Goal: Task Accomplishment & Management: Manage account settings

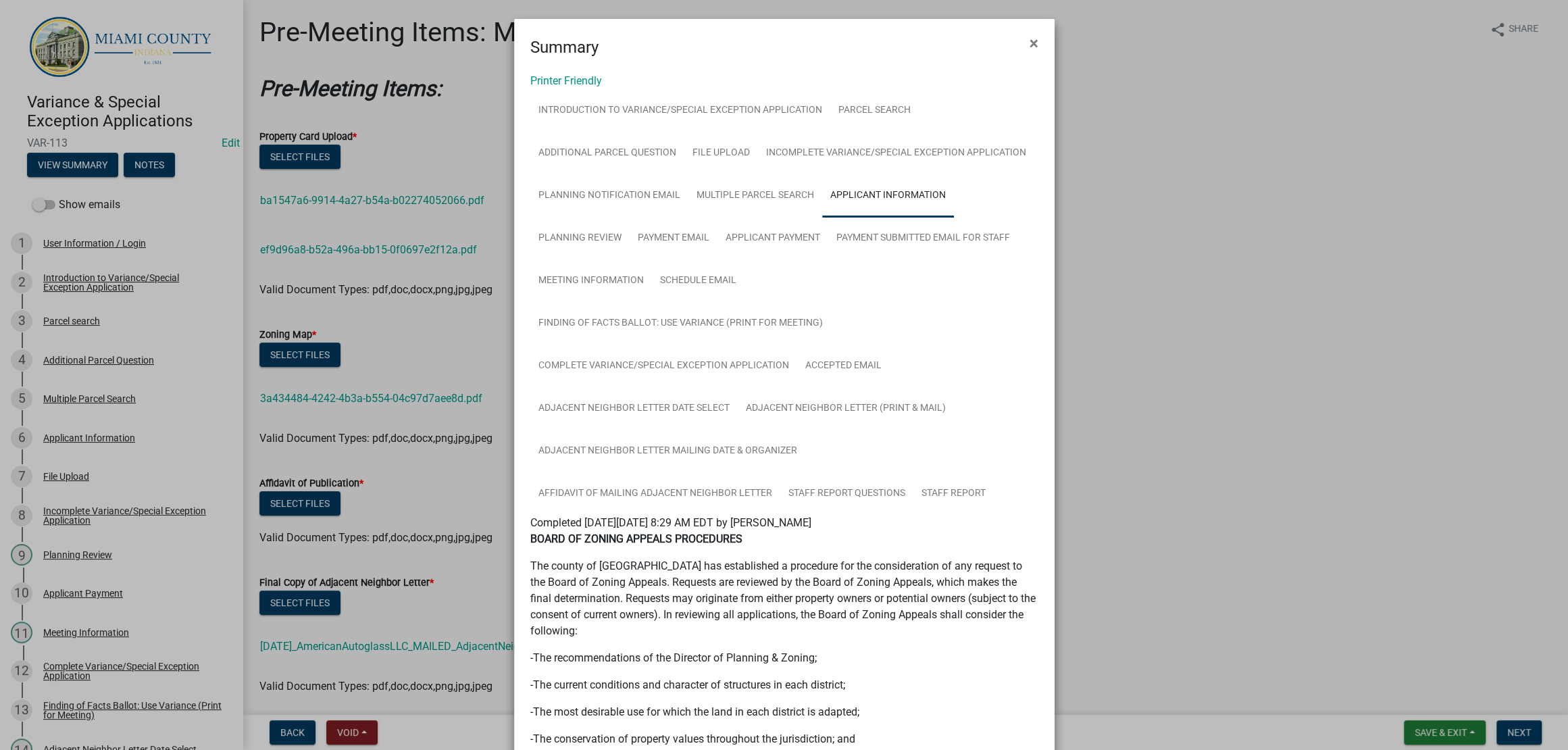
scroll to position [627, 0]
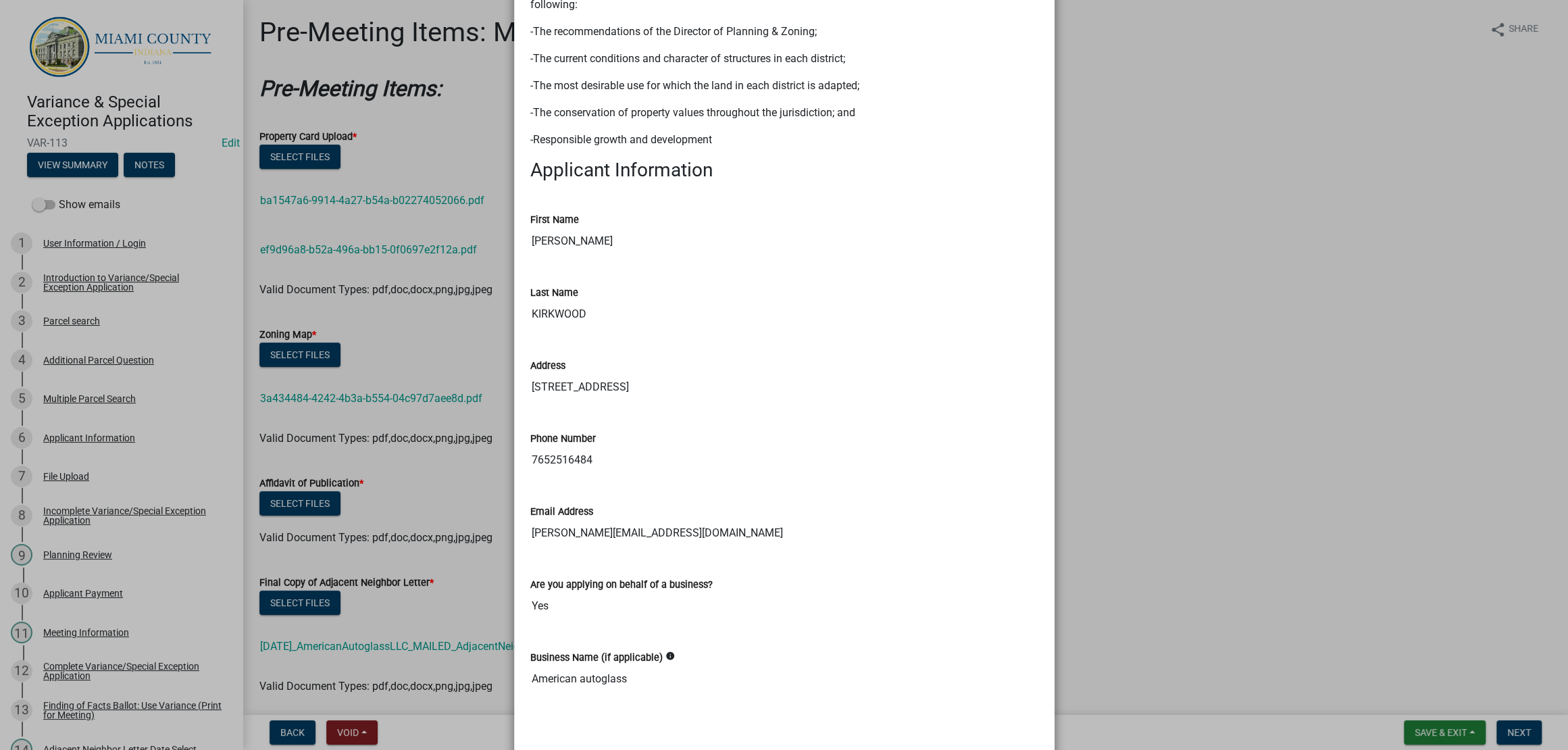
click at [1153, 488] on ngb-modal-window "Summary × Printer Friendly Introduction to Variance/Special Exception Applicati…" at bounding box center [784, 375] width 1568 height 750
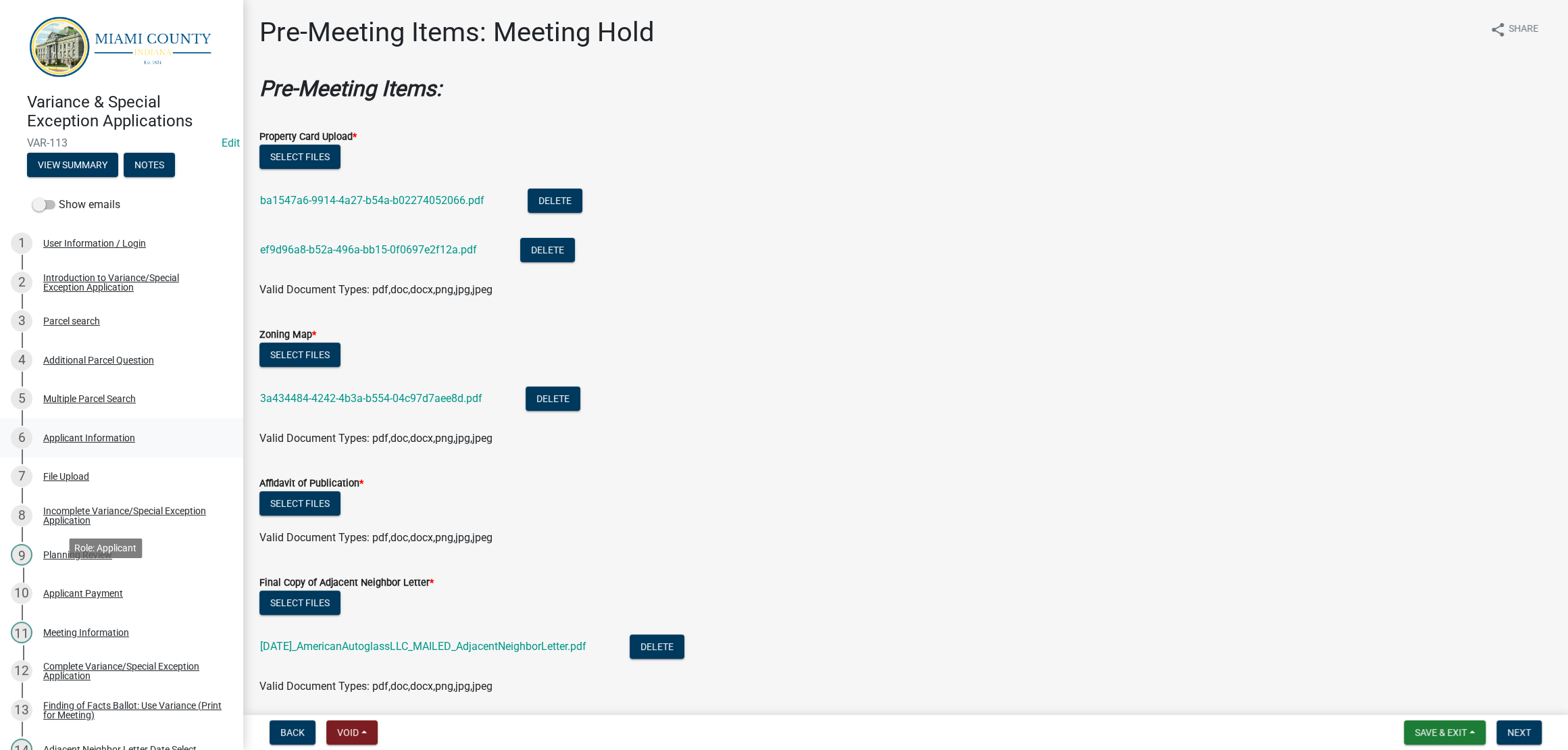
click at [123, 442] on div "Applicant Information" at bounding box center [89, 437] width 92 height 9
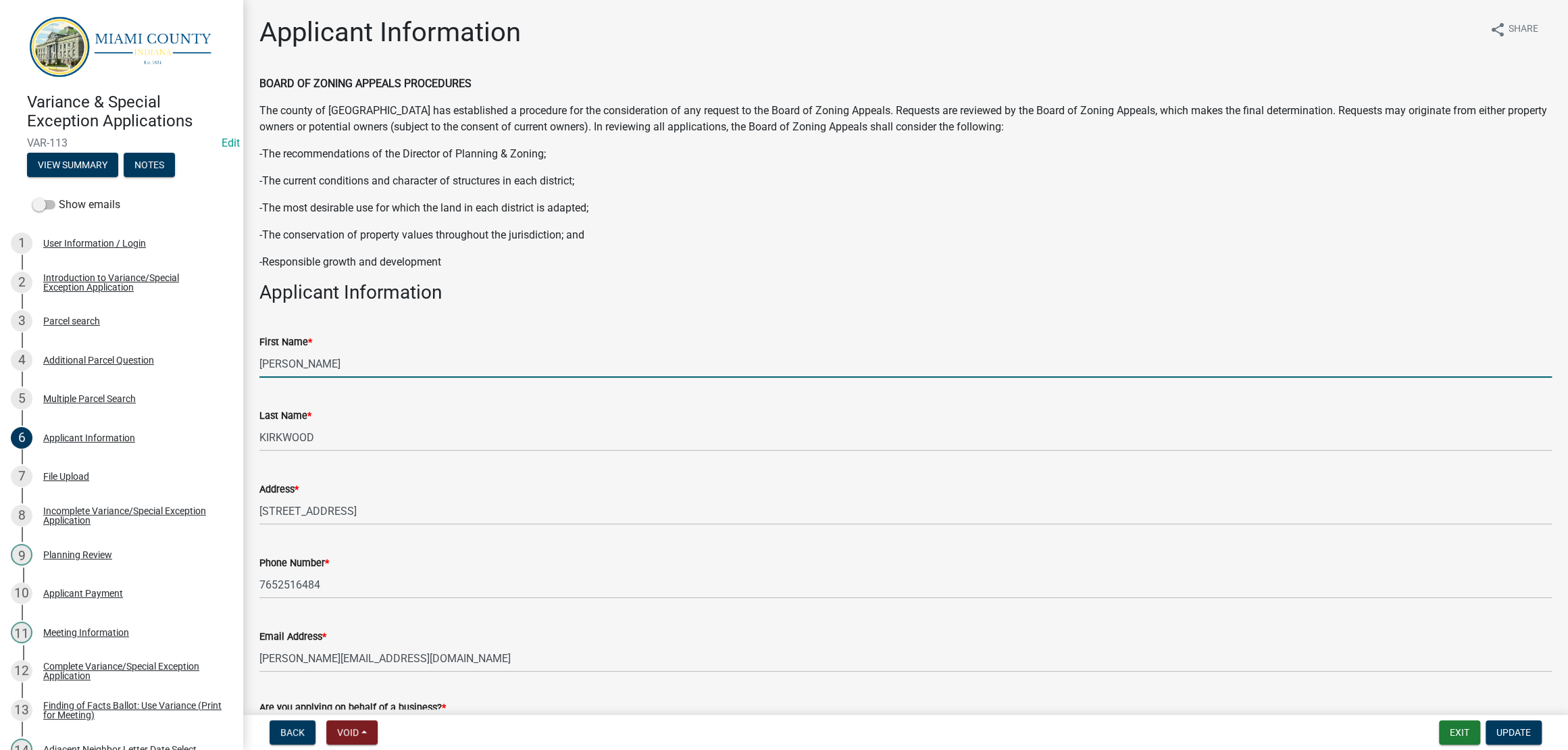
click at [266, 378] on input "[PERSON_NAME]" at bounding box center [905, 364] width 1292 height 28
type input "[PERSON_NAME]"
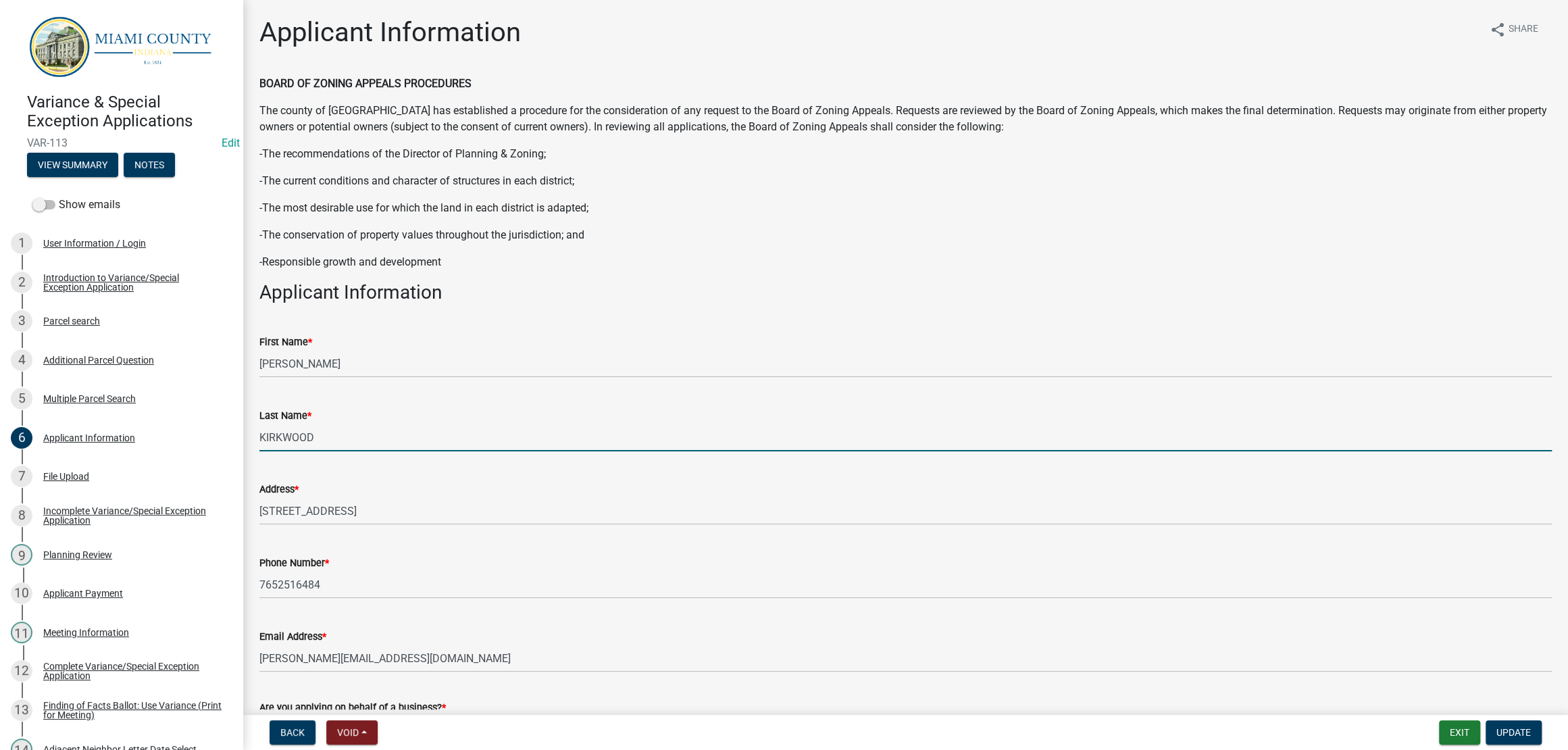
drag, startPoint x: 346, startPoint y: 570, endPoint x: 272, endPoint y: 571, distance: 74.0
click at [272, 452] on input "KIRKWOOD" at bounding box center [905, 437] width 1292 height 28
type input "Kirkwood"
click at [645, 350] on div "First Name *" at bounding box center [905, 342] width 1292 height 16
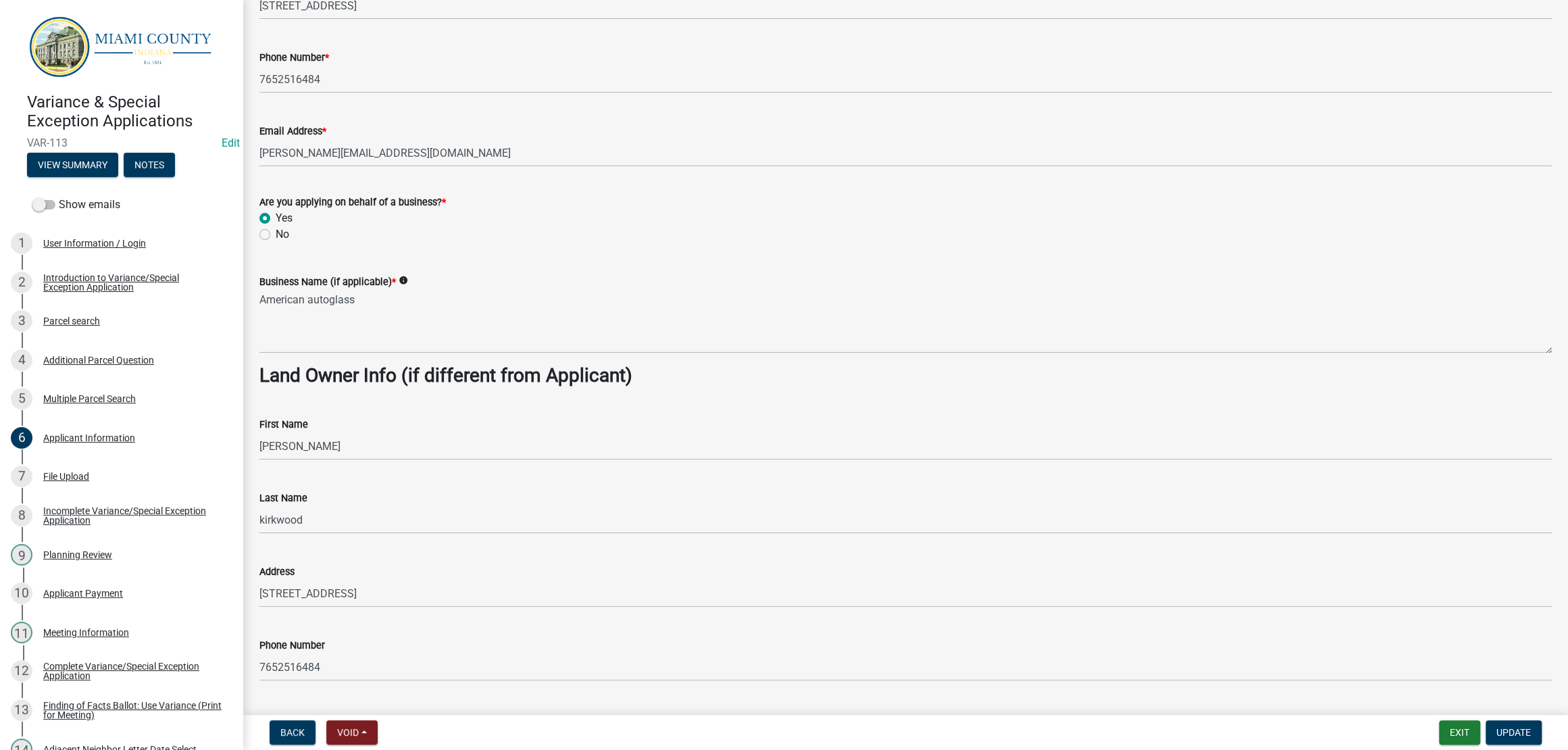
scroll to position [507, 0]
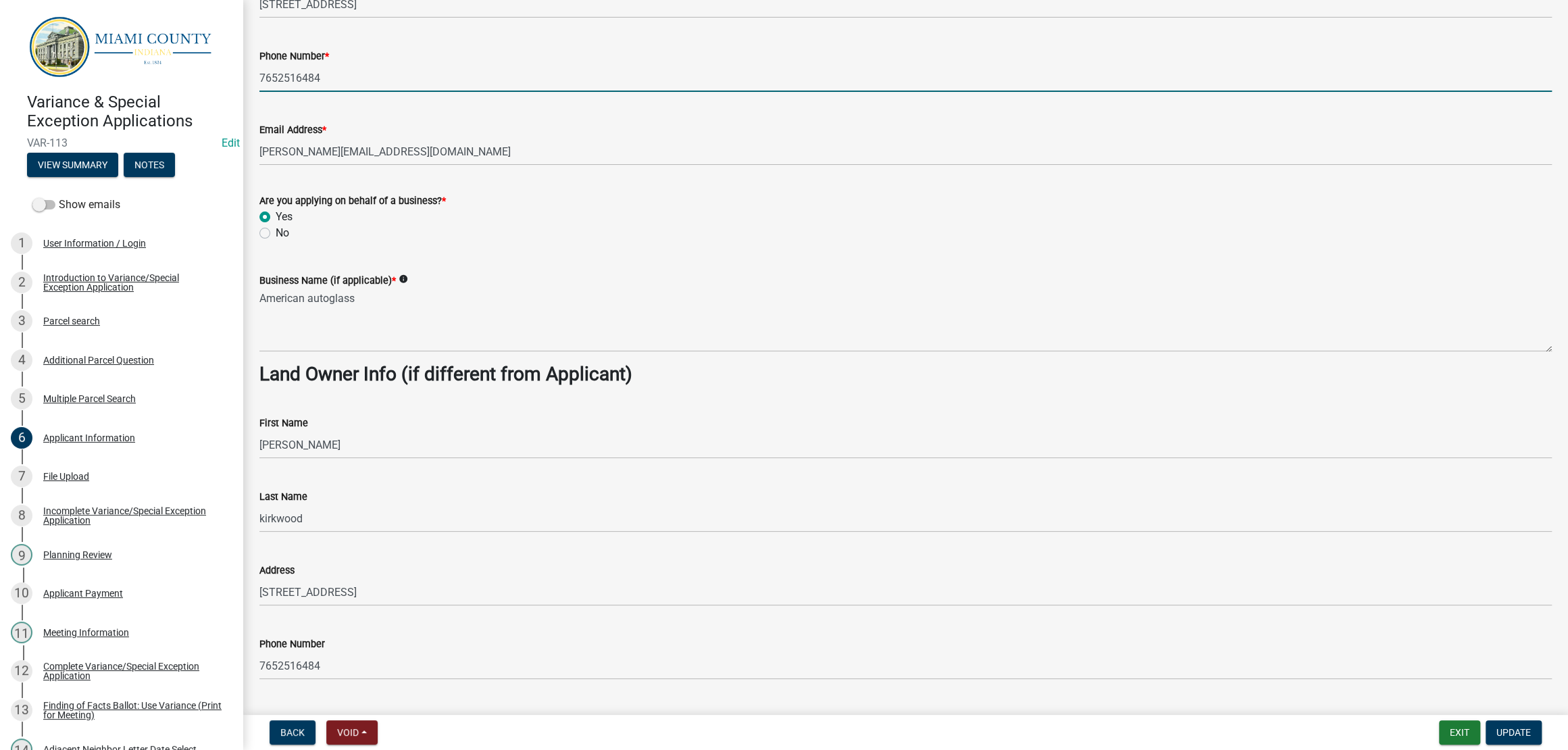
click at [286, 92] on input "7652516484" at bounding box center [905, 78] width 1292 height 28
click at [311, 92] on input "765-2516484" at bounding box center [905, 78] width 1292 height 28
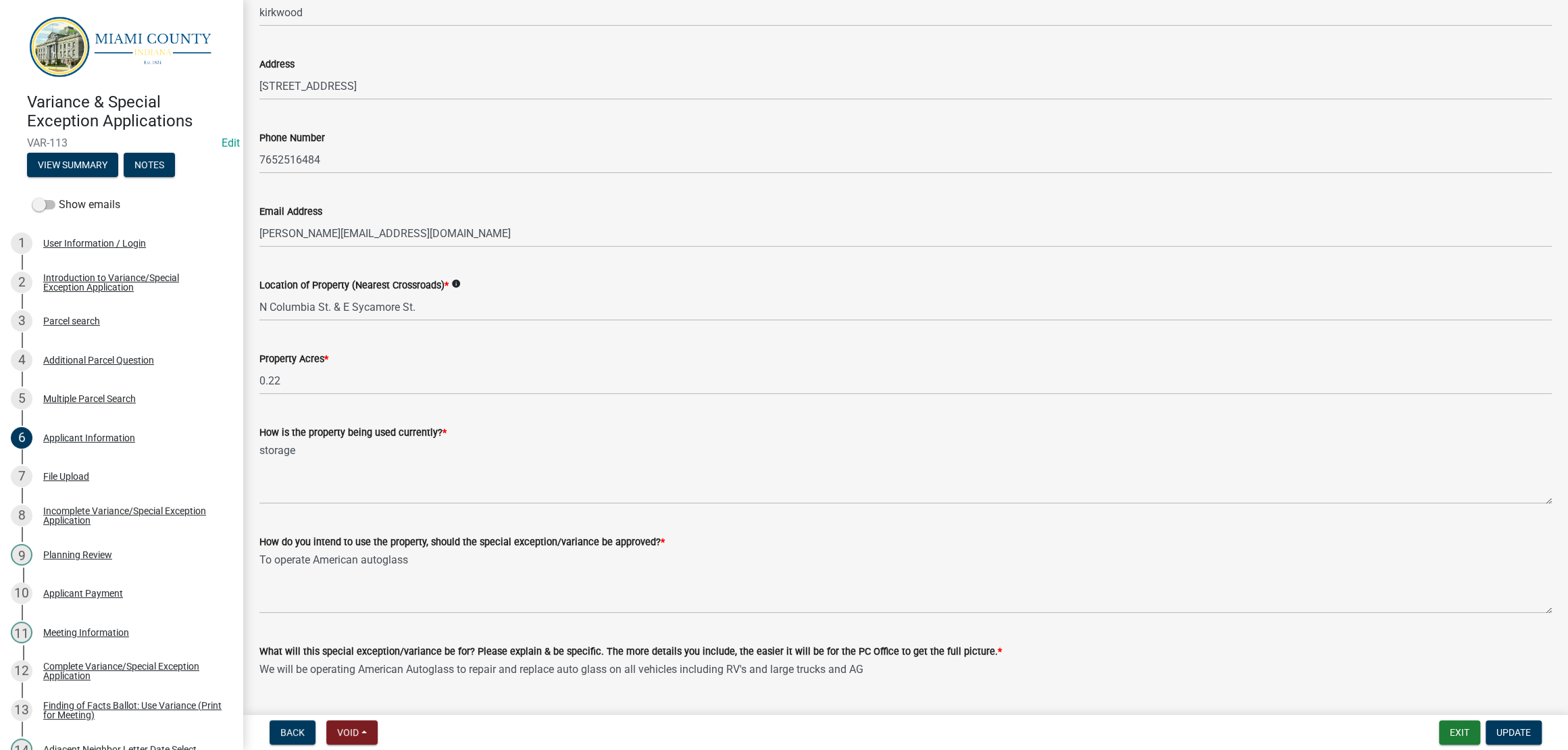
scroll to position [1014, 0]
type input "[PHONE_NUMBER]"
type textarea "American Autoglass"
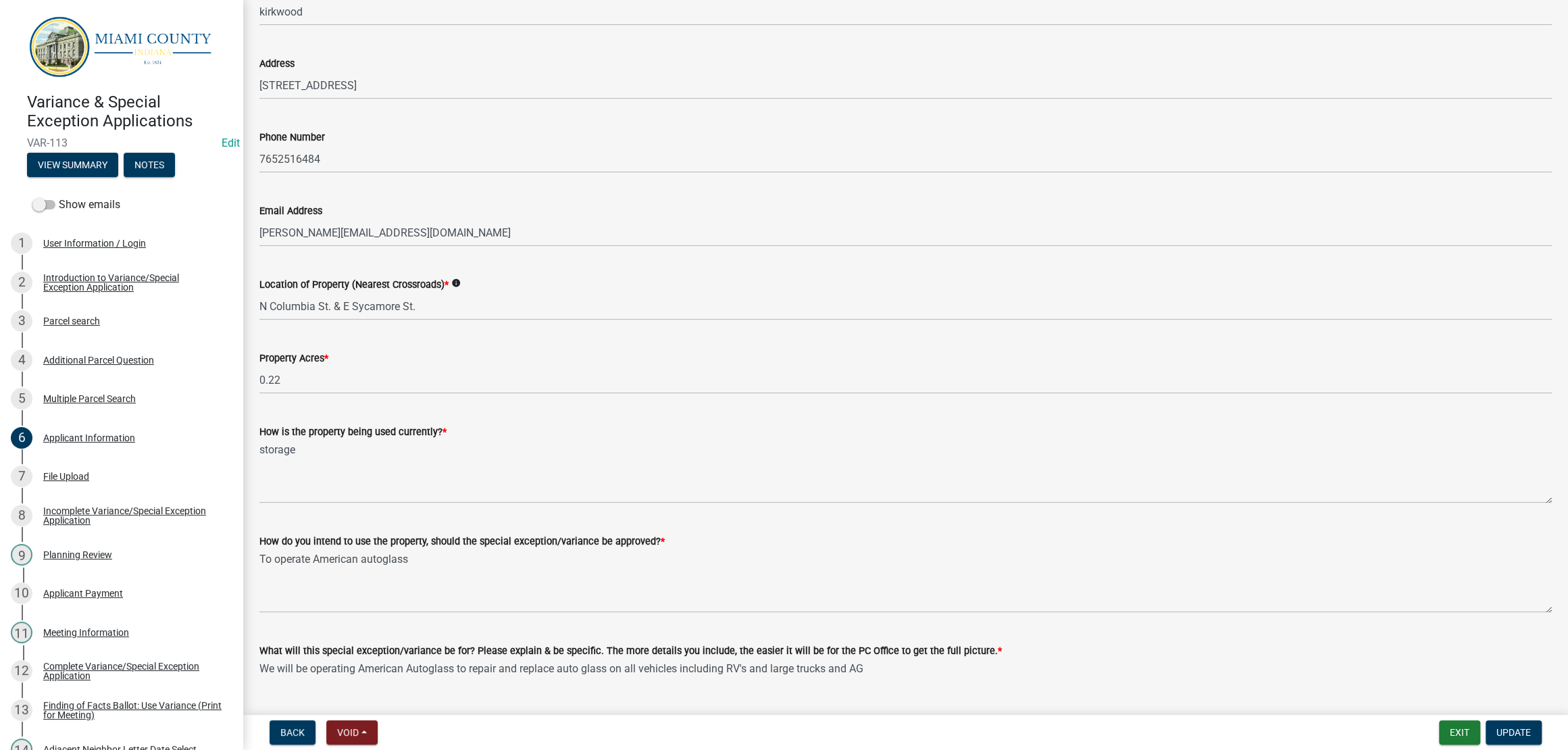
type input "[PERSON_NAME]"
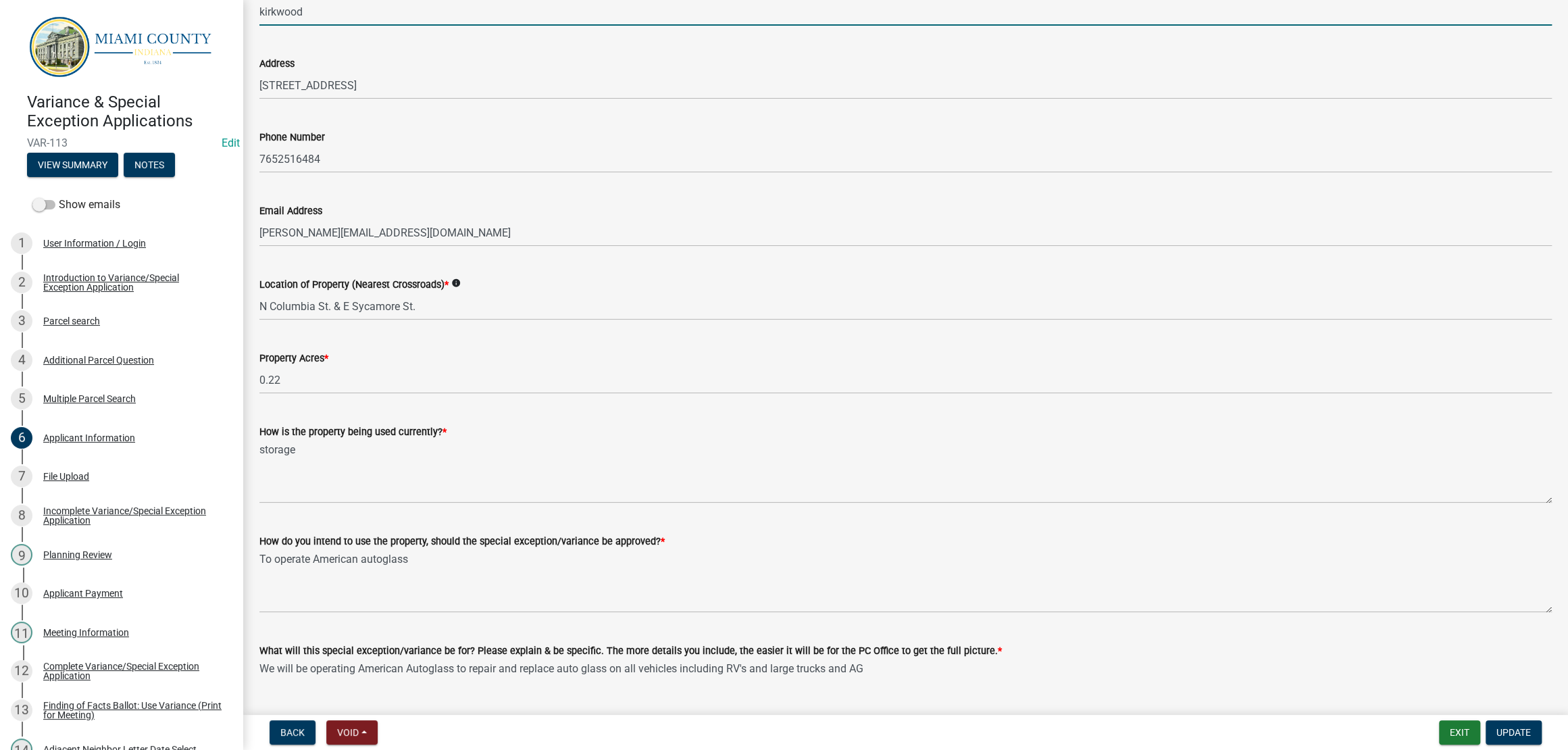
click at [270, 26] on input "kirkwood" at bounding box center [905, 11] width 1292 height 28
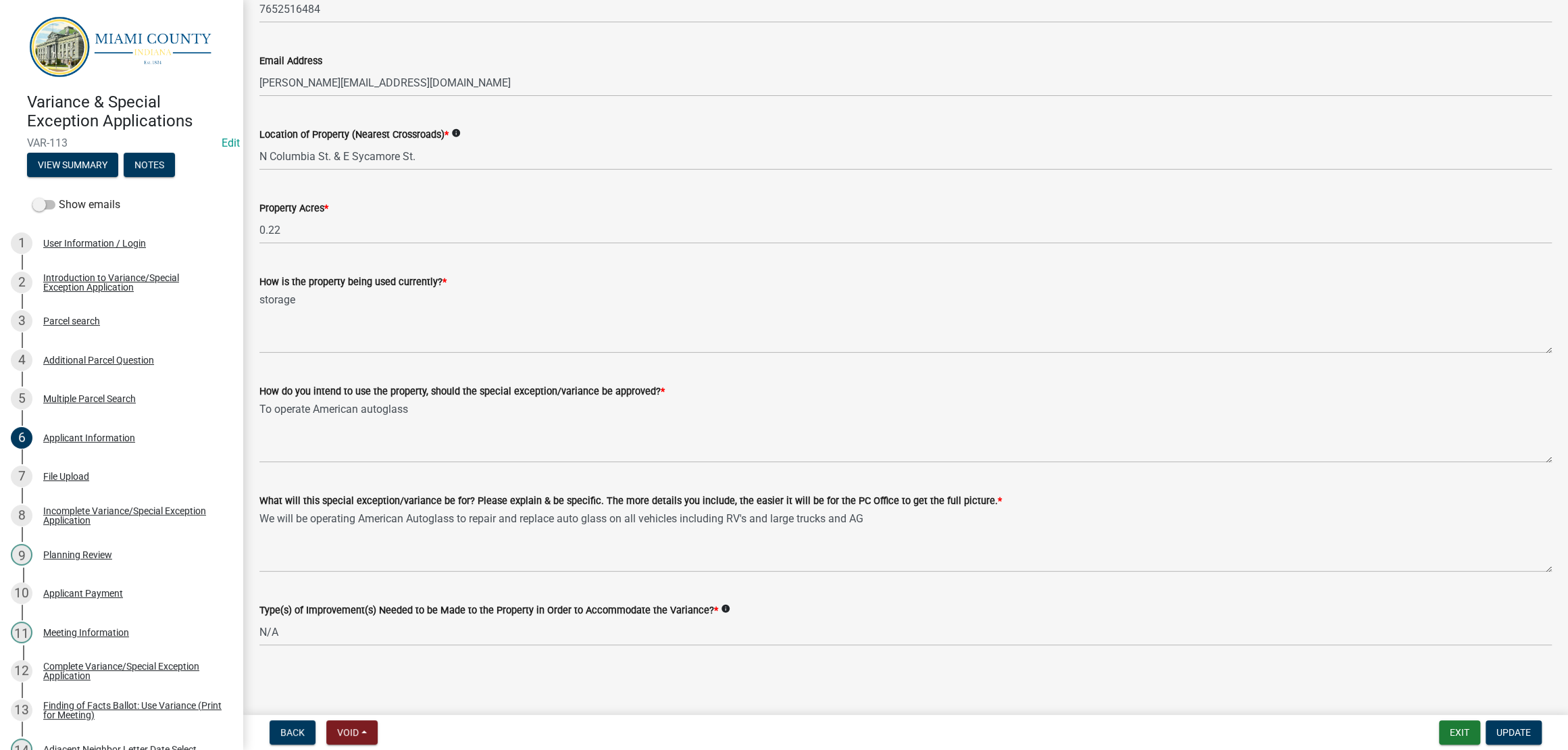
scroll to position [1351, 0]
type input "Kirkwood"
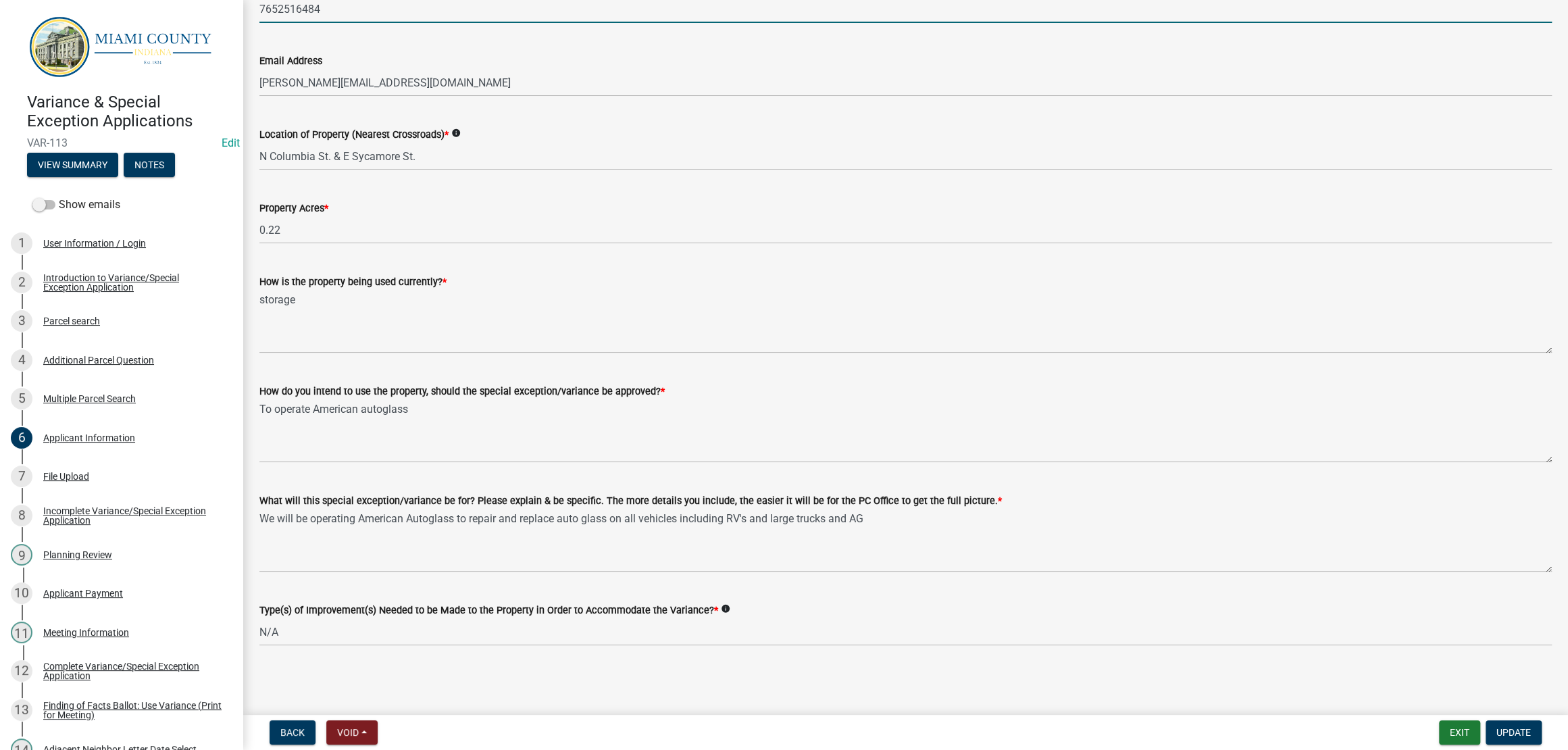
click at [285, 23] on input "7652516484" at bounding box center [905, 9] width 1292 height 28
click at [312, 23] on input "765-2516484" at bounding box center [905, 9] width 1292 height 28
type input "[PHONE_NUMBER]"
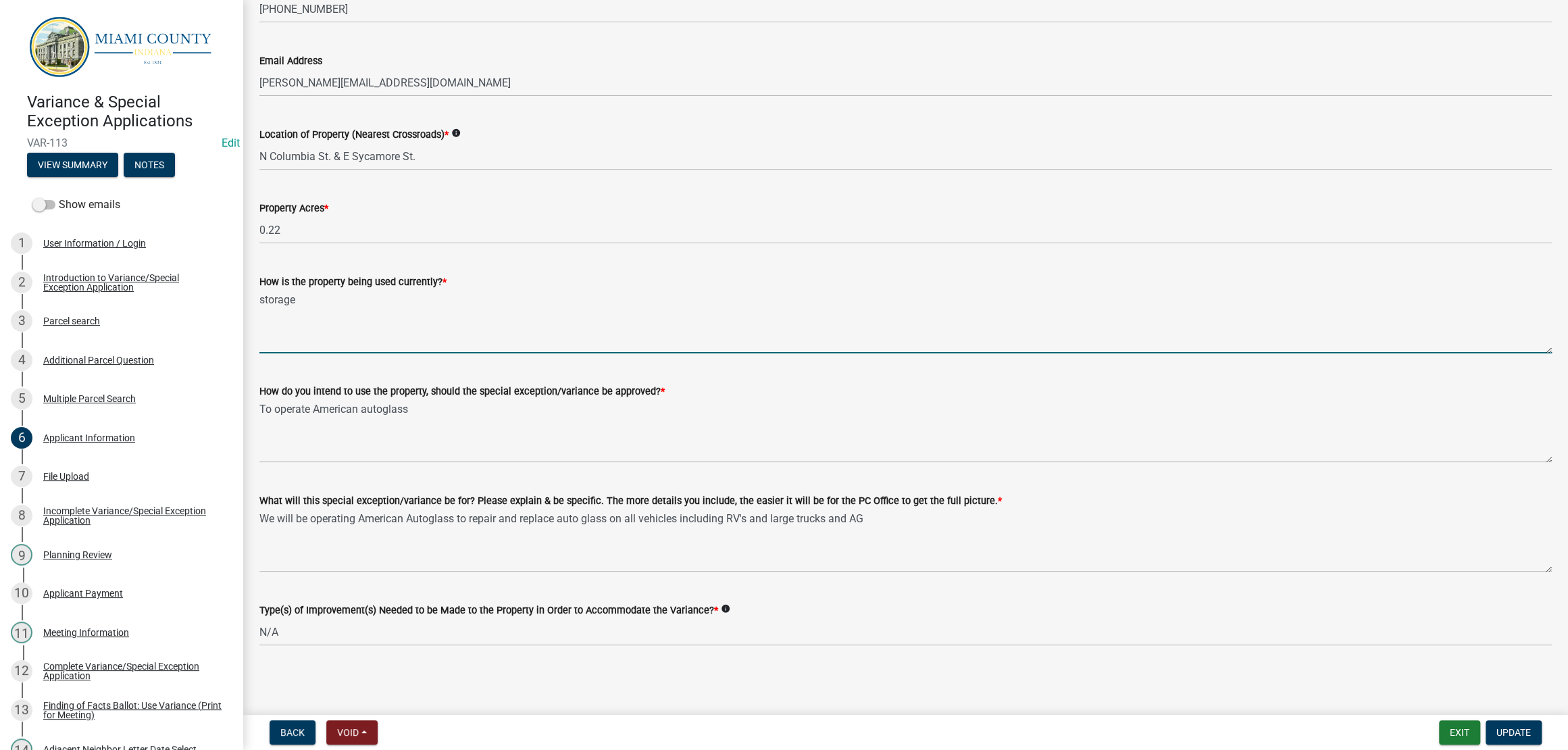
click at [268, 290] on textarea "storage" at bounding box center [905, 321] width 1292 height 64
type textarea "Storage"
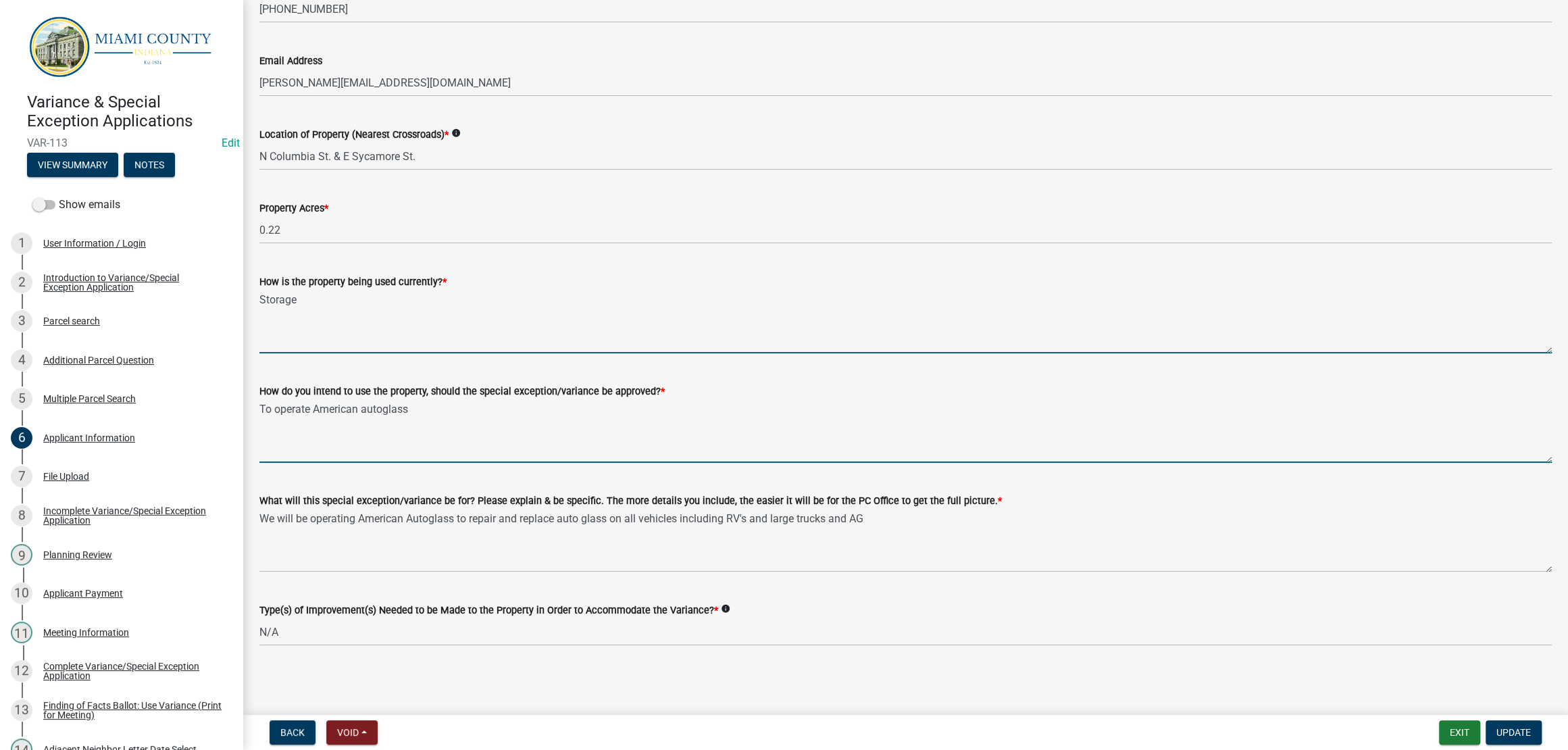
click at [396, 399] on textarea "To operate American autoglass" at bounding box center [905, 431] width 1292 height 64
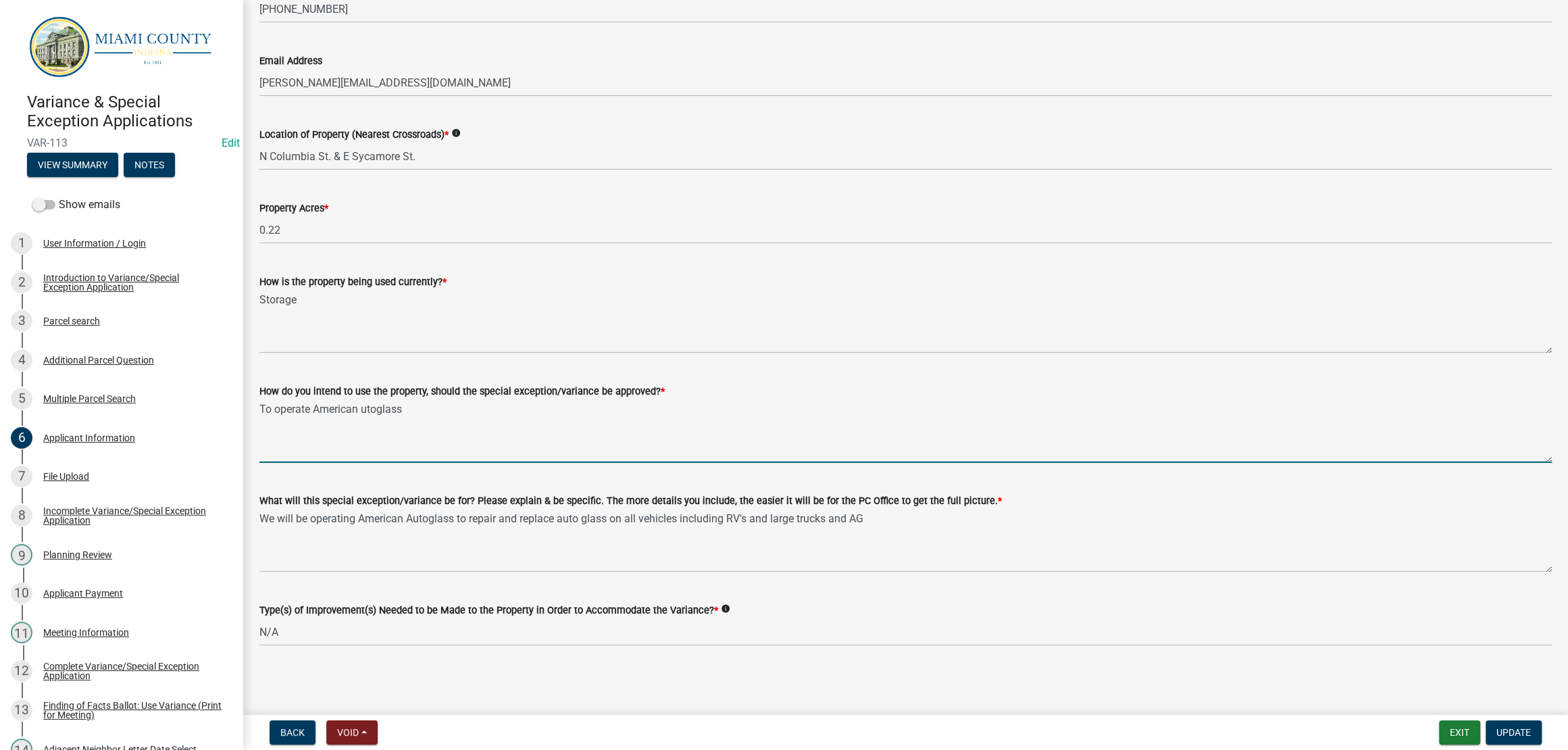
type textarea "To operate American Autoglass"
click at [1517, 721] on button "Update" at bounding box center [1514, 733] width 56 height 24
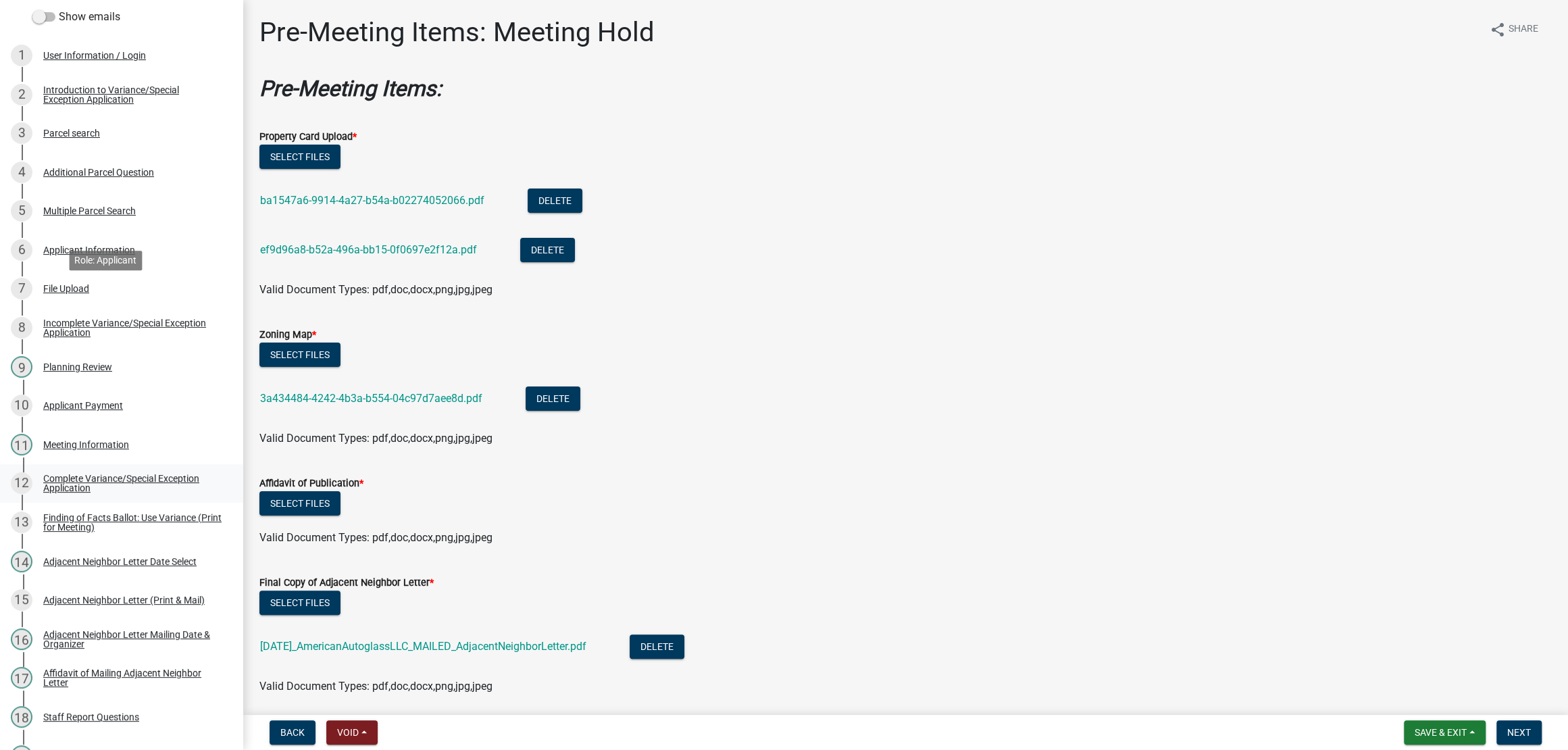
scroll to position [842, 0]
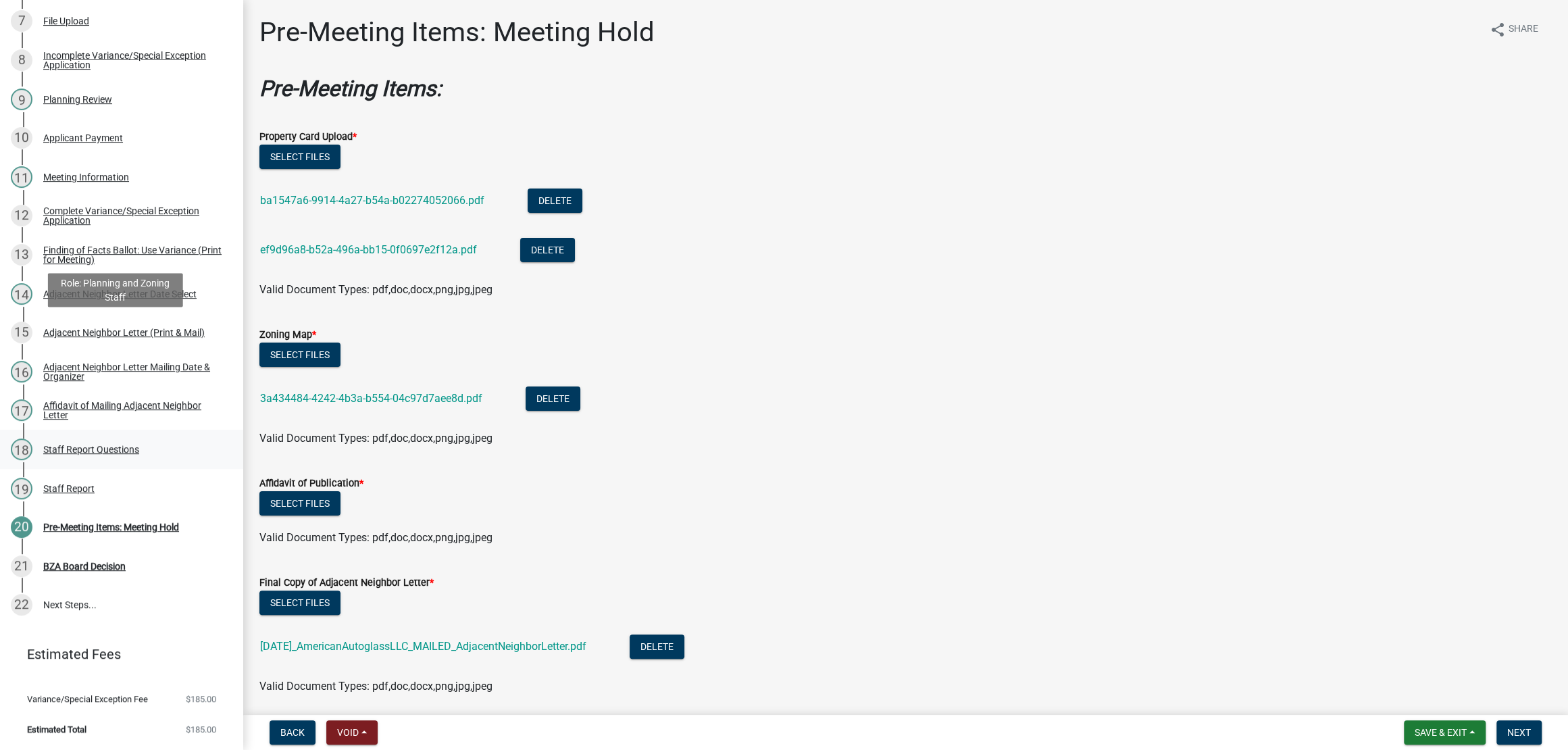
click at [109, 445] on div "Staff Report Questions" at bounding box center [91, 449] width 96 height 9
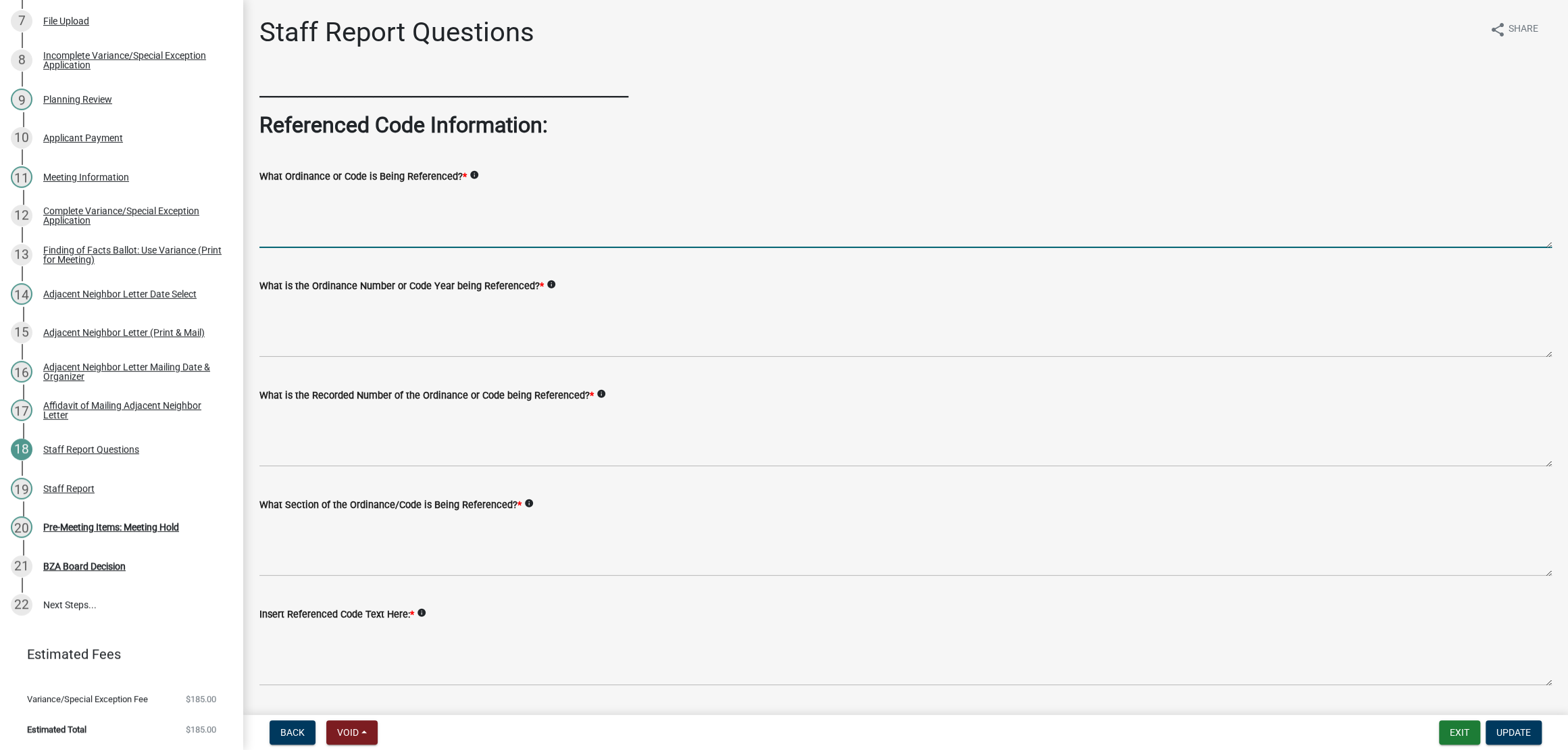
click at [714, 245] on textarea "What Ordinance or Code is Being Referenced? *" at bounding box center [905, 216] width 1292 height 64
click at [479, 180] on icon "info" at bounding box center [474, 175] width 9 height 9
click at [443, 248] on textarea "What Ordinance or Code is Being Referenced? *" at bounding box center [905, 216] width 1292 height 64
type textarea "[GEOGRAPHIC_DATA] Zoning Ordinance"
click at [556, 289] on icon "info" at bounding box center [550, 284] width 9 height 9
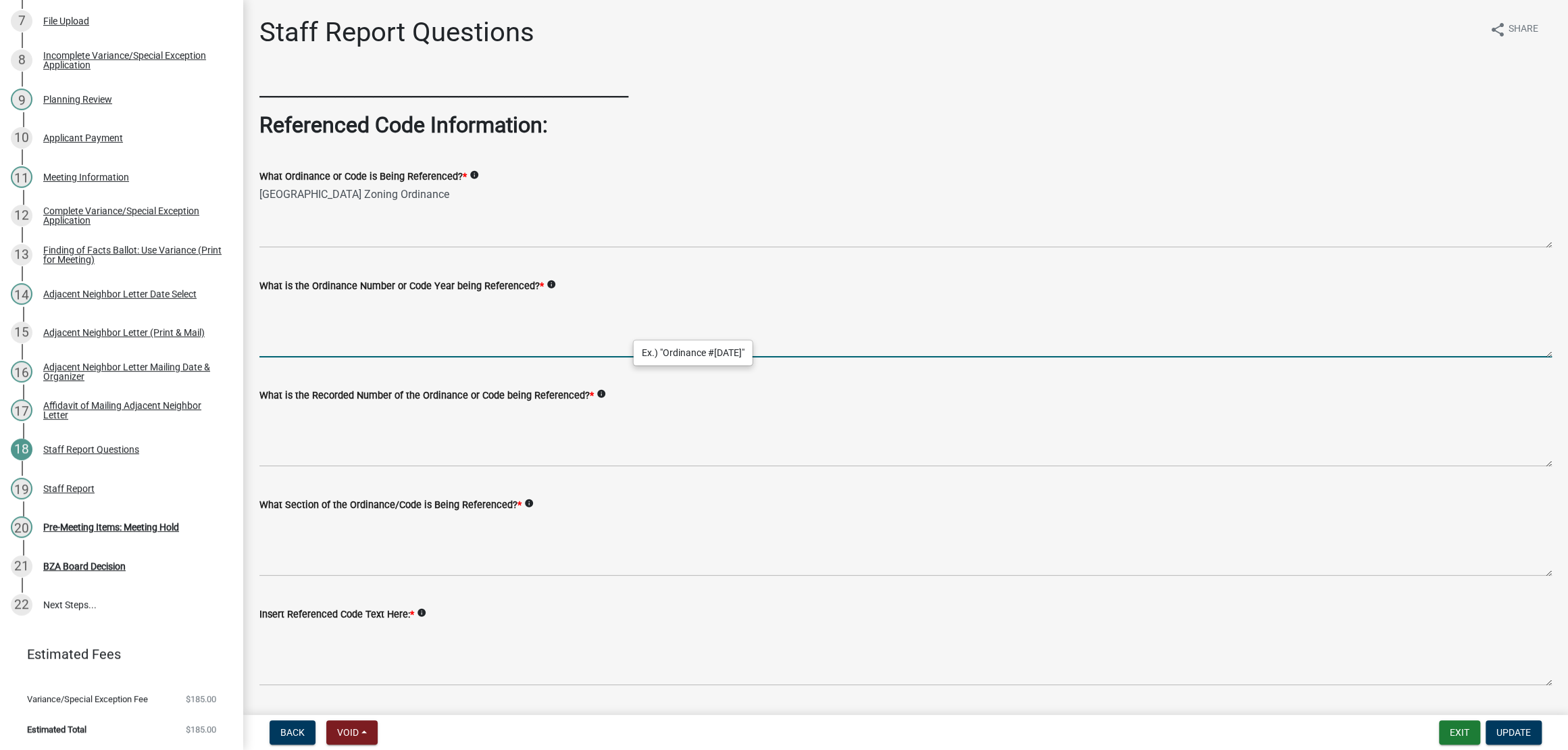
click at [490, 358] on textarea "What is the Ordinance Number or Code Year being Referenced? *" at bounding box center [905, 326] width 1292 height 64
type textarea "[DATE]"
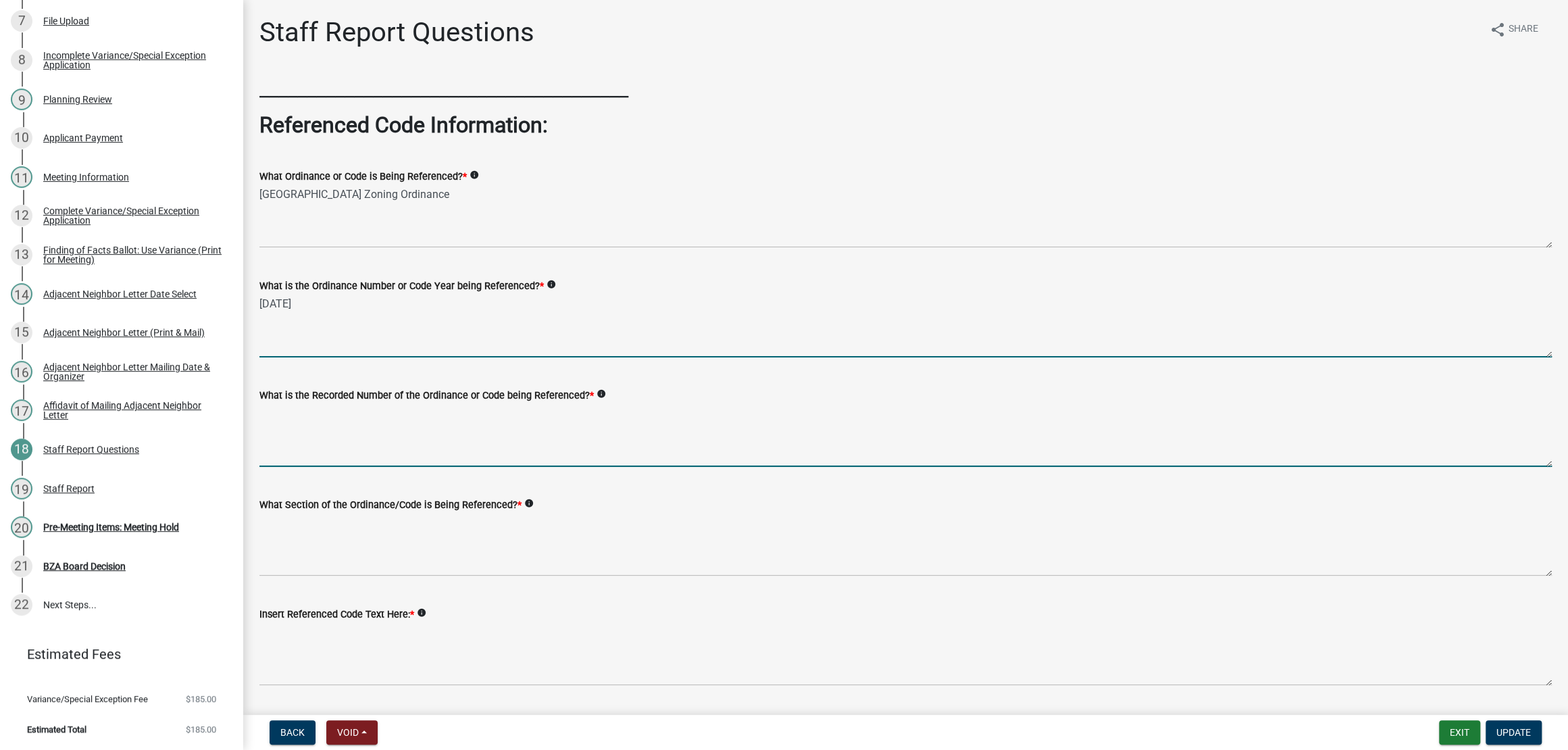
click at [482, 467] on textarea "What is the Recorded Number of the Ordinance or Code being Referenced? *" at bounding box center [905, 435] width 1292 height 64
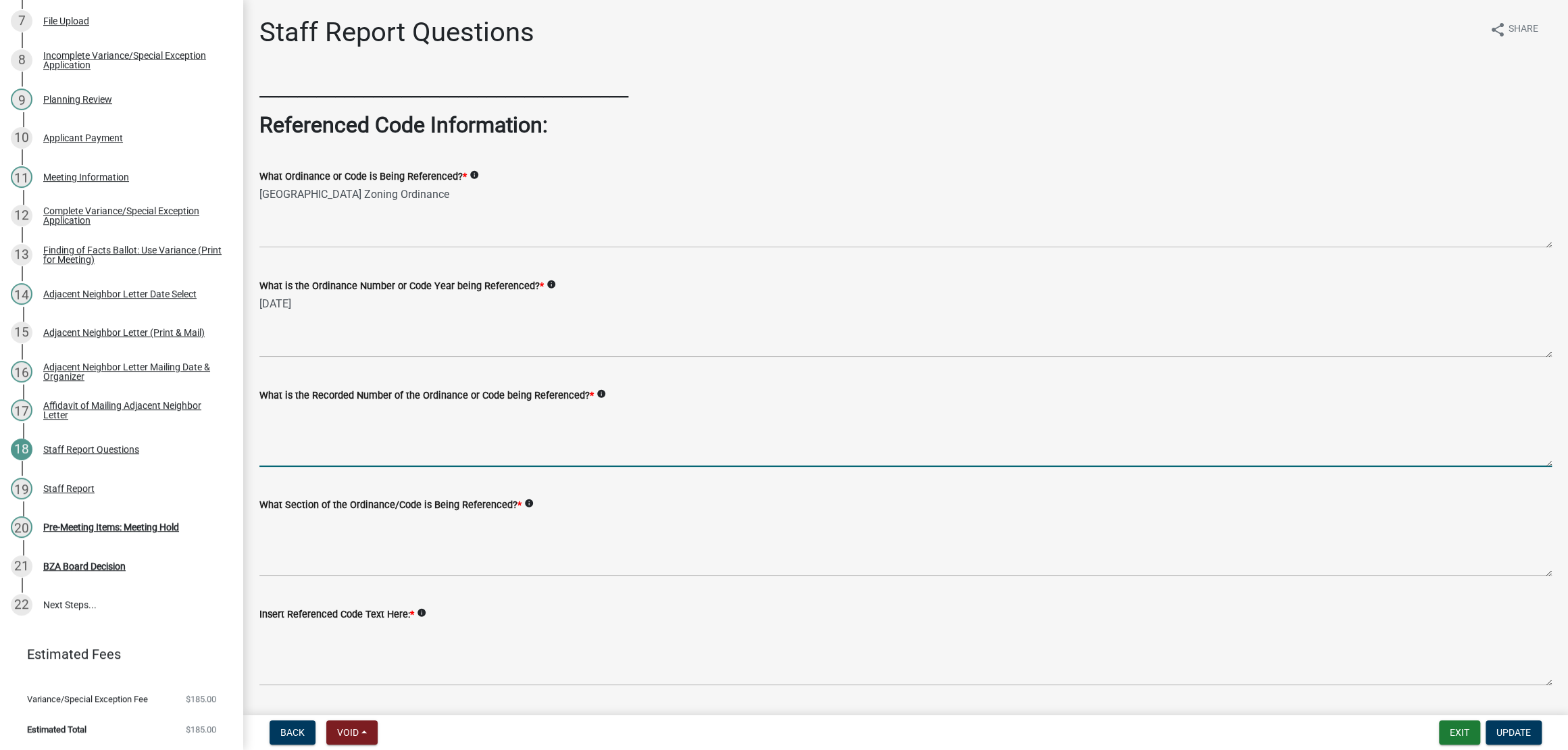
click at [575, 467] on textarea "What is the Recorded Number of the Ordinance or Code being Referenced? *" at bounding box center [905, 435] width 1292 height 64
paste textarea "I 20210525551"
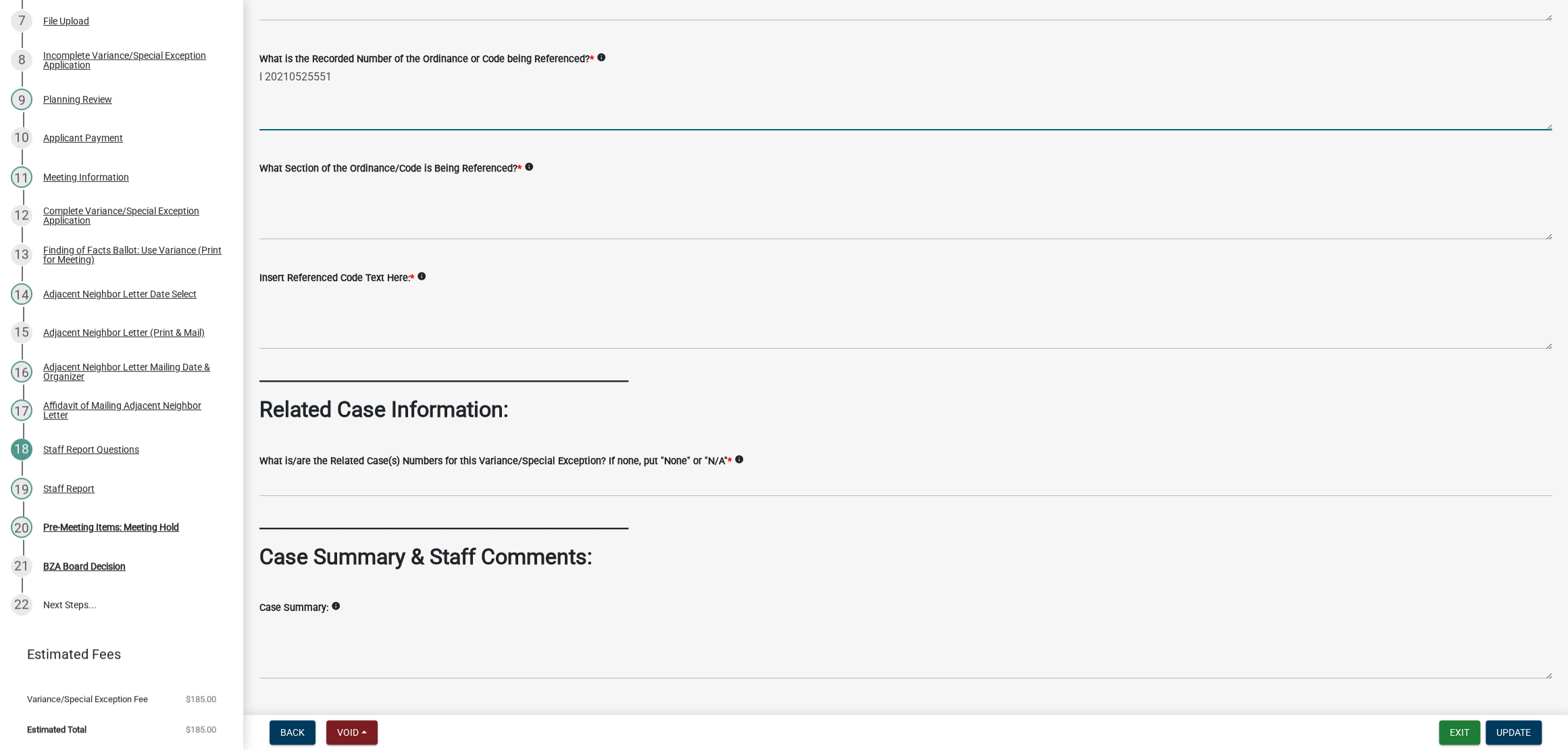
scroll to position [338, 0]
type textarea "I 20210525551"
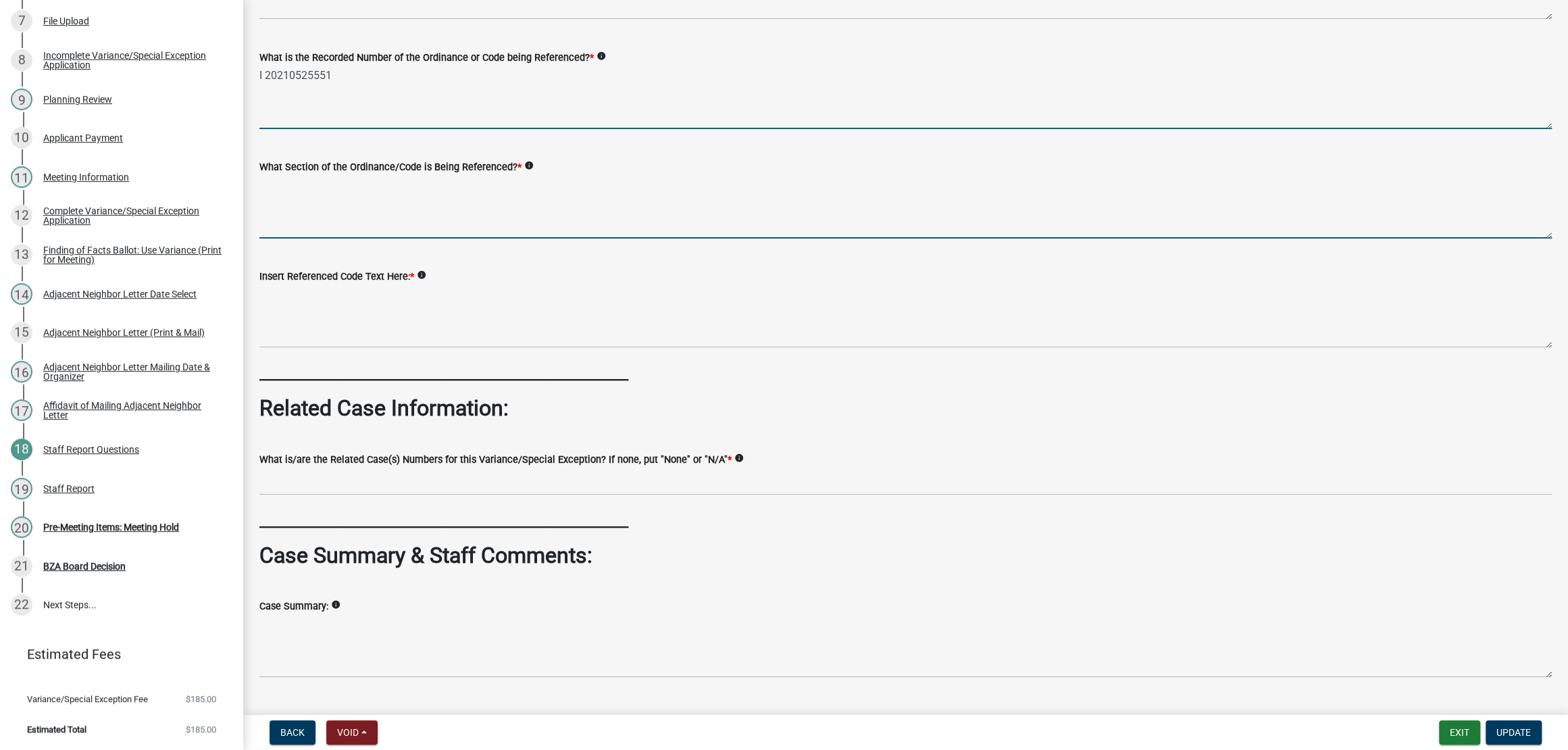
click at [628, 239] on textarea "What Section of the Ordinance/Code is Being Referenced? *" at bounding box center [905, 207] width 1292 height 64
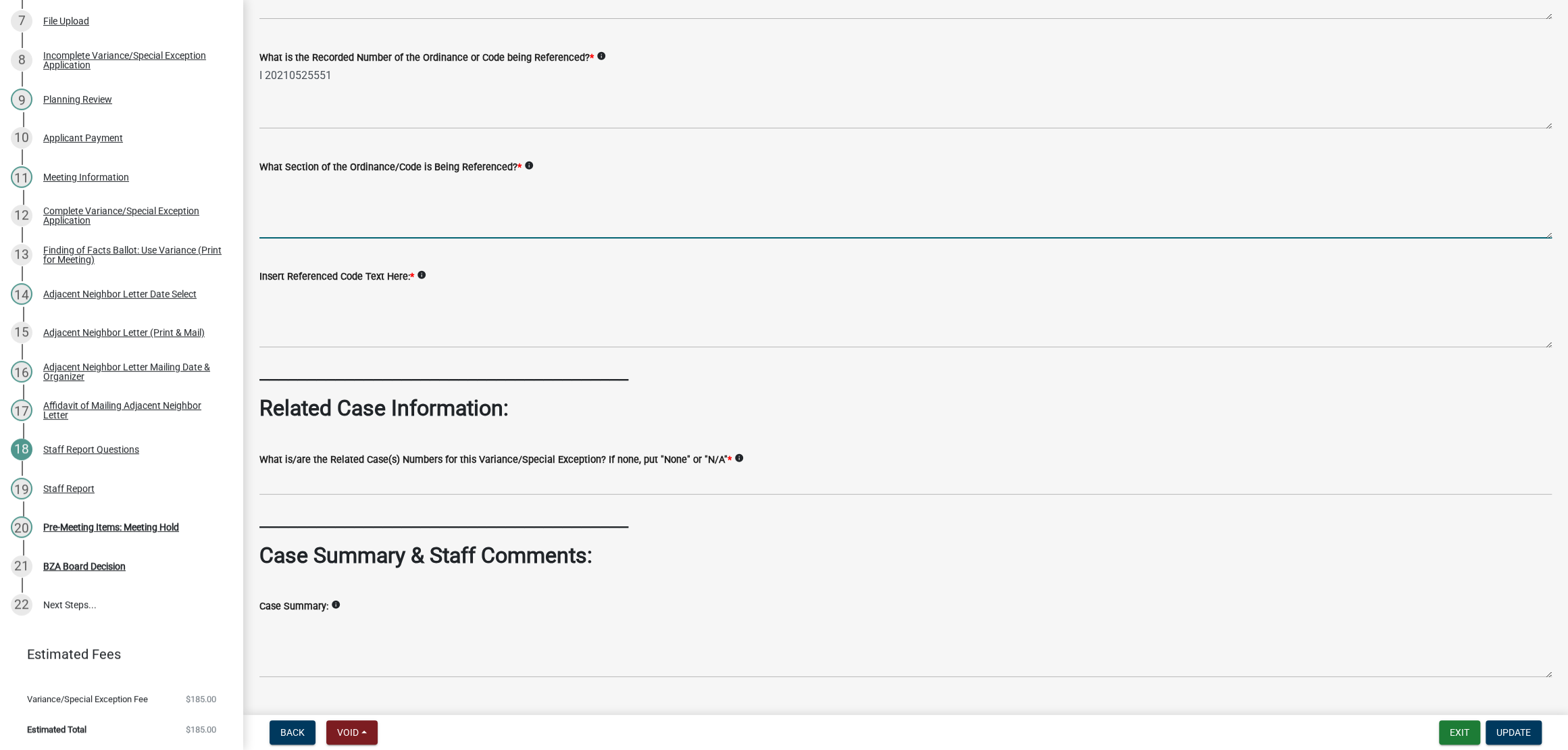
click at [534, 171] on icon "info" at bounding box center [528, 165] width 9 height 9
click at [775, 239] on textarea "What Section of the Ordinance/Code is Being Referenced? *" at bounding box center [905, 207] width 1292 height 64
click at [401, 239] on textarea "1-12 Definitions" at bounding box center [905, 207] width 1292 height 64
click at [894, 239] on textarea "1-12 Definitions," at bounding box center [905, 207] width 1292 height 64
paste textarea "2-2 PRIMARY USES – TABLE #1 – AUTHORIZED USES"
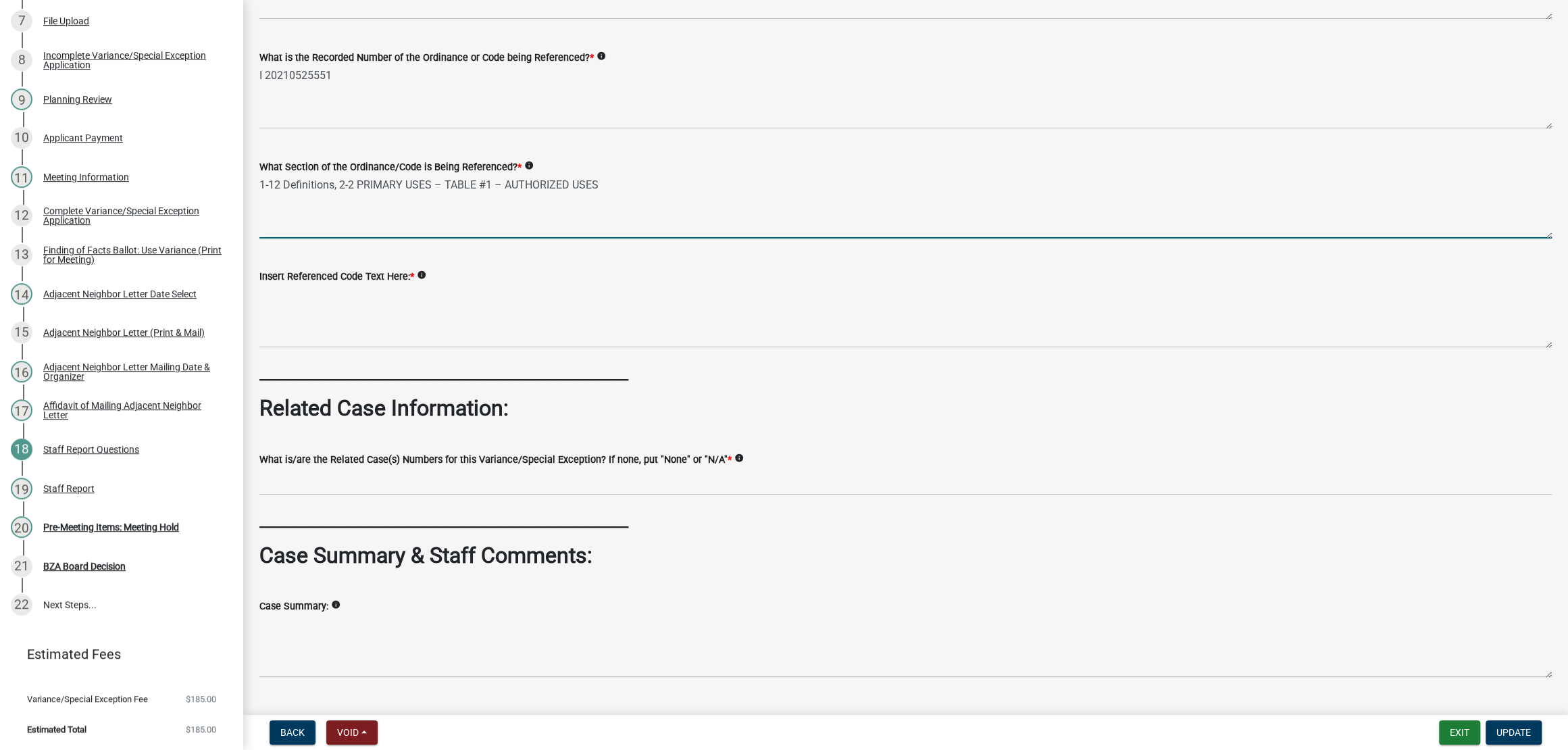
type textarea "1-12 Definitions, 2-2 PRIMARY USES – TABLE #1 – AUTHORIZED USES"
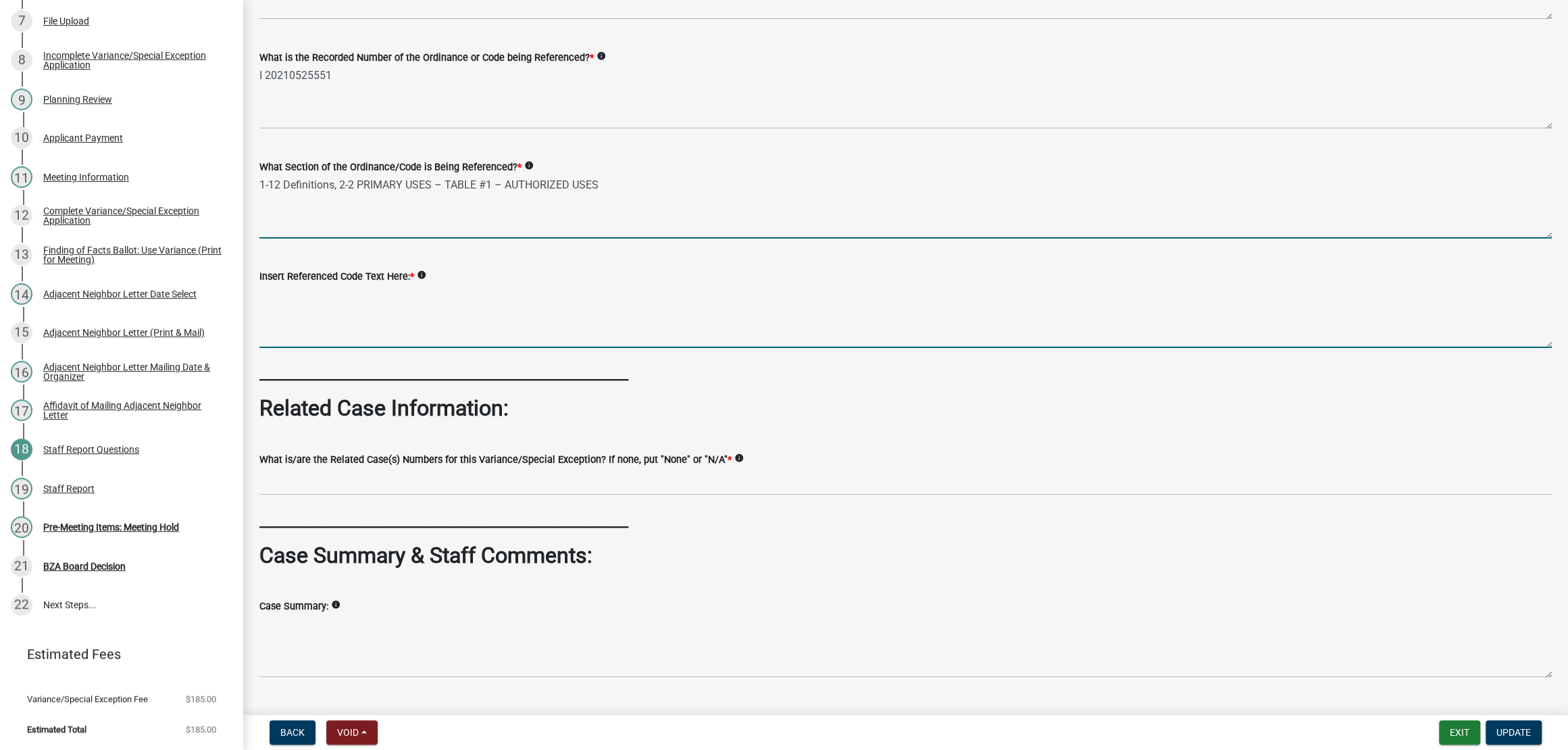
click at [713, 348] on textarea "Insert Referenced Code Text Here: *" at bounding box center [905, 316] width 1292 height 64
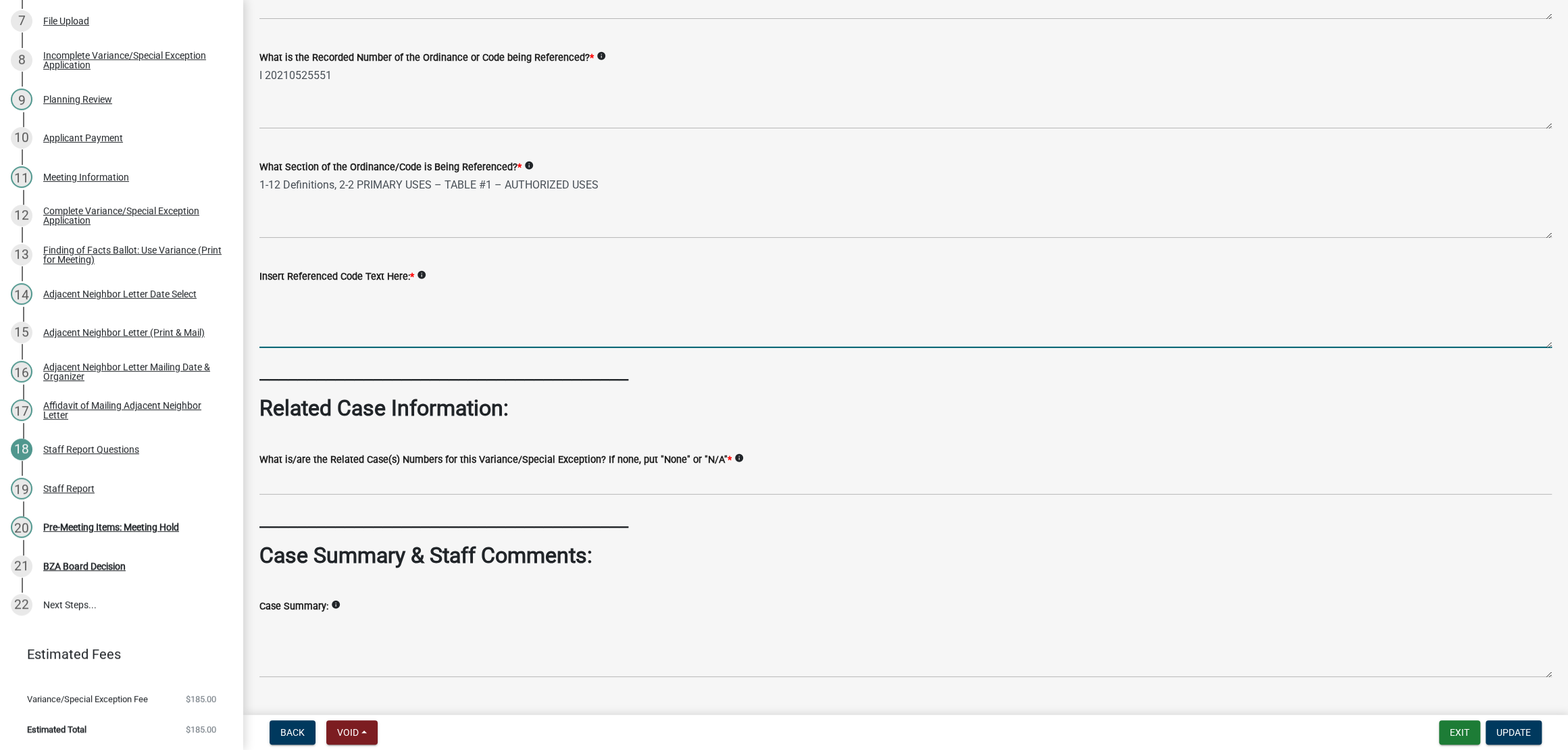
click at [460, 348] on textarea "Insert Referenced Code Text Here: *" at bounding box center [905, 316] width 1292 height 64
paste textarea "AUTO REPAIR SHOP – “Means a building where major or minor repairs are made to v…"
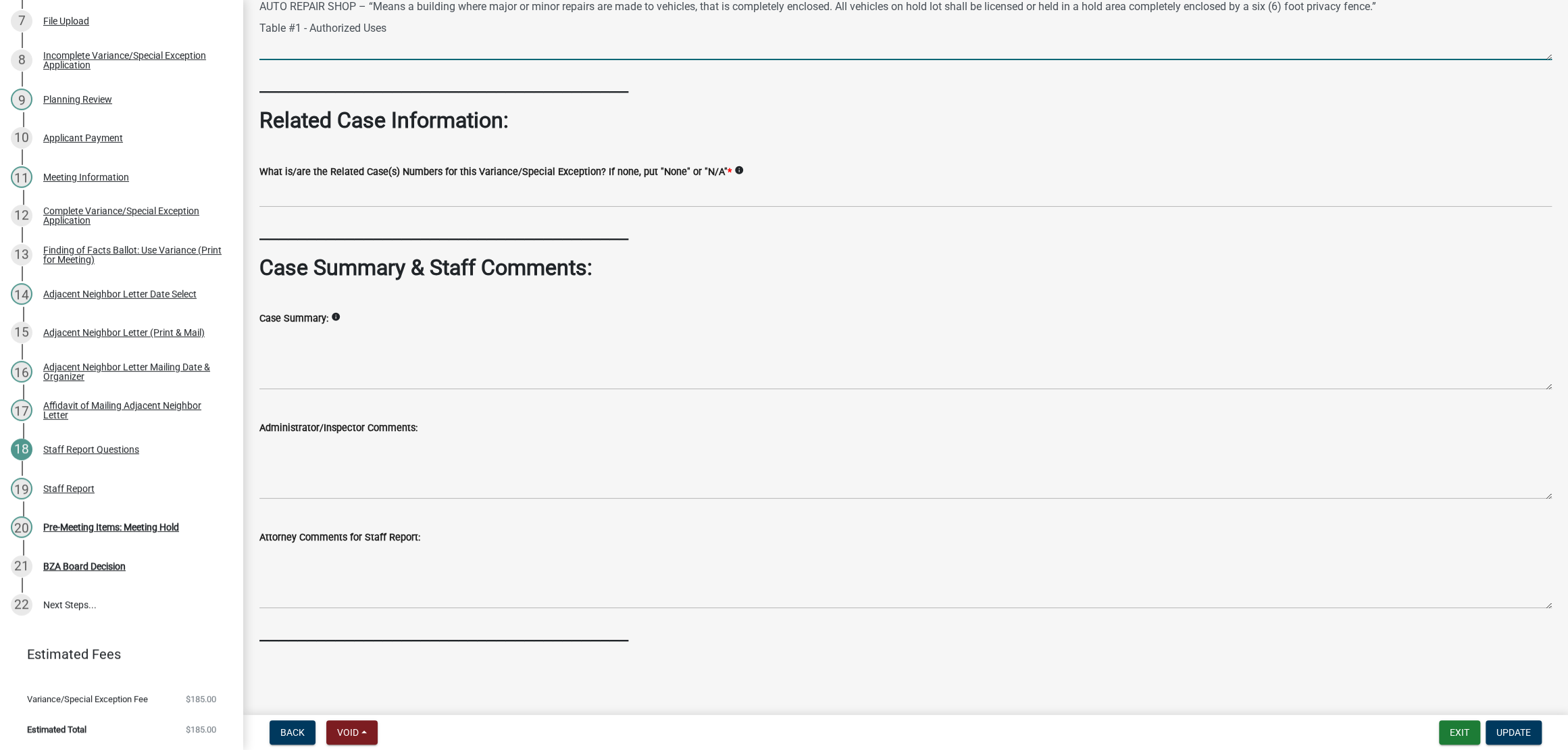
scroll to position [675, 0]
type textarea "AUTO REPAIR SHOP – “Means a building where major or minor repairs are made to v…"
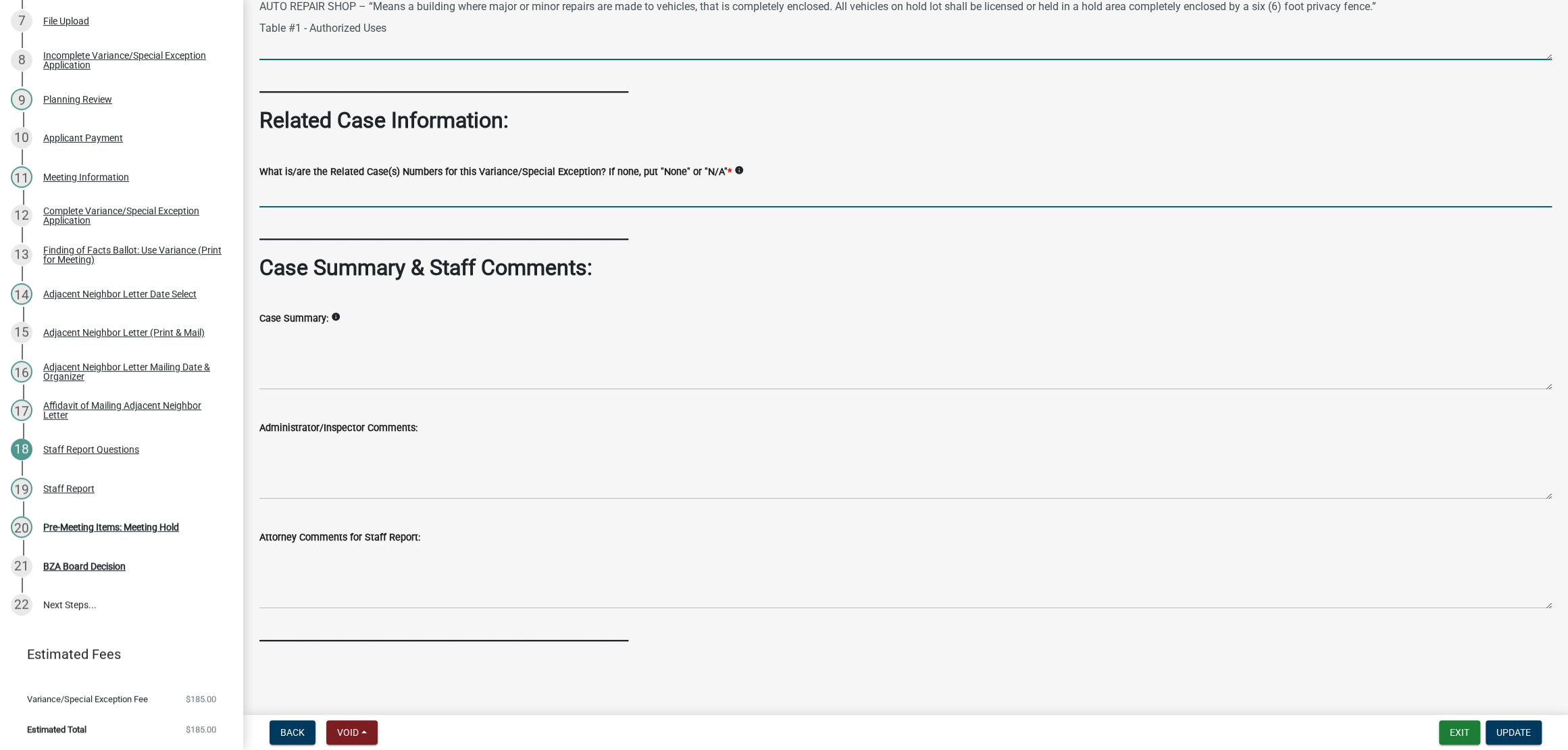
click at [652, 207] on input "What is/are the Related Case(s) Numbers for this Variance/Special Exception? If…" at bounding box center [905, 194] width 1292 height 28
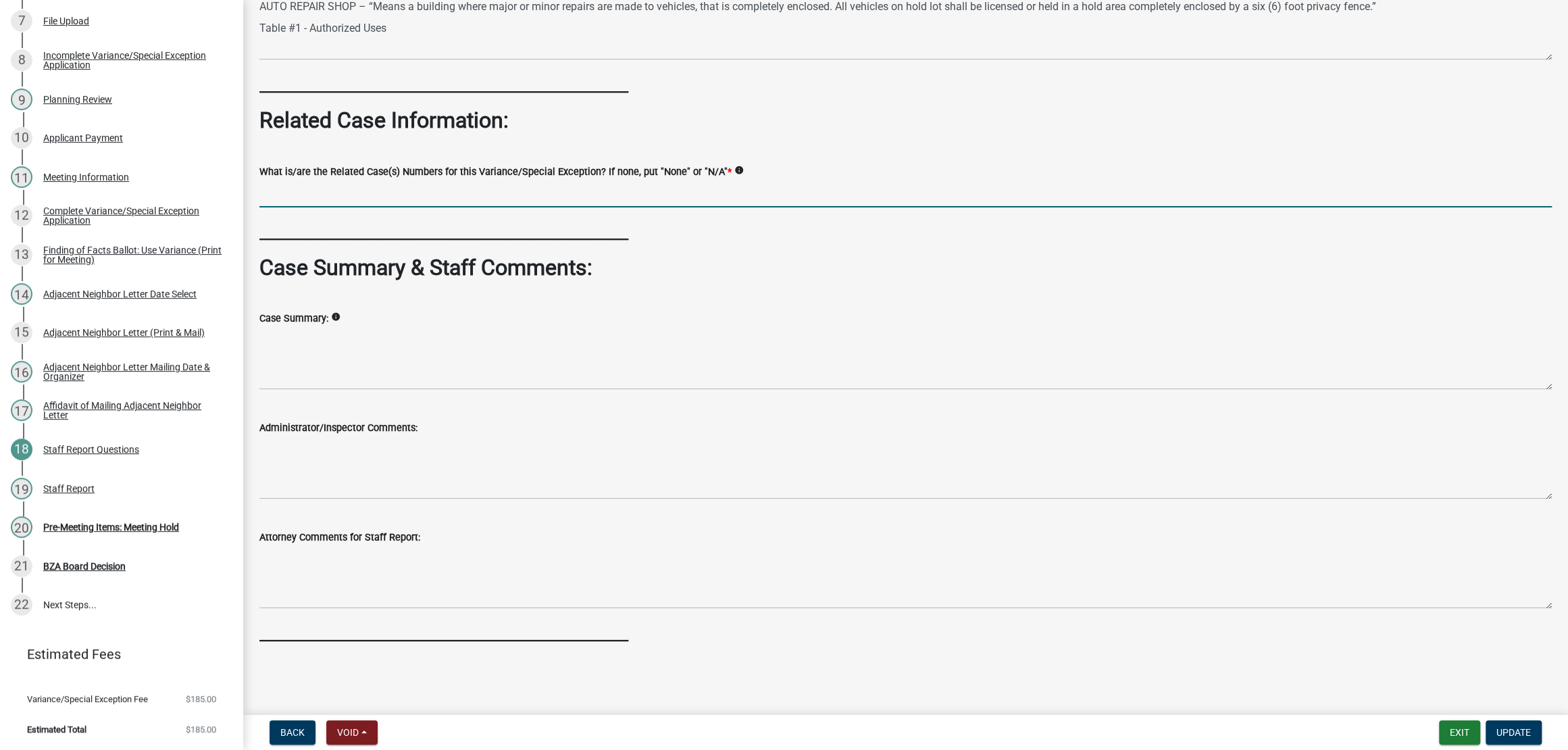
type input "N/A"
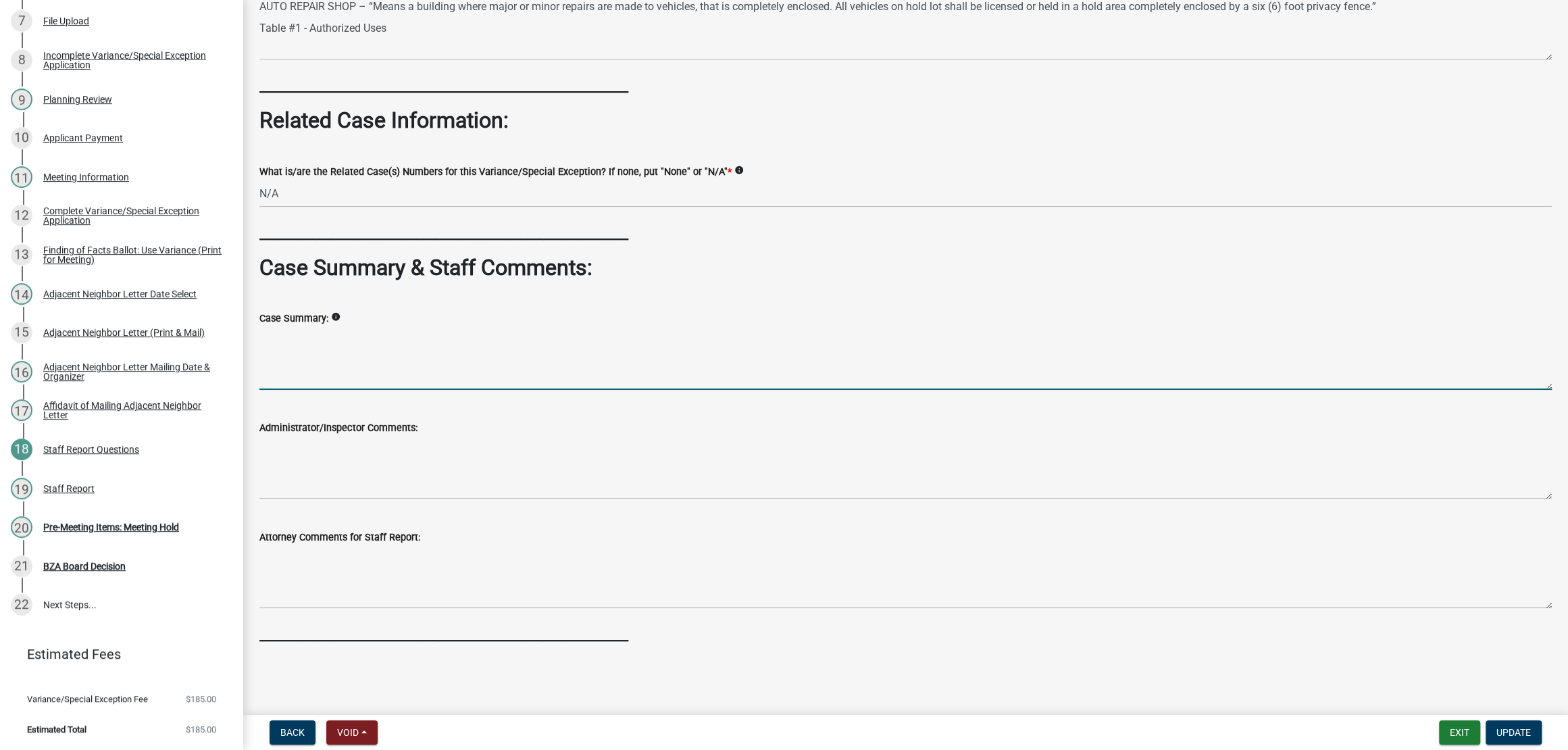
click at [429, 390] on textarea "Case Summary:" at bounding box center [905, 358] width 1292 height 64
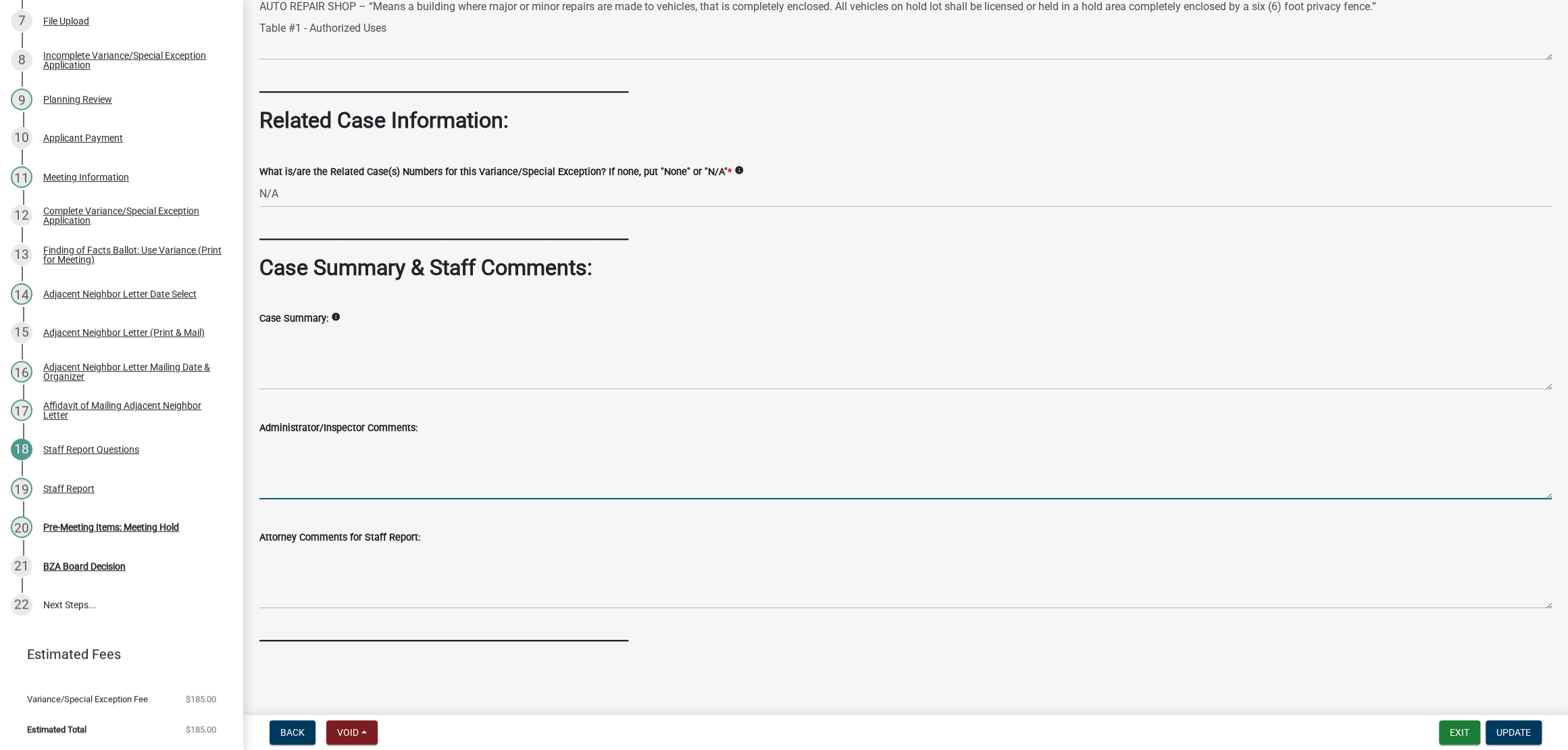
click at [489, 440] on textarea "Administrator/Inspector Comments:" at bounding box center [905, 467] width 1292 height 64
paste textarea "This variance was applied for on [DATE] by [PERSON_NAME]. [PERSON_NAME] is the …"
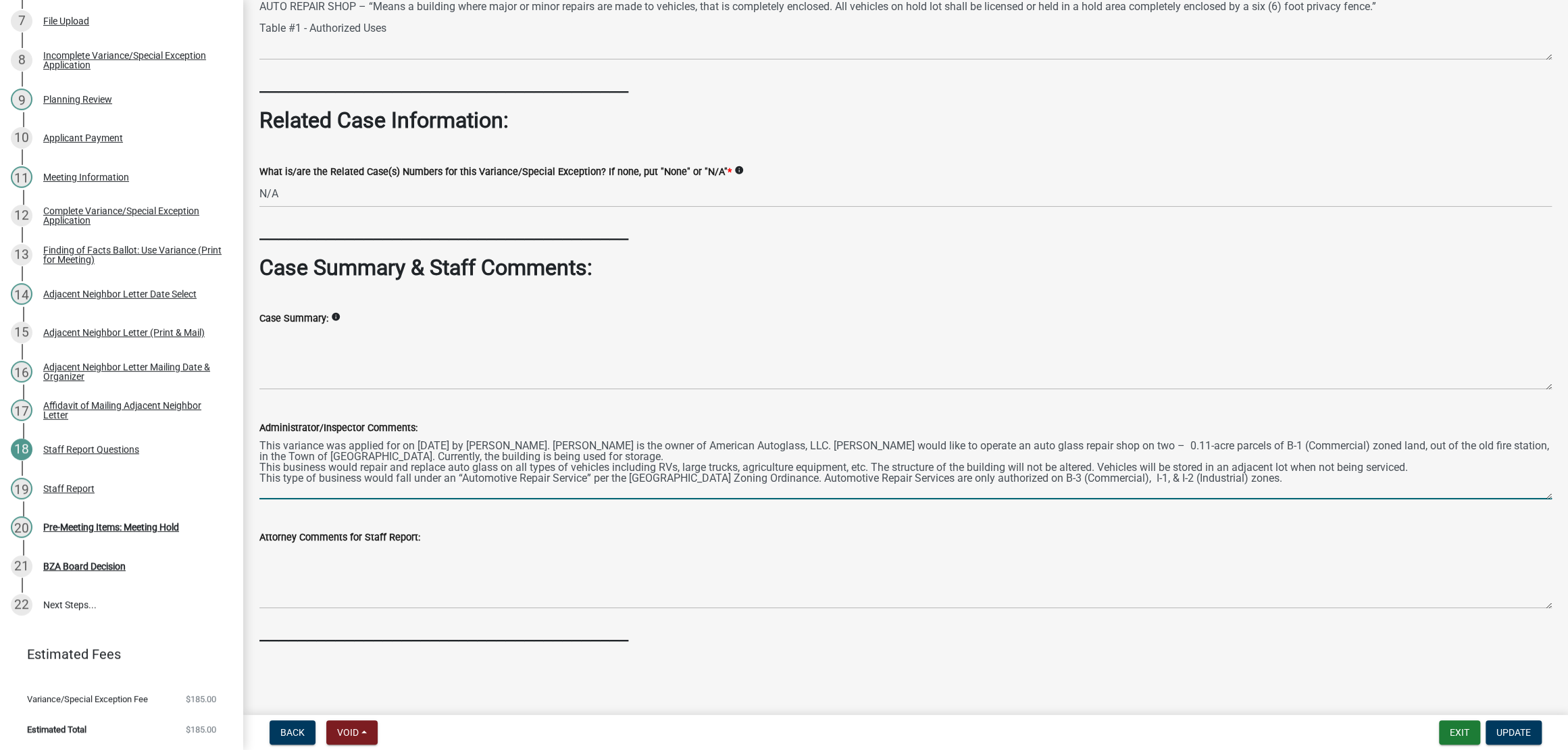
scroll to position [9, 0]
click at [1004, 436] on textarea "This variance was applied for on [DATE] by [PERSON_NAME]. [PERSON_NAME] is the …" at bounding box center [905, 467] width 1292 height 64
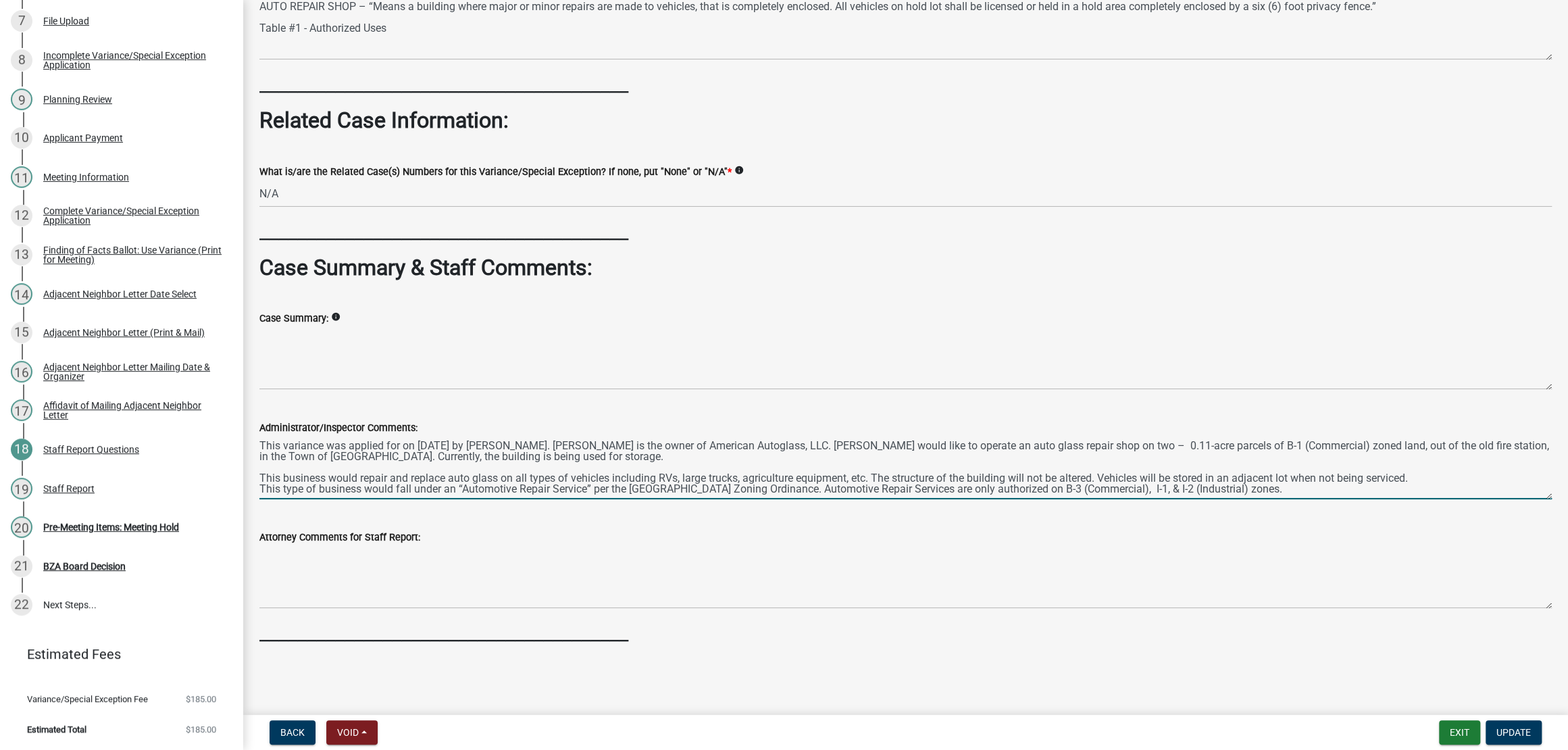
scroll to position [22, 0]
click at [568, 436] on textarea "This variance was applied for on [DATE] by [PERSON_NAME]. [PERSON_NAME] is the …" at bounding box center [905, 467] width 1292 height 64
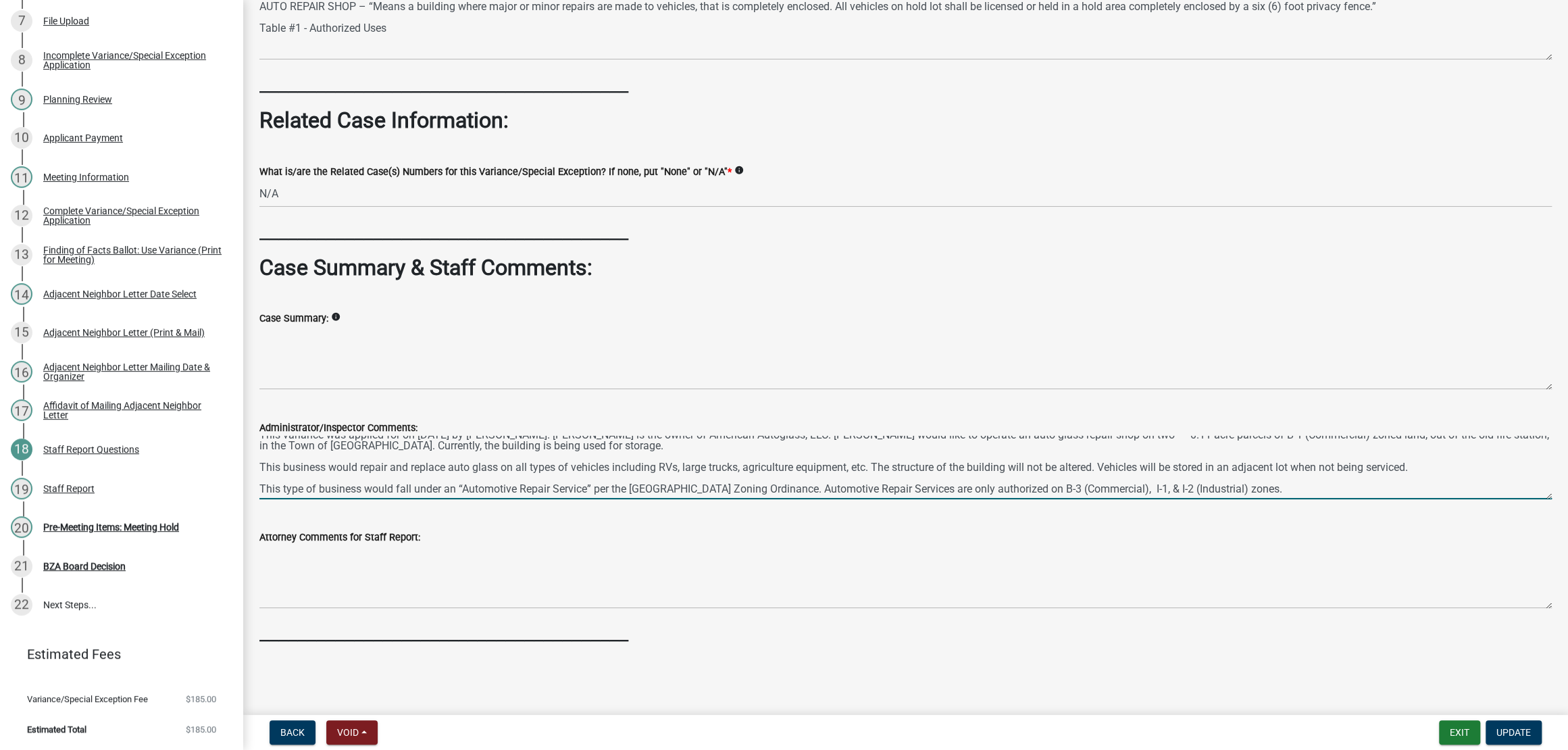
scroll to position [40, 0]
type textarea "This variance was applied for on [DATE] by [PERSON_NAME]. [PERSON_NAME] is the …"
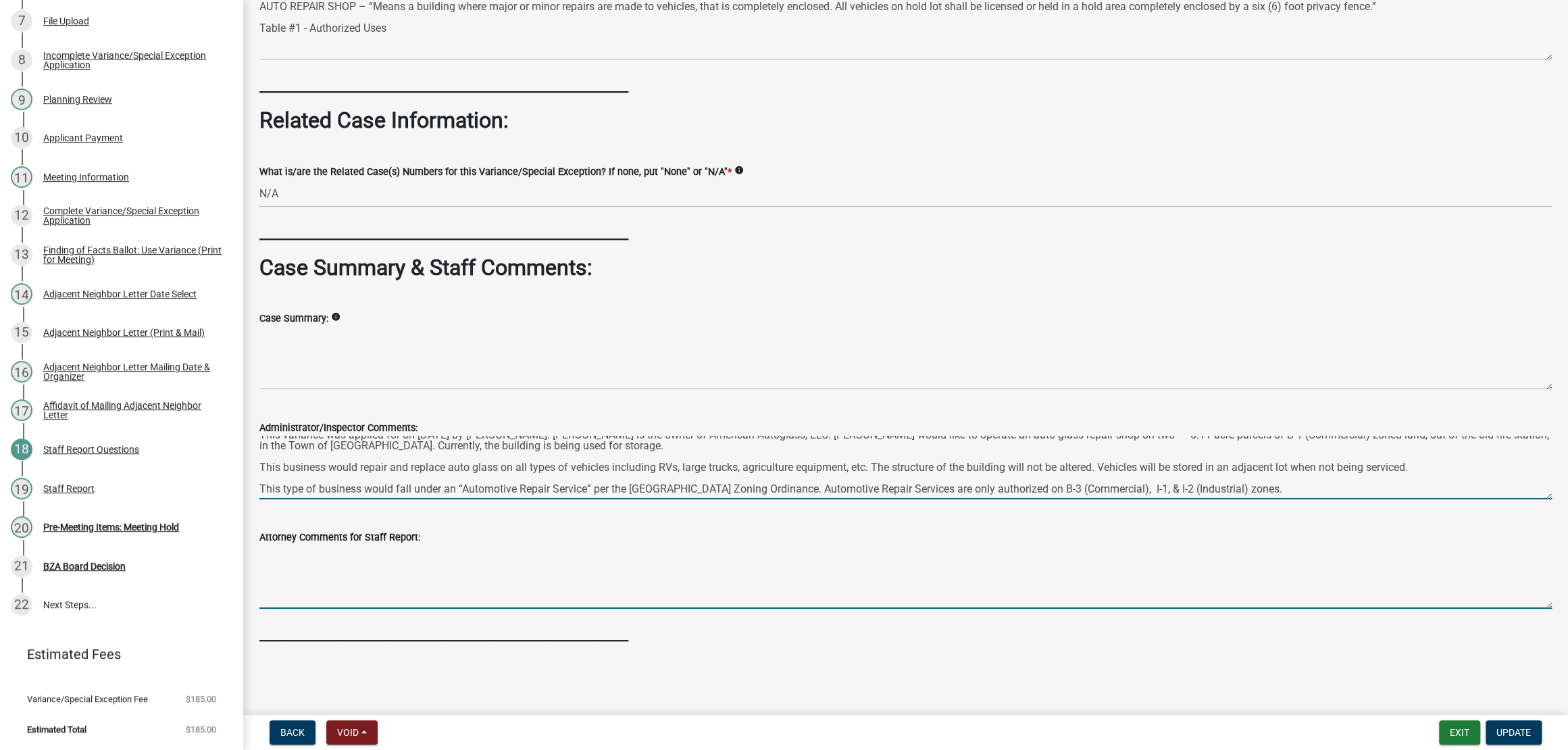
click at [746, 556] on textarea "Attorney Comments for Staff Report:" at bounding box center [905, 577] width 1292 height 64
click at [1376, 436] on textarea "This variance was applied for on [DATE] by [PERSON_NAME]. [PERSON_NAME] is the …" at bounding box center [905, 467] width 1292 height 64
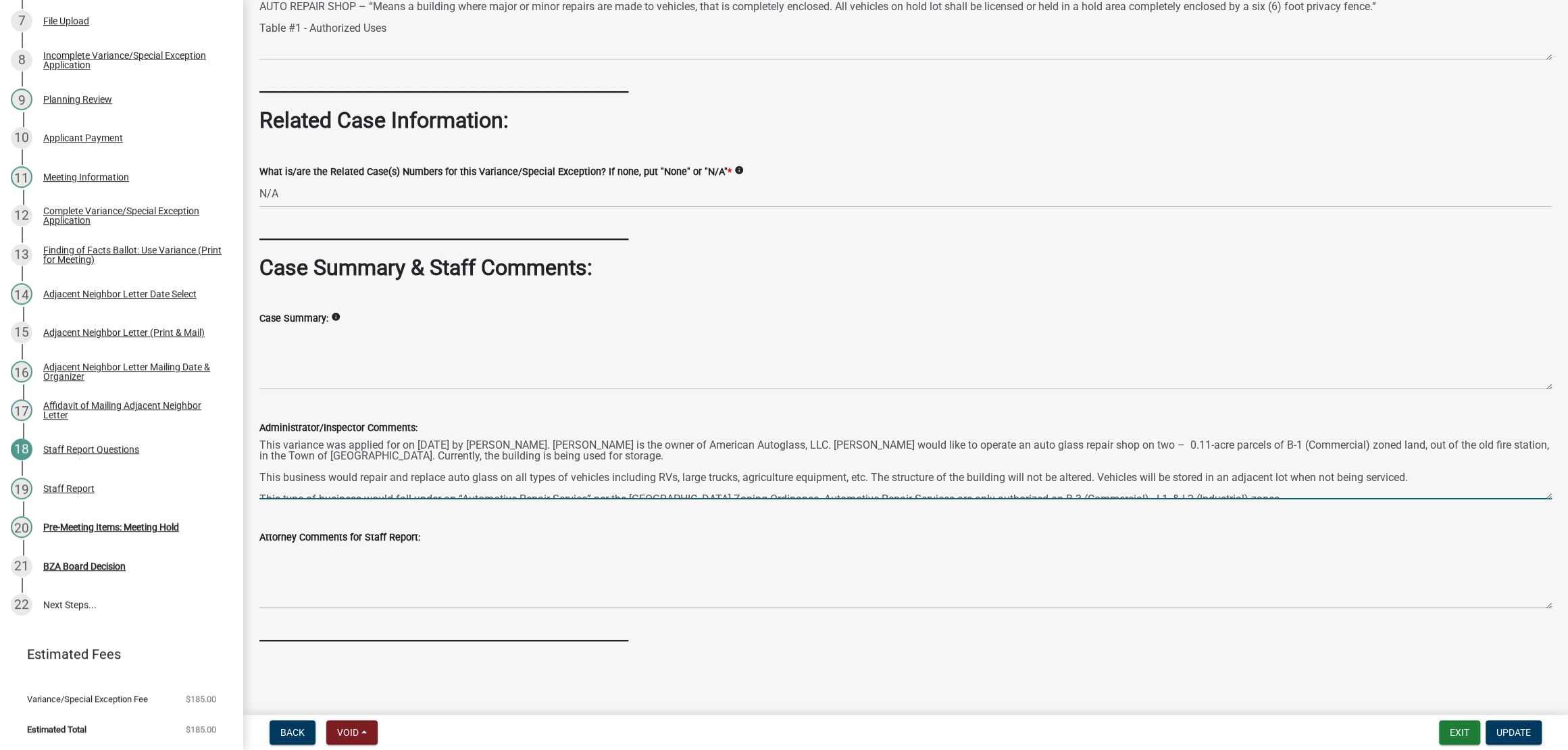
scroll to position [0, 0]
drag, startPoint x: 1509, startPoint y: 434, endPoint x: 253, endPoint y: 385, distance: 1257.0
click at [253, 401] on div "Administrator/Inspector Comments: This variance was applied for on [DATE] by [P…" at bounding box center [905, 450] width 1312 height 99
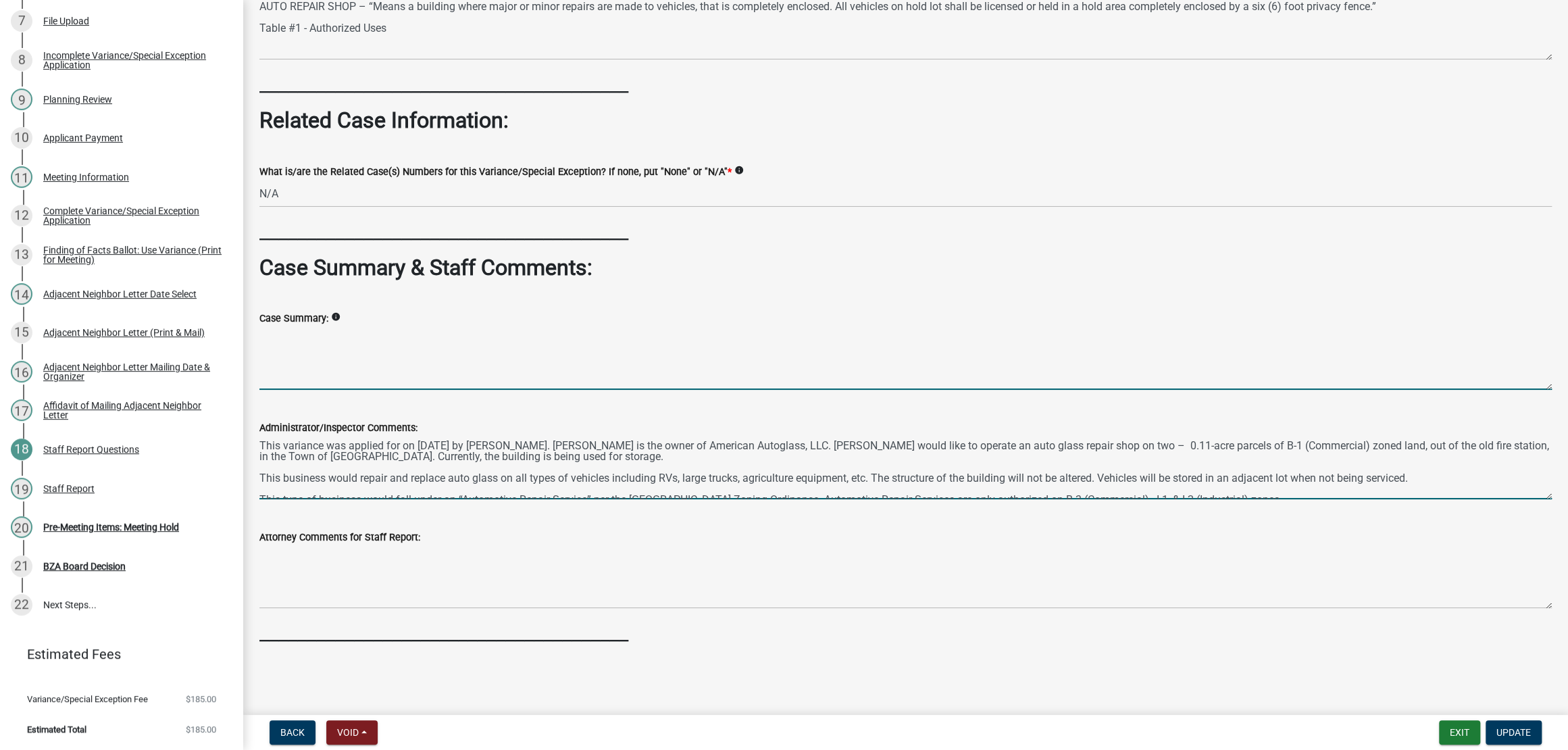
click at [720, 326] on textarea "Case Summary:" at bounding box center [905, 358] width 1292 height 64
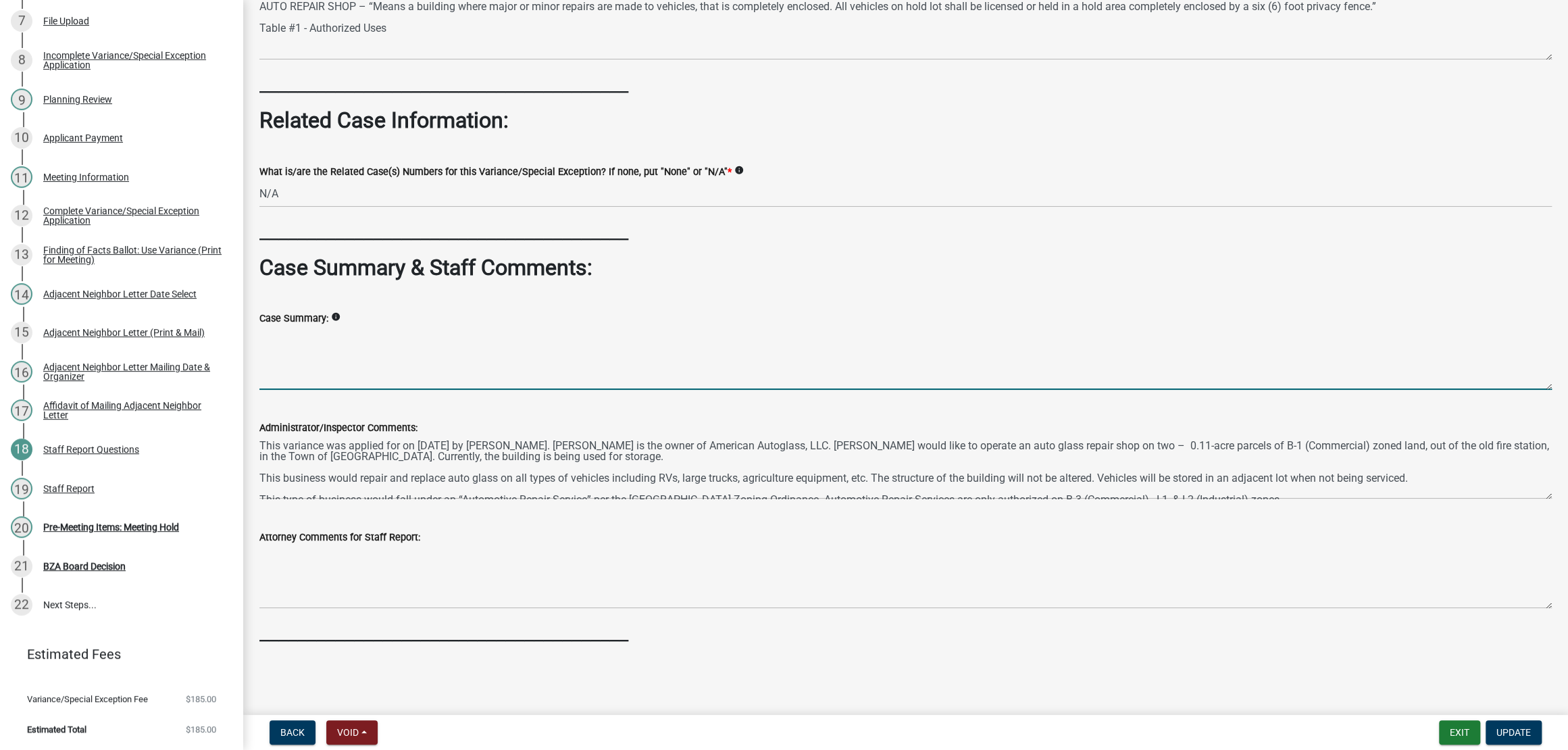
paste textarea "This variance was applied for on [DATE] by [PERSON_NAME]. [PERSON_NAME] is the …"
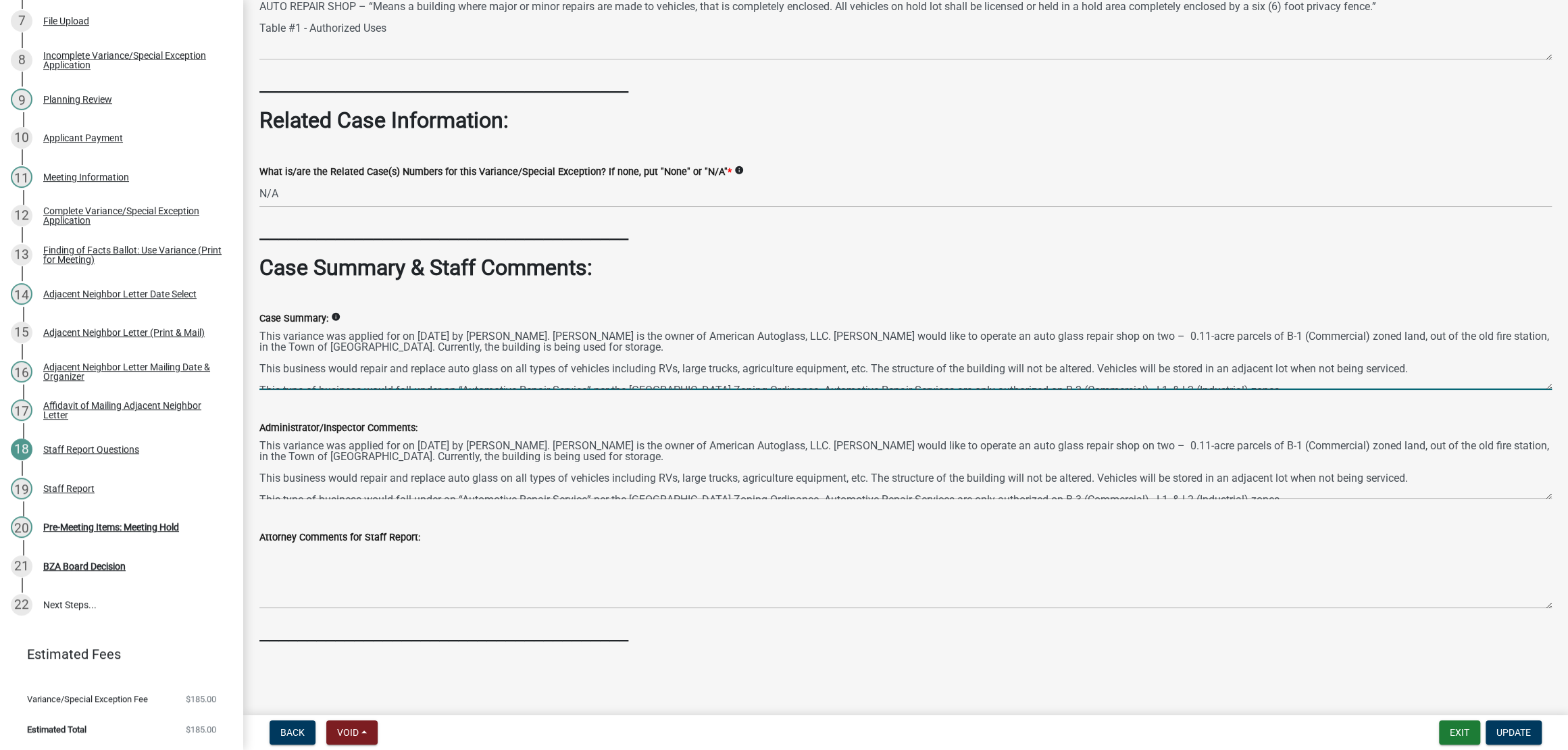
scroll to position [22, 0]
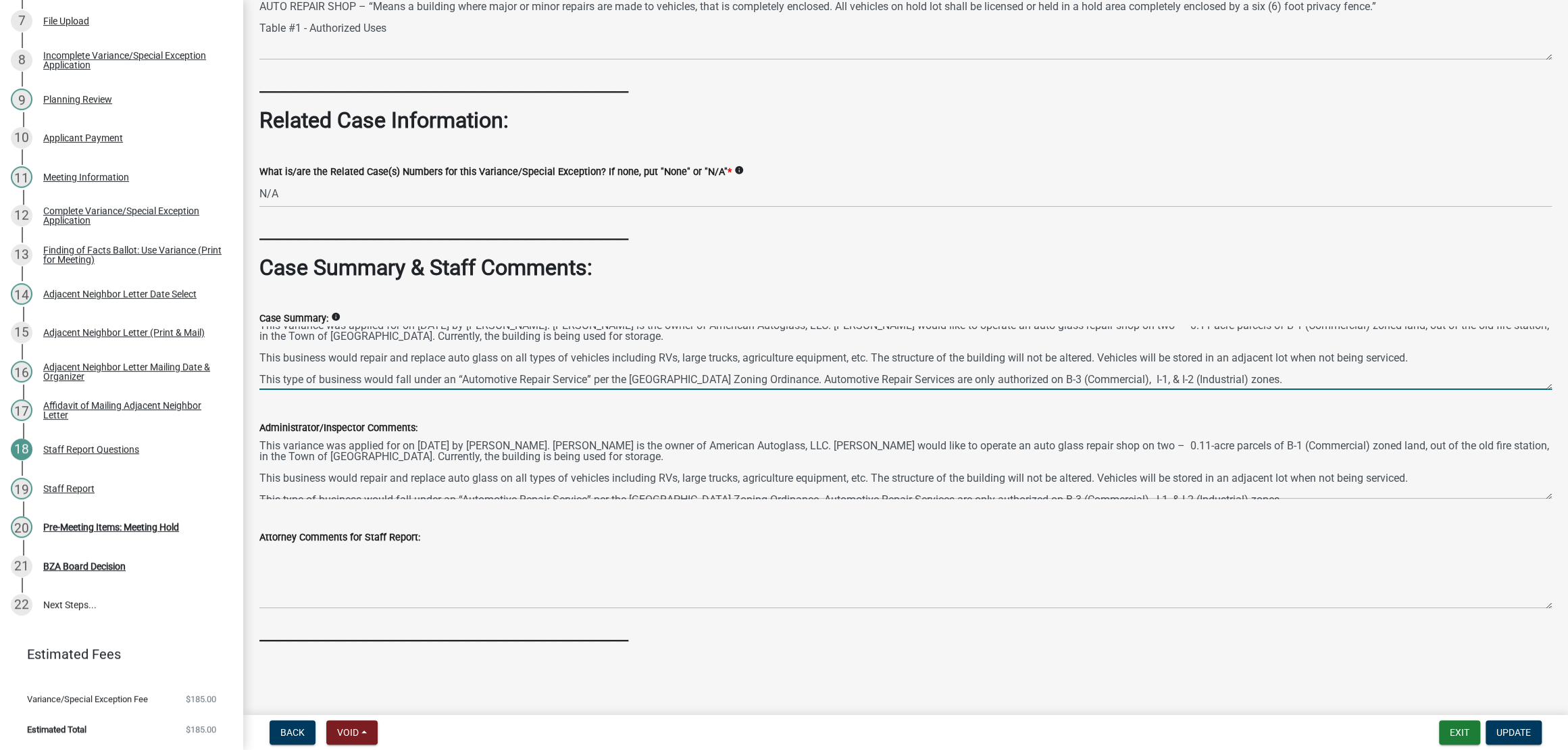
type textarea "This variance was applied for on [DATE] by [PERSON_NAME]. [PERSON_NAME] is the …"
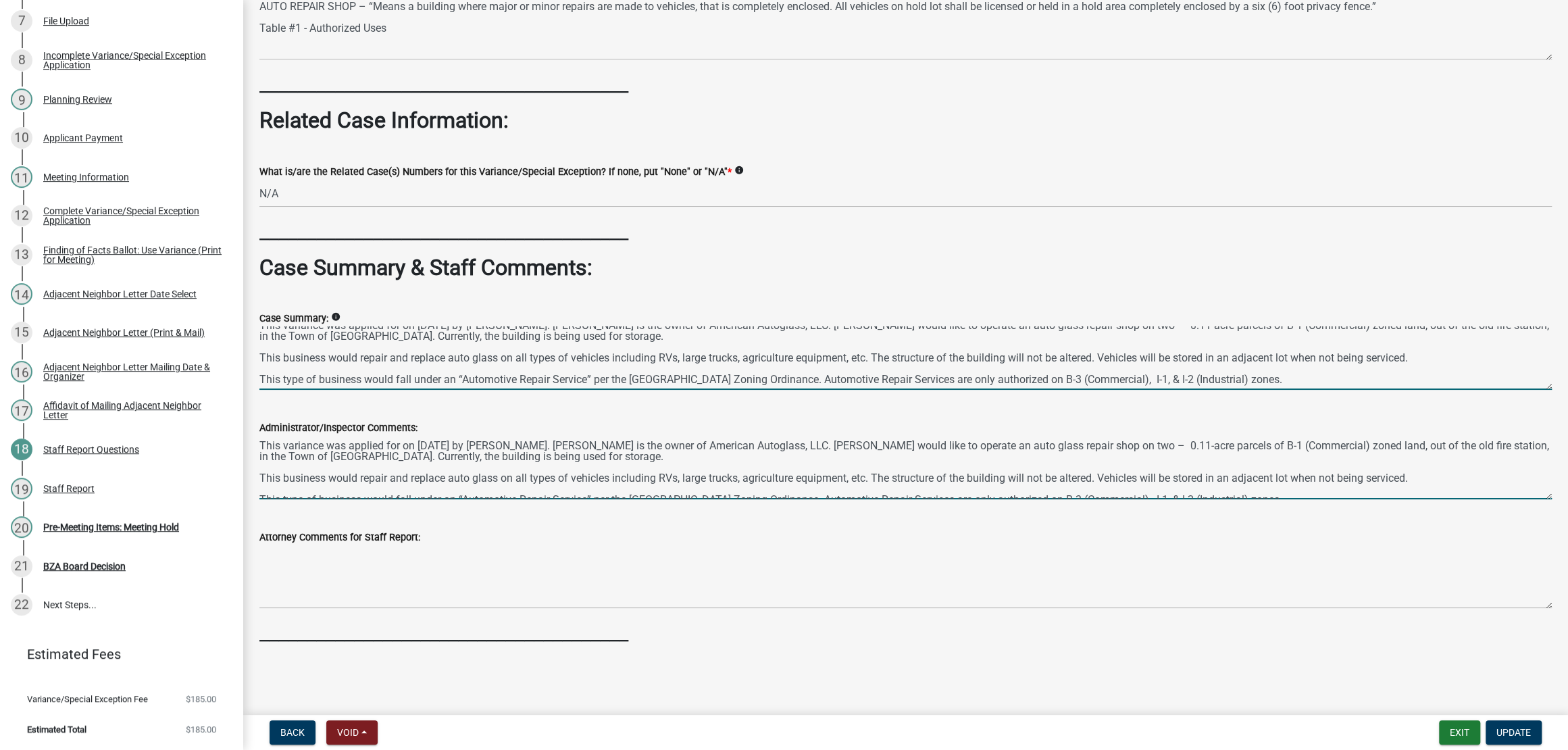
click at [899, 442] on textarea "This variance was applied for on [DATE] by [PERSON_NAME]. [PERSON_NAME] is the …" at bounding box center [905, 467] width 1292 height 64
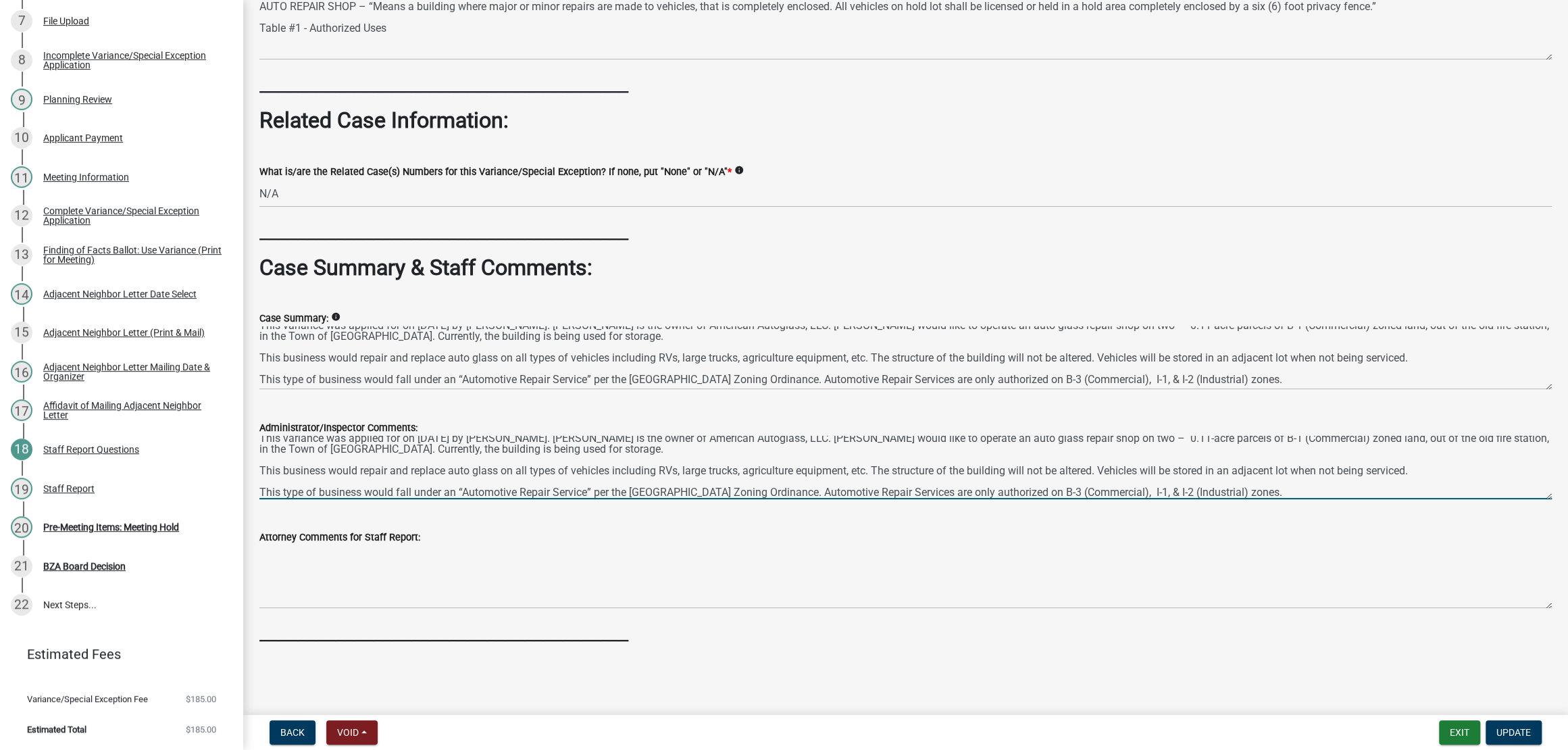
scroll to position [0, 0]
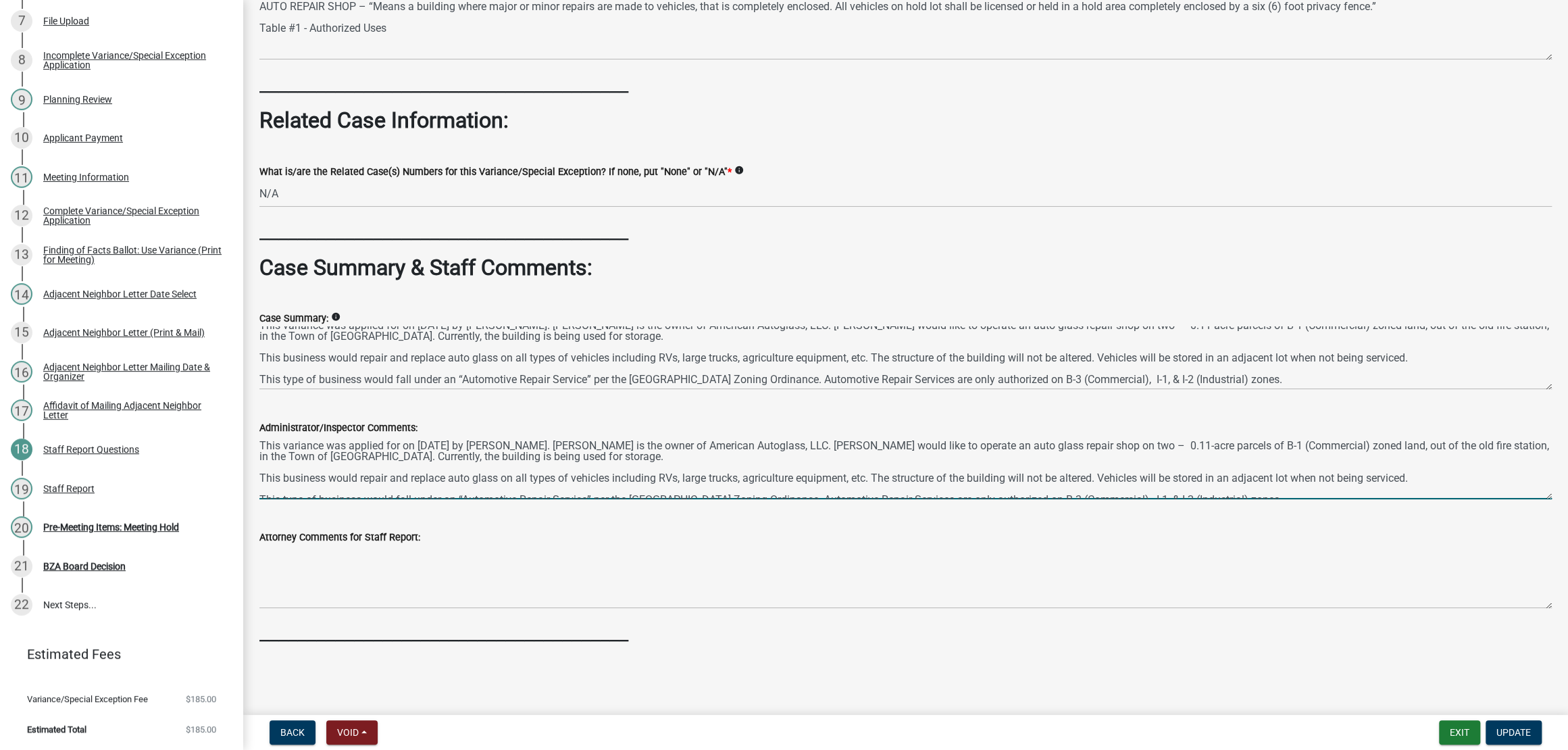
drag, startPoint x: 1509, startPoint y: 436, endPoint x: 261, endPoint y: 384, distance: 1249.1
click at [261, 401] on div "Administrator/Inspector Comments: This variance was applied for on [DATE] by [P…" at bounding box center [905, 450] width 1312 height 99
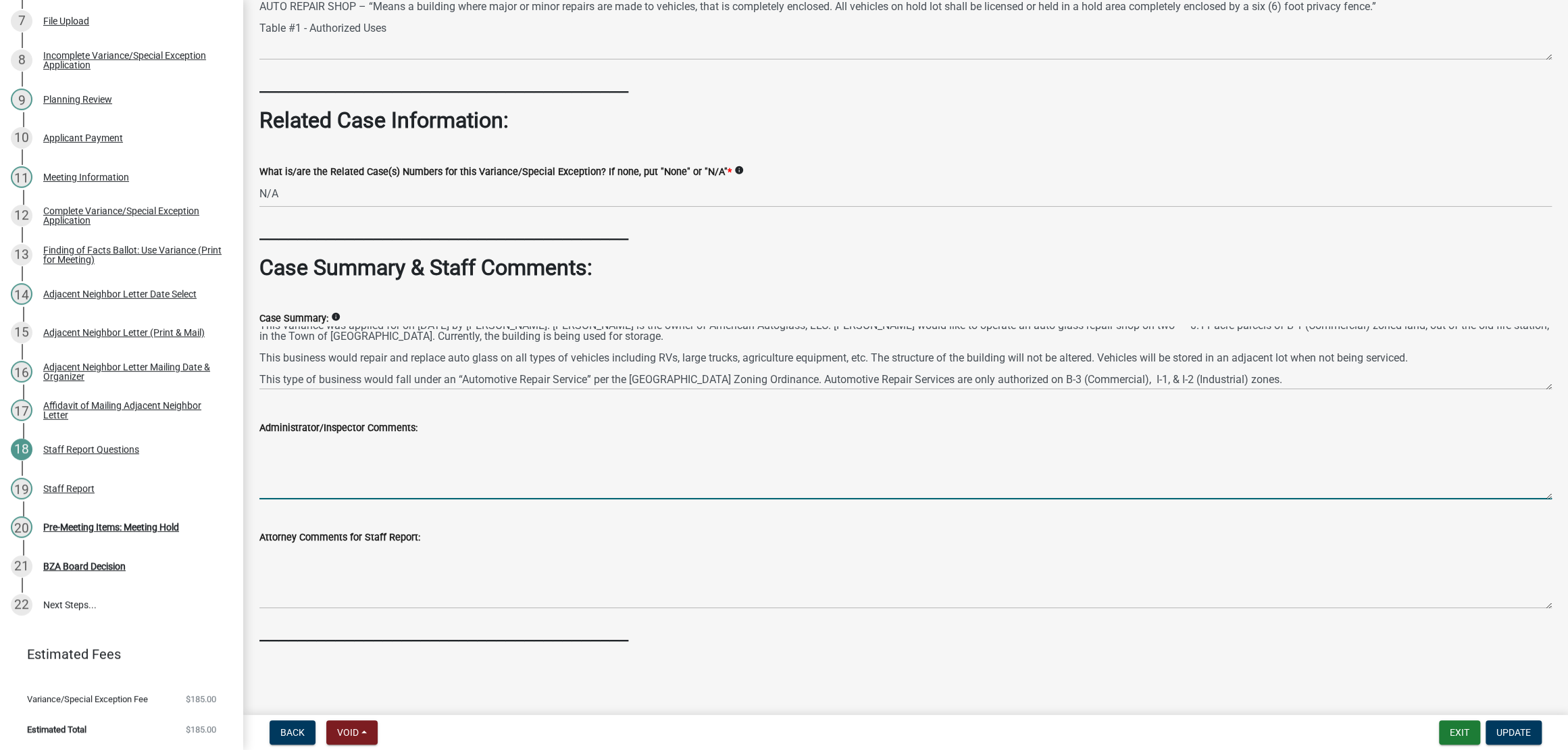
paste textarea "Lorem ipsu dolorsit ame consect adi e seddoeiu te incidi ut labo etdolo magnaal…"
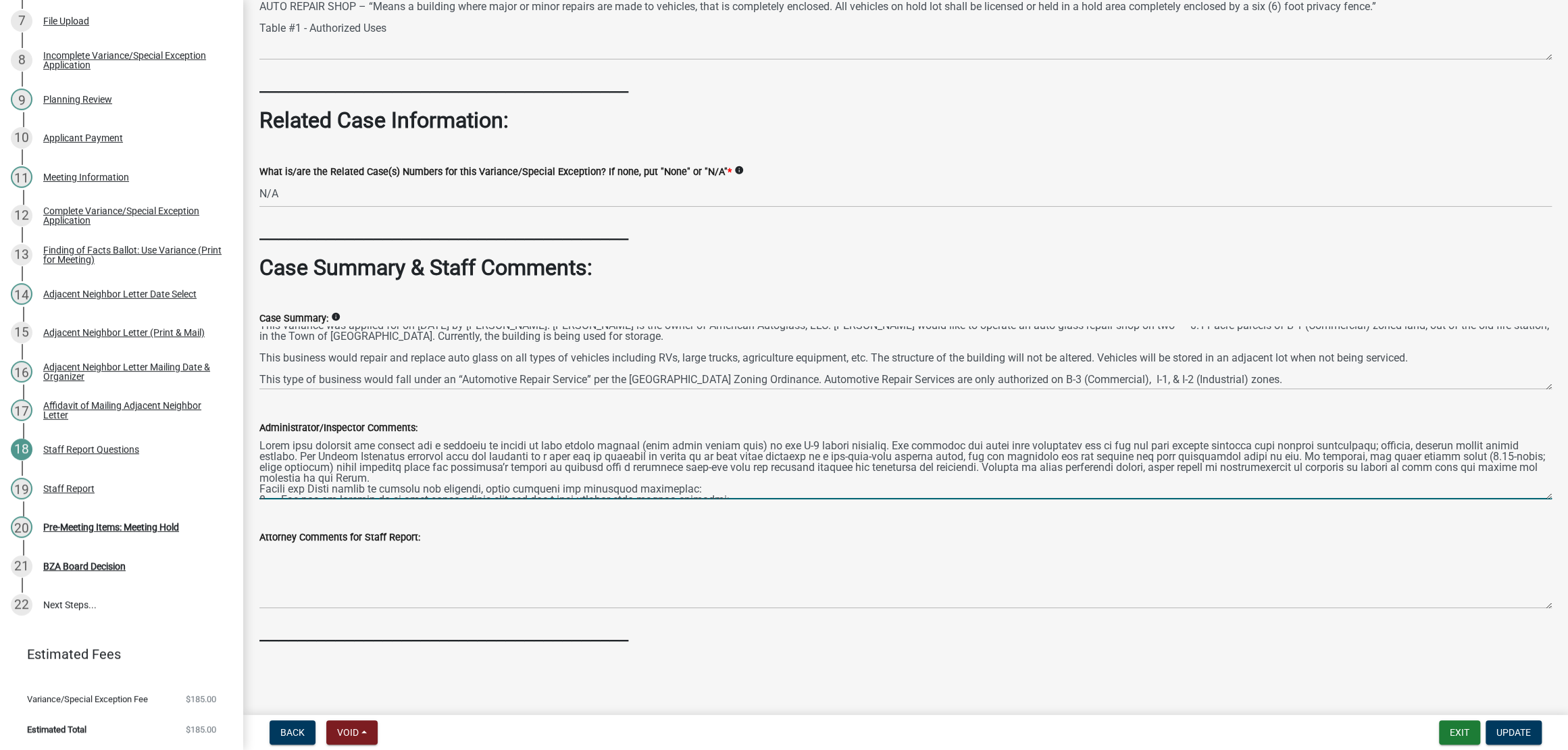
scroll to position [919, 0]
click at [264, 475] on textarea "Administrator/Inspector Comments:" at bounding box center [905, 467] width 1292 height 64
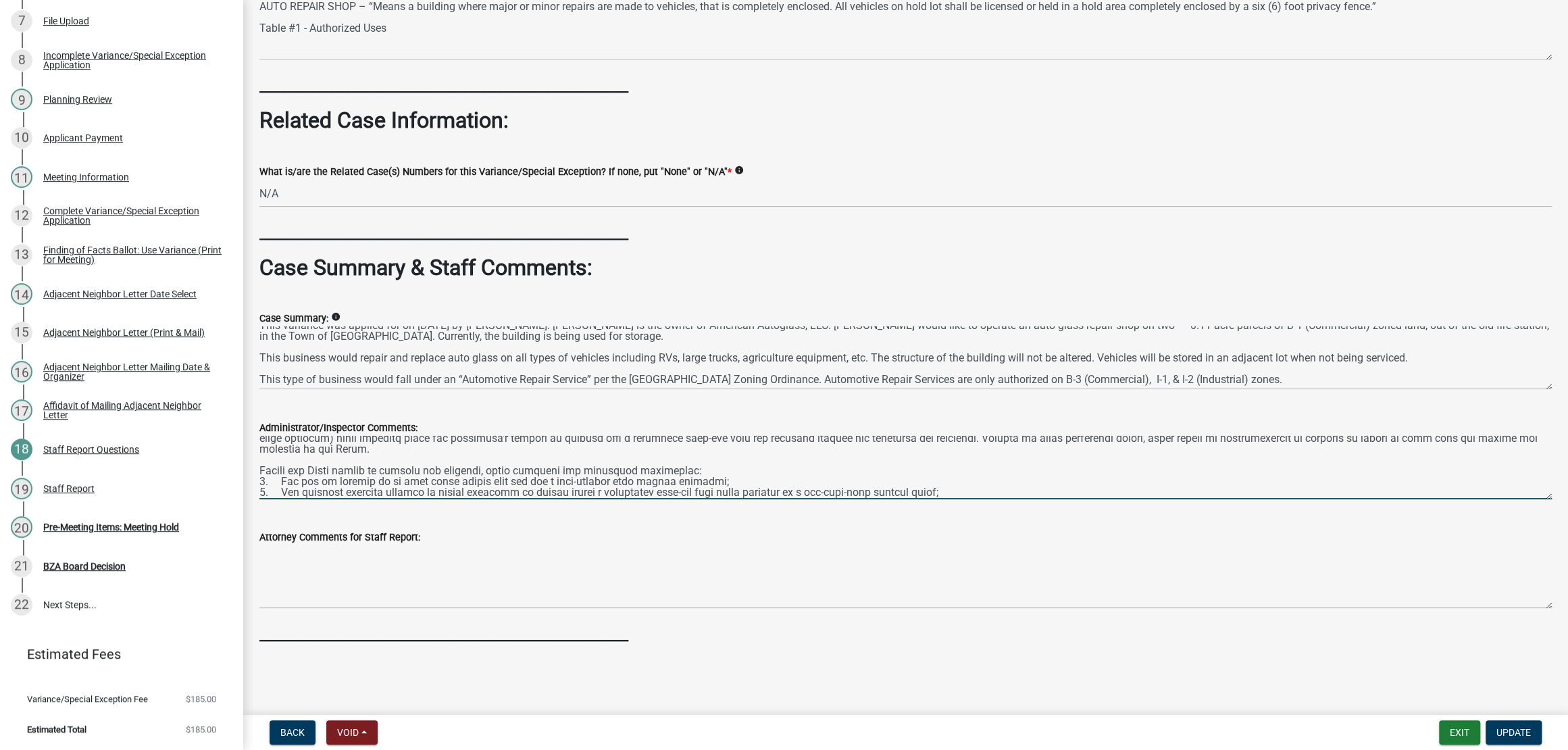
scroll to position [28, 0]
click at [805, 459] on textarea "Administrator/Inspector Comments:" at bounding box center [905, 467] width 1292 height 64
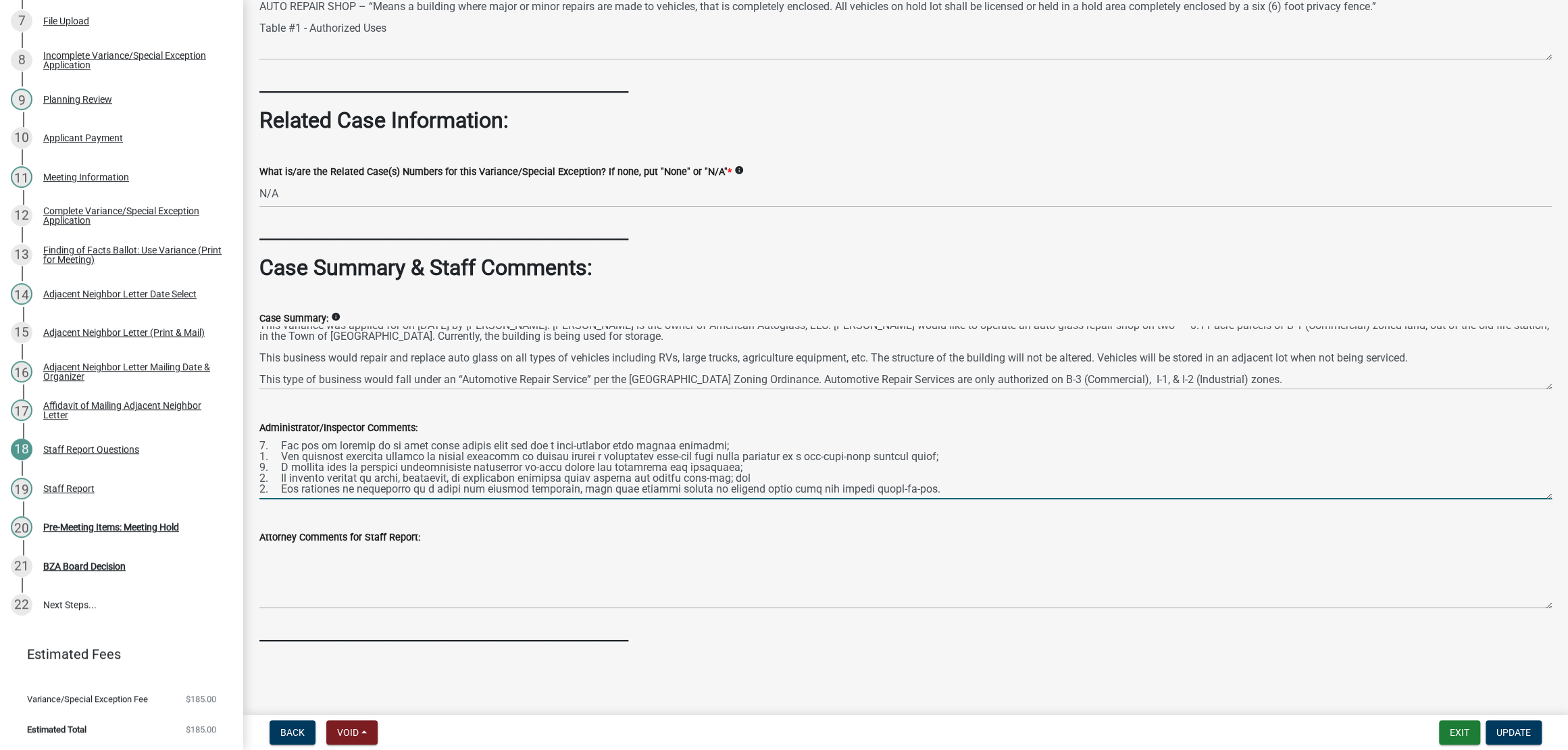
scroll to position [947, 0]
type textarea "Lorem ipsu dolorsit ame consect adi e seddoeiu te incidi ut labo etdolo magnaal…"
click at [1521, 727] on span "Update" at bounding box center [1514, 732] width 34 height 11
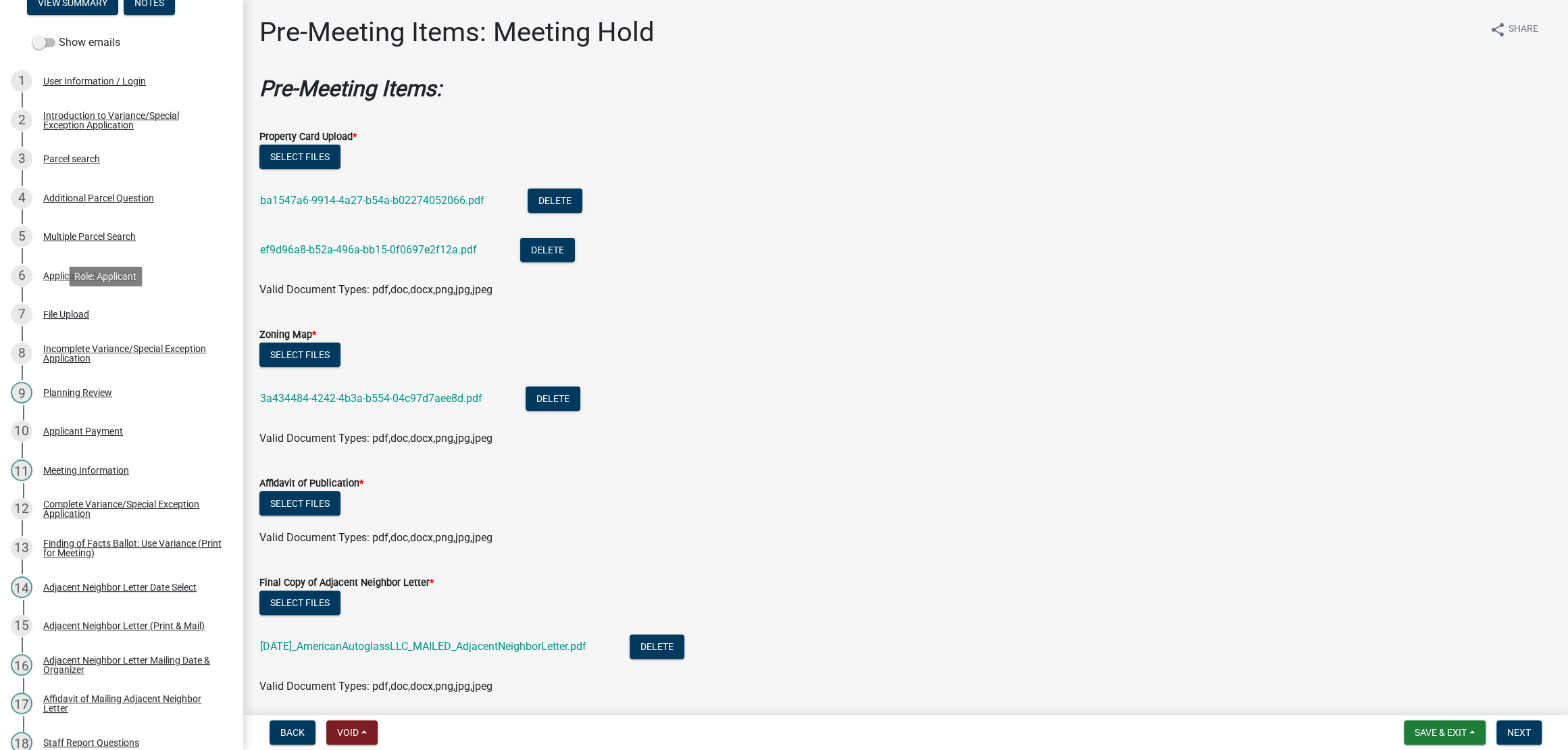
scroll to position [0, 0]
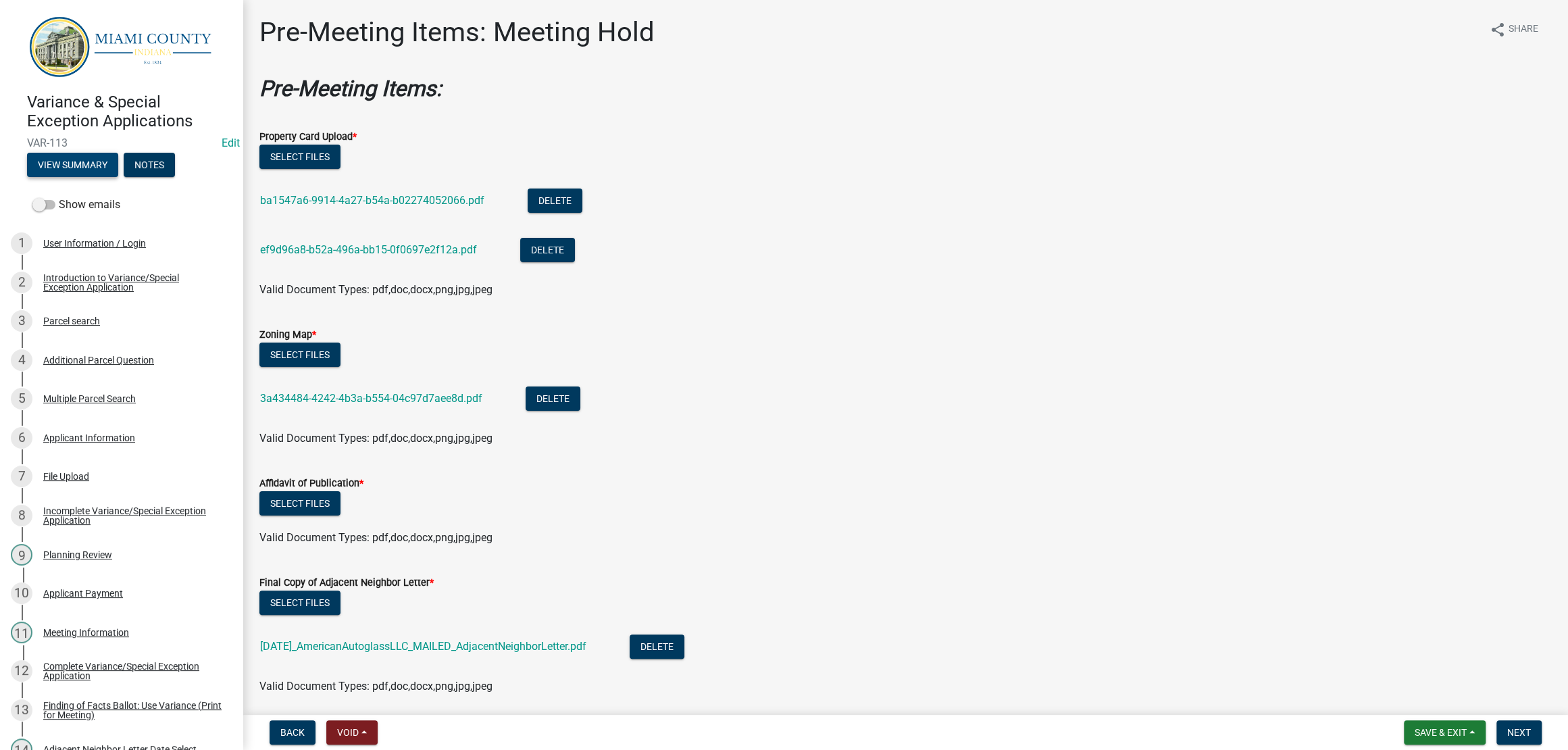
click at [115, 177] on button "View Summary" at bounding box center [72, 165] width 91 height 24
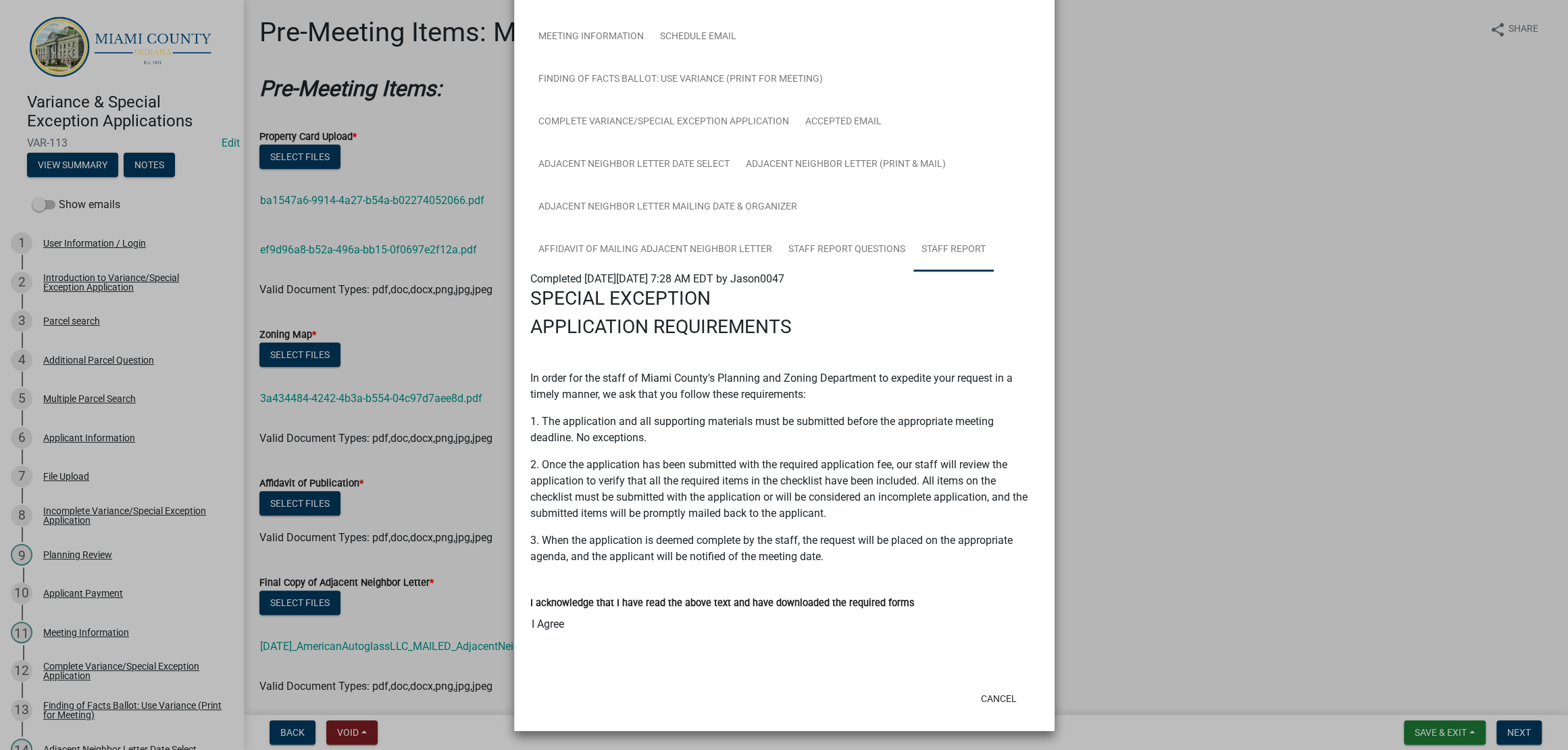
click at [913, 272] on link "Staff Report" at bounding box center [953, 250] width 80 height 43
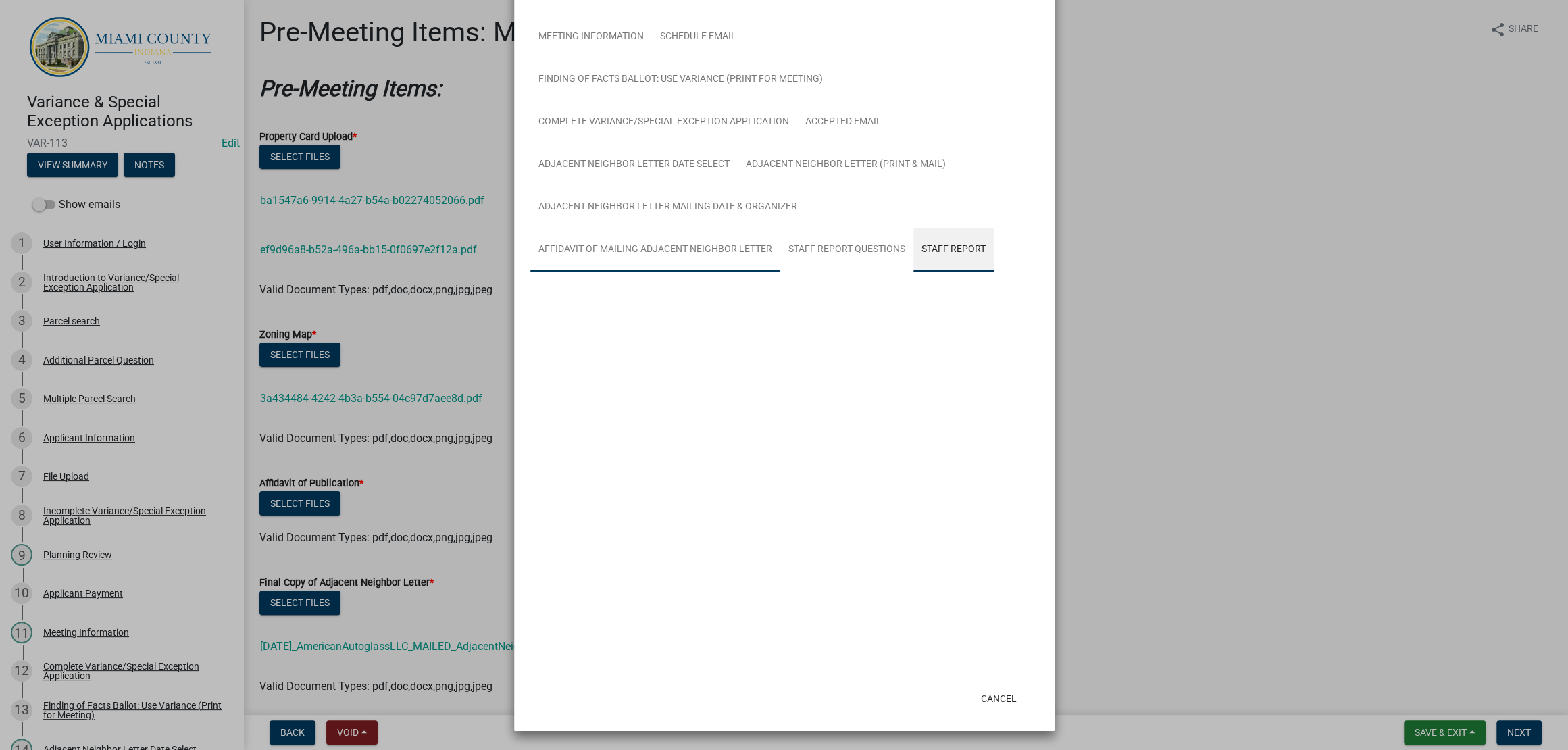
scroll to position [260, 0]
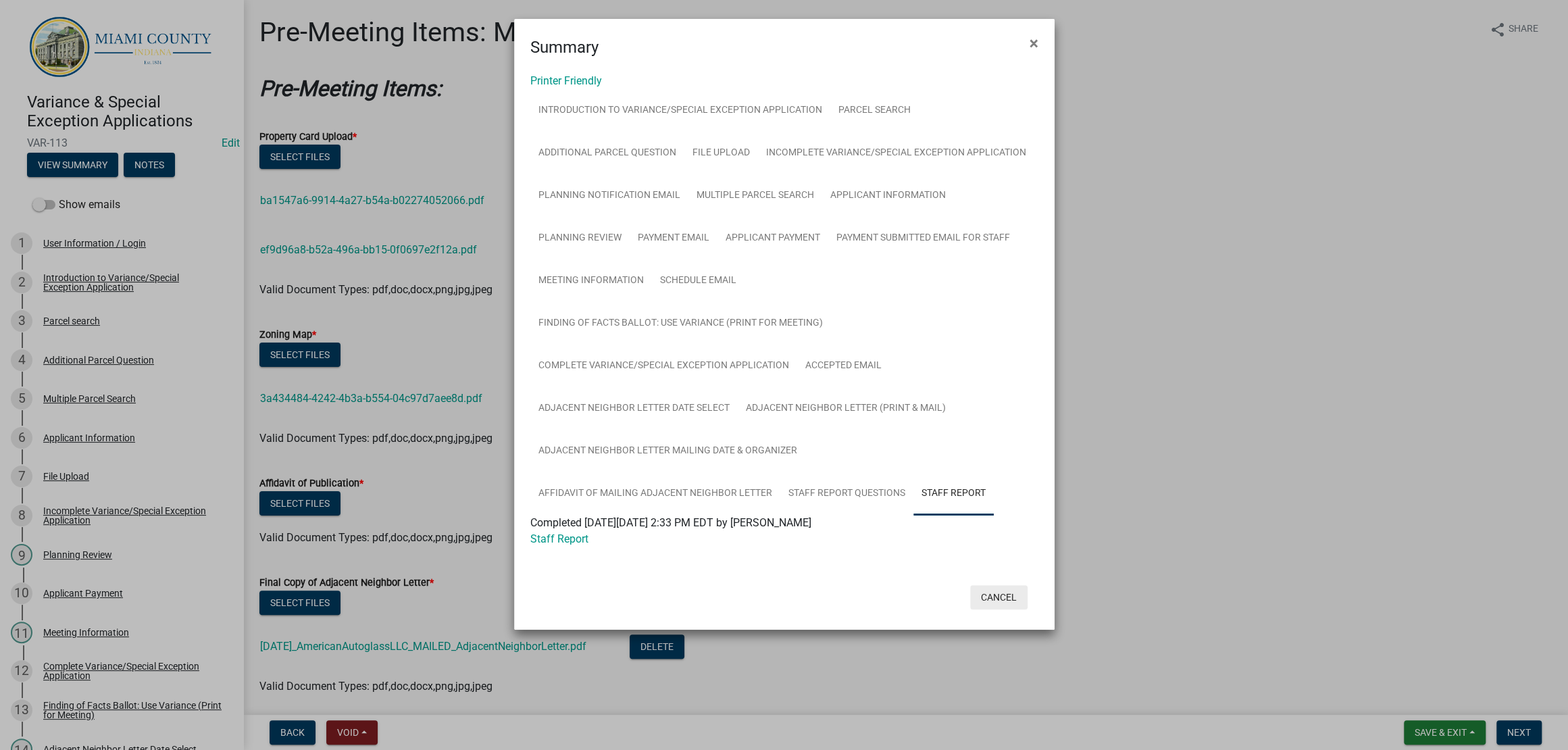
click at [976, 609] on button "Cancel" at bounding box center [998, 597] width 57 height 24
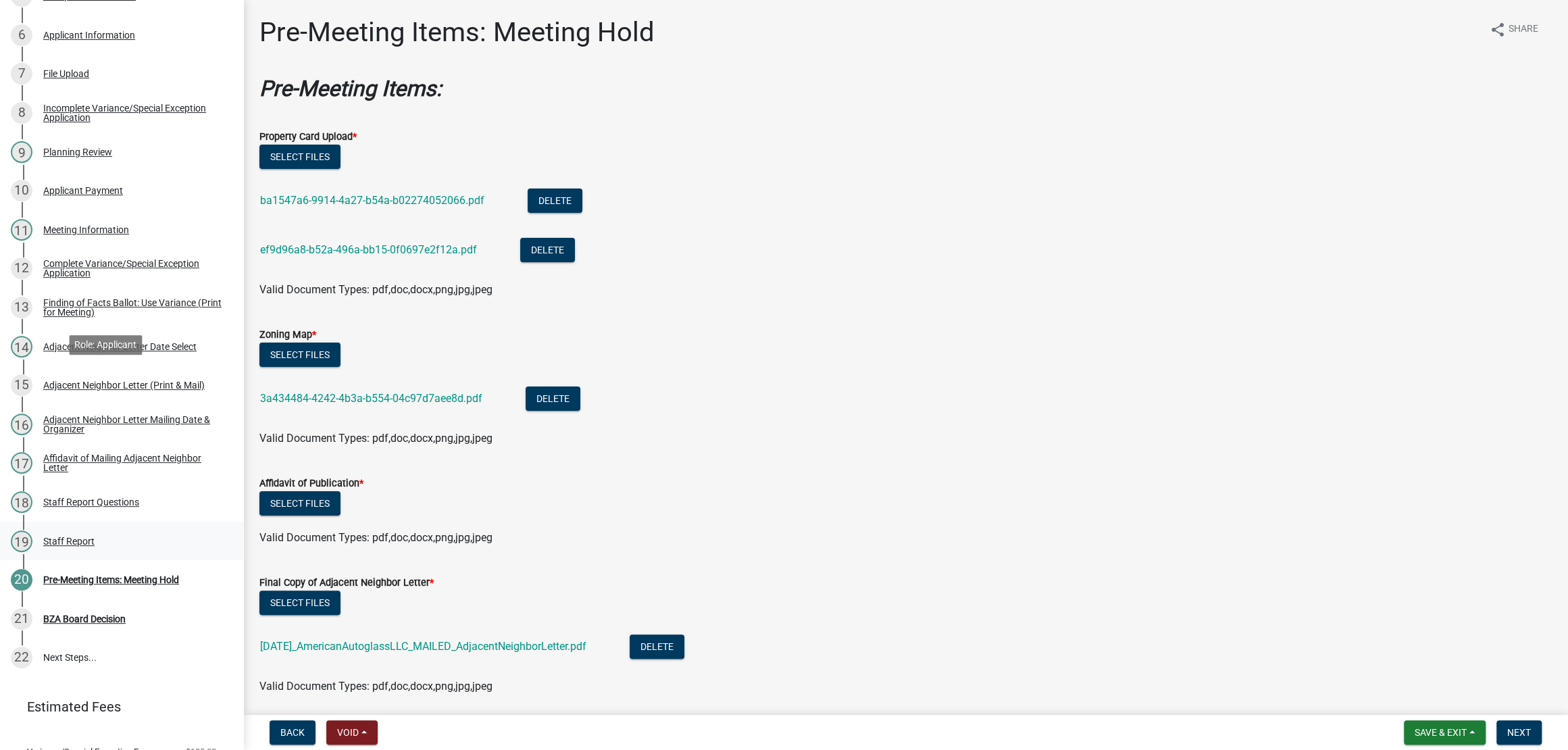
scroll to position [842, 0]
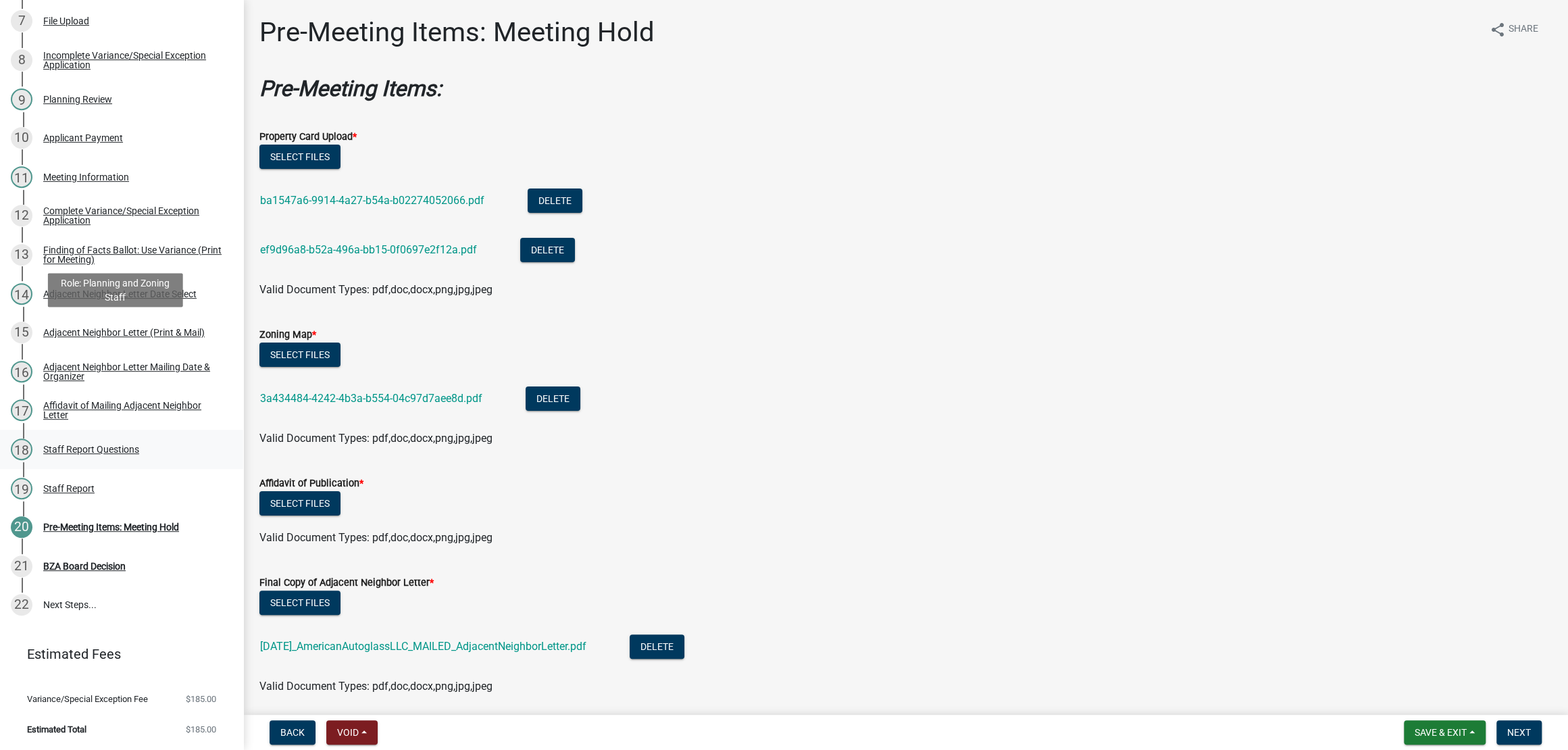
drag, startPoint x: 119, startPoint y: 341, endPoint x: 129, endPoint y: 341, distance: 10.0
click at [119, 445] on div "Staff Report Questions" at bounding box center [91, 449] width 96 height 9
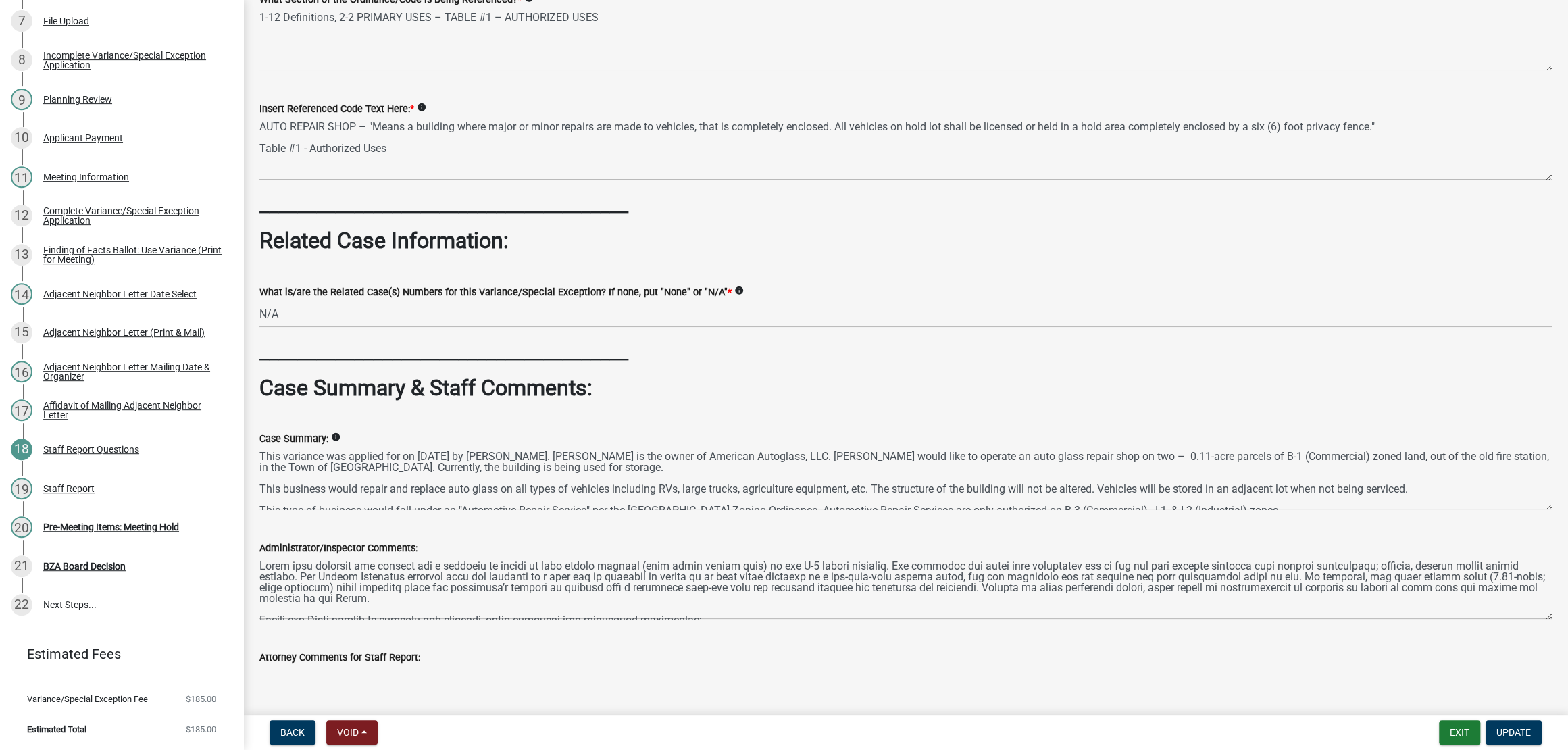
scroll to position [506, 0]
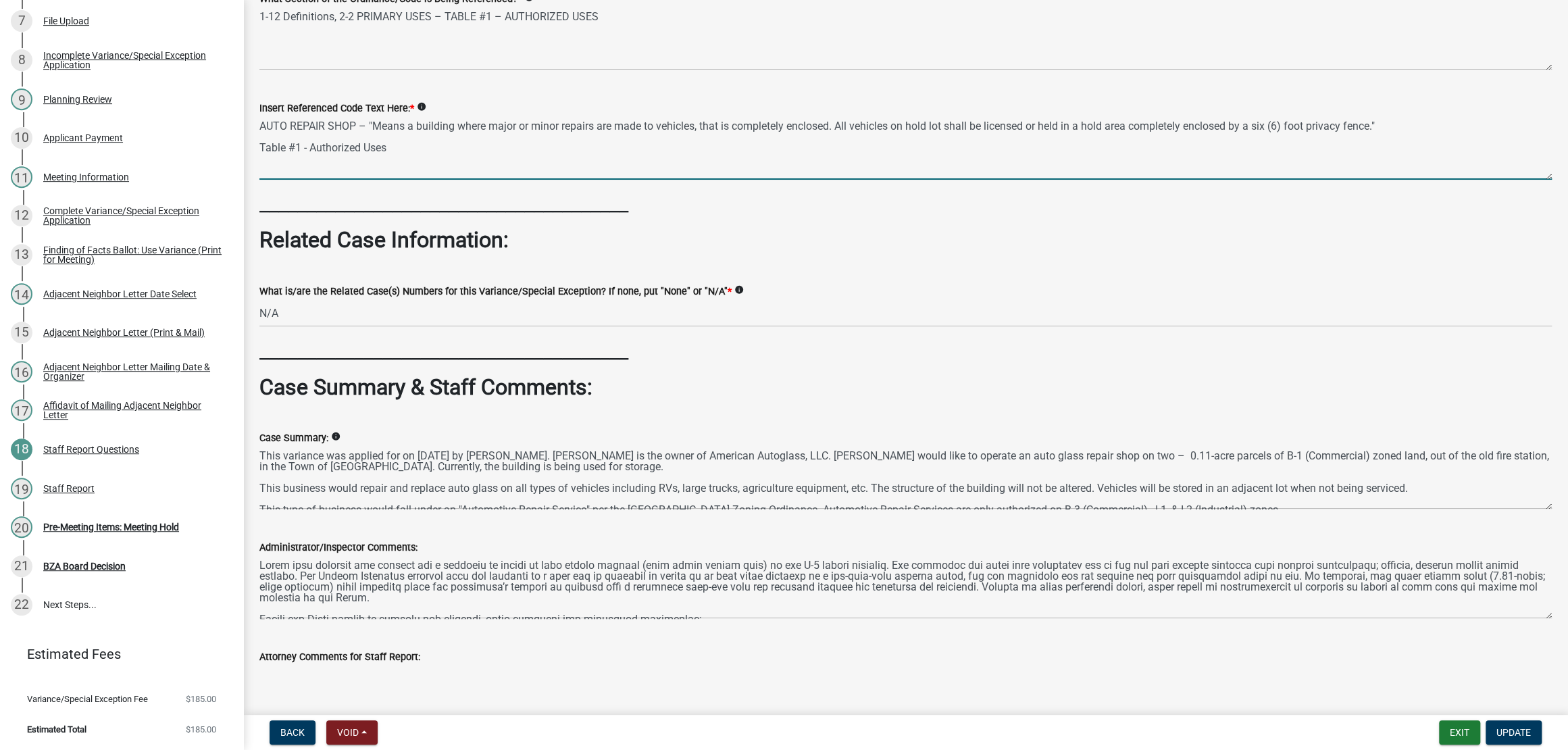
click at [267, 180] on textarea "AUTO REPAIR SHOP – "Means a building where major or minor repairs are made to v…" at bounding box center [905, 148] width 1292 height 64
click at [705, 180] on textarea "AUTO REPAIR SHOP – "Means a building where major or minor repairs are made to v…" at bounding box center [905, 148] width 1292 height 64
click at [709, 180] on textarea "AUTO REPAIR SHOP – "Means a building where major or minor repairs are made to v…" at bounding box center [905, 148] width 1292 height 64
click at [330, 180] on textarea "AUTO REPAIR SHOP – "Means a building where major or minor repairs are made to v…" at bounding box center [905, 148] width 1292 height 64
paste textarea "AUTOMOBILE HOLD AREA – “Means a fenced or enclosed area where wrecked, damaged,…"
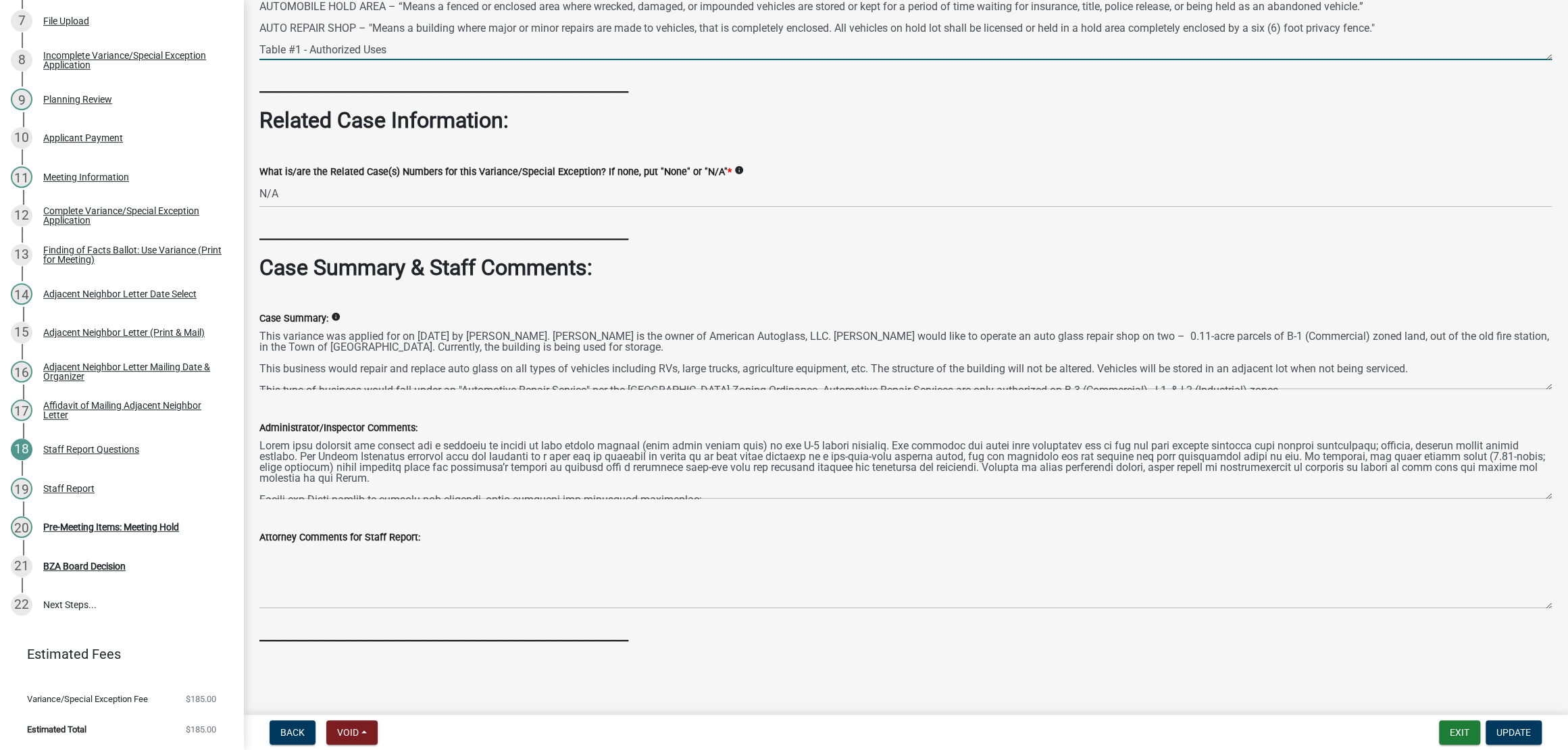
scroll to position [948, 0]
type textarea "AUTOMOBILE HOLD AREA – “Means a fenced or enclosed area where wrecked, damaged,…"
click at [1509, 727] on span "Update" at bounding box center [1514, 732] width 34 height 11
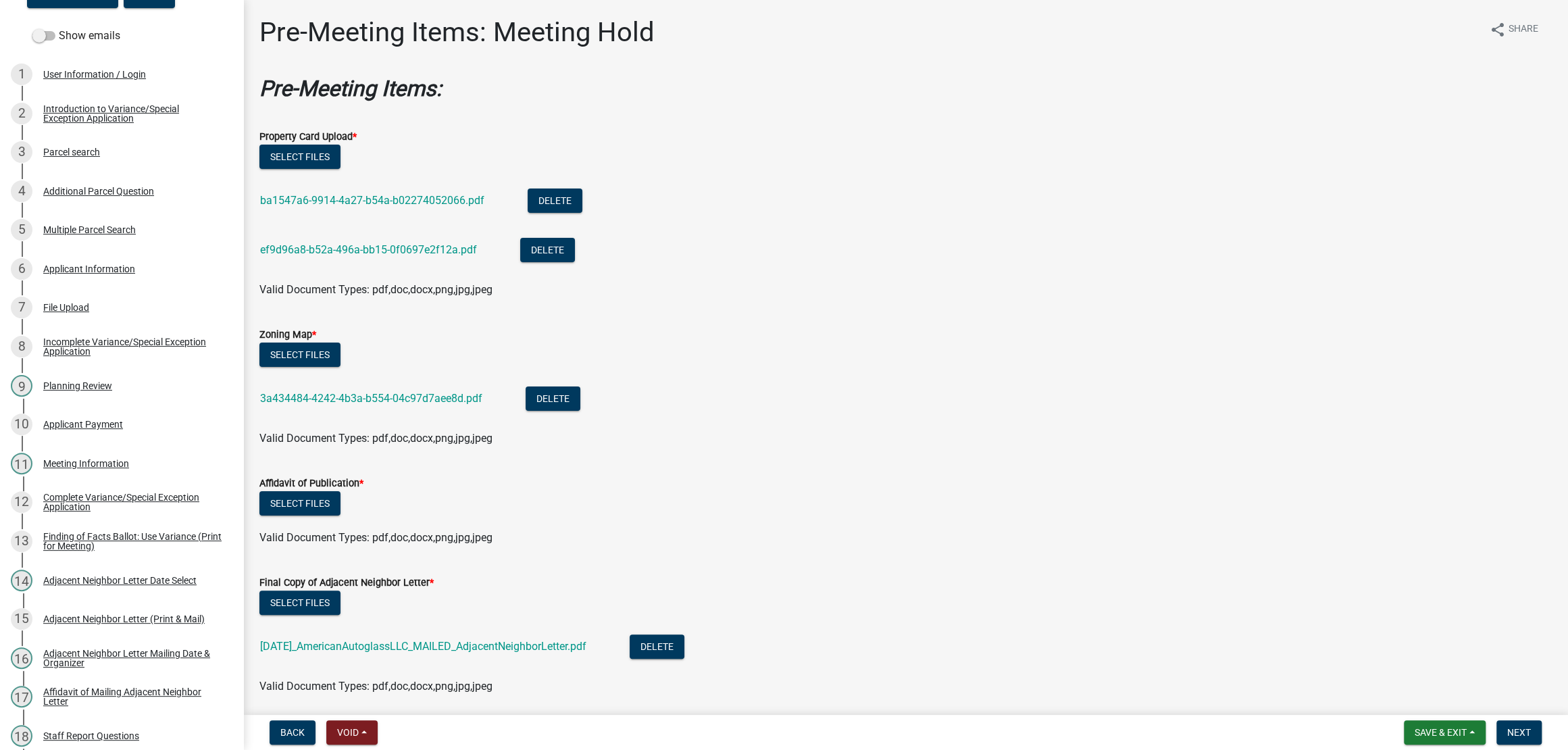
scroll to position [168, 0]
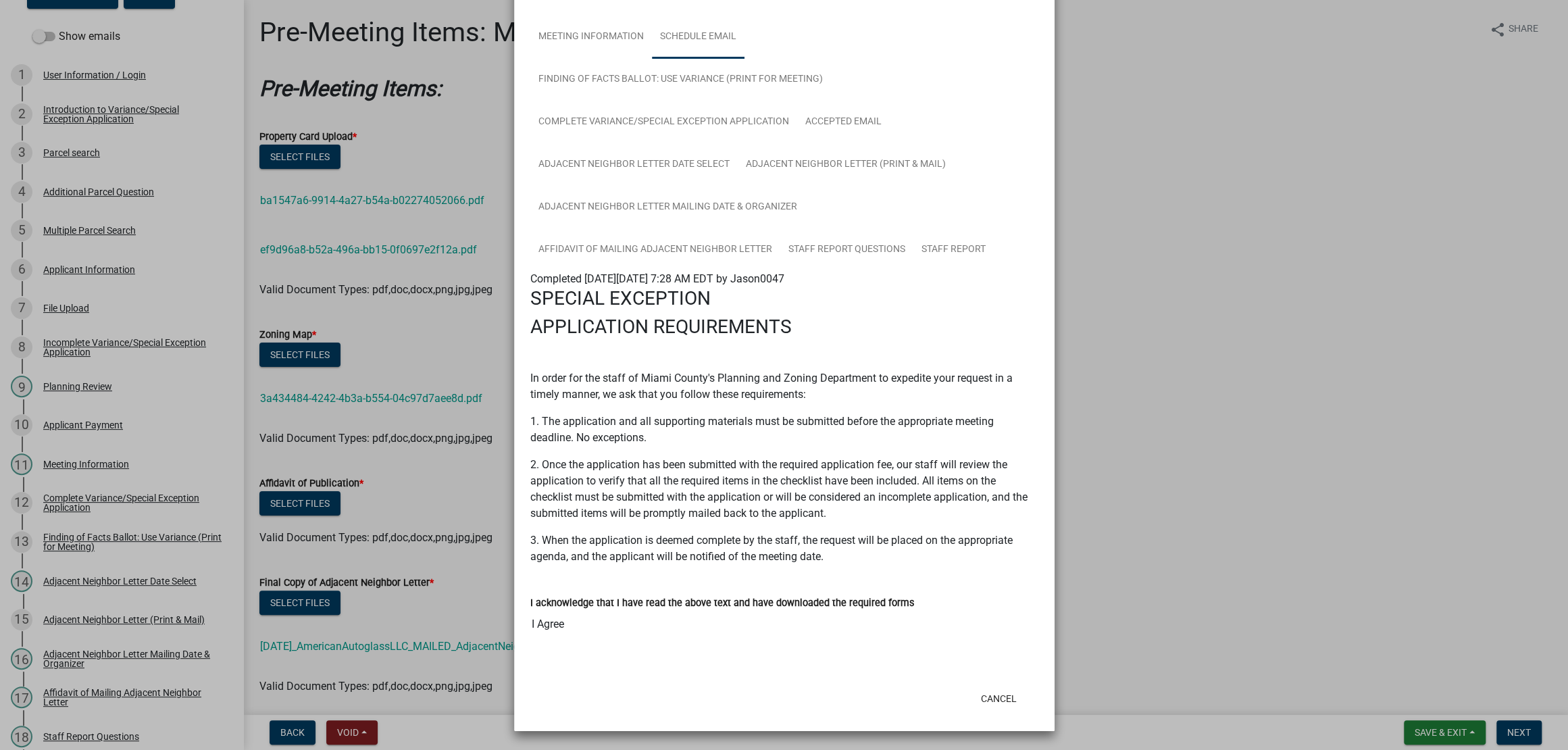
scroll to position [711, 0]
drag, startPoint x: 553, startPoint y: 118, endPoint x: 552, endPoint y: 127, distance: 9.1
click at [913, 229] on link "Staff Report" at bounding box center [953, 250] width 80 height 43
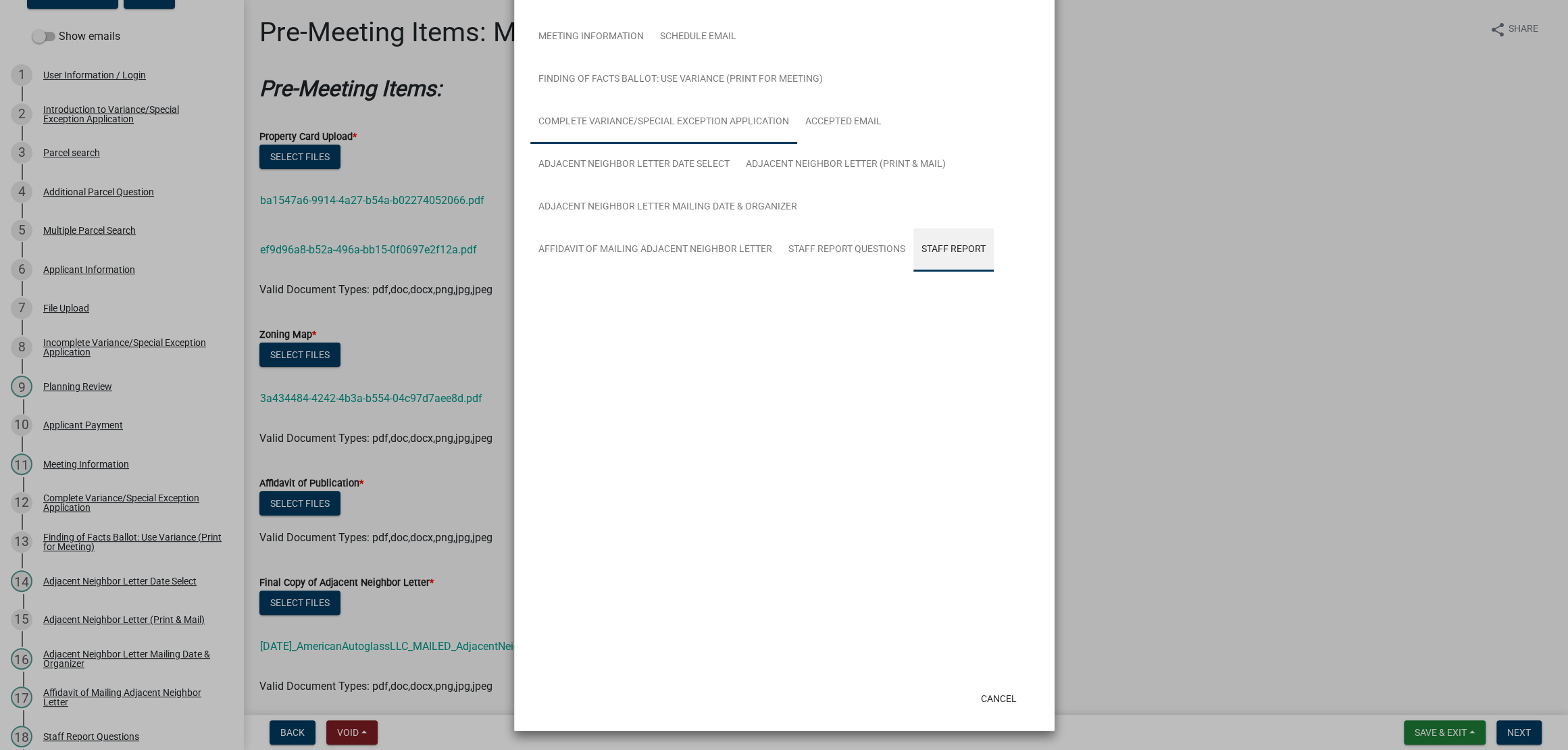
scroll to position [260, 0]
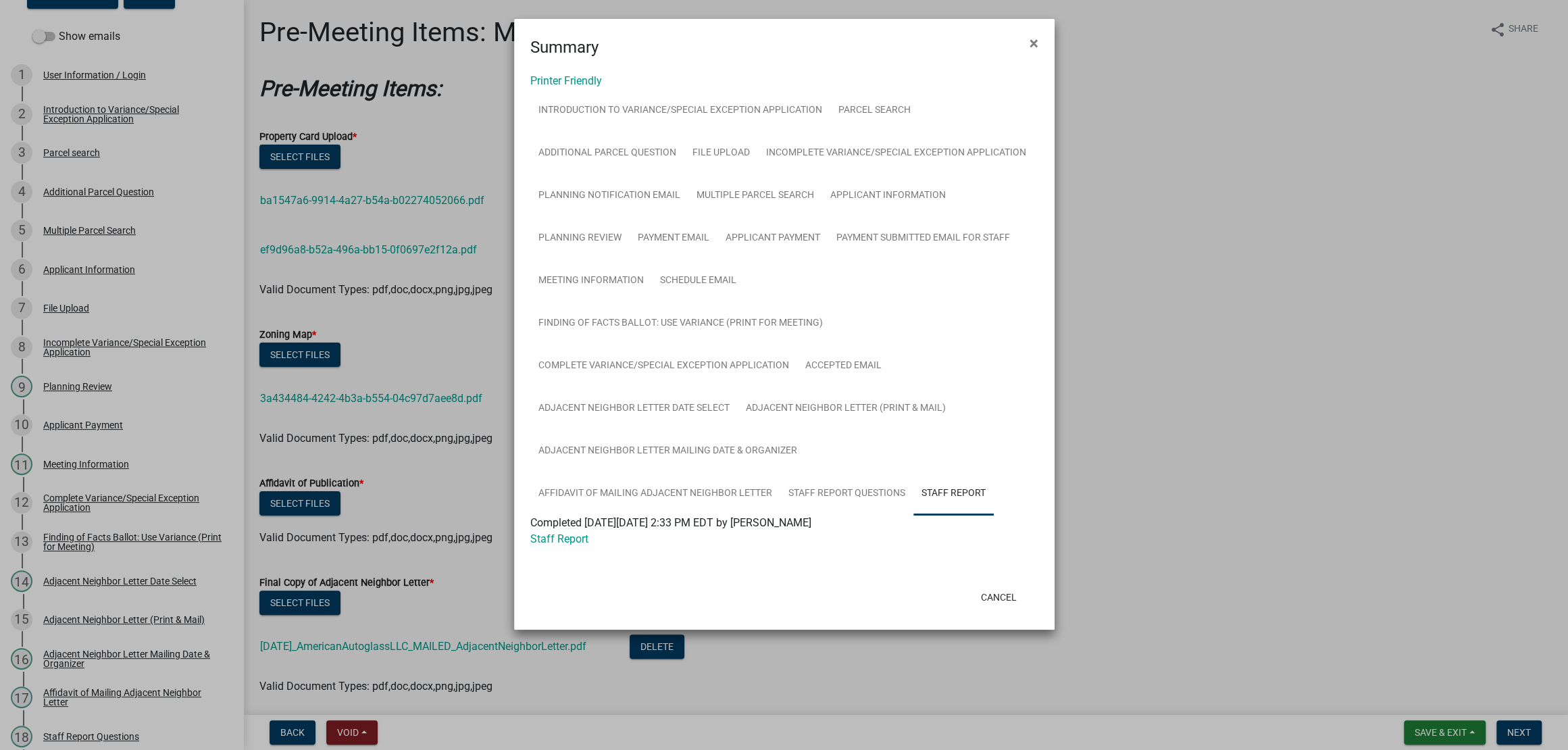
drag, startPoint x: 571, startPoint y: 637, endPoint x: 578, endPoint y: 629, distance: 10.6
drag, startPoint x: 578, startPoint y: 629, endPoint x: 558, endPoint y: 622, distance: 21.2
click at [1101, 411] on ngb-modal-window "Summary × Printer Friendly Introduction to Variance/Special Exception Applicati…" at bounding box center [784, 375] width 1568 height 750
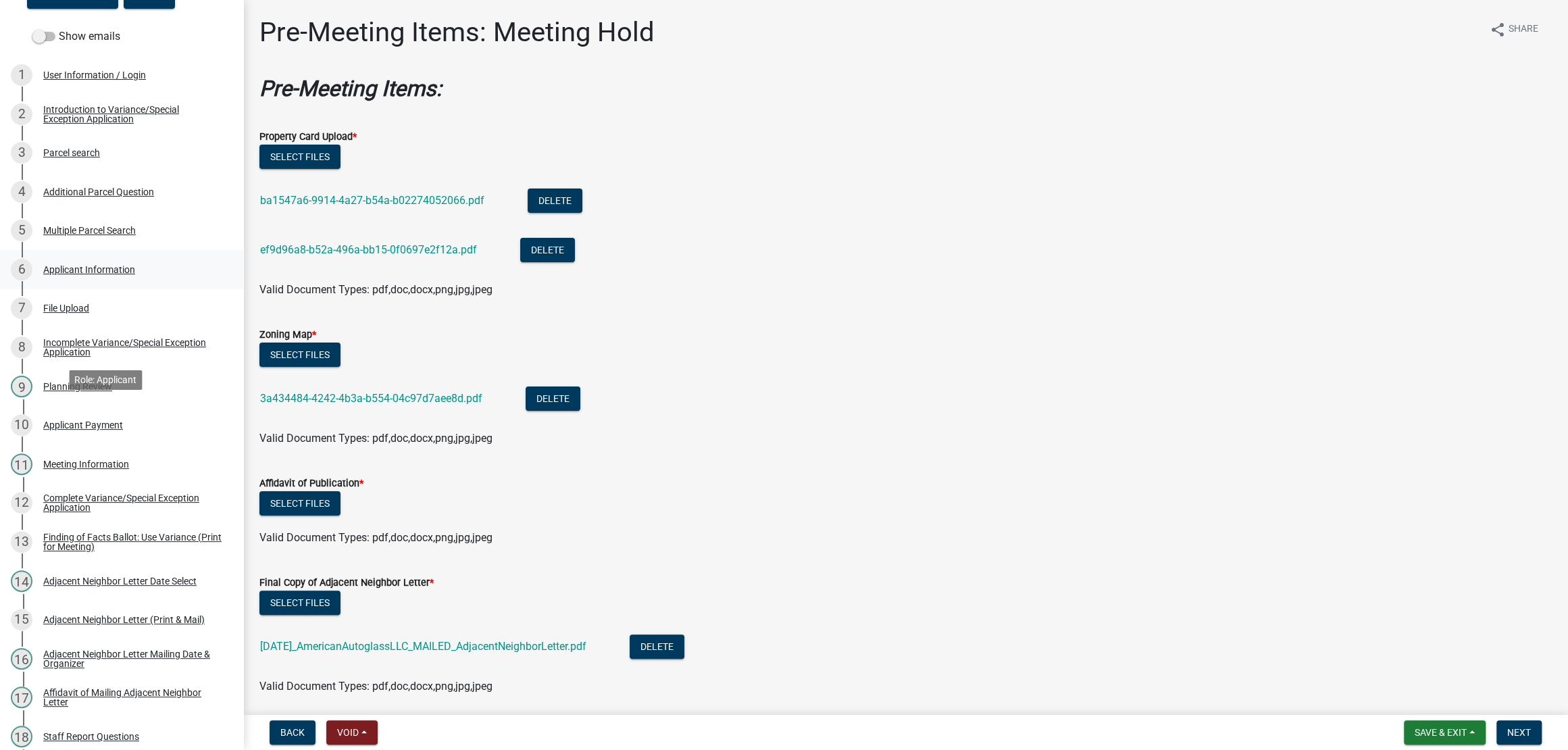
click at [143, 289] on link "6 Applicant Information" at bounding box center [121, 270] width 243 height 39
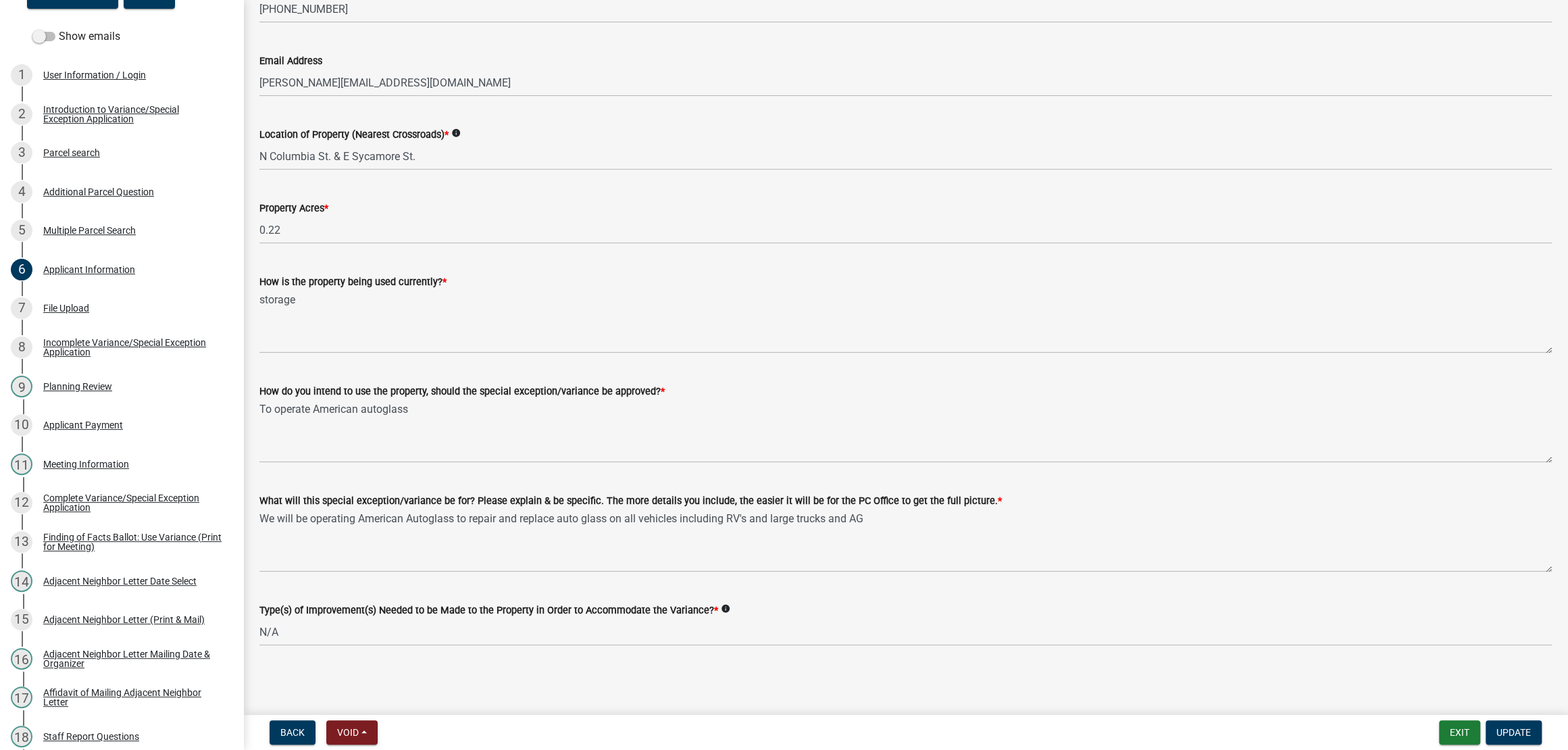
scroll to position [1637, 0]
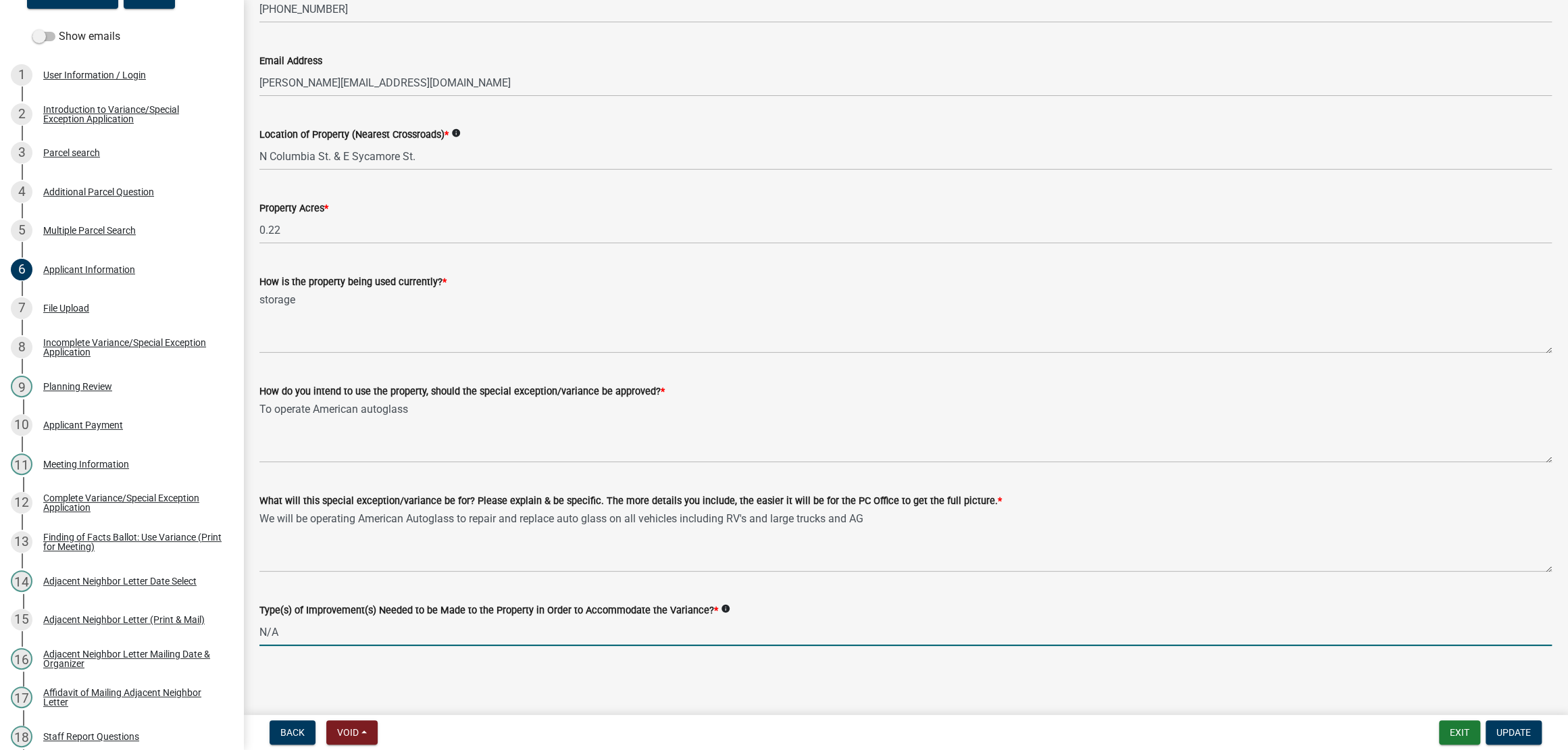
drag, startPoint x: 290, startPoint y: 629, endPoint x: 239, endPoint y: 614, distance: 53.2
click at [239, 614] on div "Variance & Special Exception Applications VAR-113 Edit View Summary Notes Show …" at bounding box center [784, 375] width 1568 height 750
click at [371, 622] on input "1.) Demolition of Building 2.) Six (6) foot privacy fence around hold area" at bounding box center [905, 632] width 1292 height 28
click at [418, 627] on input "1.) Demolition of building 2.) Six (6) foot privacy fence around hold area" at bounding box center [905, 632] width 1292 height 28
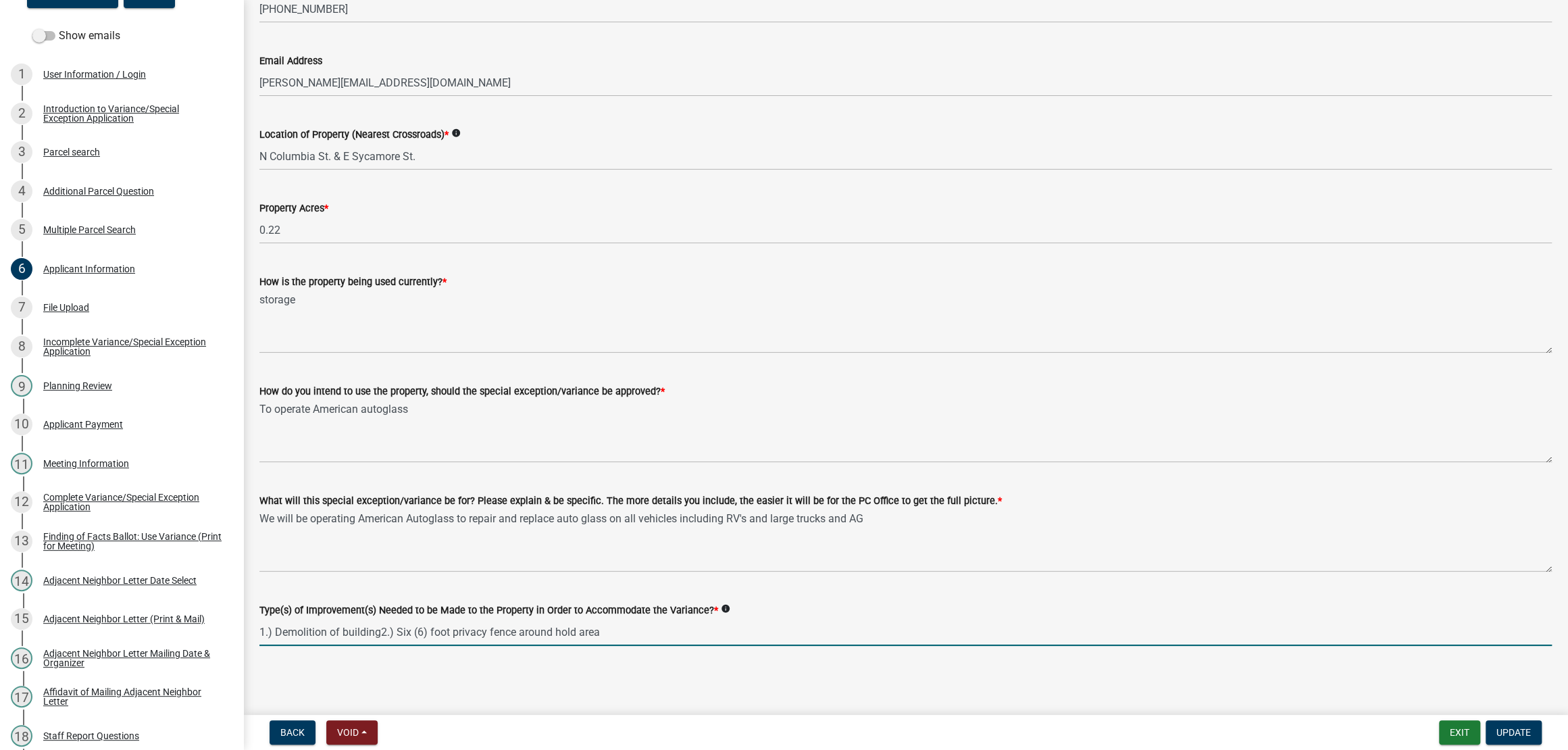
type input "1.) Demolition of building 2.) Six (6) foot privacy fence around hold area"
click at [1501, 728] on span "Update" at bounding box center [1514, 732] width 34 height 11
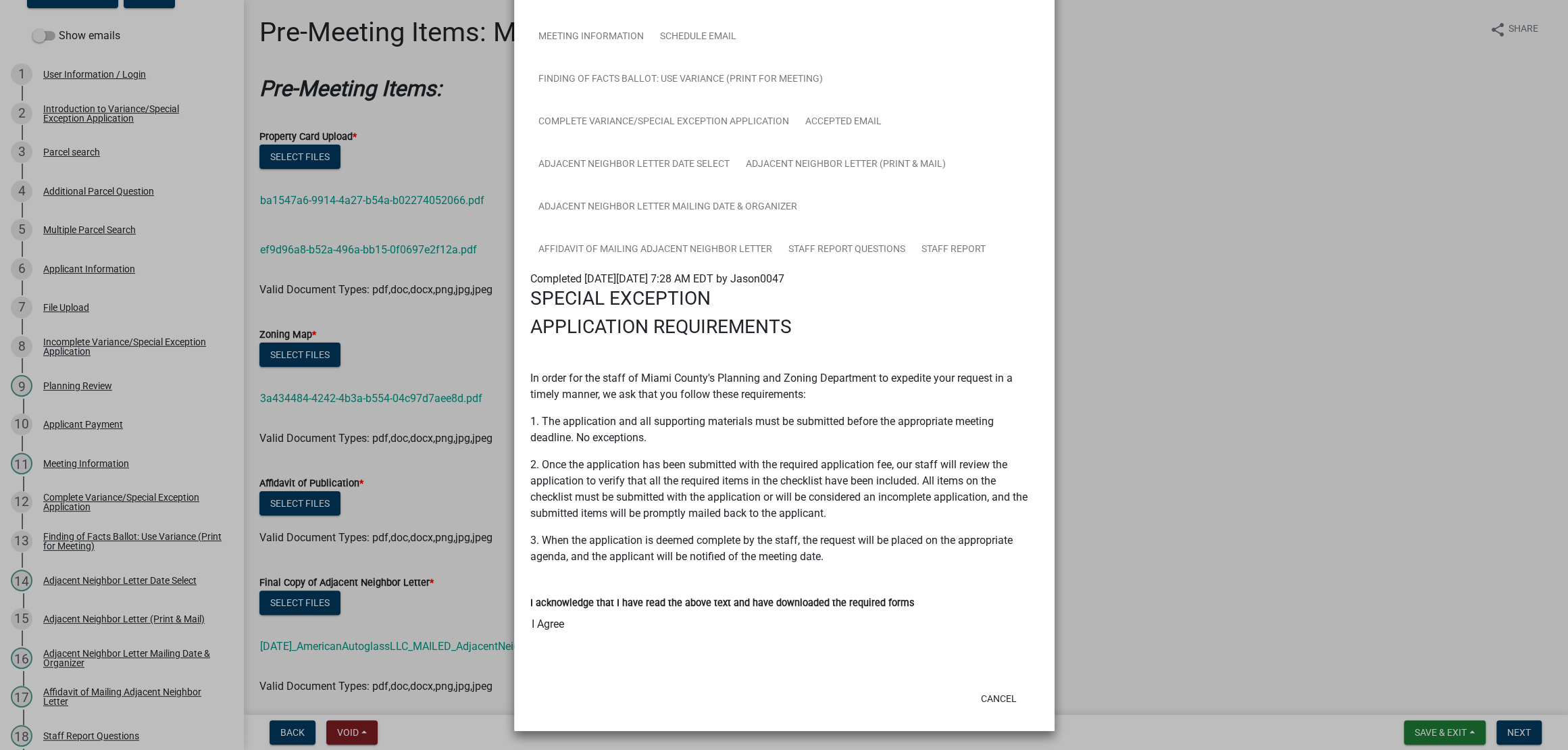
scroll to position [711, 0]
click at [913, 229] on link "Staff Report" at bounding box center [953, 250] width 80 height 43
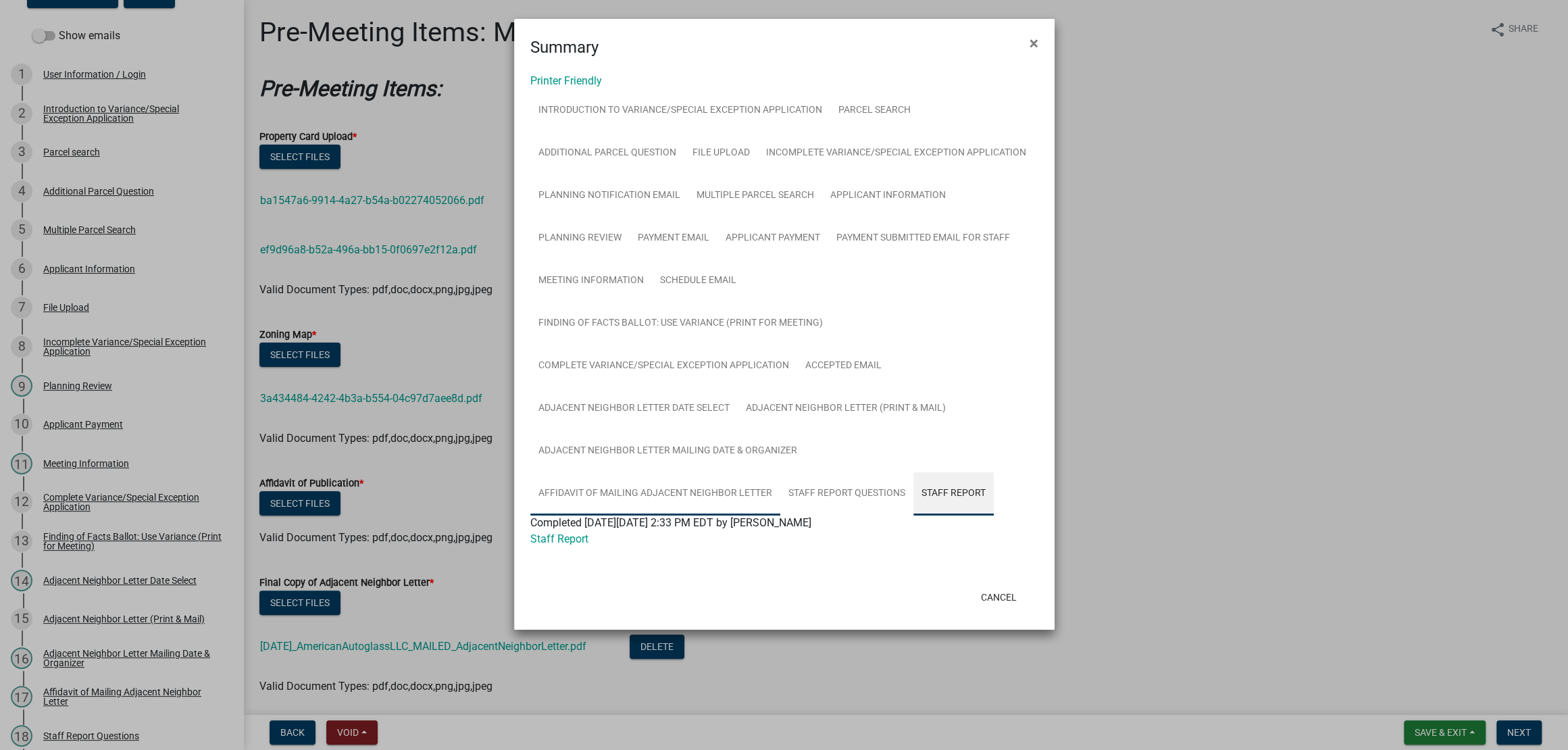
scroll to position [260, 0]
click at [1146, 201] on ngb-modal-window "Summary × Printer Friendly Introduction to Variance/Special Exception Applicati…" at bounding box center [784, 375] width 1568 height 750
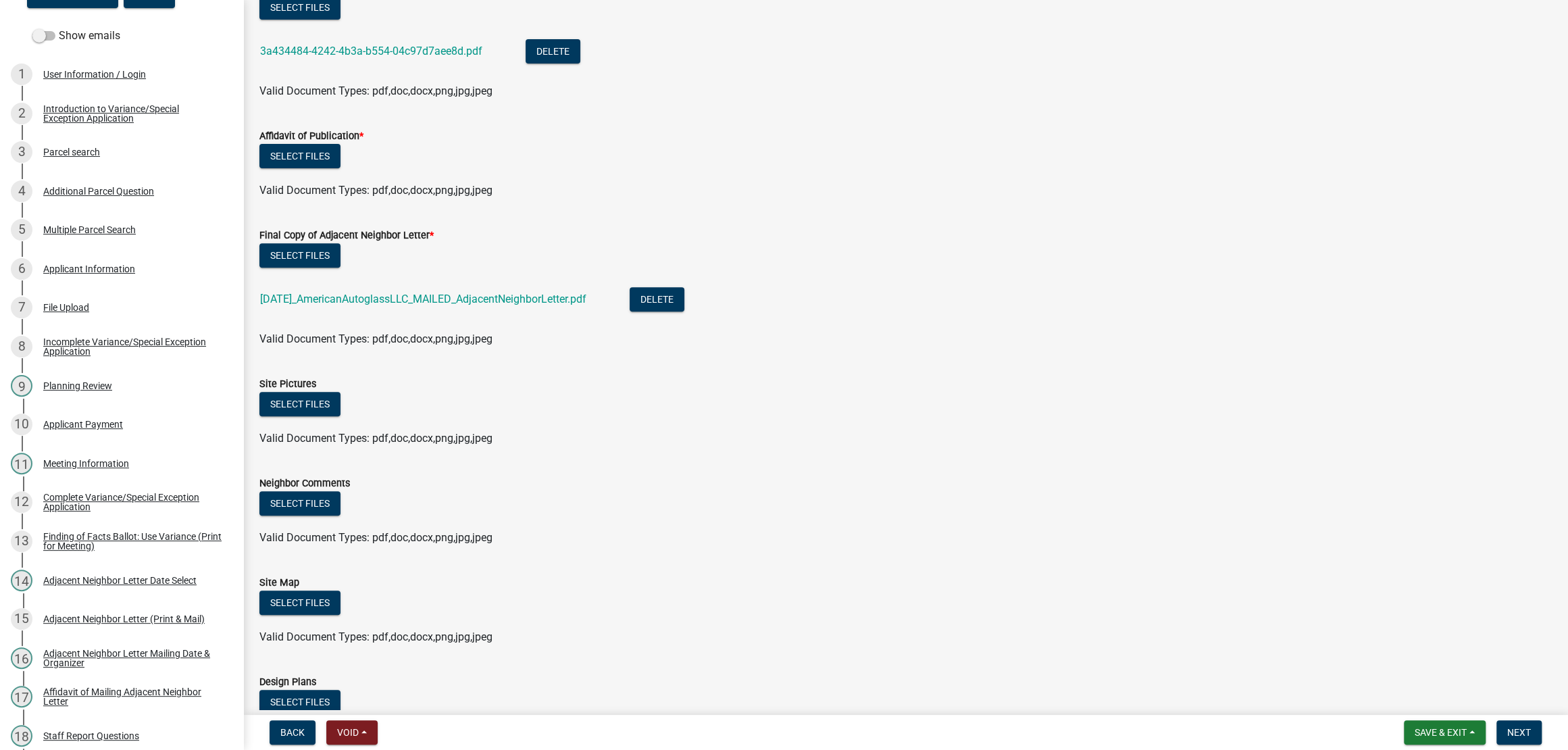
scroll to position [850, 0]
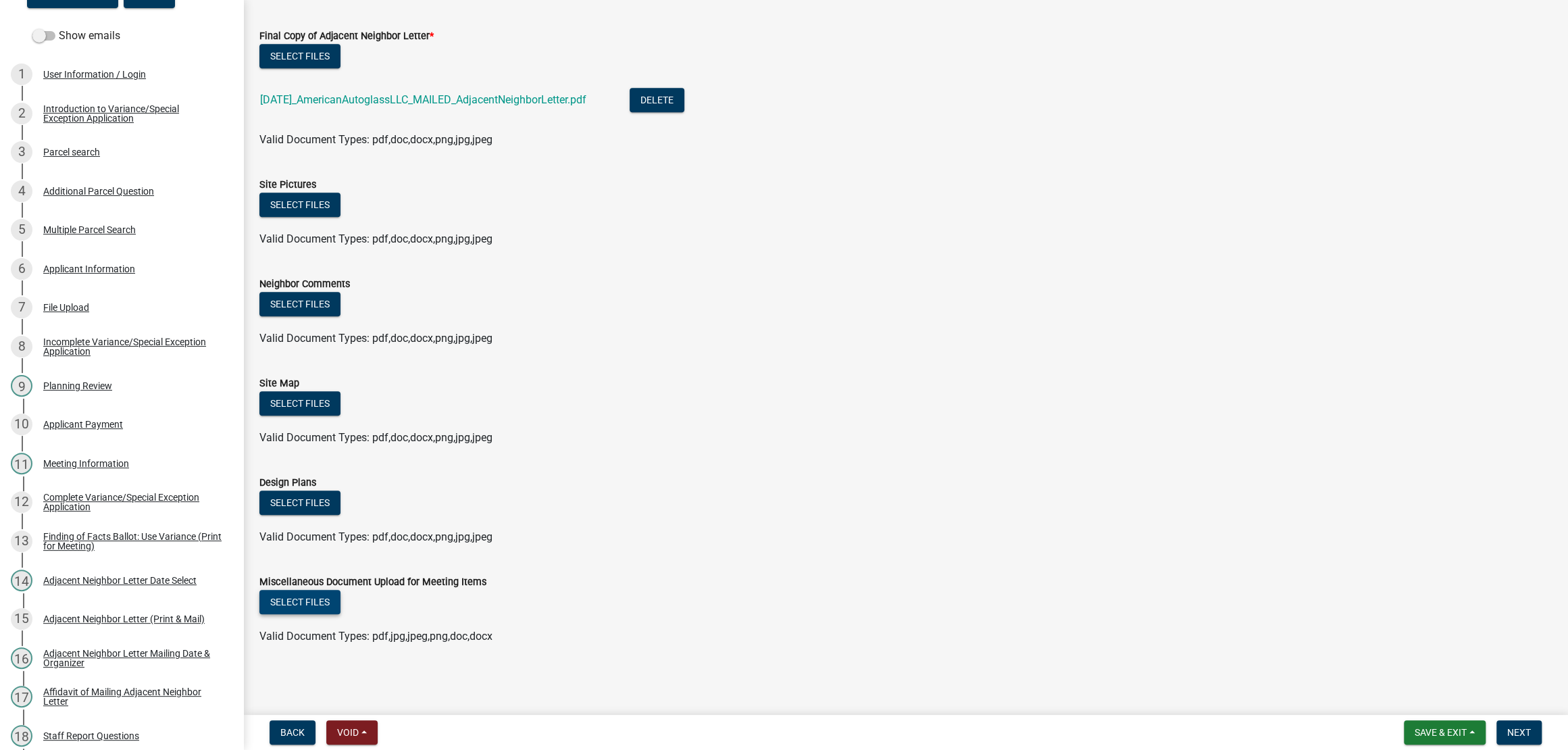
click at [340, 597] on button "Select files" at bounding box center [300, 602] width 81 height 24
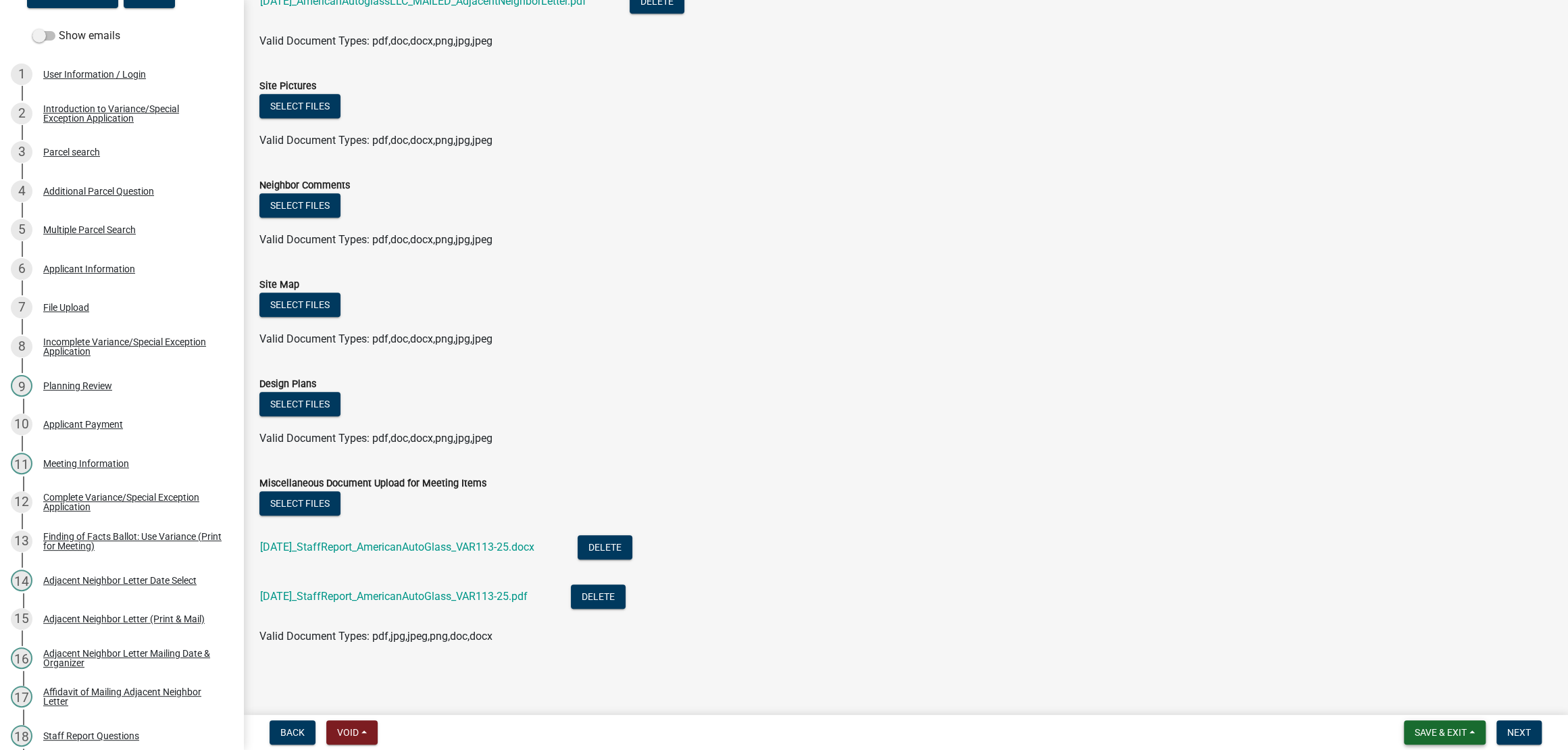
click at [1433, 727] on span "Save & Exit" at bounding box center [1440, 732] width 52 height 11
click at [1401, 687] on button "Save & Exit" at bounding box center [1431, 691] width 108 height 32
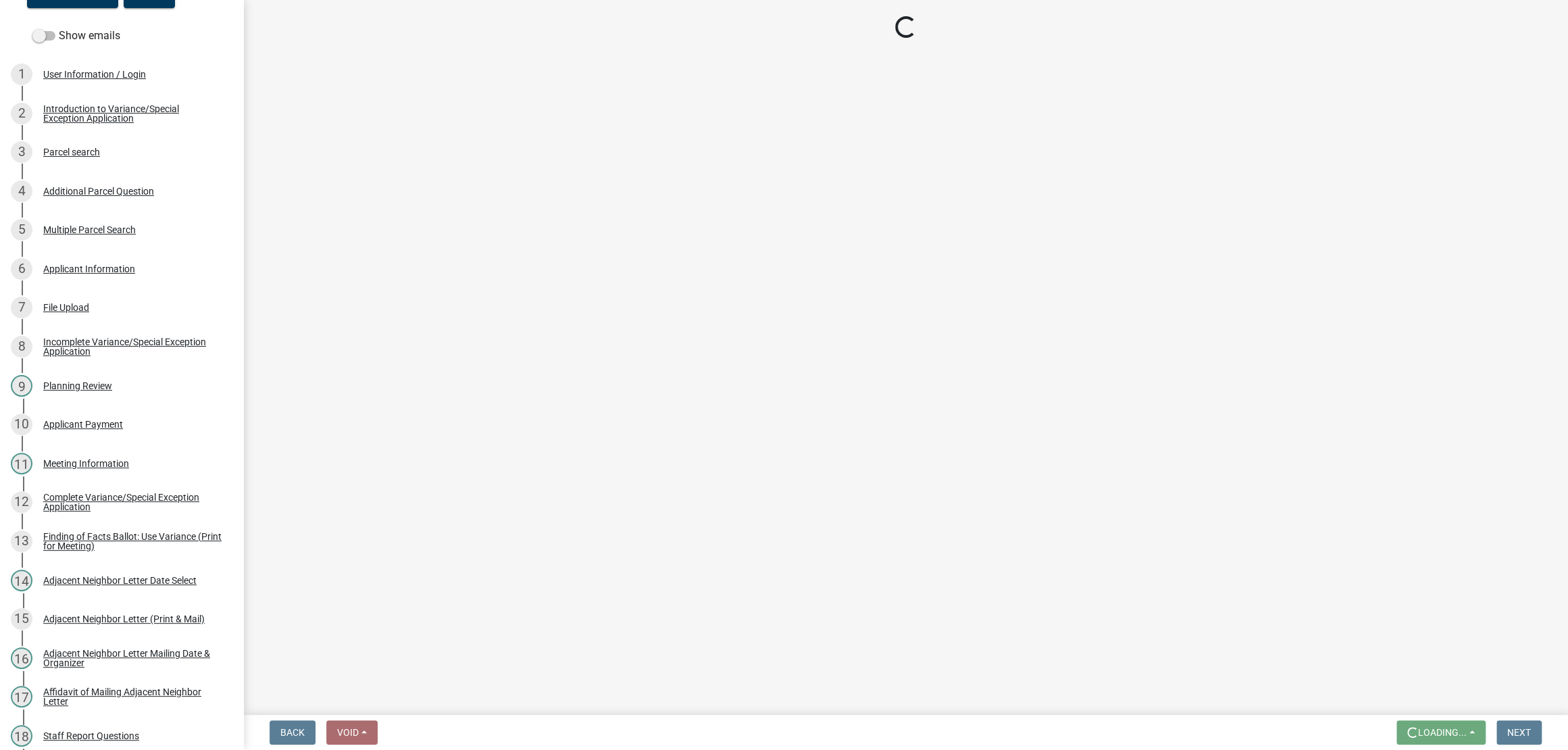
scroll to position [0, 0]
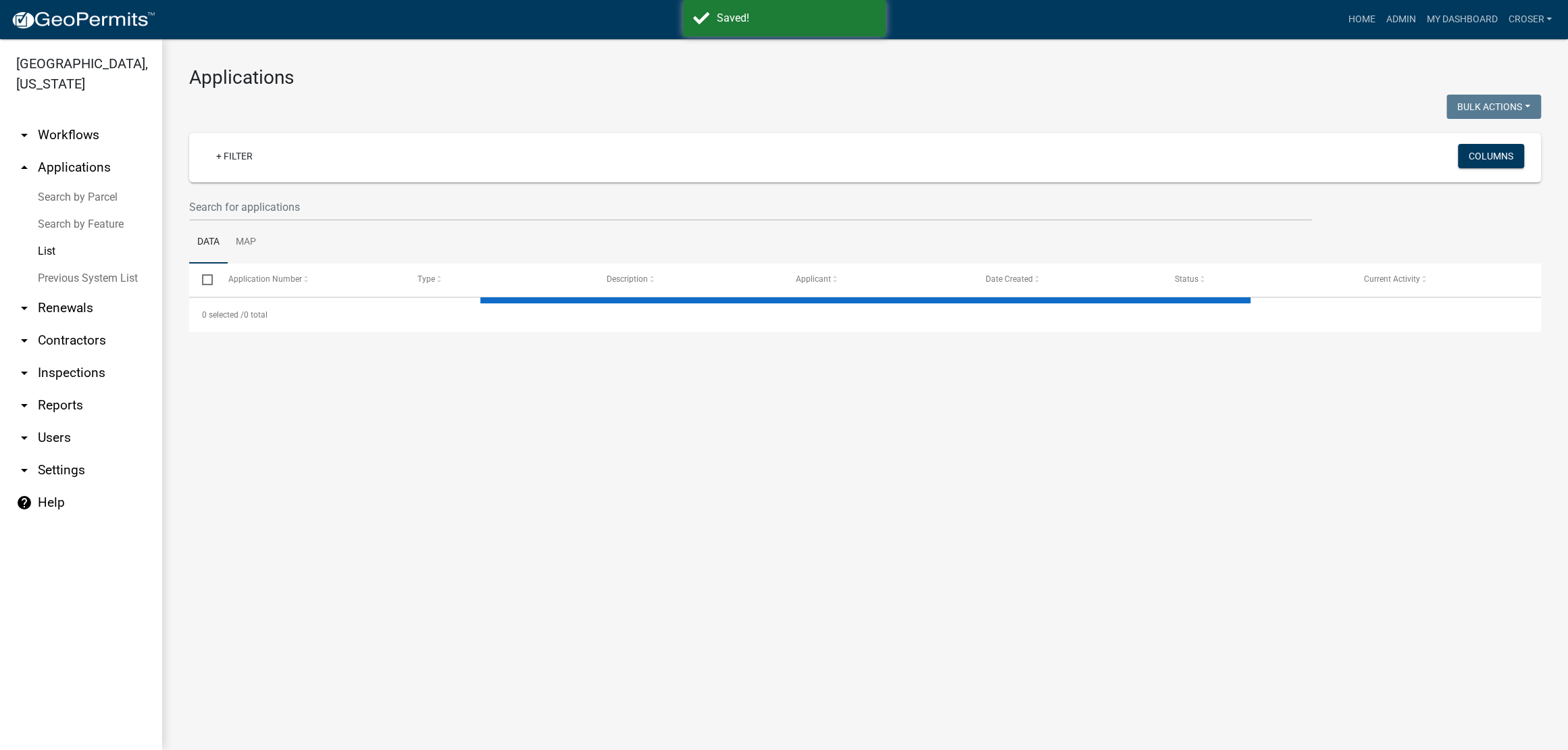
select select "3: 100"
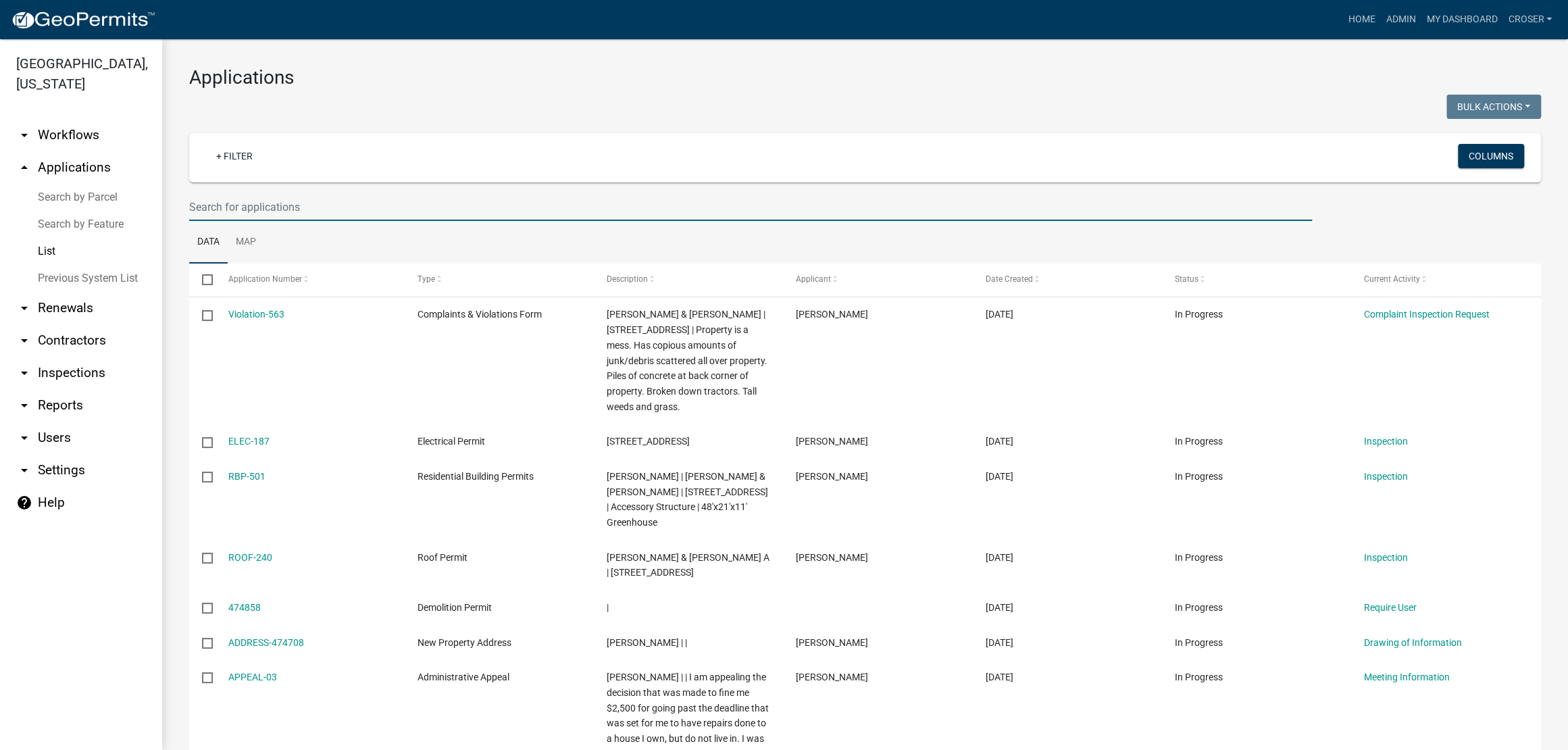
click at [349, 221] on input "text" at bounding box center [750, 207] width 1122 height 28
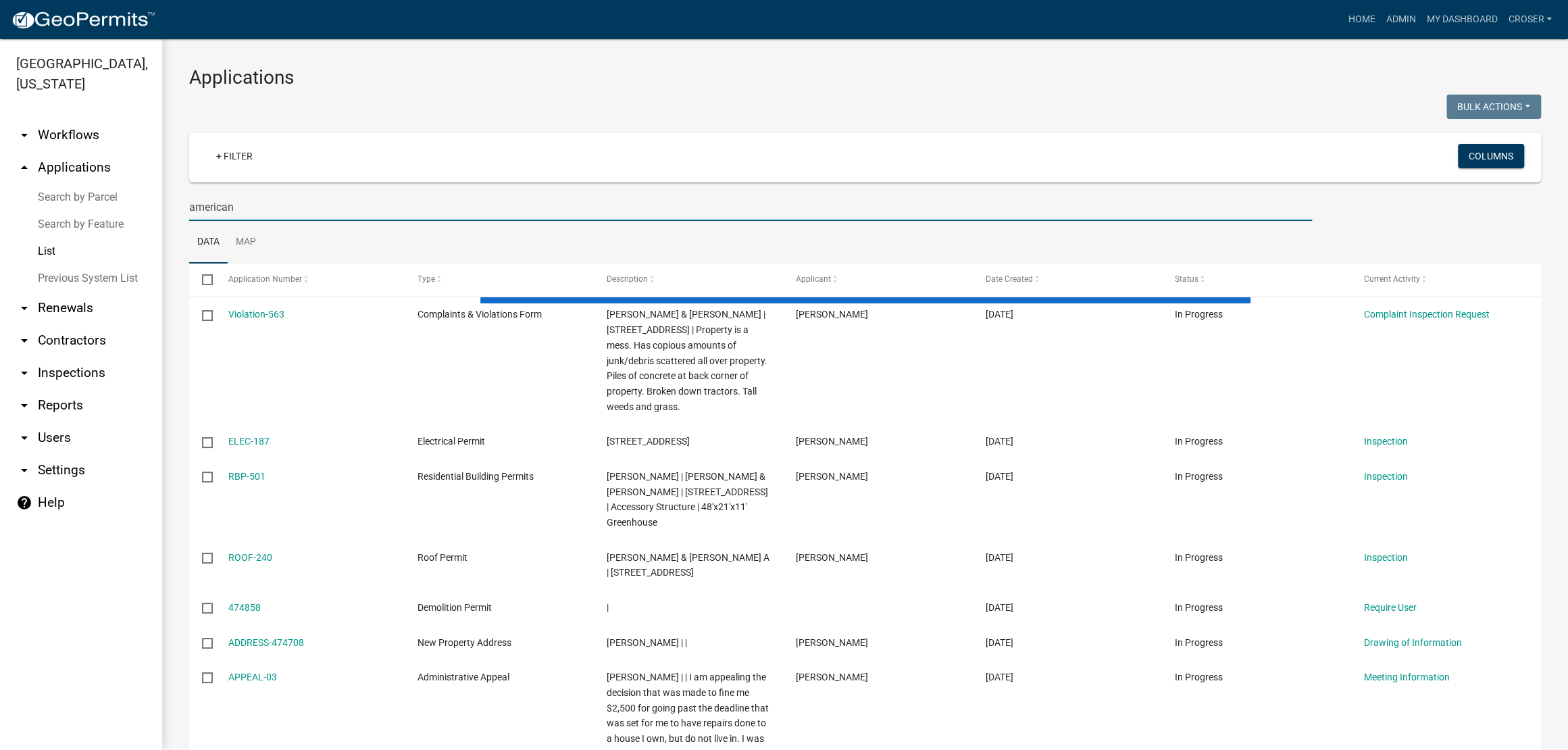
type input "american"
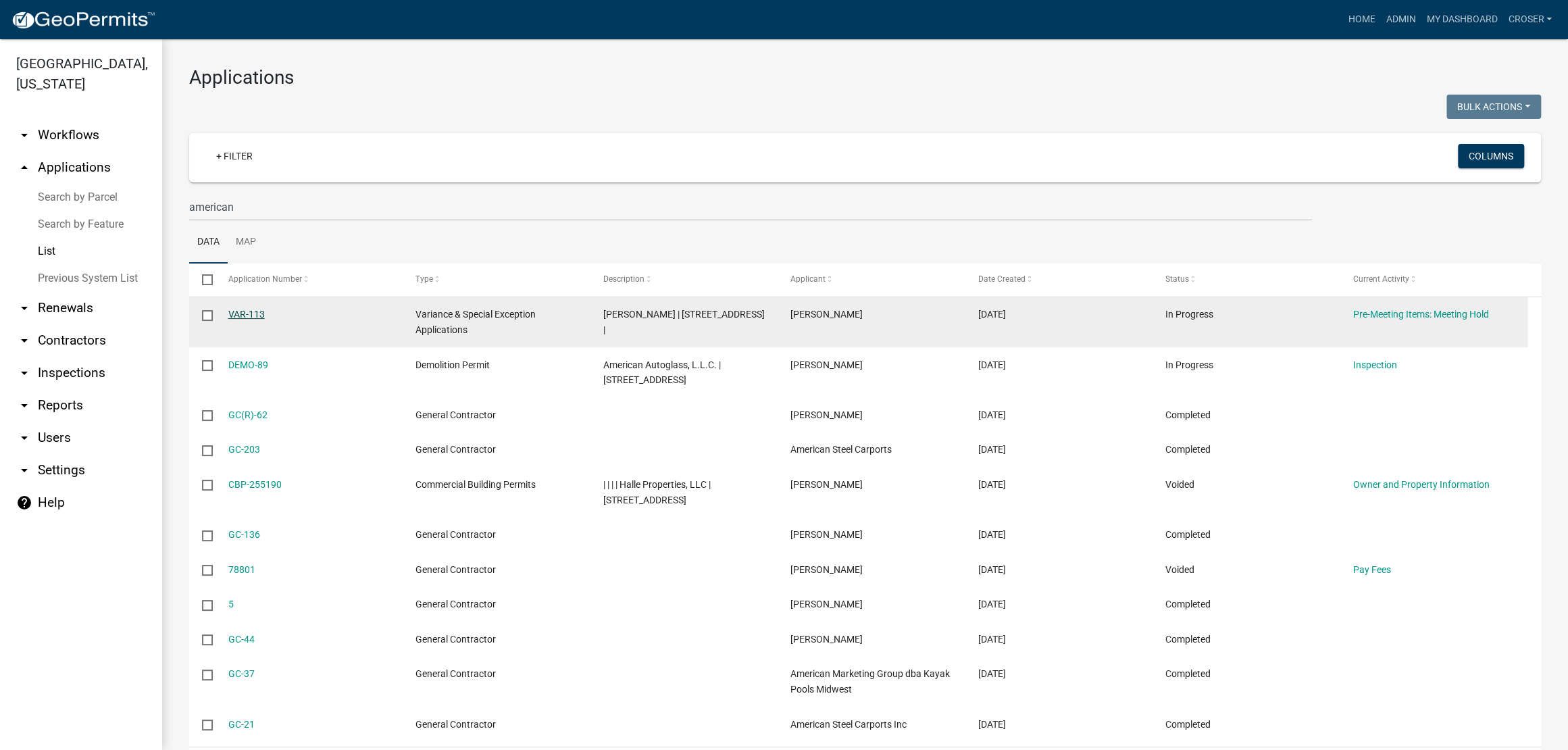
click at [252, 320] on link "VAR-113" at bounding box center [247, 314] width 37 height 11
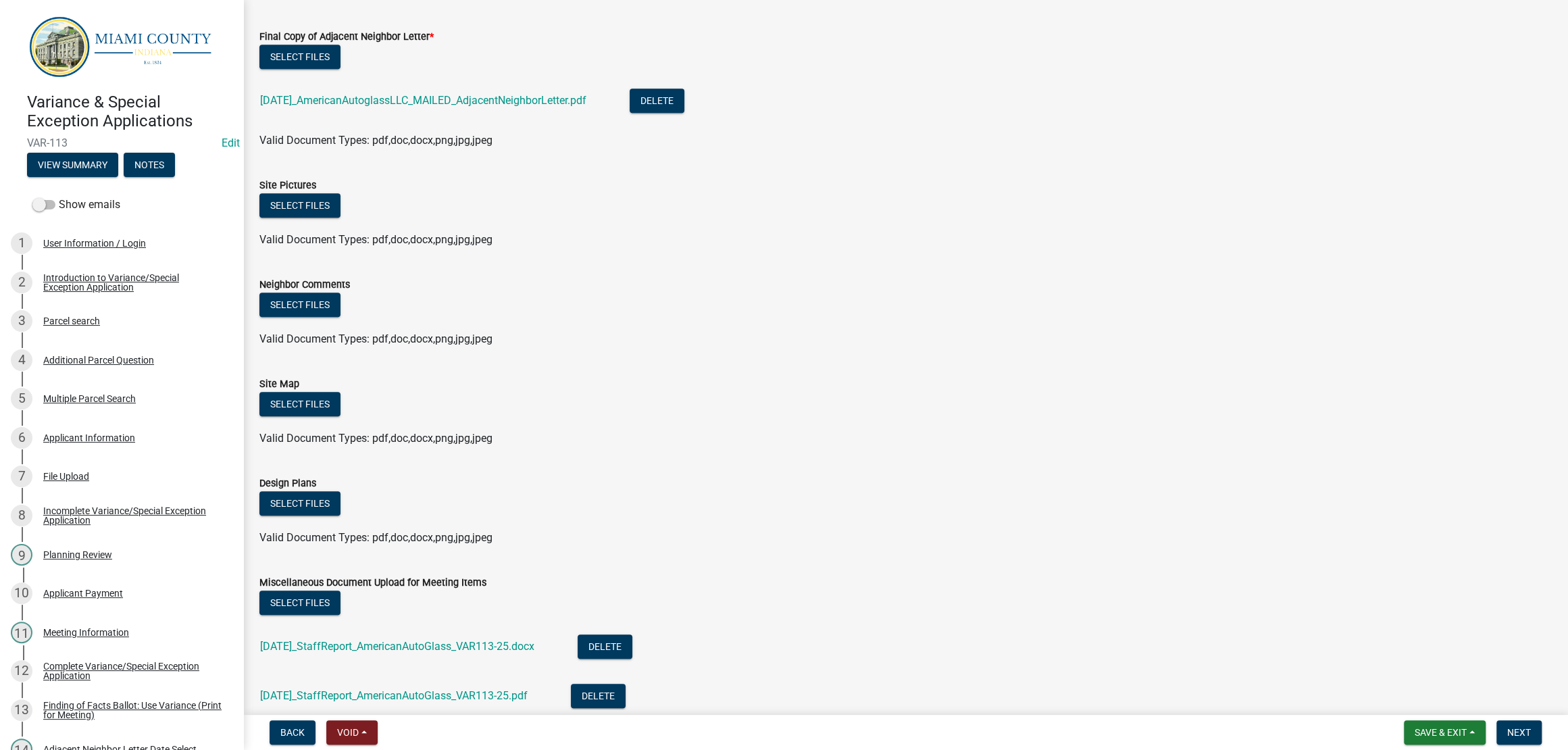
scroll to position [592, 0]
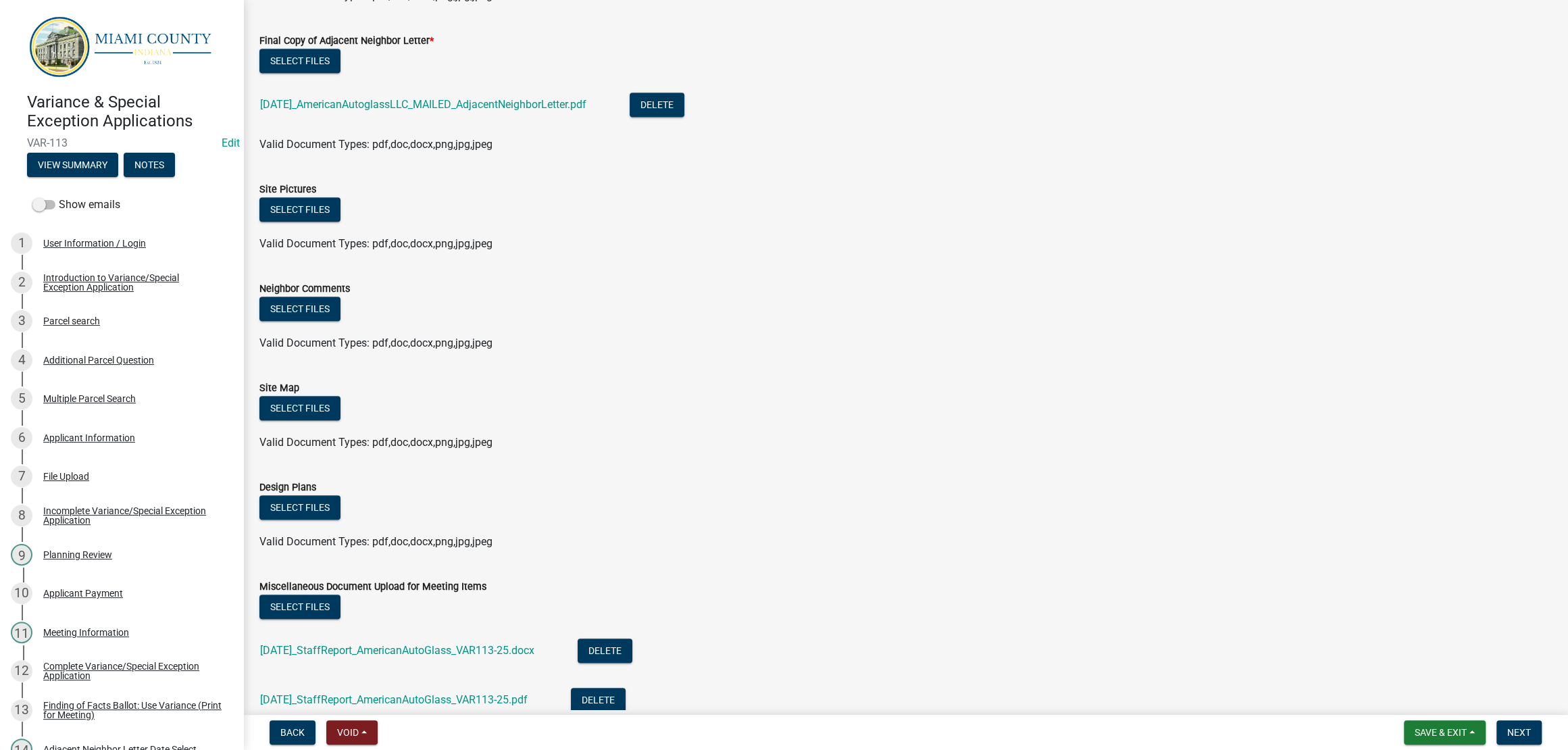
click at [840, 252] on div "Valid Document Types: pdf,doc,docx,png,jpg,jpeg" at bounding box center [905, 244] width 1312 height 16
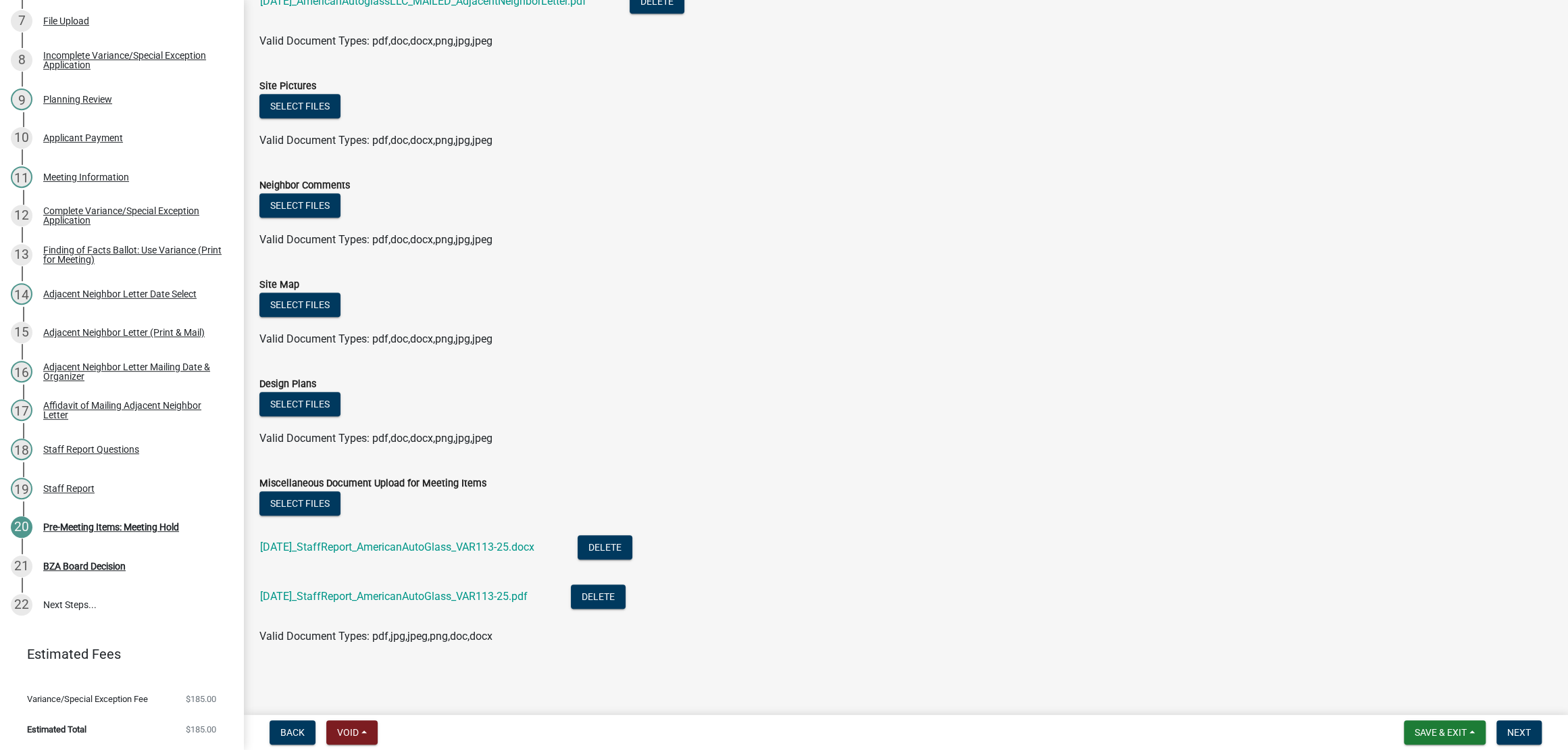
scroll to position [1027, 0]
click at [1515, 728] on span "Next" at bounding box center [1519, 732] width 24 height 11
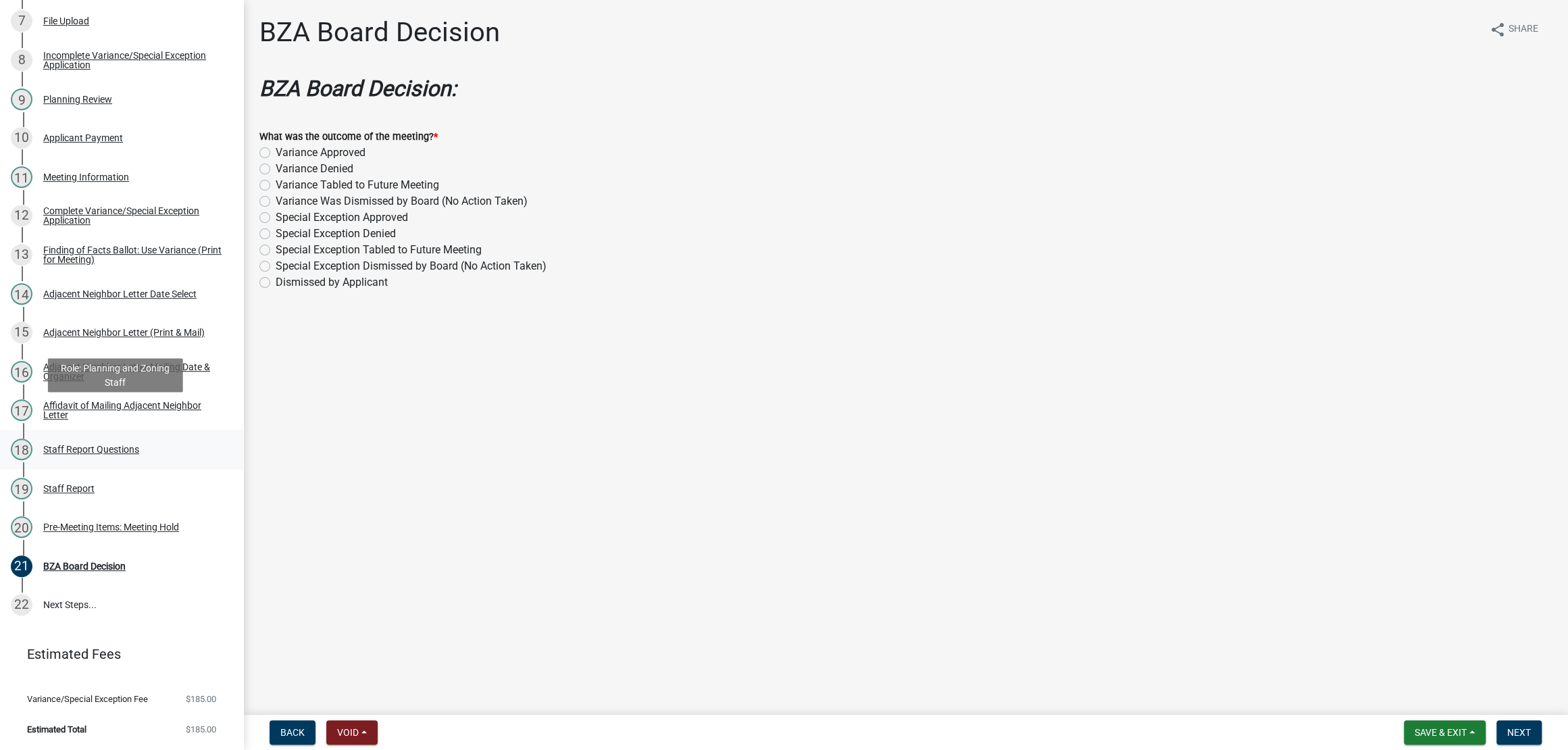
scroll to position [758, 0]
click at [106, 445] on div "Staff Report Questions" at bounding box center [91, 449] width 96 height 9
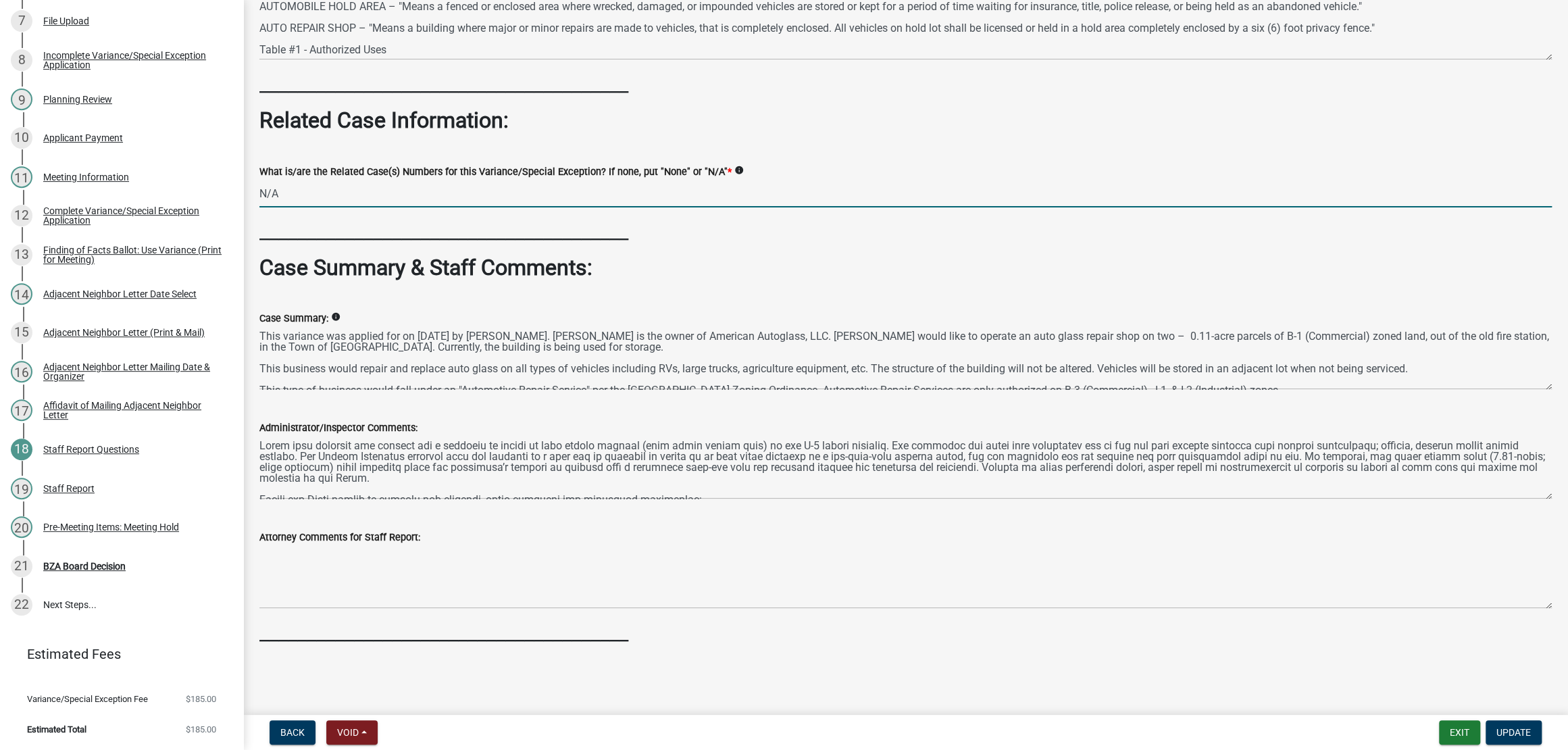
scroll to position [800, 0]
drag, startPoint x: 340, startPoint y: 232, endPoint x: 262, endPoint y: 224, distance: 78.4
click at [262, 207] on div "What is/are the Related Case(s) Numbers for this Variance/Special Exception? If…" at bounding box center [905, 176] width 1312 height 63
type input "d"
type input "DEMO #89-25"
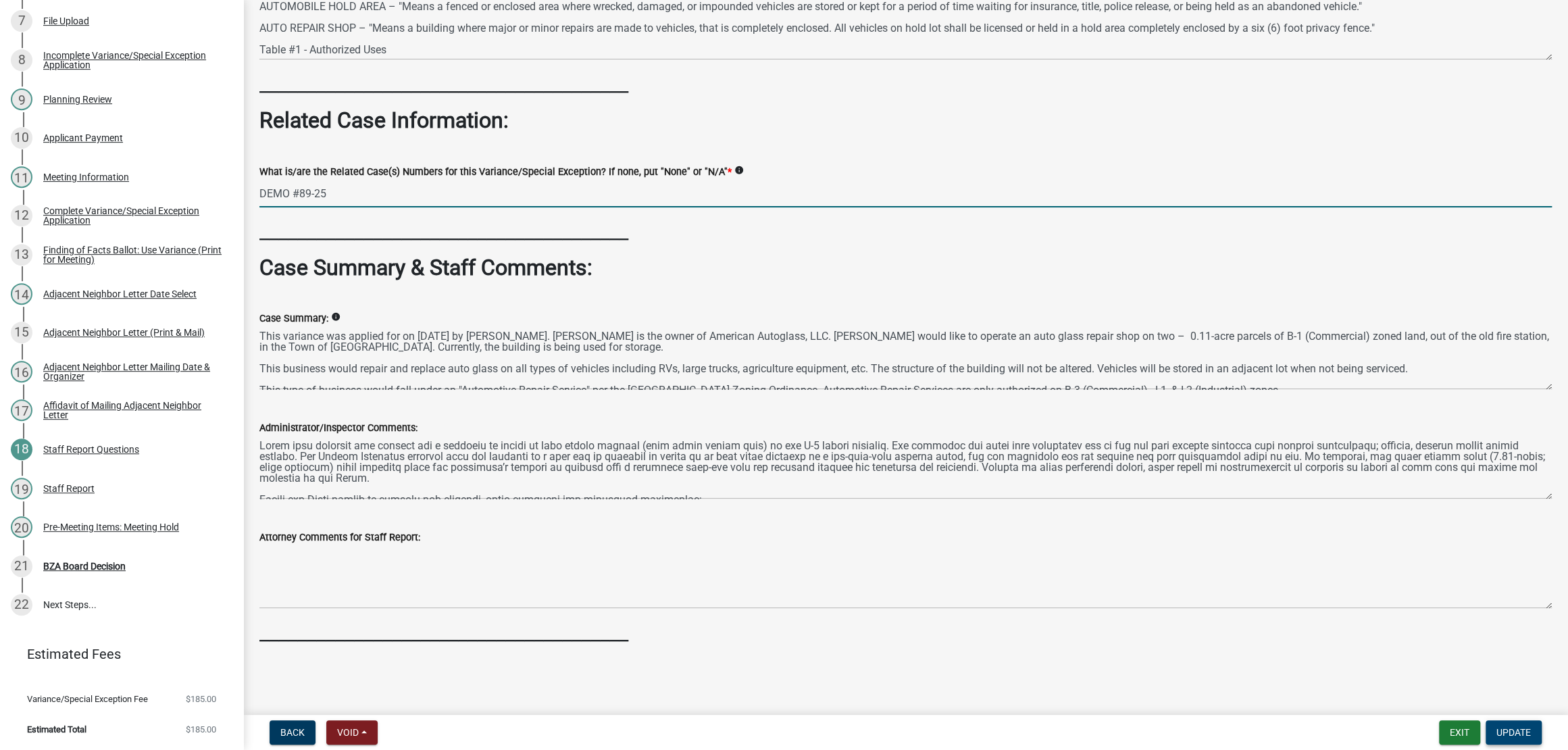
click at [1496, 729] on span "Update" at bounding box center [1514, 732] width 34 height 11
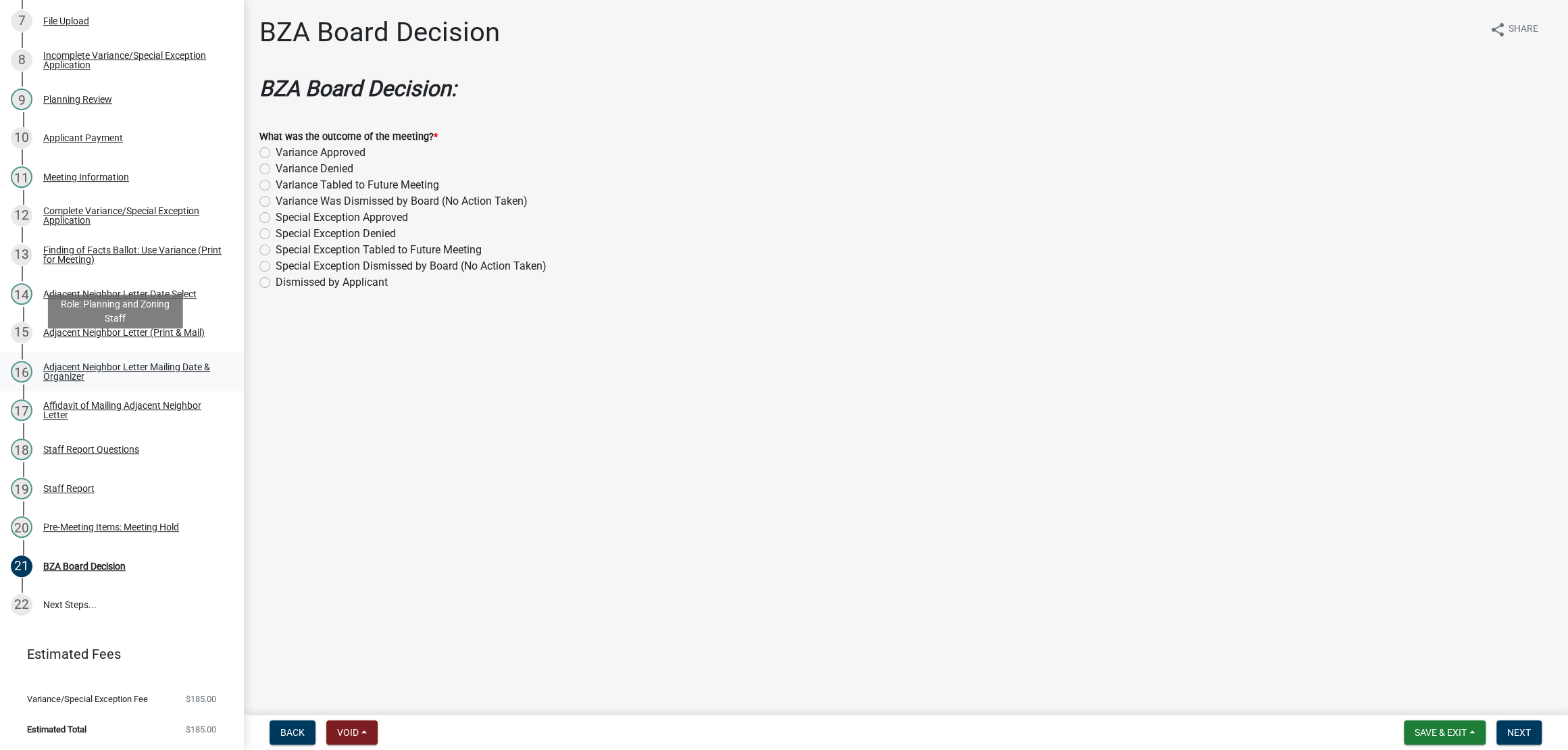
scroll to position [82, 0]
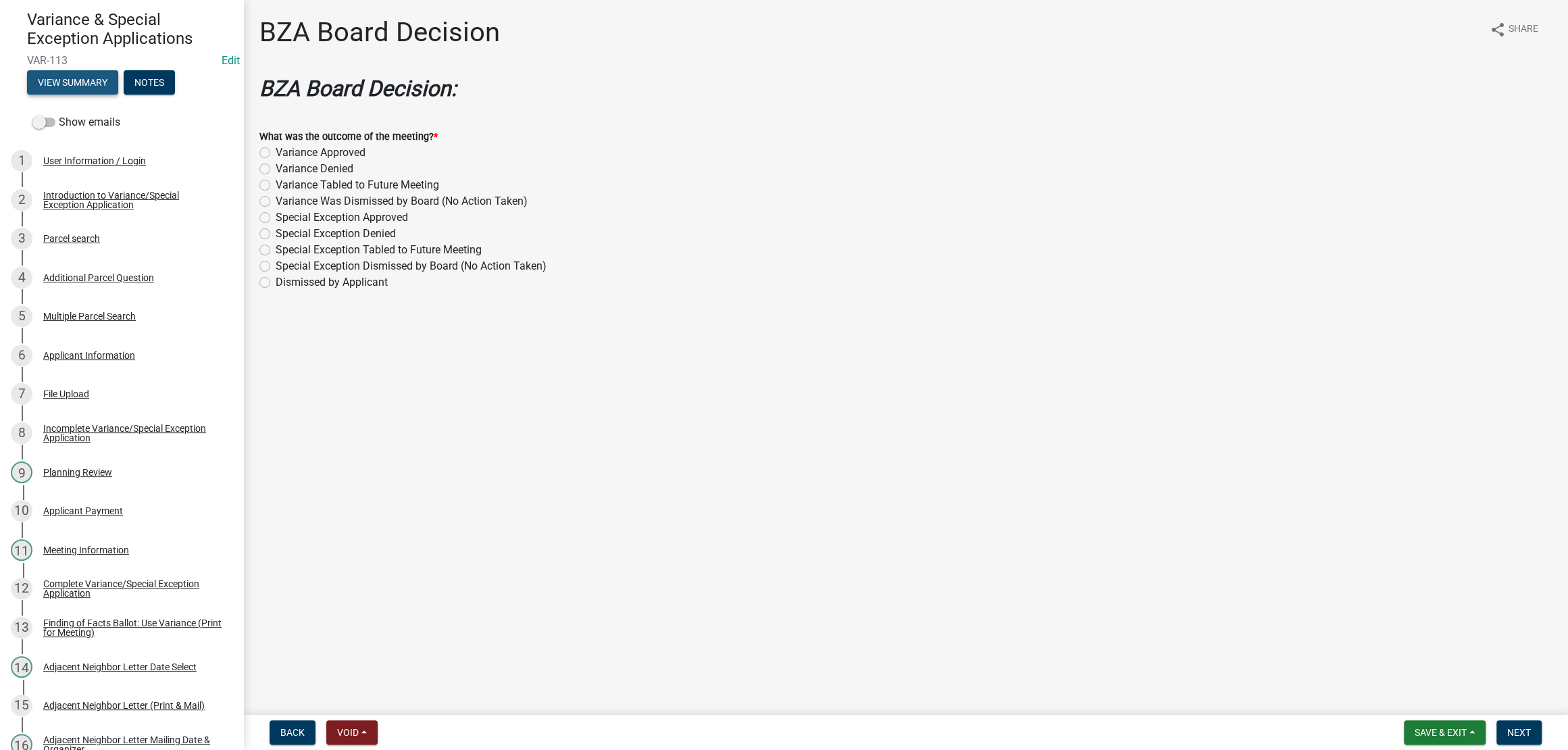
click at [95, 95] on button "View Summary" at bounding box center [72, 82] width 91 height 24
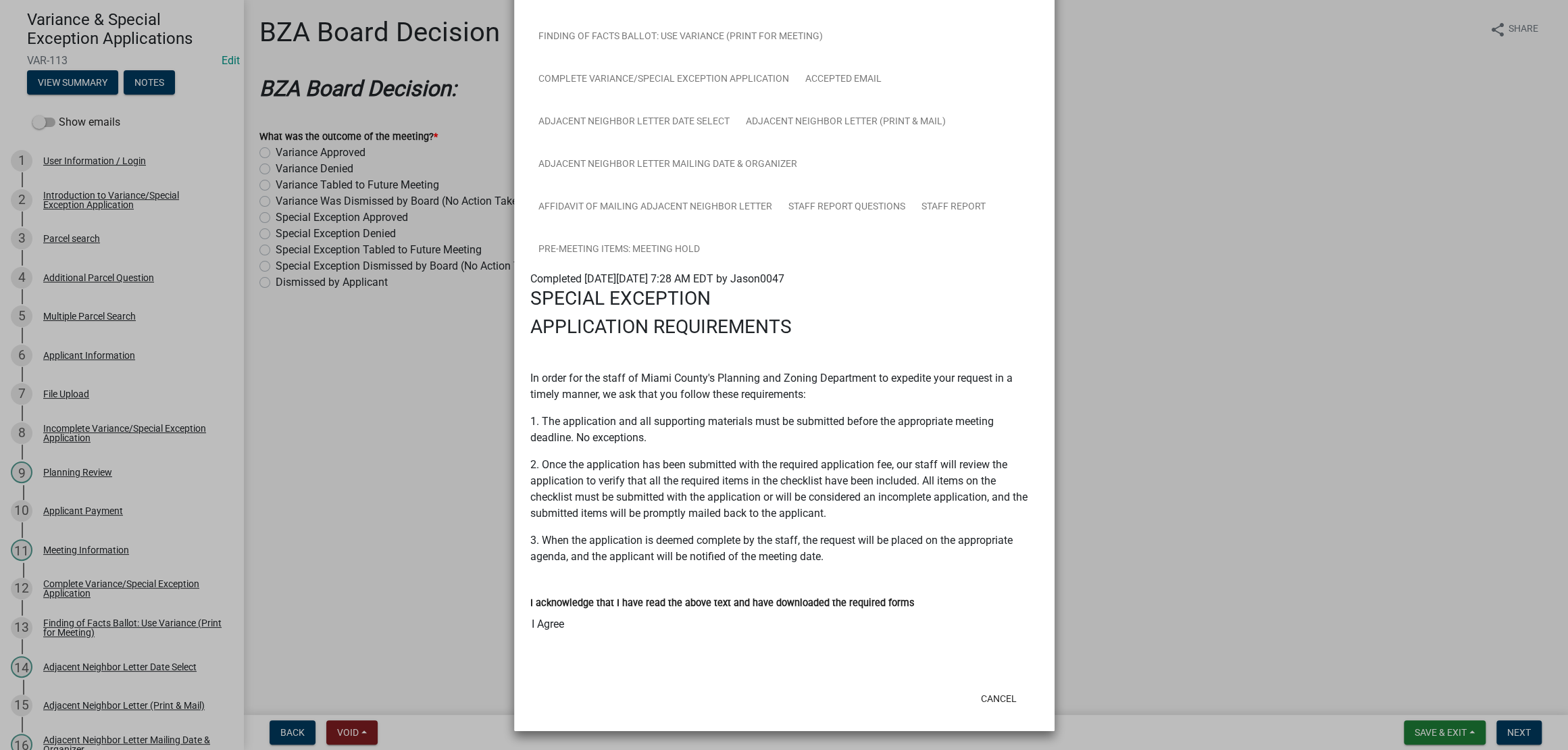
scroll to position [711, 0]
click at [685, 229] on link "Pre-Meeting Items: Meeting Hold" at bounding box center [619, 250] width 178 height 43
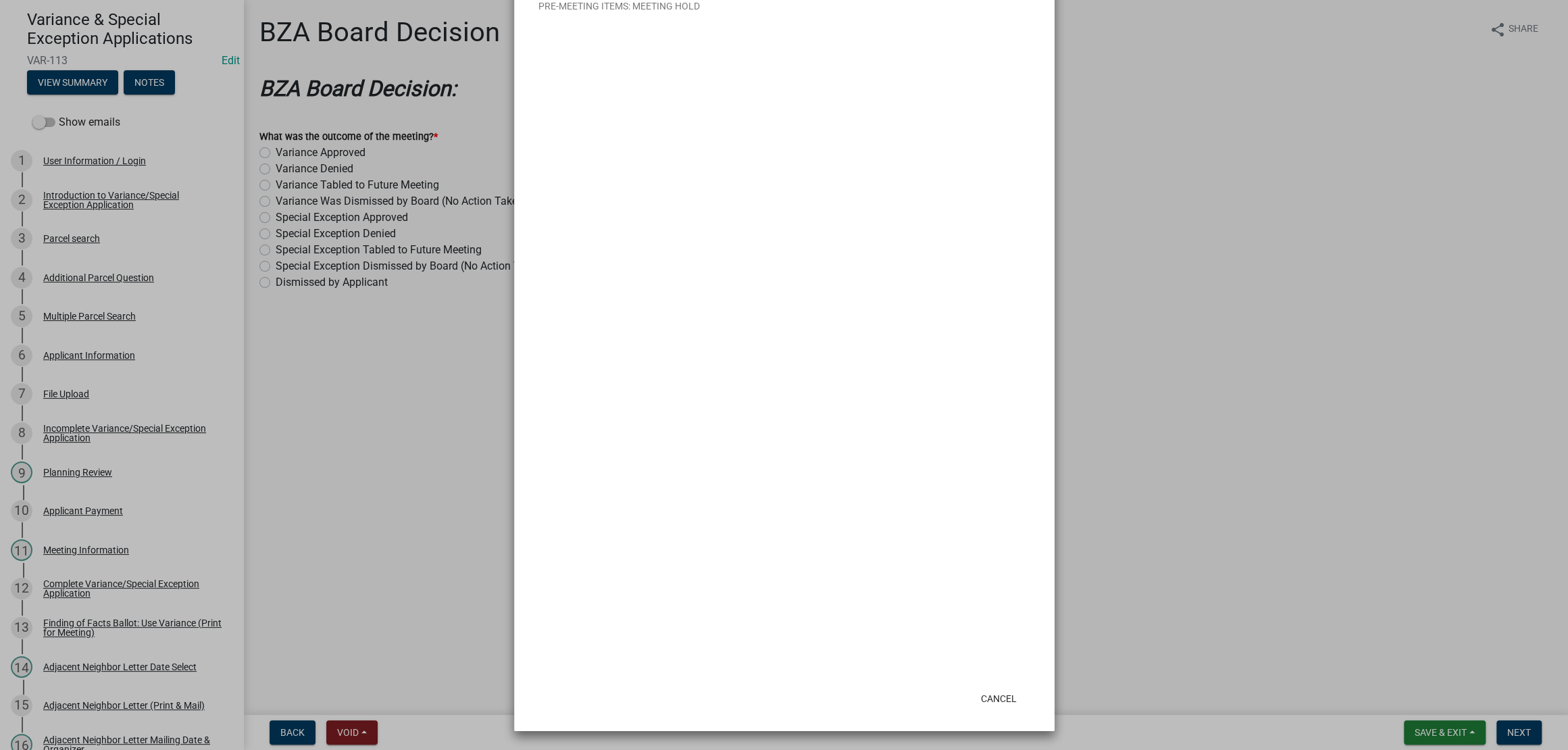
scroll to position [260, 0]
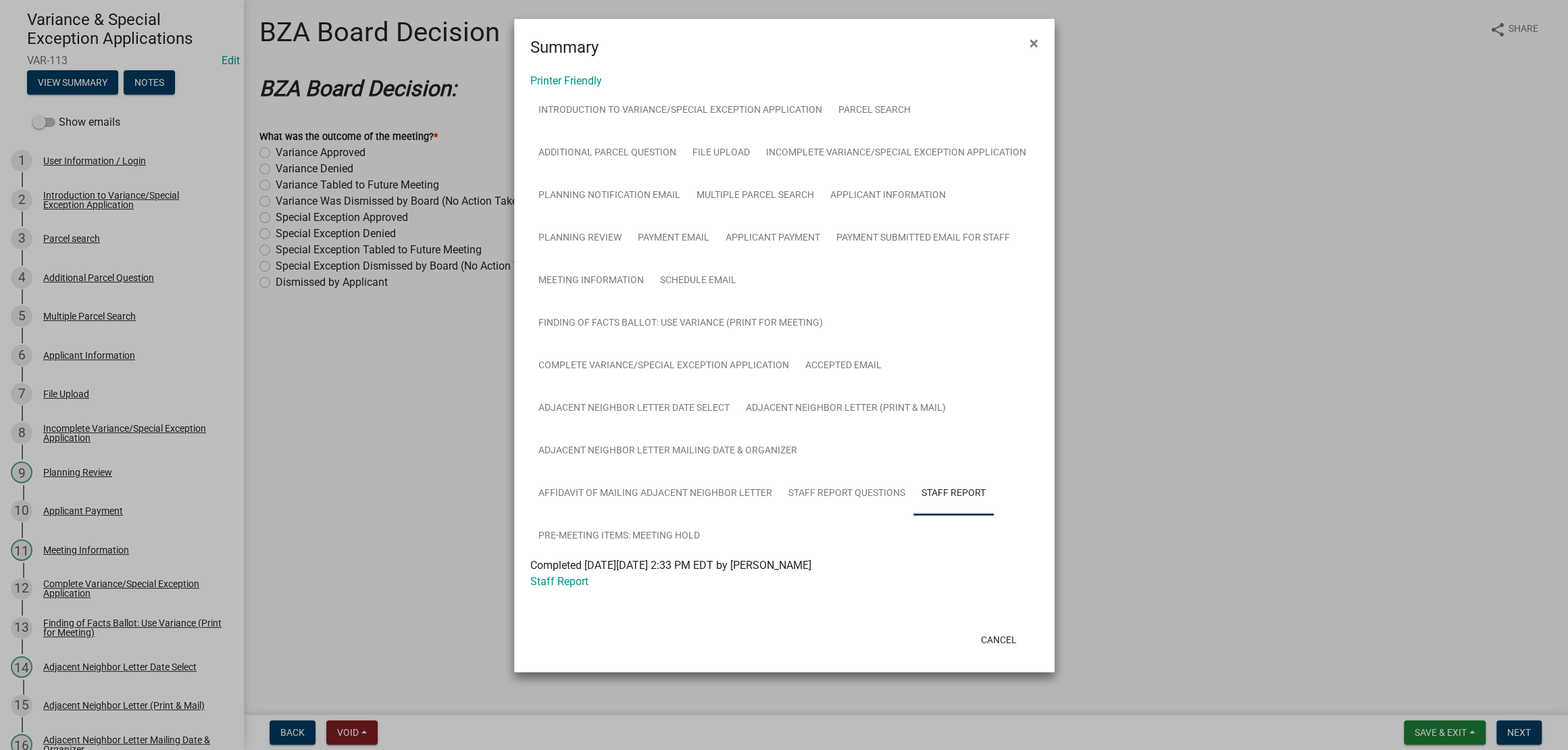
click at [1253, 363] on ngb-modal-window "Summary × Printer Friendly Introduction to Variance/Special Exception Applicati…" at bounding box center [784, 375] width 1568 height 750
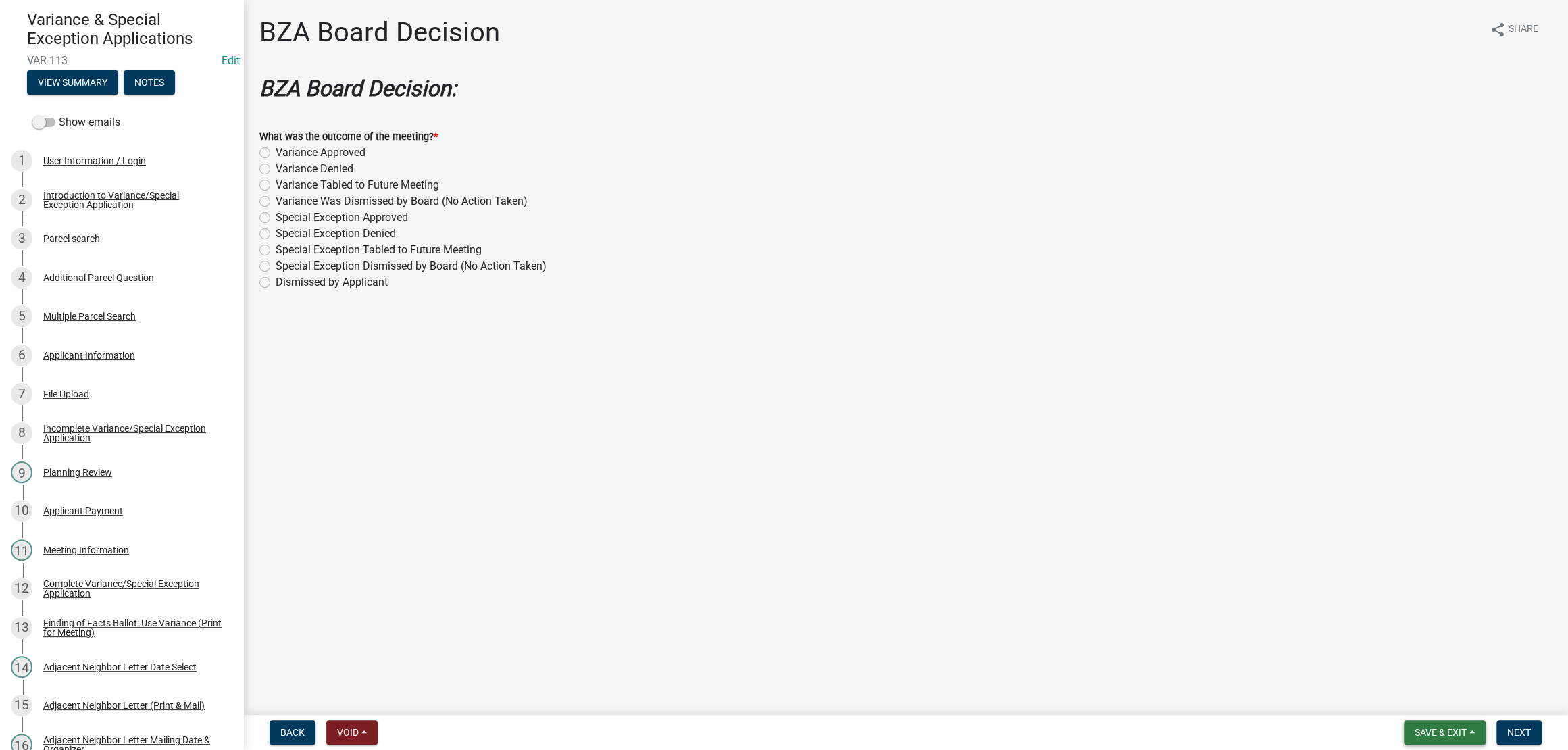
click at [1428, 727] on span "Save & Exit" at bounding box center [1440, 732] width 52 height 11
click at [1409, 679] on button "Save & Exit" at bounding box center [1431, 691] width 108 height 32
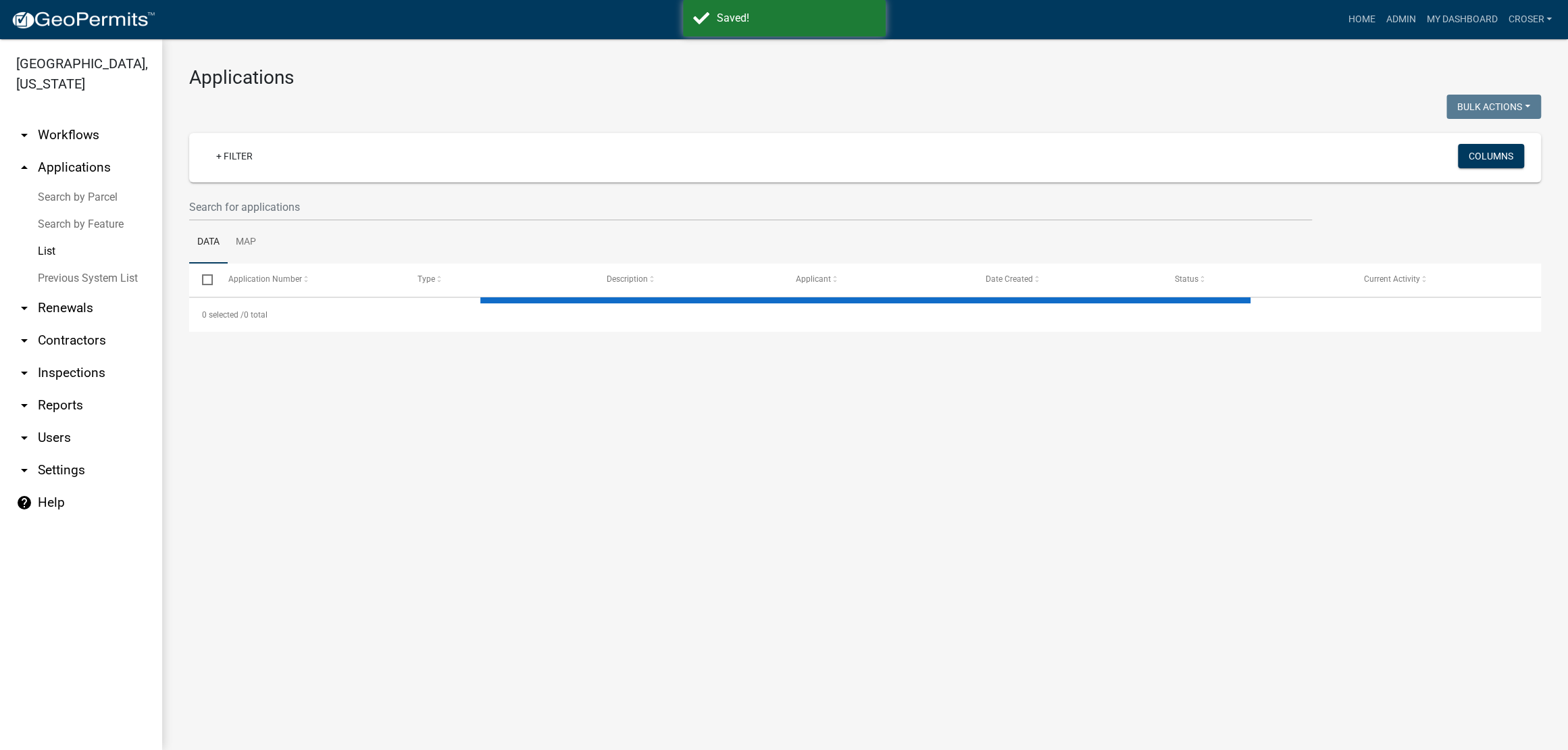
select select "3: 100"
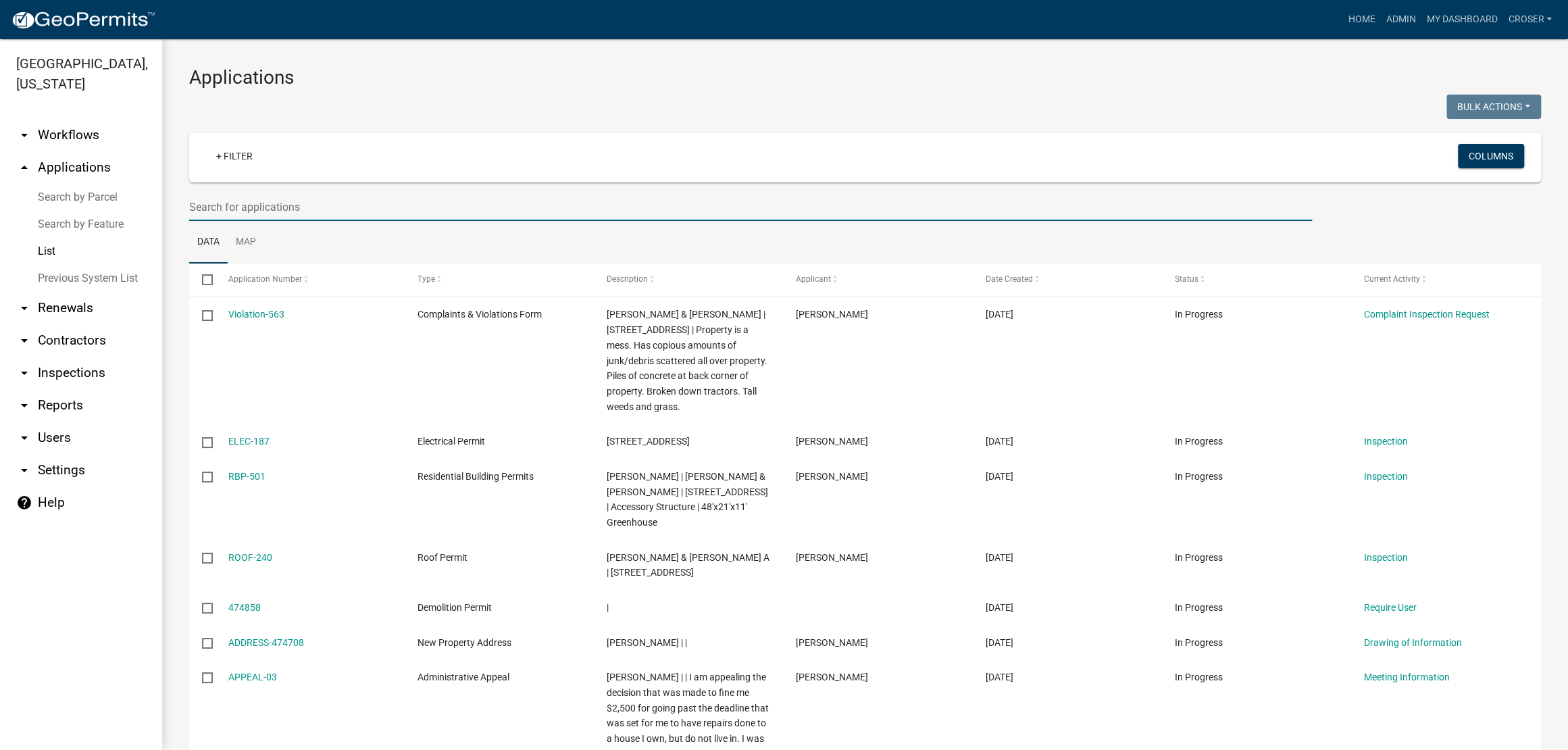
click at [378, 221] on input "text" at bounding box center [750, 207] width 1122 height 28
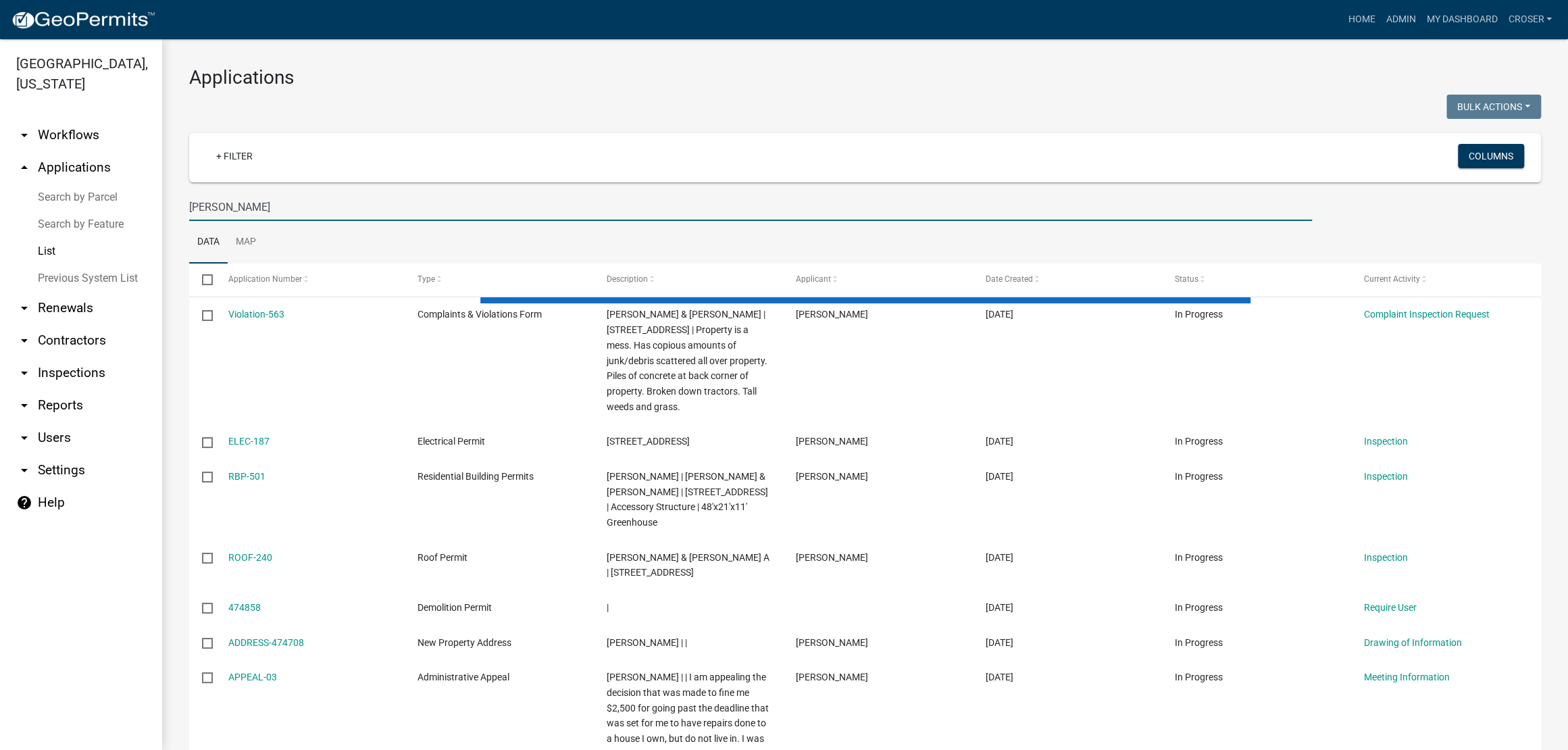
type input "[PERSON_NAME]"
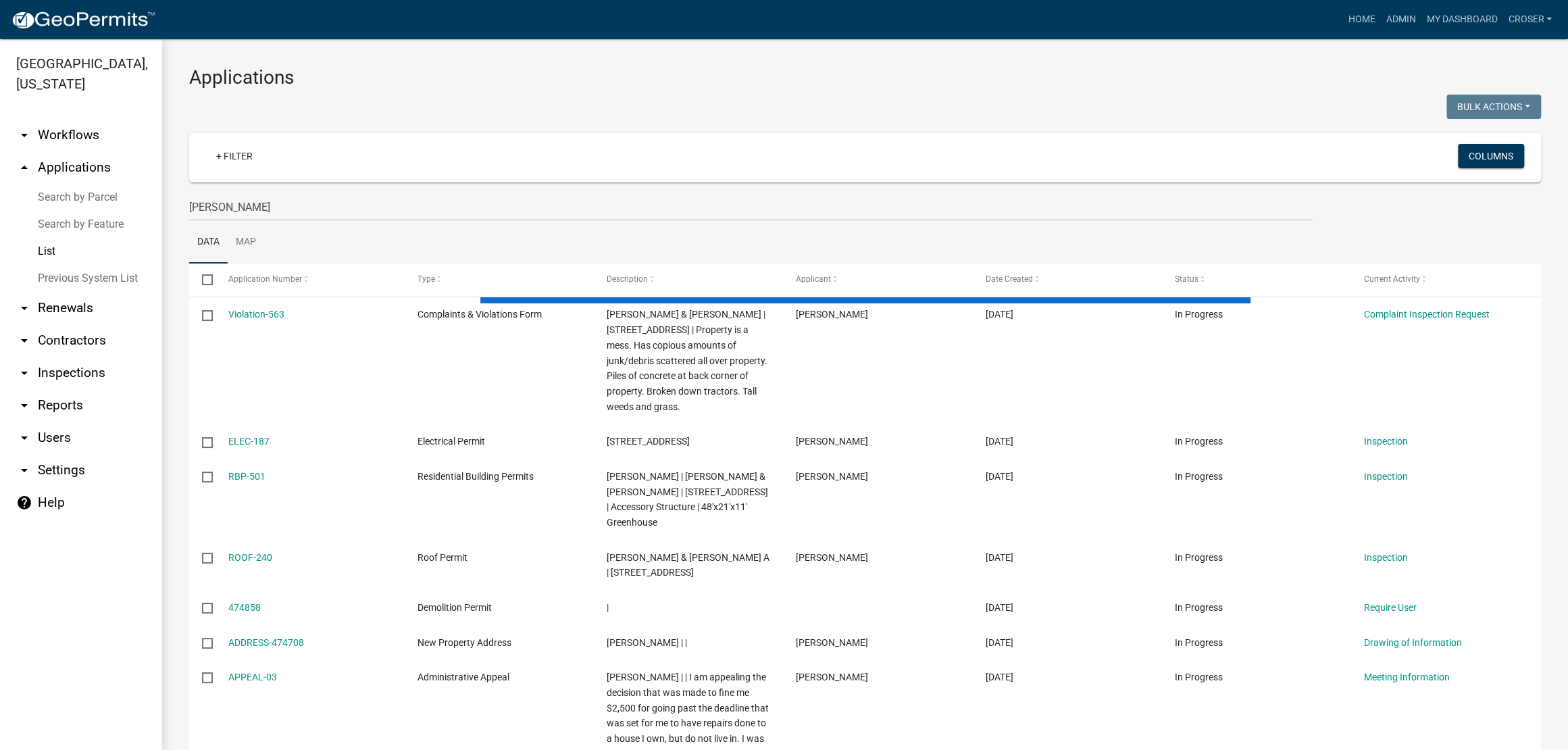
click at [484, 116] on div at bounding box center [522, 108] width 687 height 28
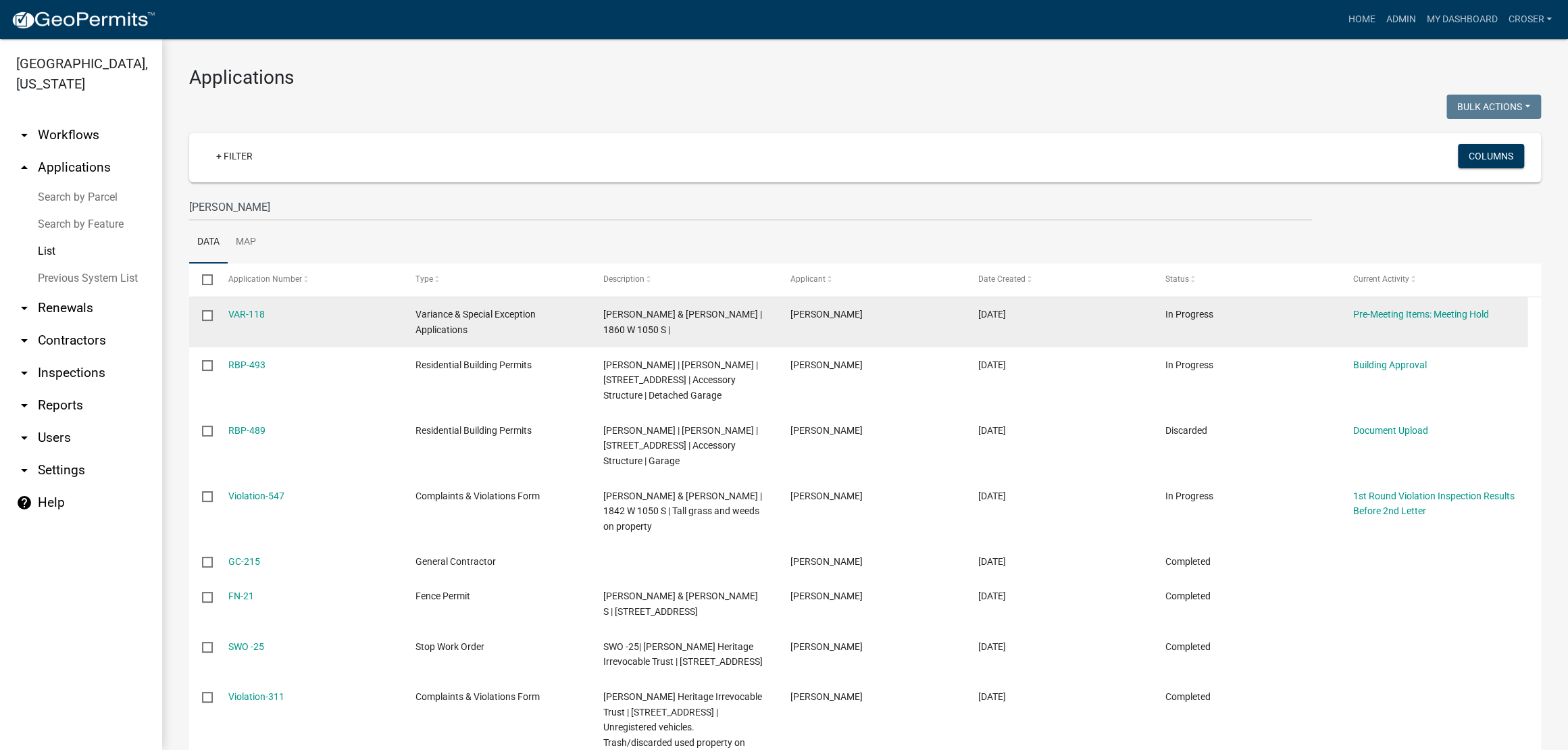
click at [260, 323] on div "VAR-118" at bounding box center [309, 315] width 161 height 16
click at [259, 320] on link "VAR-118" at bounding box center [247, 314] width 37 height 11
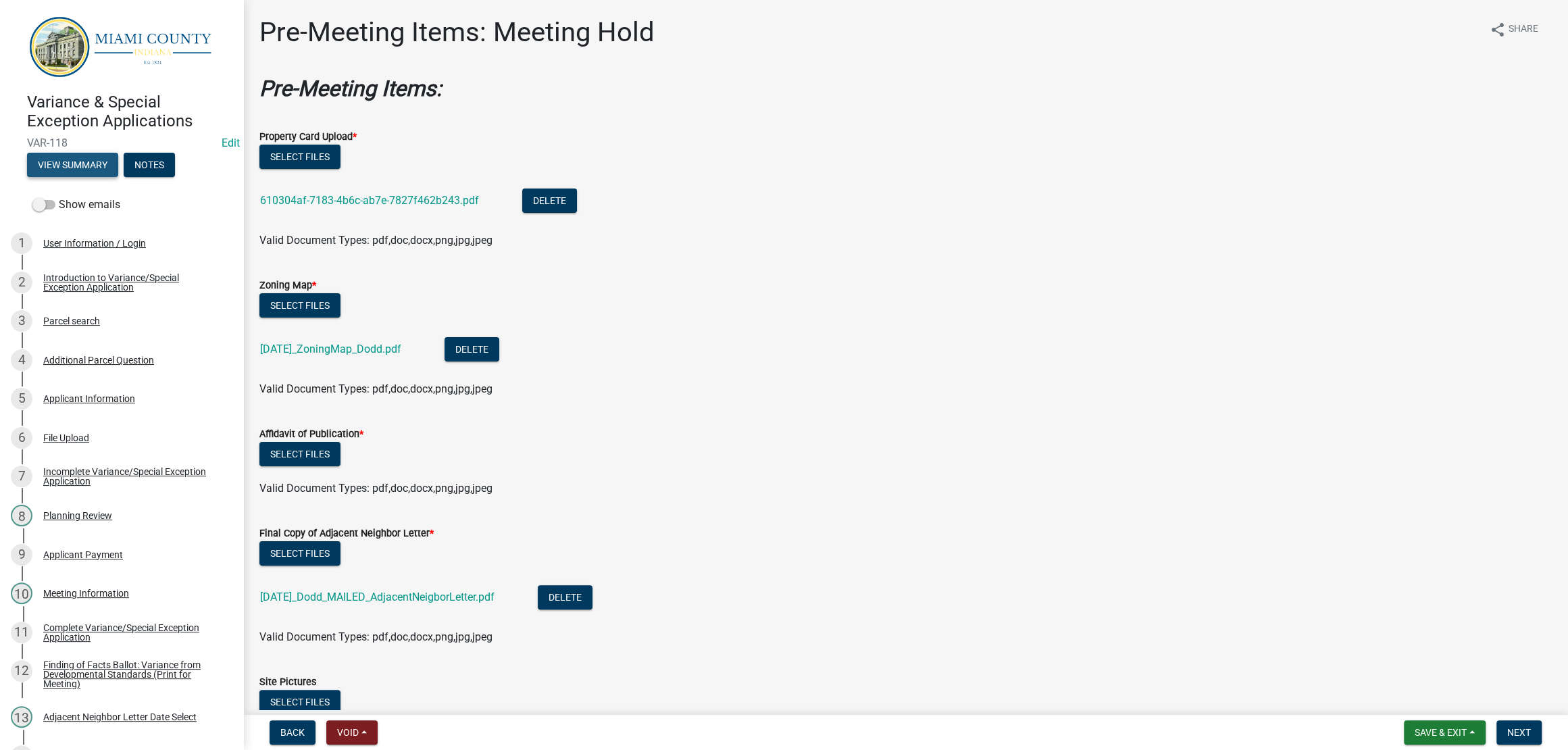
click at [118, 177] on button "View Summary" at bounding box center [72, 165] width 91 height 24
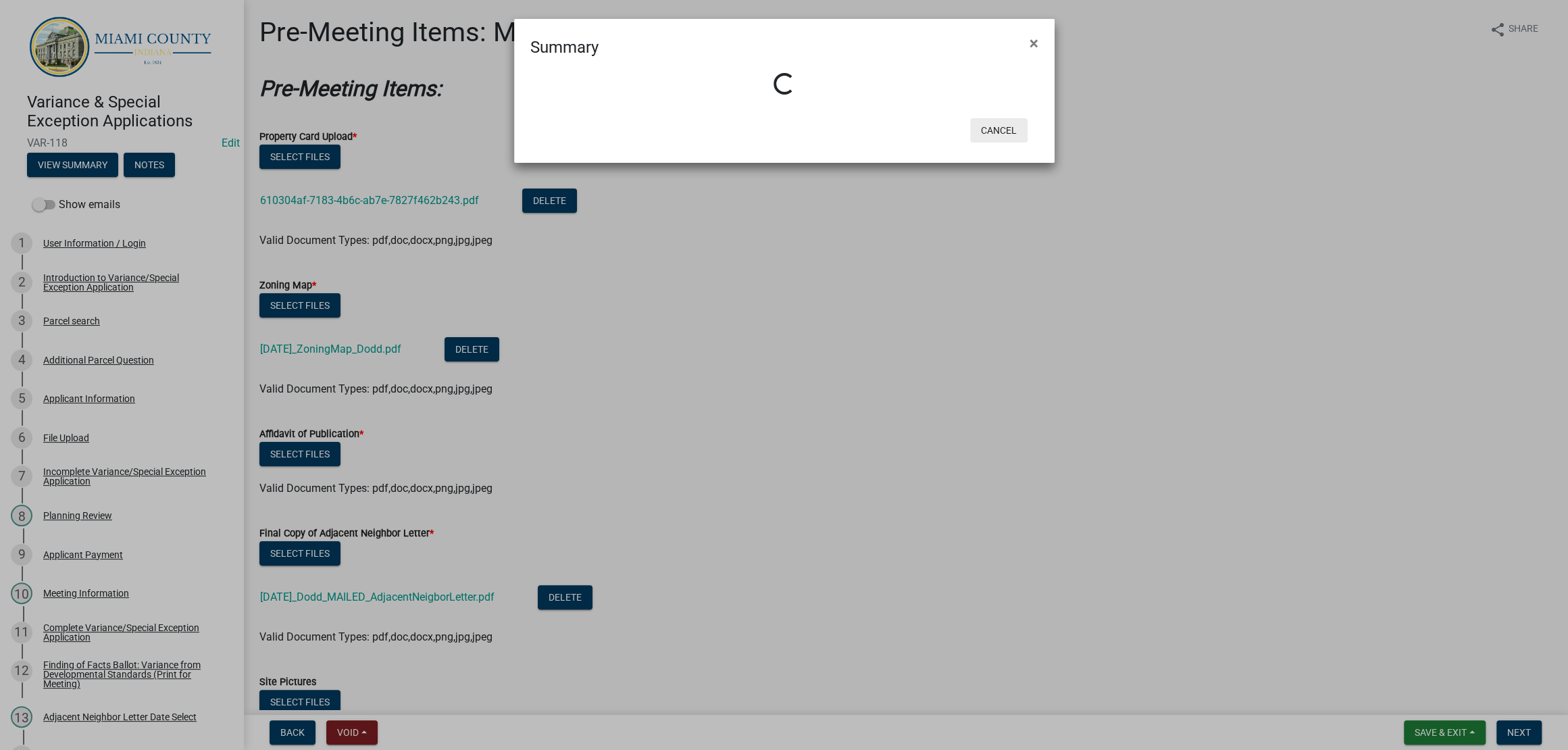
click at [1005, 143] on button "Cancel" at bounding box center [998, 130] width 57 height 24
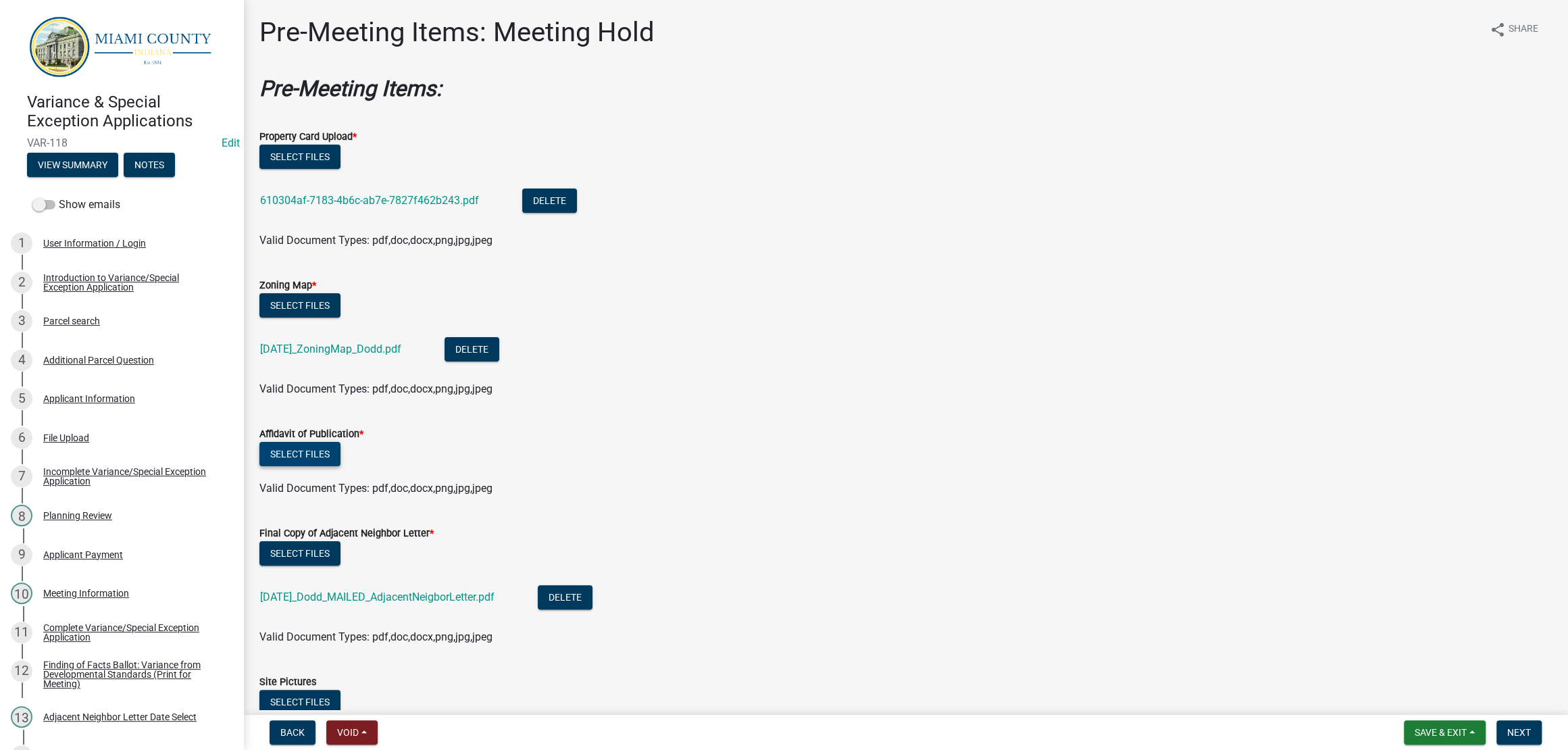
click at [310, 466] on button "Select files" at bounding box center [300, 454] width 81 height 24
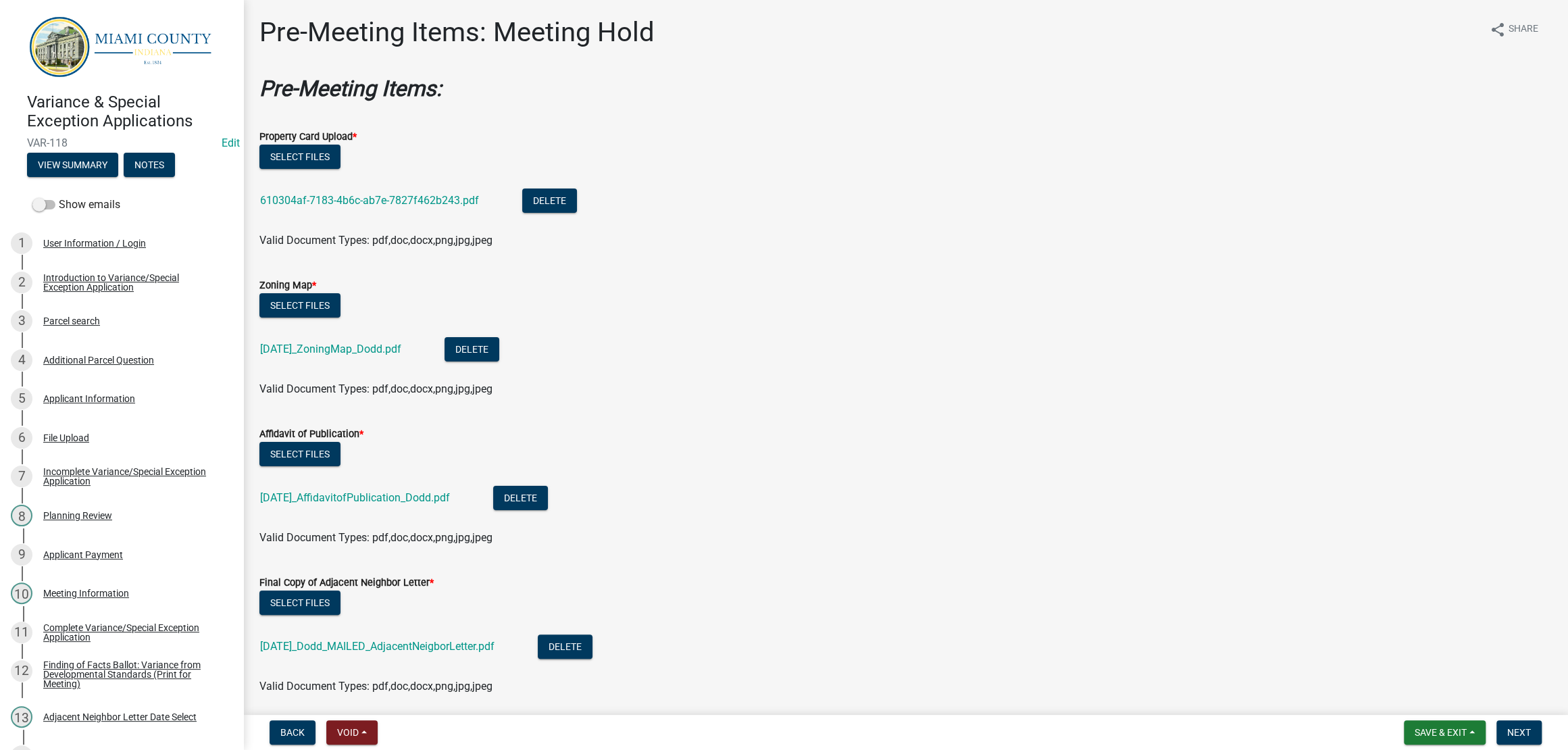
click at [863, 376] on li "[DATE]_ZoningMap_Dodd.pdf Delete" at bounding box center [905, 351] width 1292 height 49
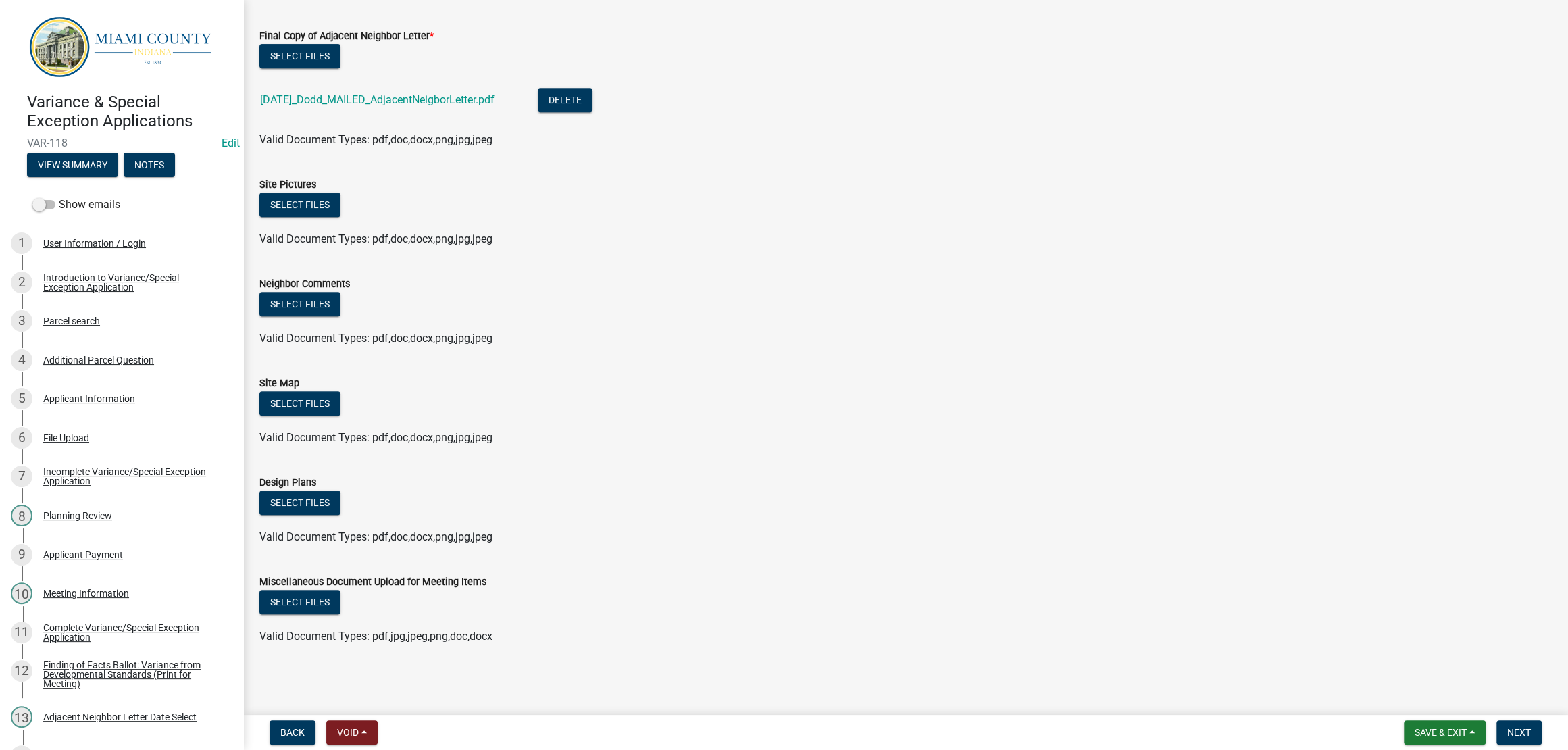
scroll to position [675, 0]
click at [1428, 728] on span "Save & Exit" at bounding box center [1440, 732] width 52 height 11
click at [1377, 642] on button "Save" at bounding box center [1431, 658] width 108 height 32
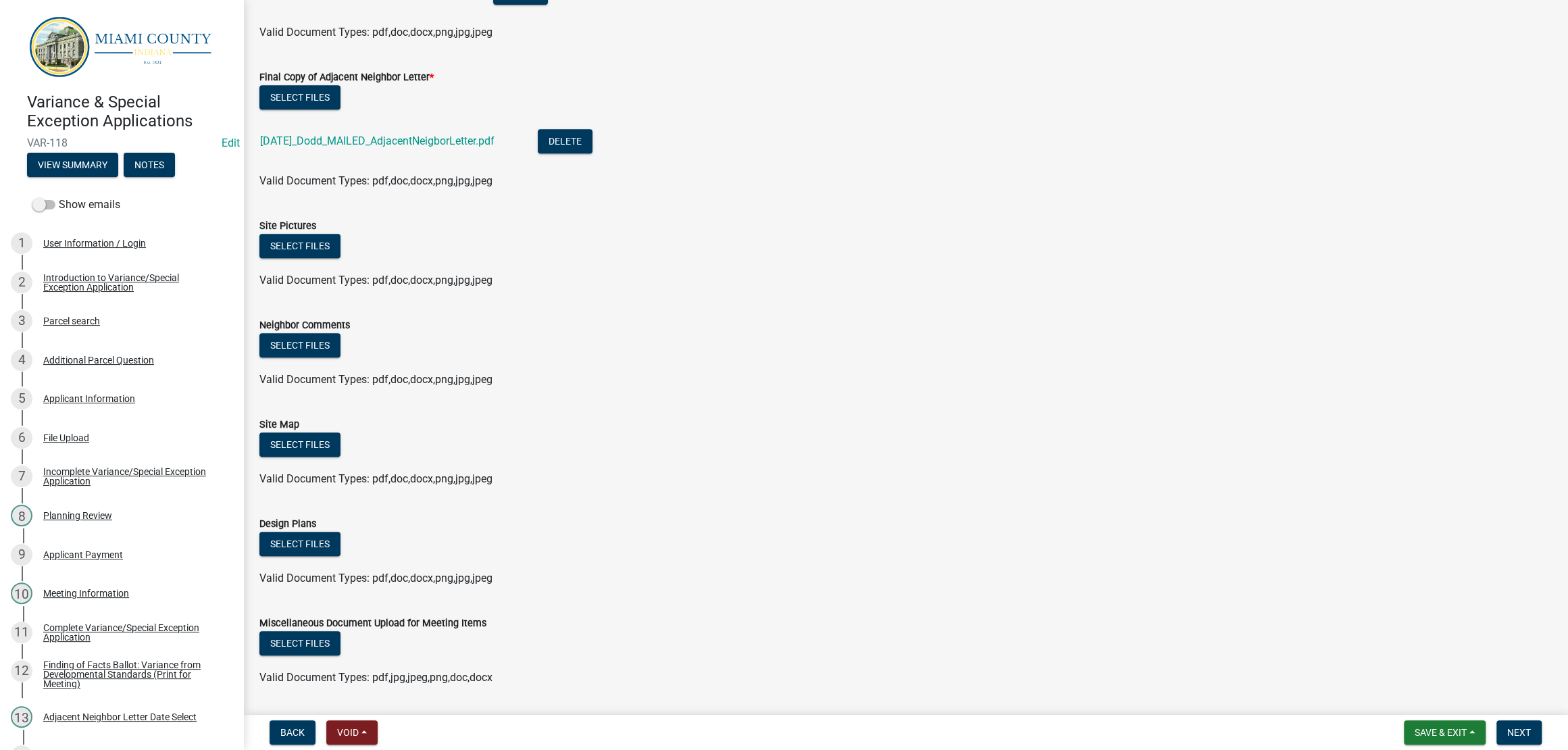
scroll to position [506, 0]
drag, startPoint x: 343, startPoint y: 438, endPoint x: 560, endPoint y: 514, distance: 229.9
click at [562, 515] on wm-data-entity-input-list "Pre-Meeting Items: Property Card Upload * Select files 610304af-7183-4b6c-ab7e-…" at bounding box center [905, 133] width 1292 height 1128
click at [338, 456] on button "Select files" at bounding box center [300, 444] width 81 height 24
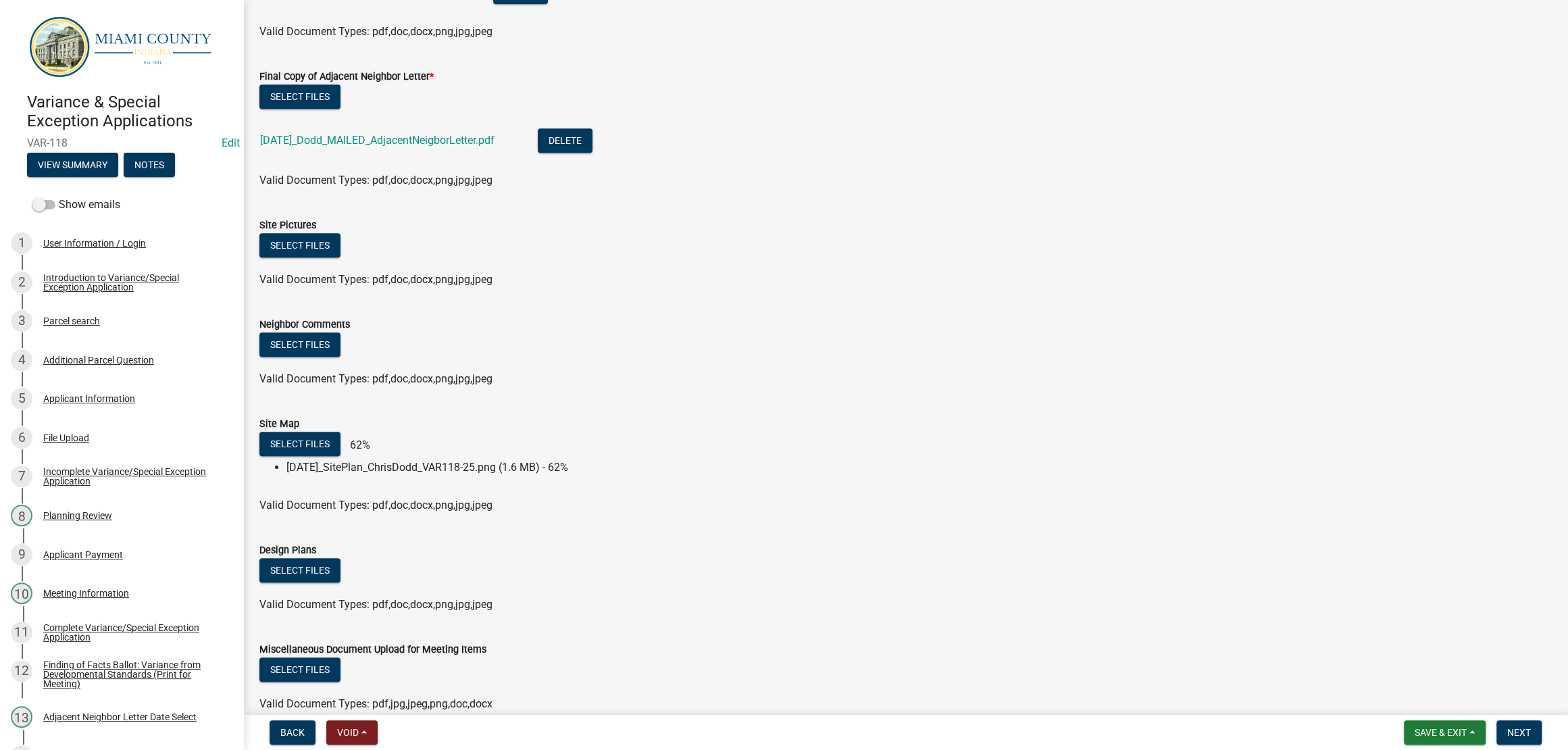
click at [816, 288] on div "Valid Document Types: pdf,doc,docx,png,jpg,jpeg" at bounding box center [905, 280] width 1312 height 16
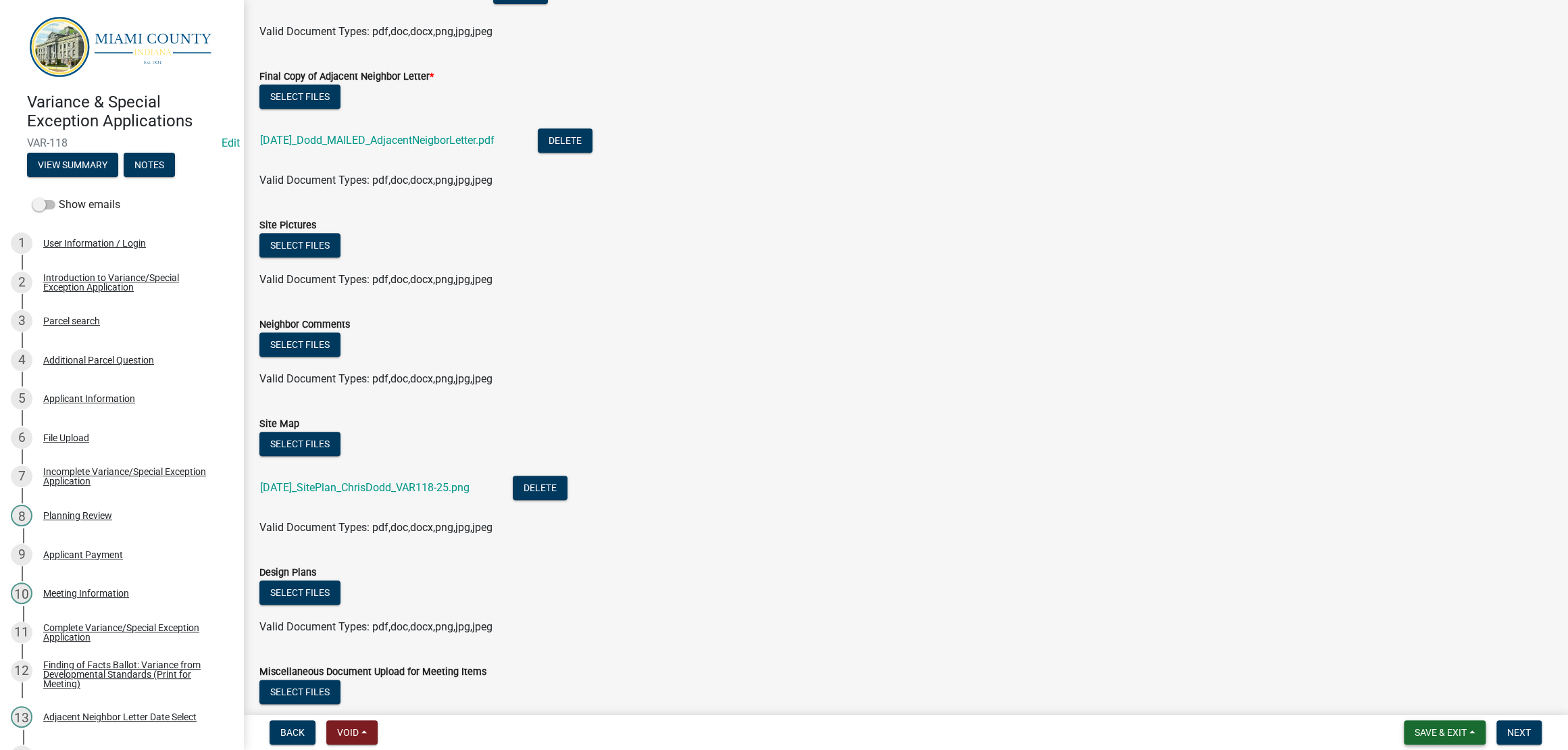
click at [1415, 728] on span "Save & Exit" at bounding box center [1440, 732] width 52 height 11
click at [1380, 652] on button "Save" at bounding box center [1431, 658] width 108 height 32
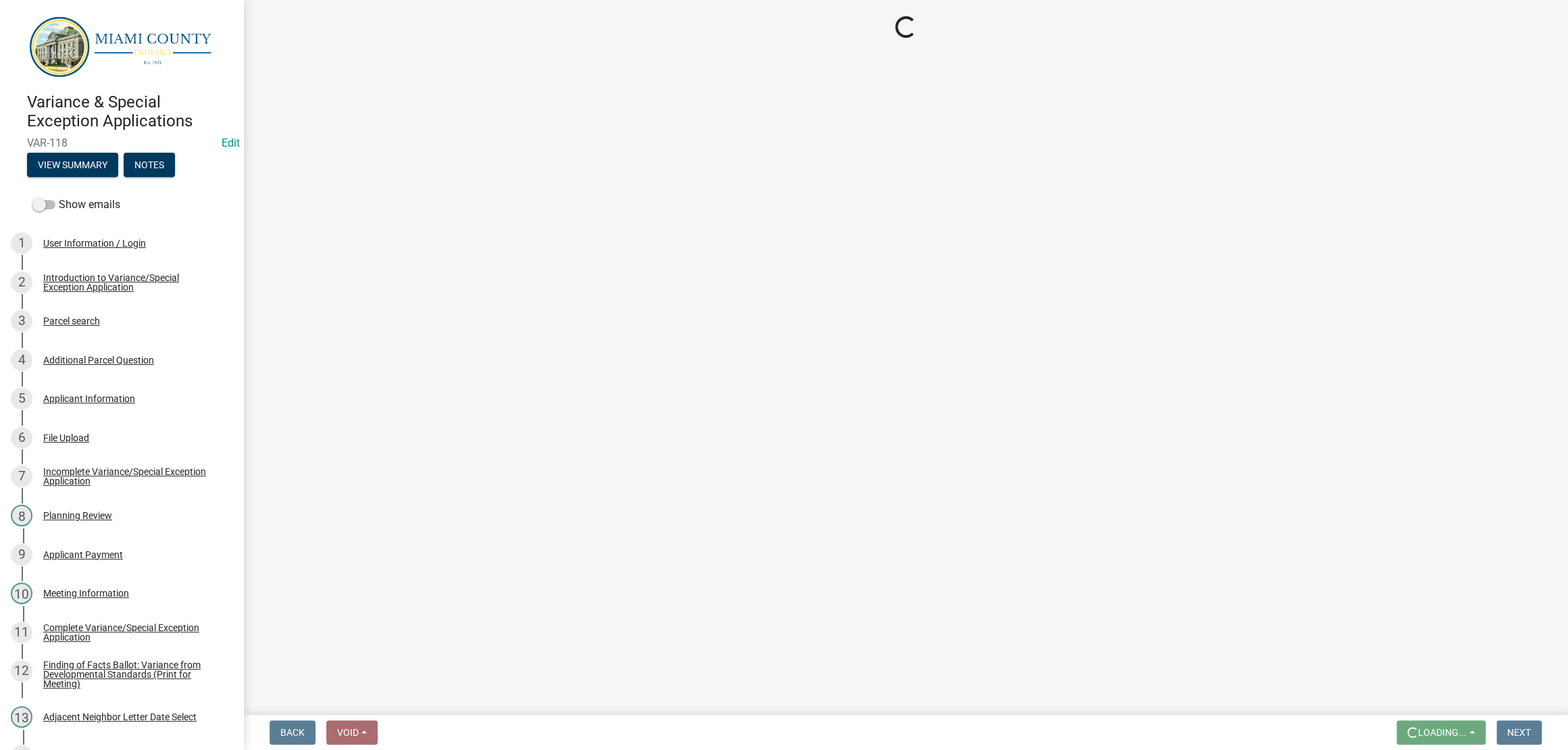
click at [1155, 579] on main "Loading..." at bounding box center [905, 355] width 1324 height 710
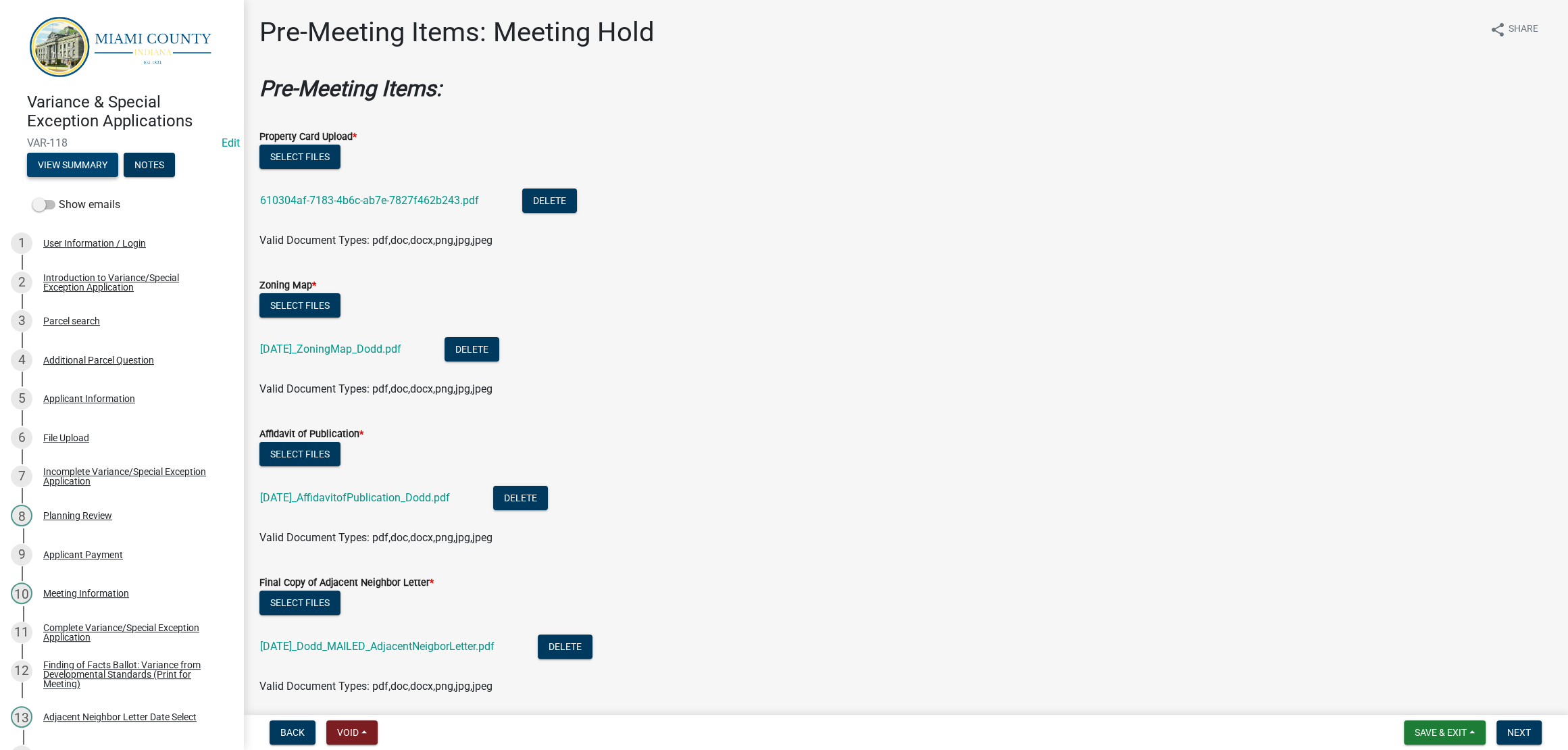
click at [118, 177] on button "View Summary" at bounding box center [72, 165] width 91 height 24
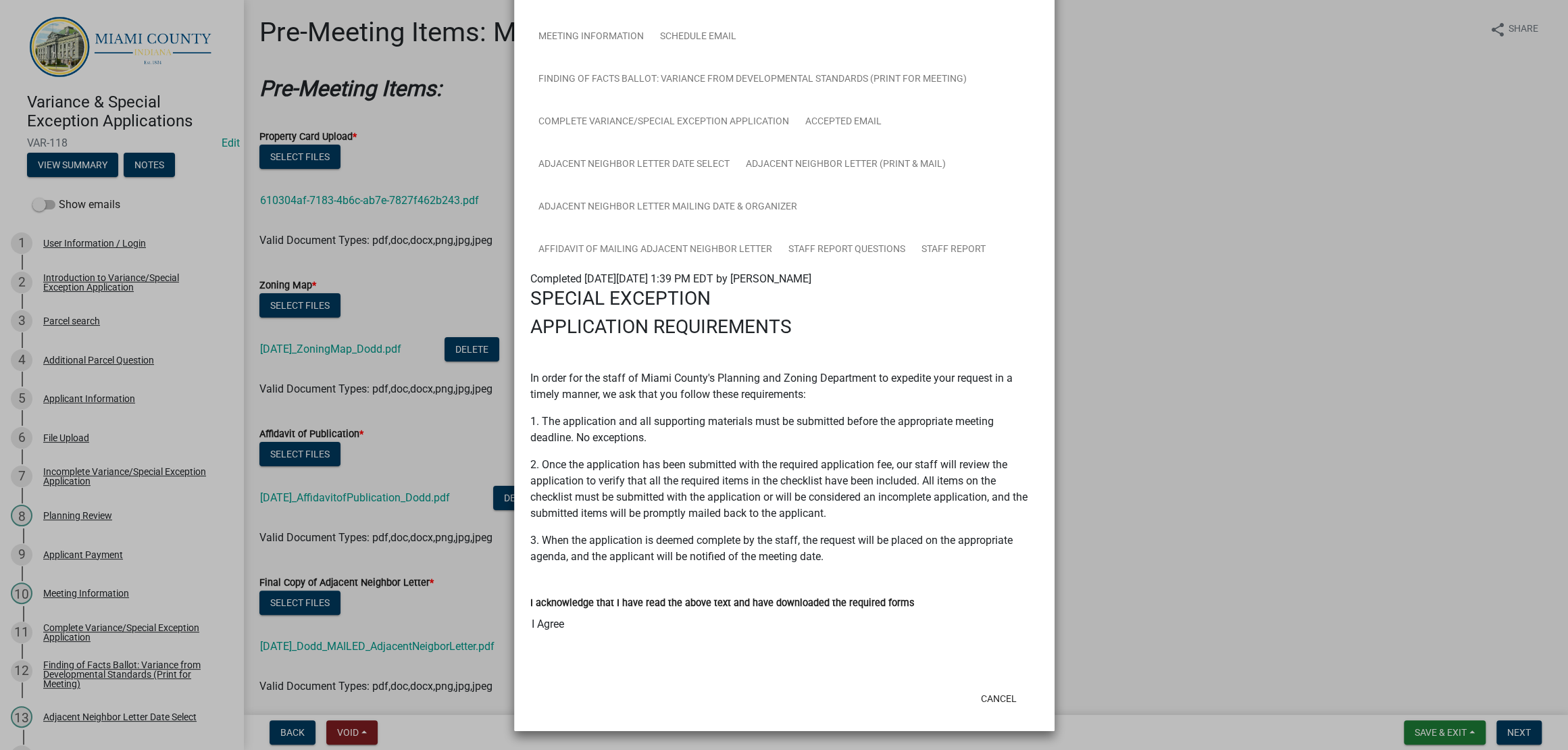
scroll to position [675, 0]
click at [913, 229] on link "Staff Report" at bounding box center [953, 250] width 80 height 43
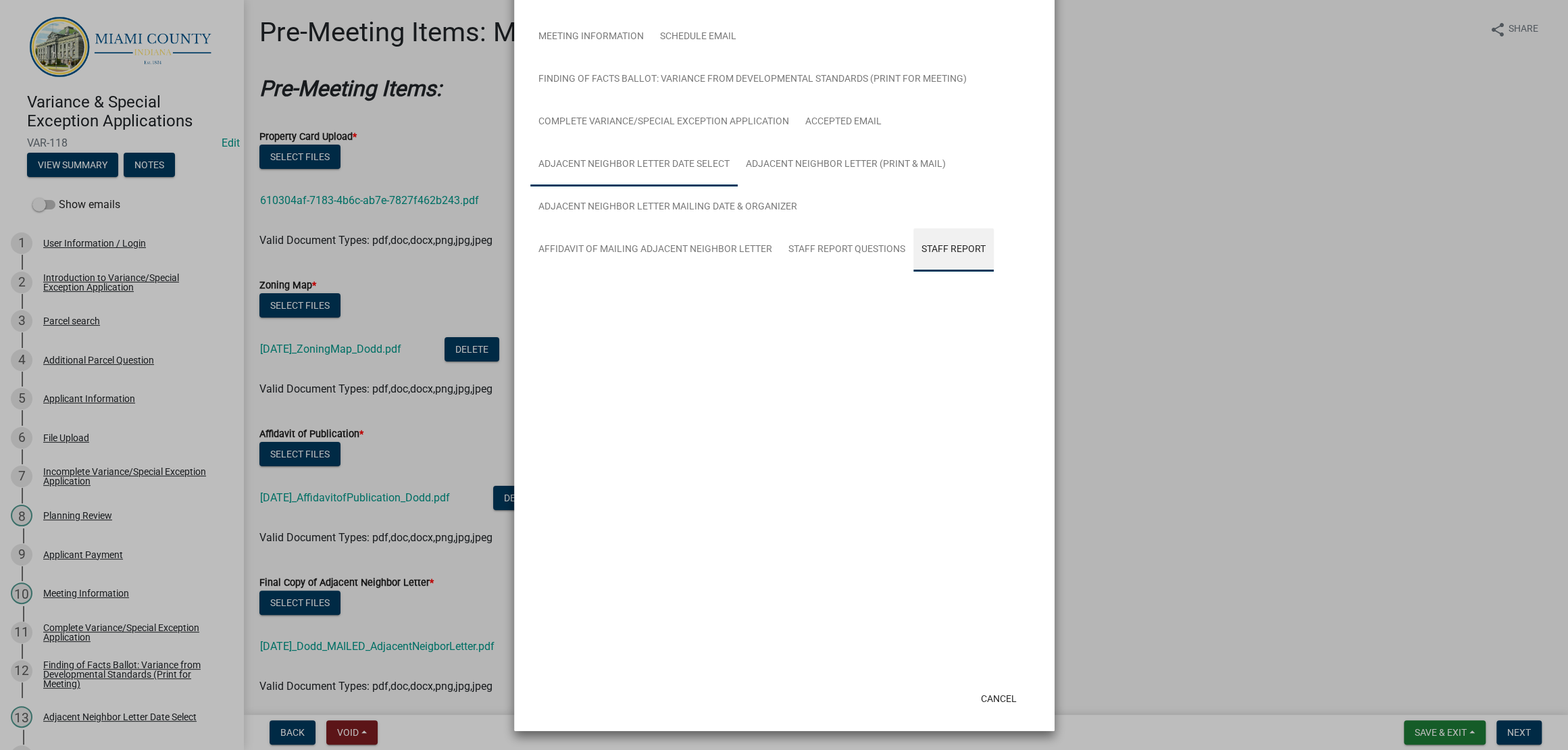
scroll to position [224, 0]
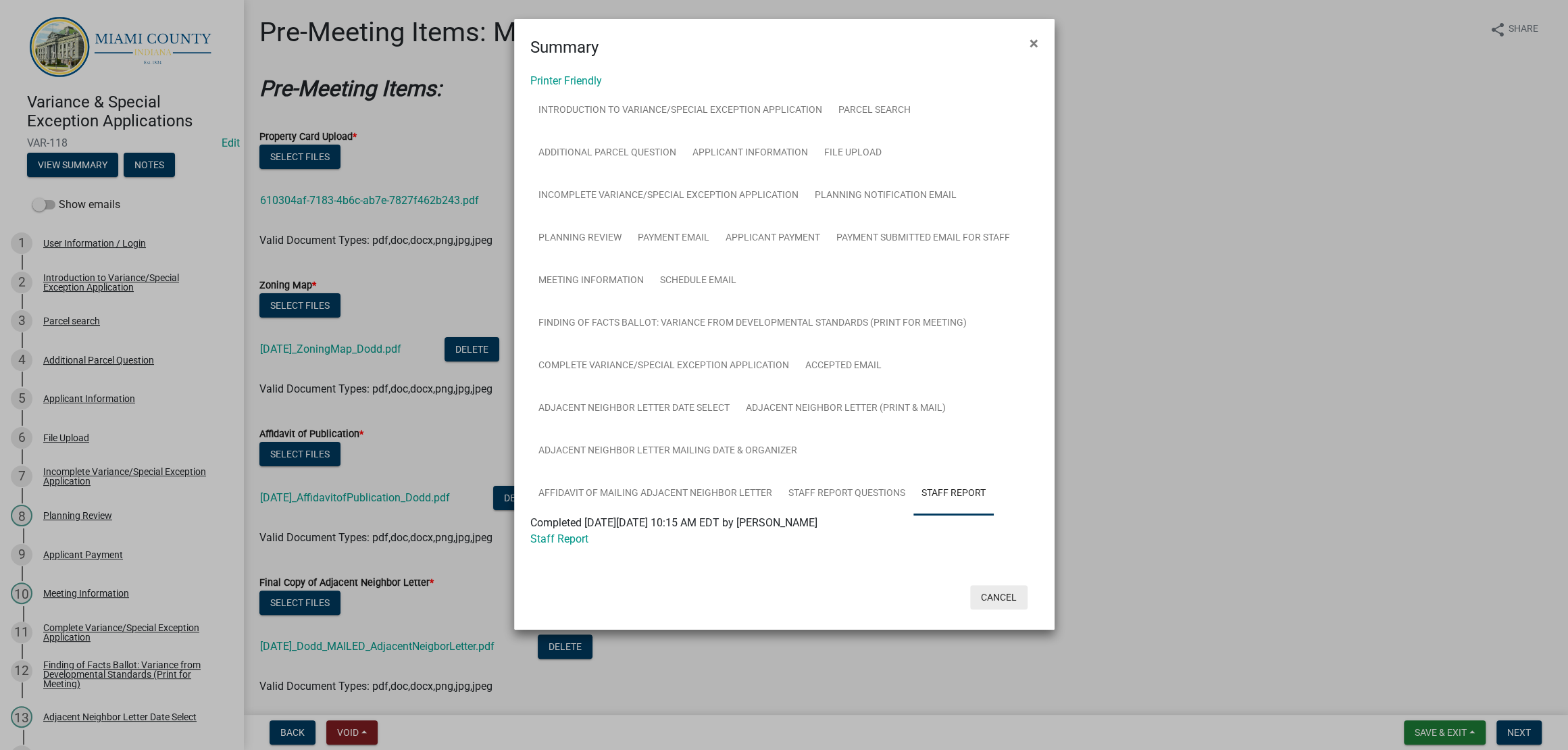
click at [975, 609] on button "Cancel" at bounding box center [998, 597] width 57 height 24
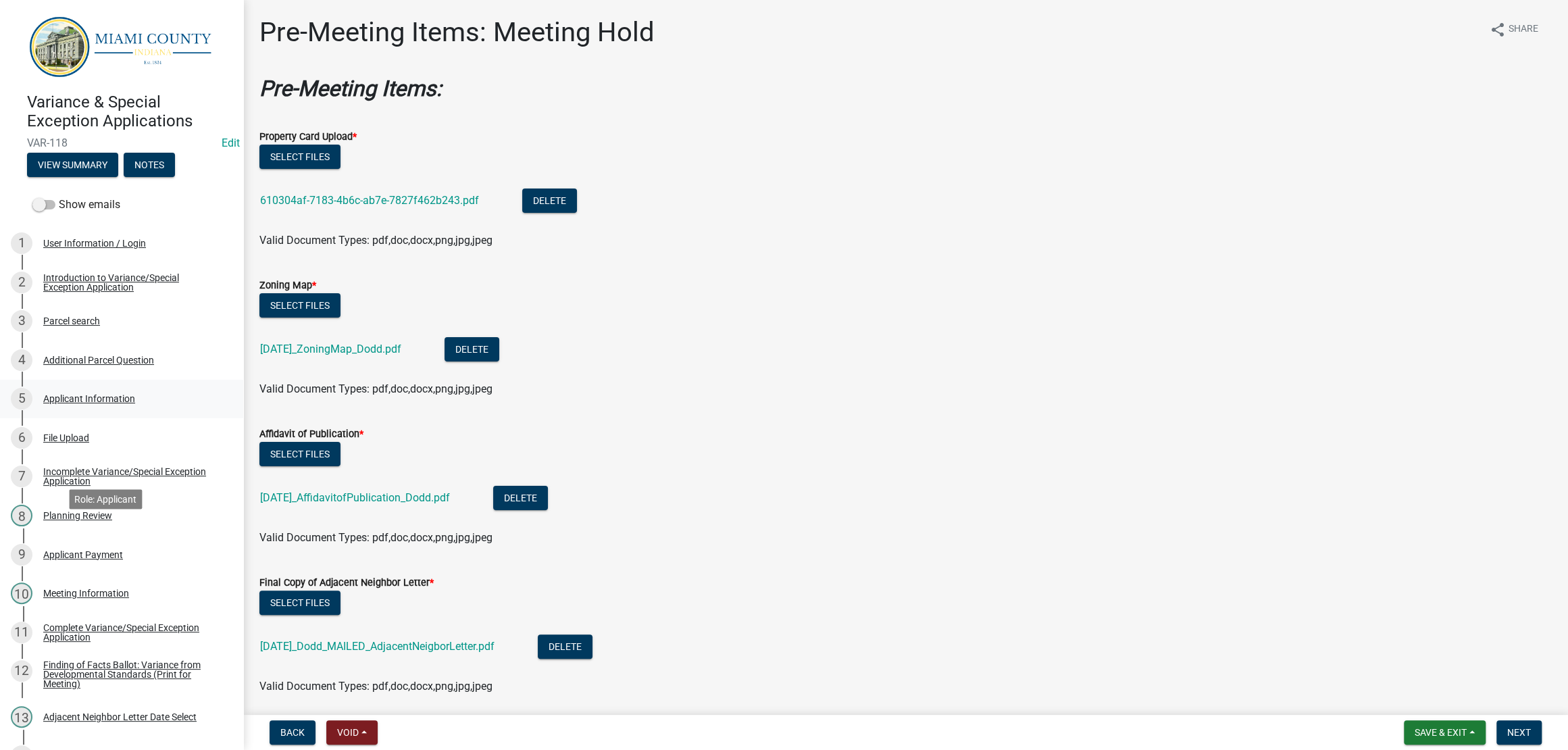
click at [128, 404] on div "Applicant Information" at bounding box center [89, 398] width 92 height 9
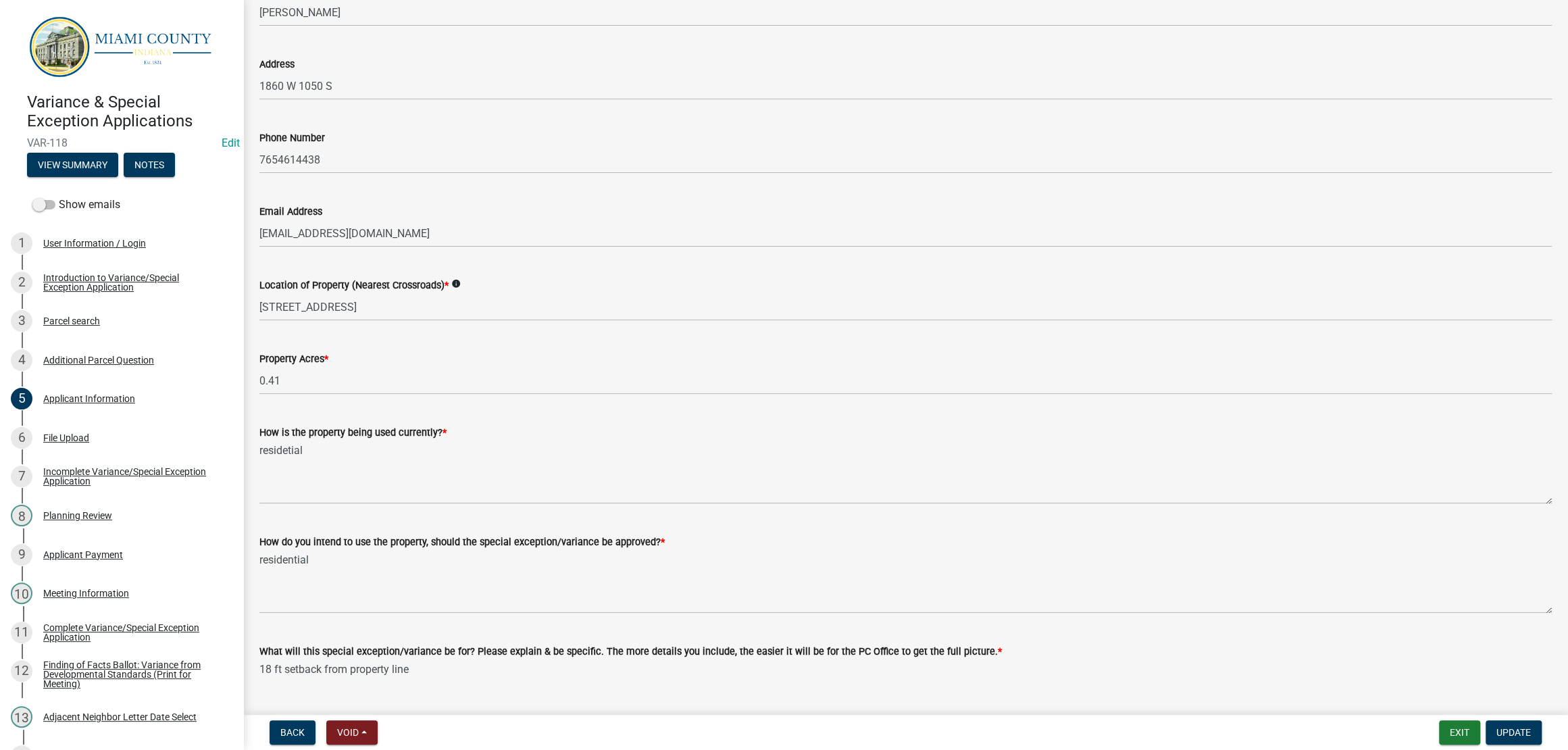
scroll to position [1014, 0]
drag, startPoint x: 307, startPoint y: 207, endPoint x: 257, endPoint y: 200, distance: 50.5
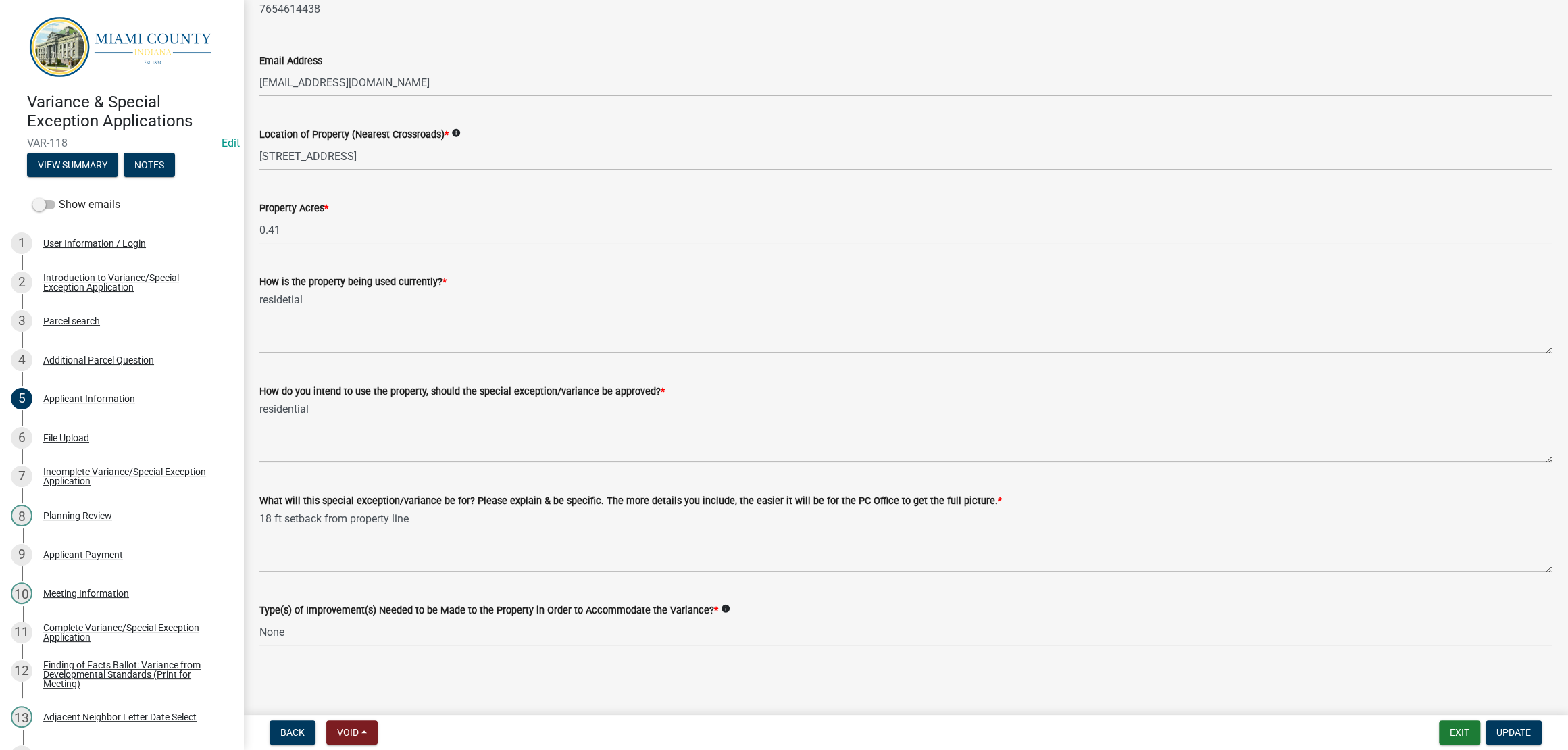
scroll to position [1266, 0]
type input "[PERSON_NAME] & [PERSON_NAME]"
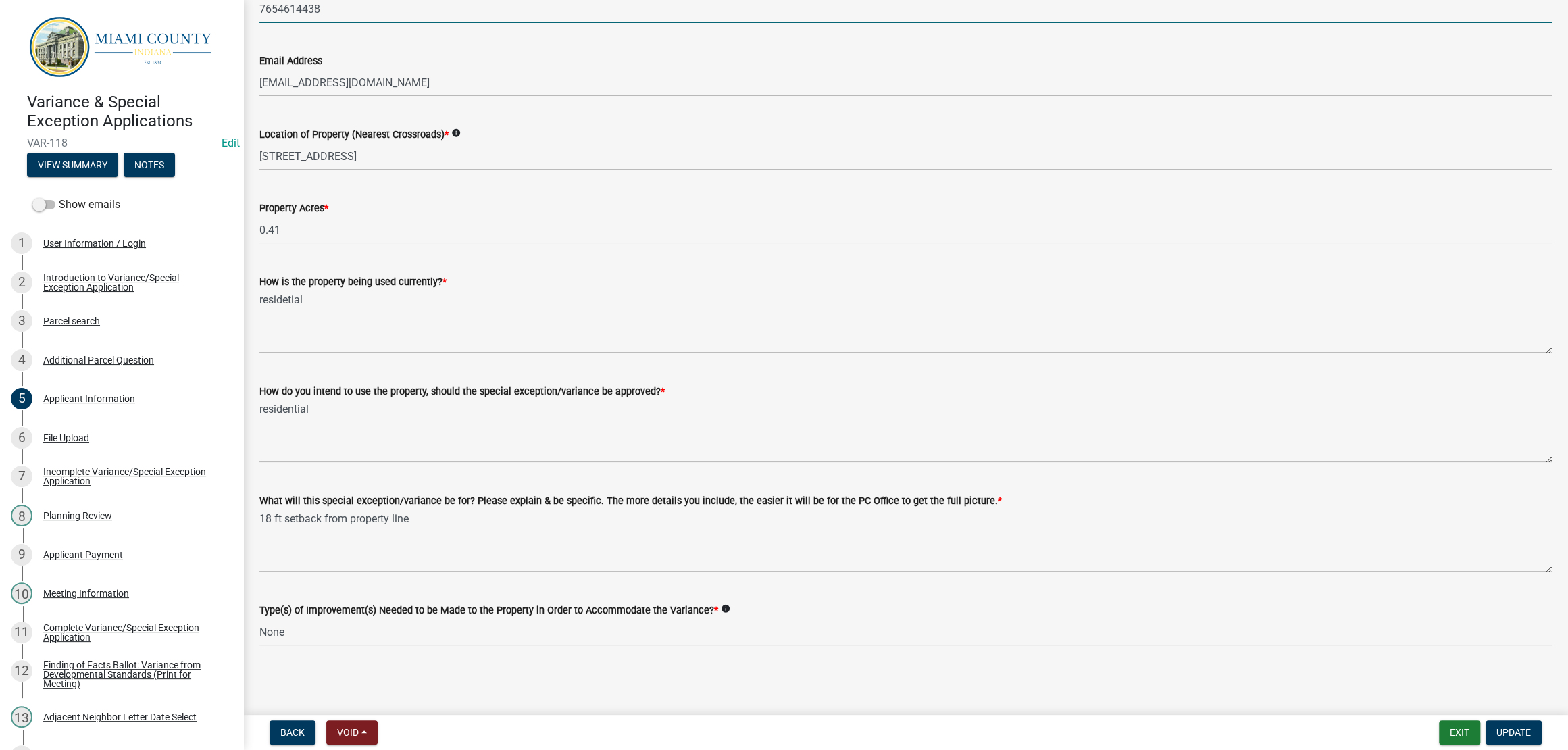
click at [287, 23] on input "7654614438" at bounding box center [905, 9] width 1292 height 28
click at [310, 23] on input "765-4614438" at bounding box center [905, 9] width 1292 height 28
type input "[PHONE_NUMBER]"
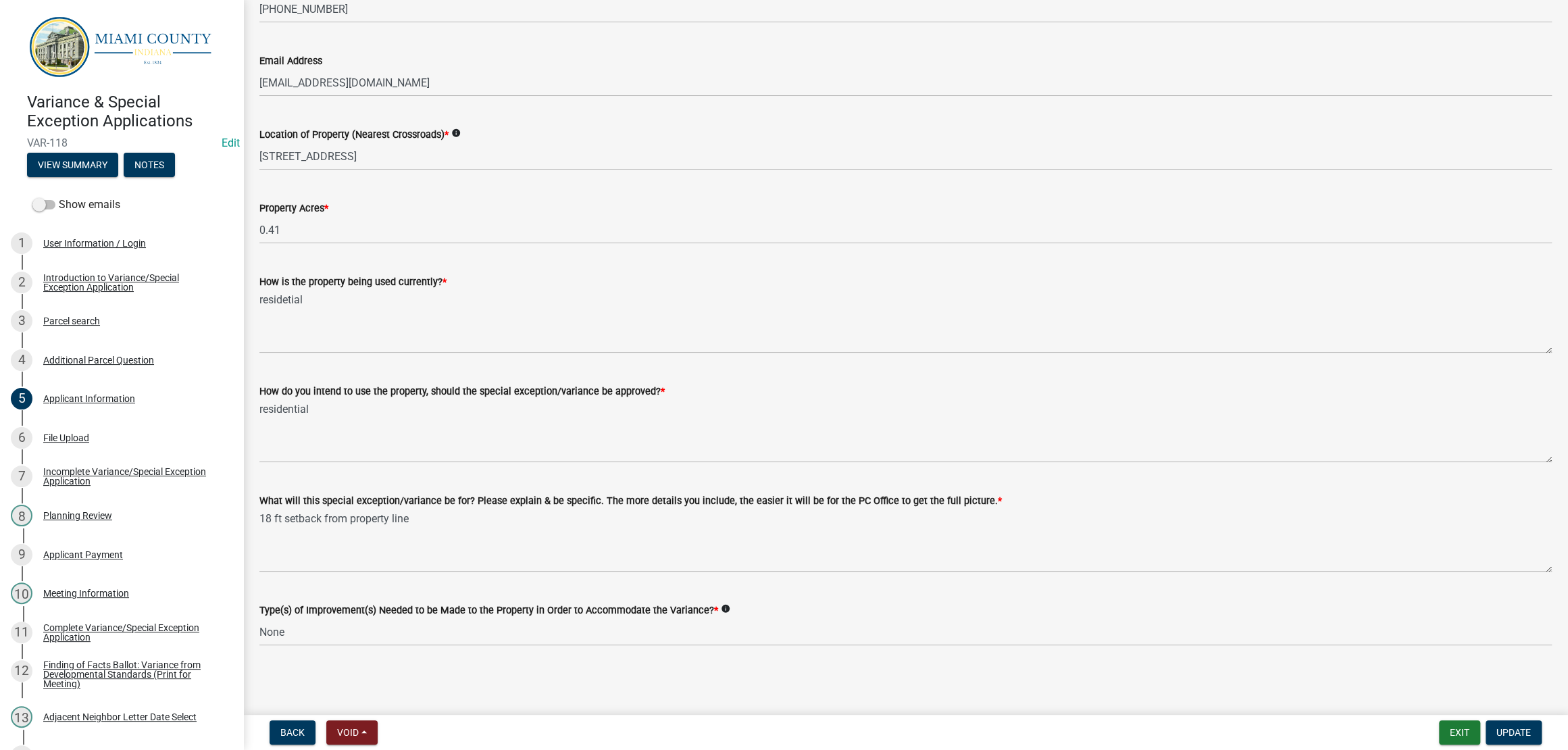
click at [261, 171] on div "Location of Property (Nearest Crossroads) * info [STREET_ADDRESS]" at bounding box center [905, 139] width 1312 height 63
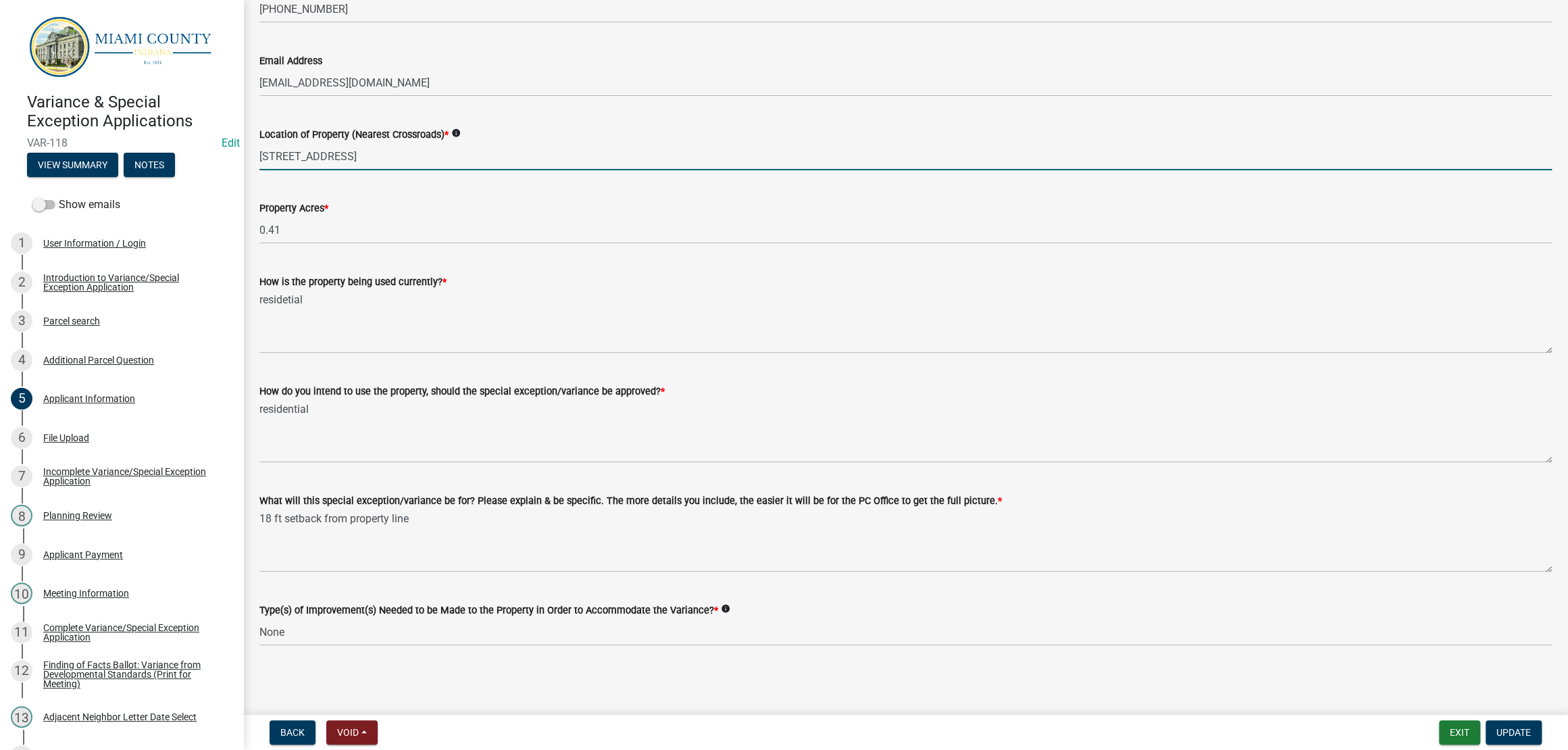
click at [264, 171] on input "[STREET_ADDRESS]" at bounding box center [905, 156] width 1292 height 28
click at [346, 171] on input "W [STREET_ADDRESS]" at bounding box center [905, 156] width 1292 height 28
type input "W [STREET_ADDRESS]"
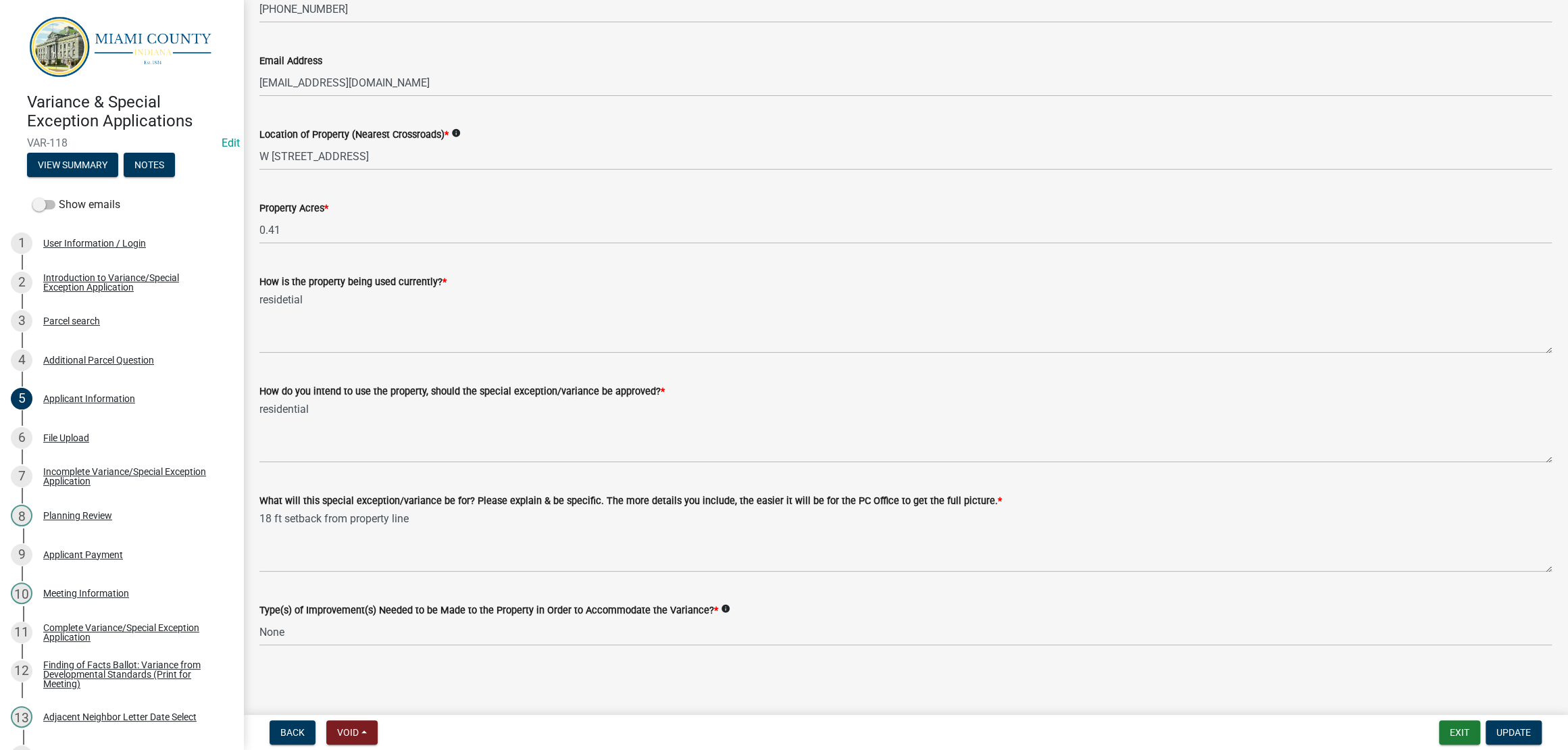
click at [452, 244] on div "Property Acres * 0.41" at bounding box center [905, 213] width 1292 height 63
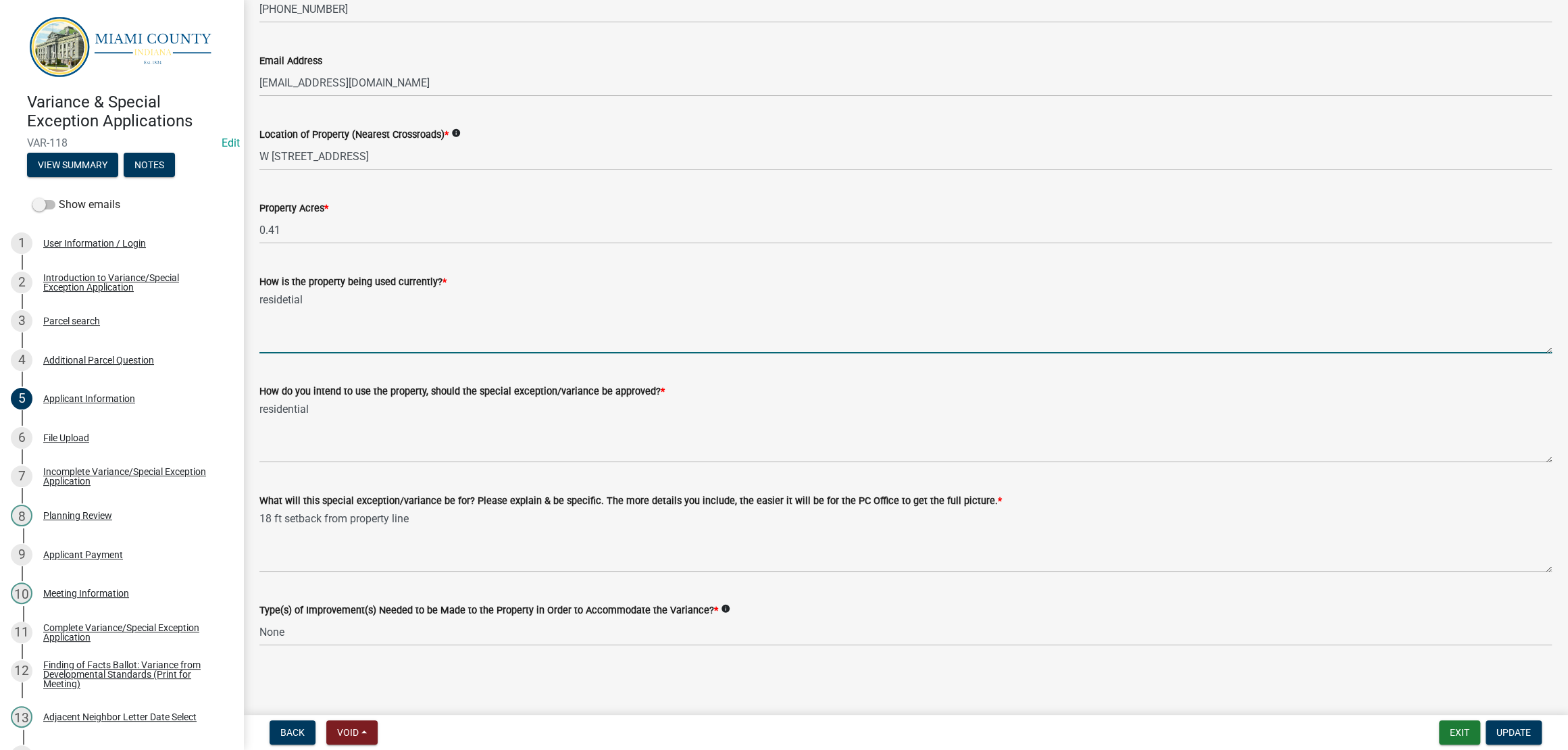
click at [267, 290] on textarea "residetial" at bounding box center [905, 321] width 1292 height 64
type textarea "Residetial"
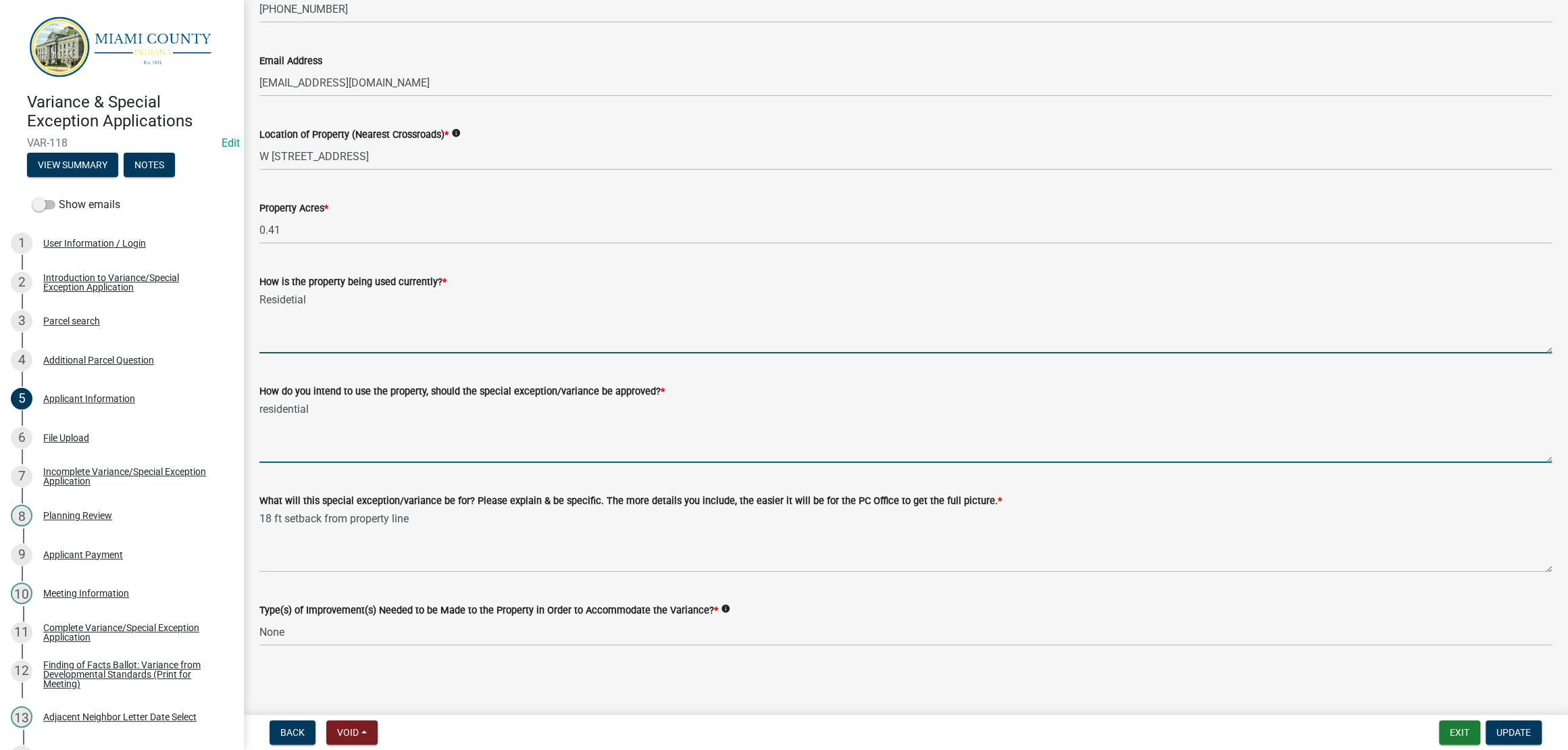
click at [267, 399] on textarea "residential" at bounding box center [905, 431] width 1292 height 64
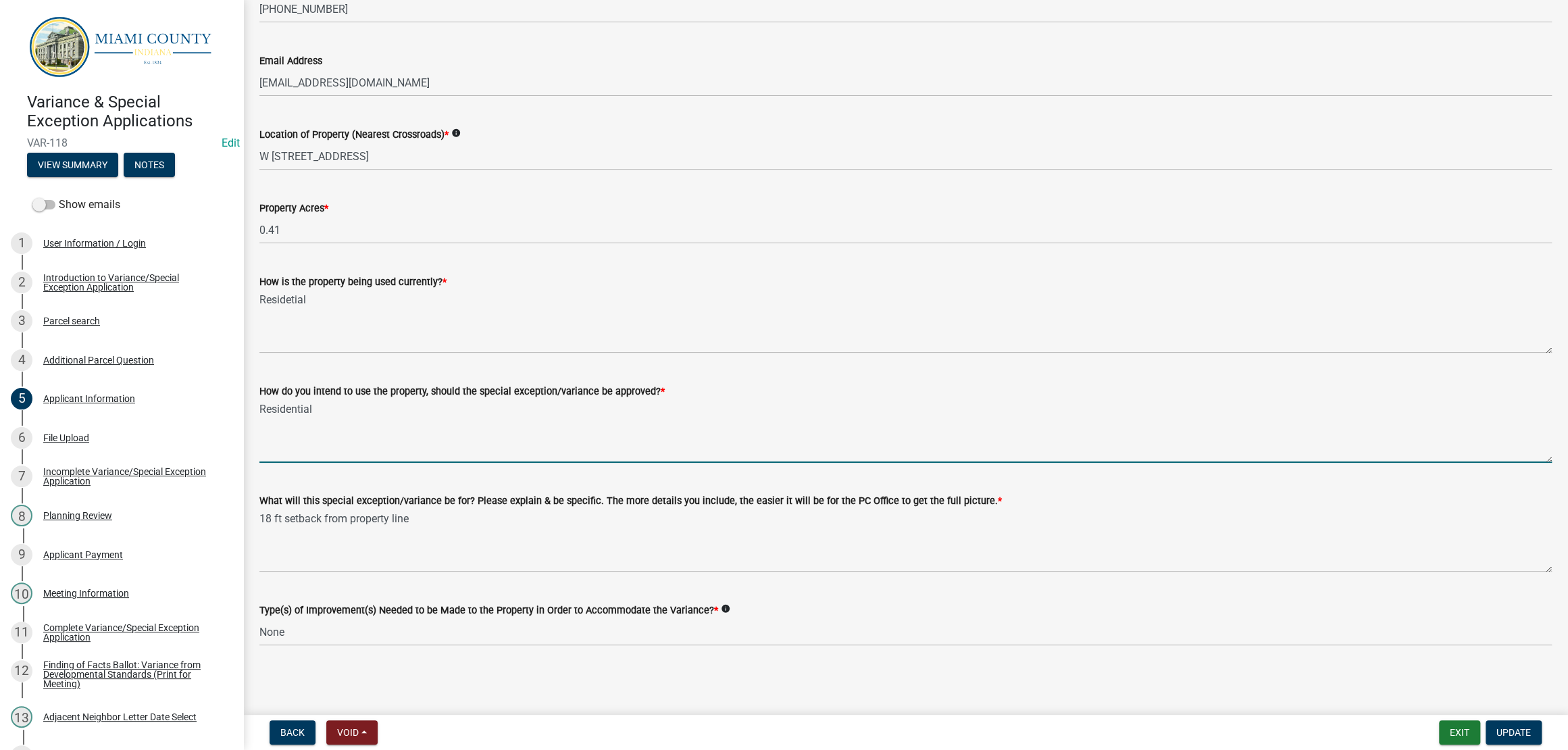
type textarea "Residential"
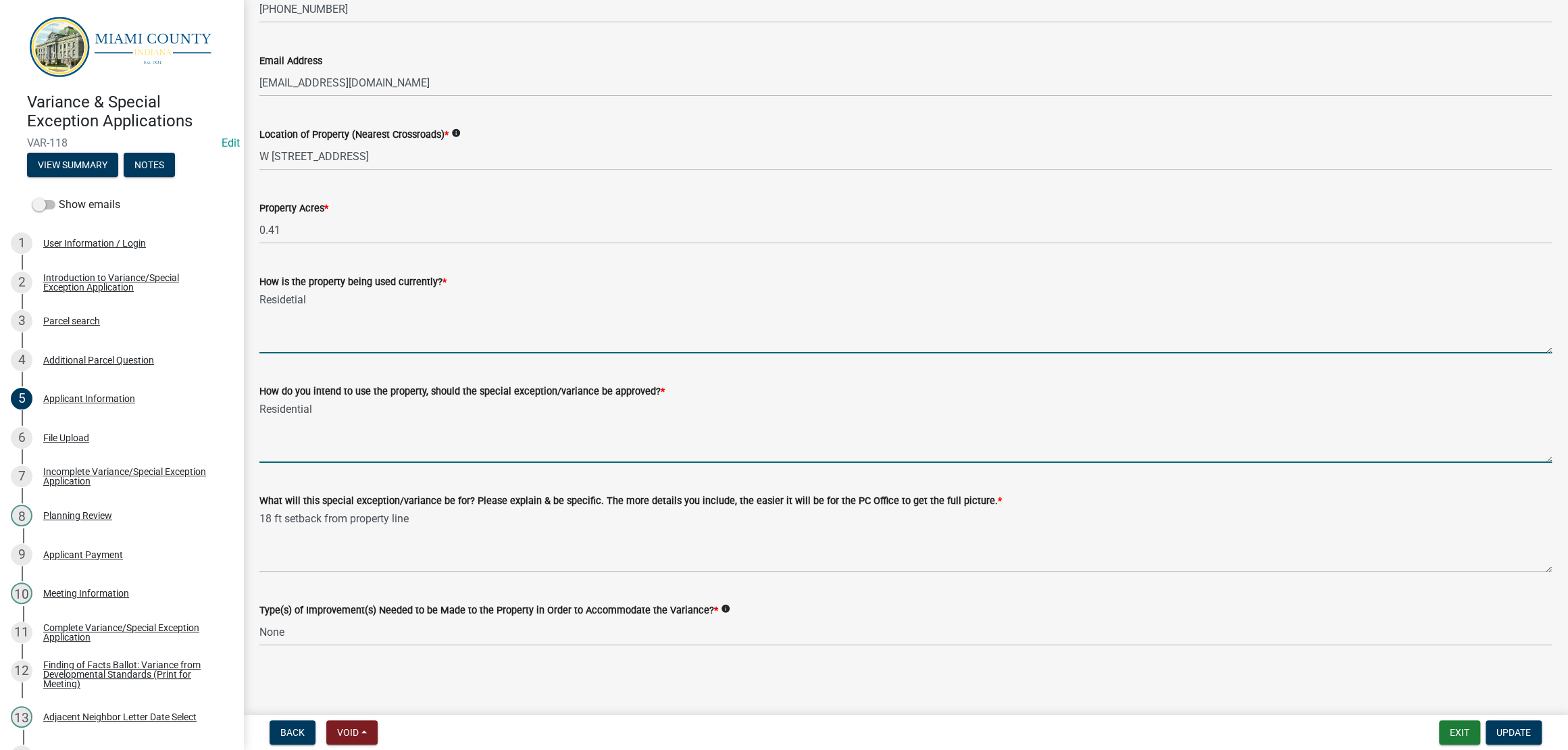
click at [320, 293] on textarea "Residetial" at bounding box center [905, 321] width 1292 height 64
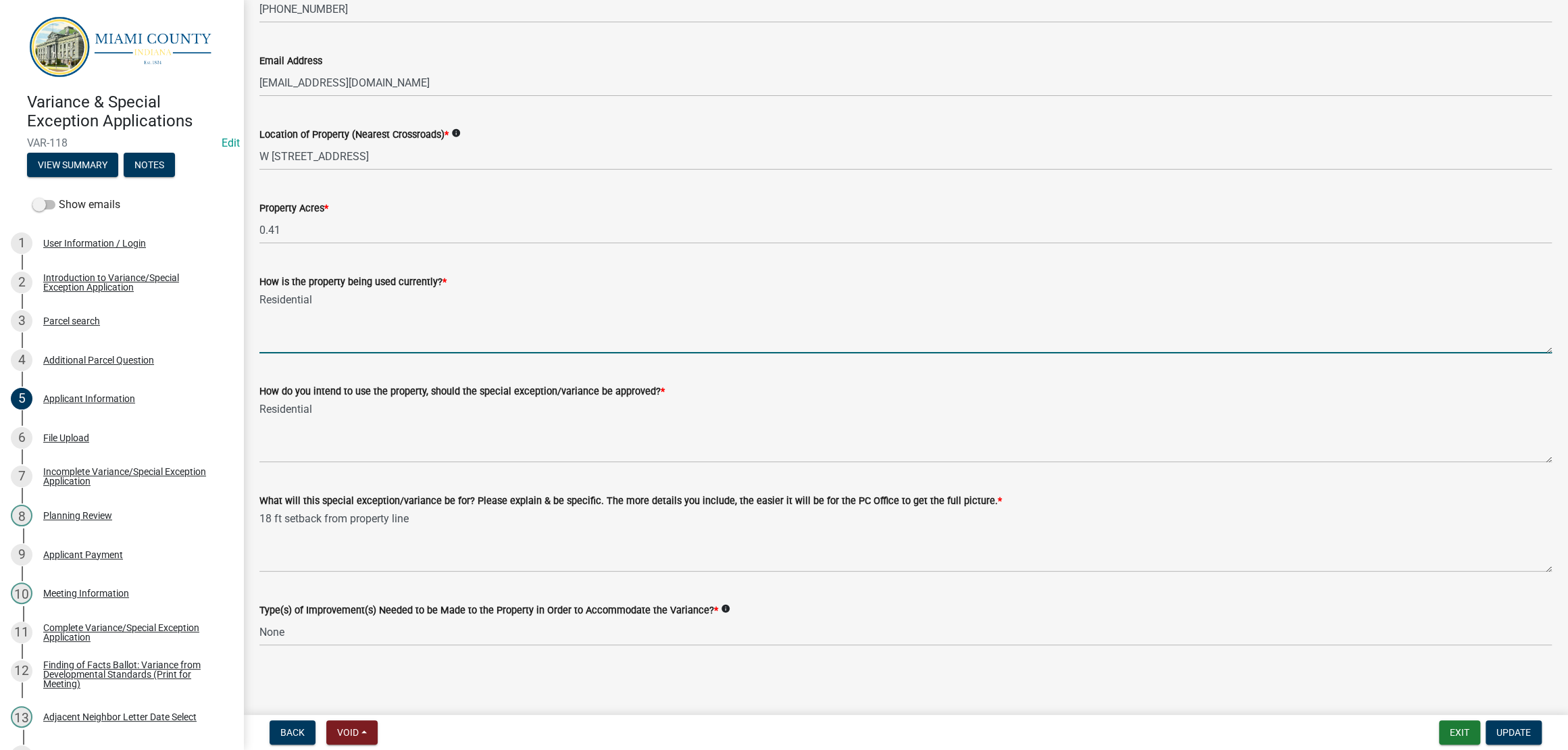
scroll to position [1637, 0]
type textarea "Residential"
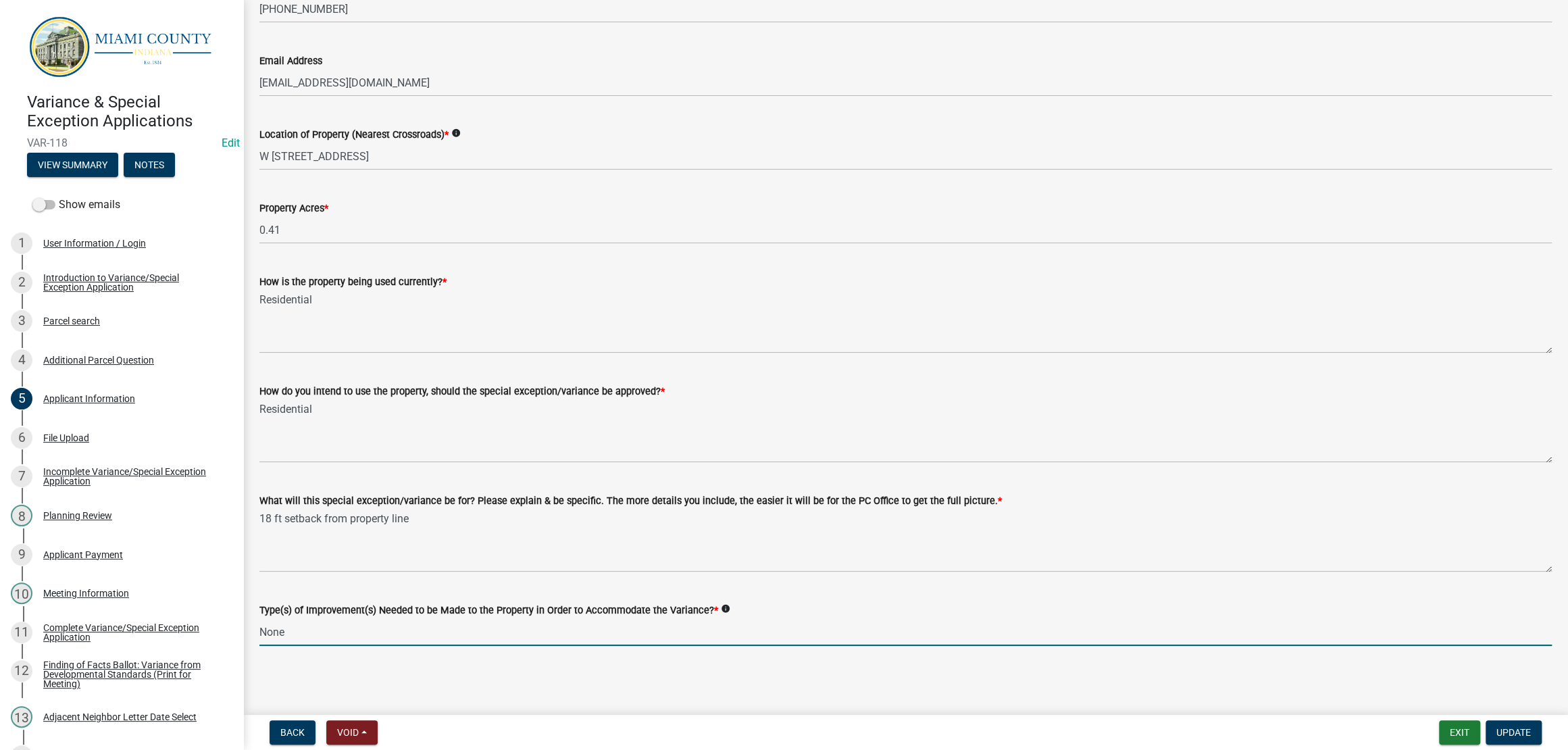
drag, startPoint x: 316, startPoint y: 625, endPoint x: 254, endPoint y: 625, distance: 62.0
click at [254, 625] on div "Type(s) of Improvement(s) Needed to be Made to the Property in Order to Accommo…" at bounding box center [905, 614] width 1312 height 63
type input "1.) Improvement Location (ILP) & Building Construction (BCP) Permits 2.) Detach…"
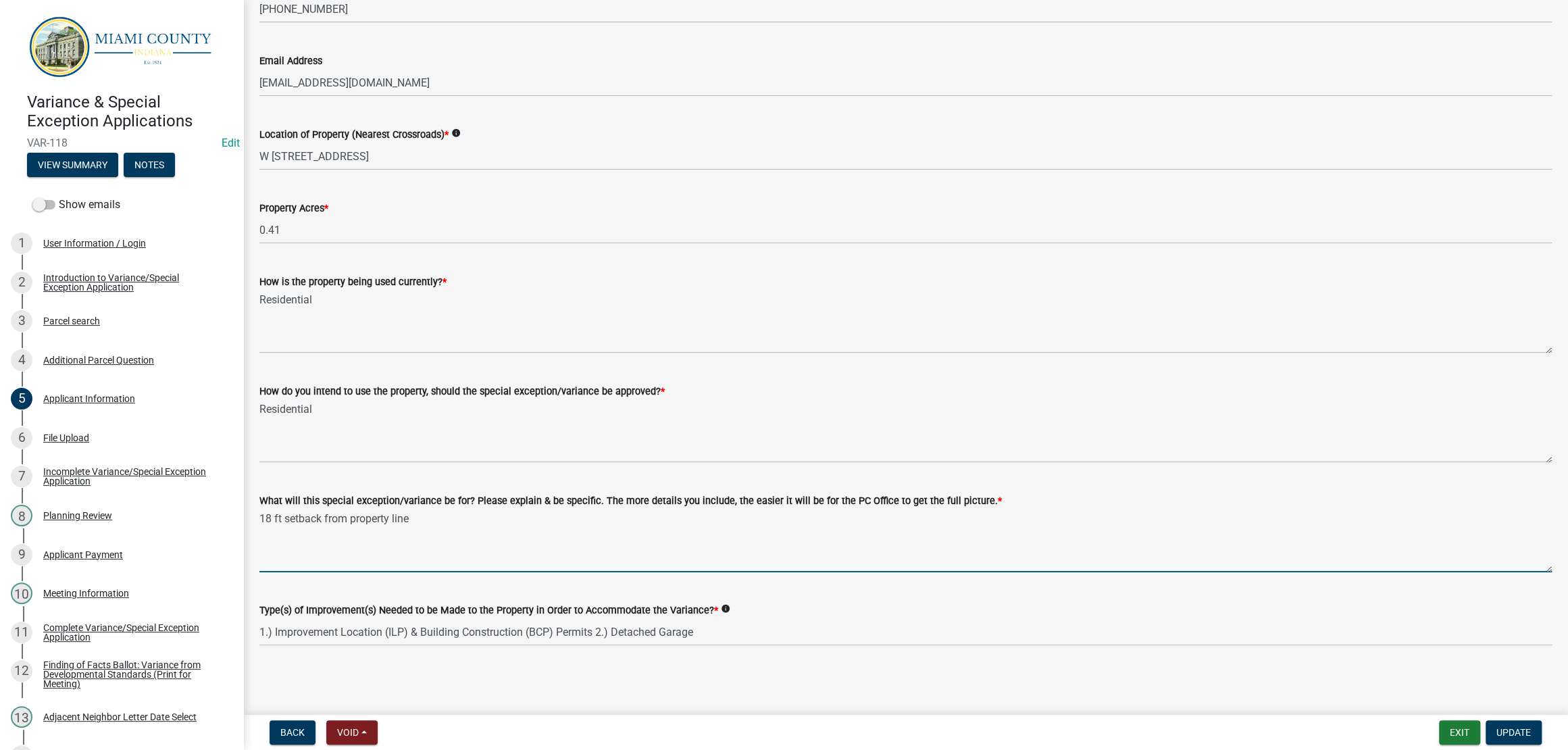
click at [796, 542] on textarea "18 ft setback from property line" at bounding box center [905, 541] width 1292 height 64
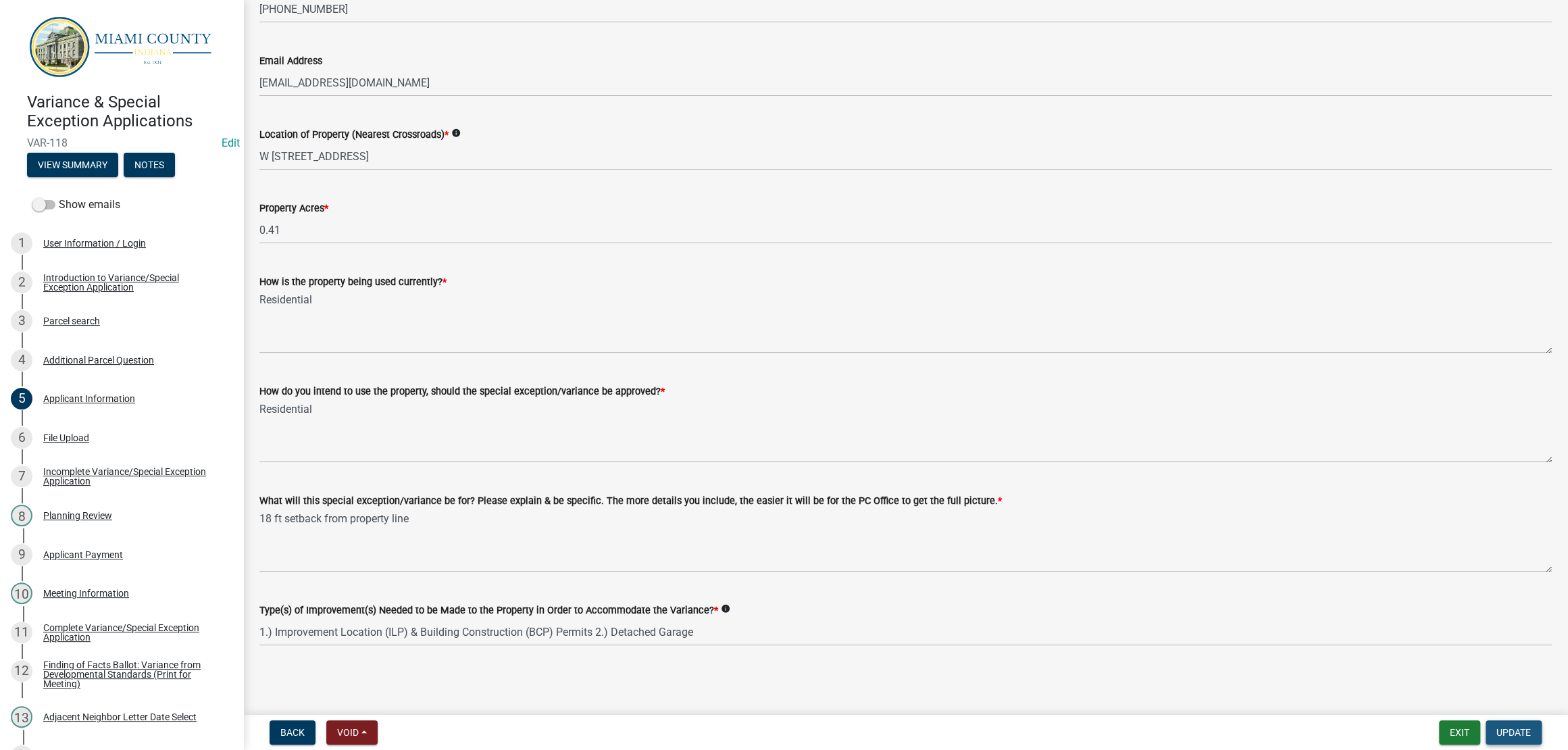
click at [1513, 728] on span "Update" at bounding box center [1514, 732] width 34 height 11
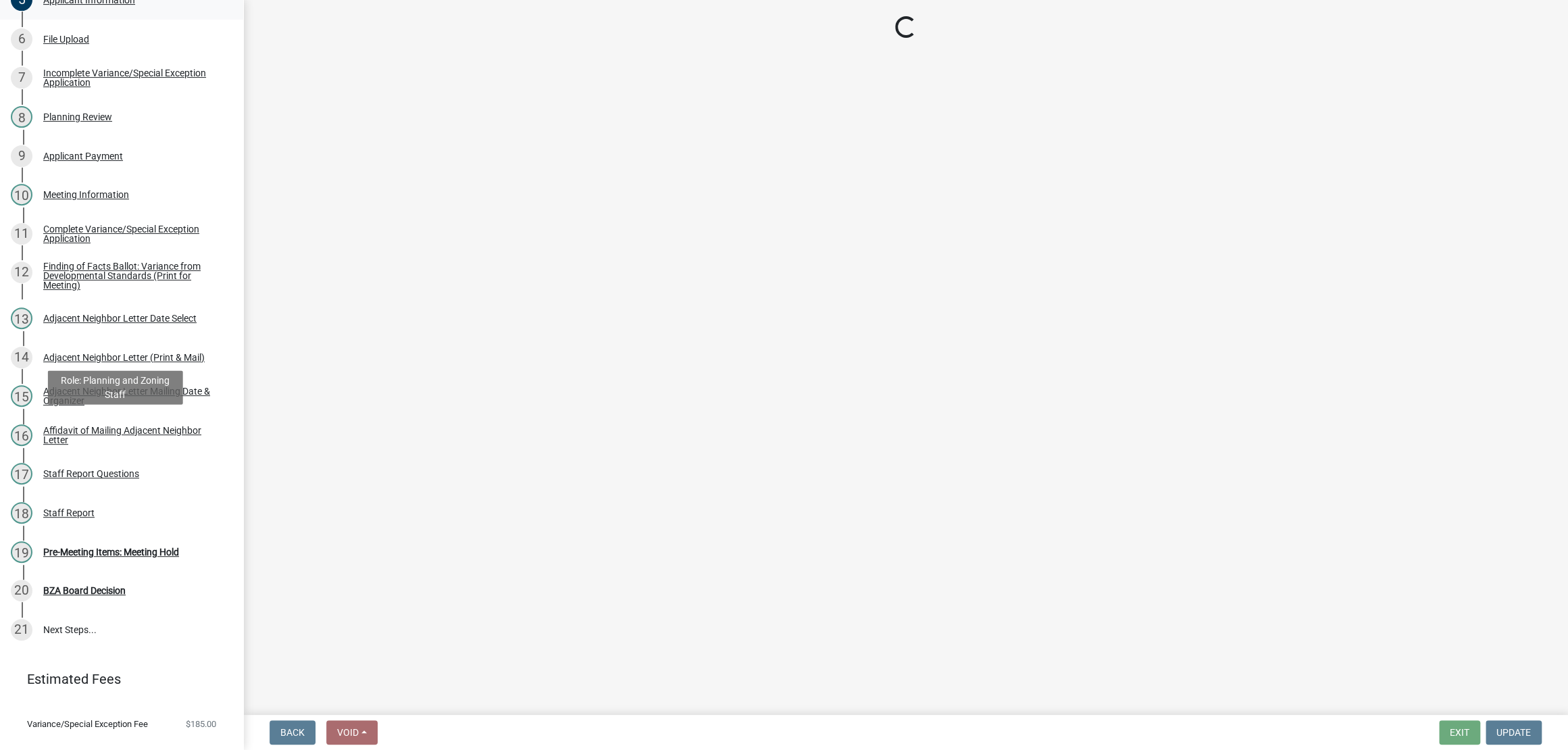
scroll to position [815, 0]
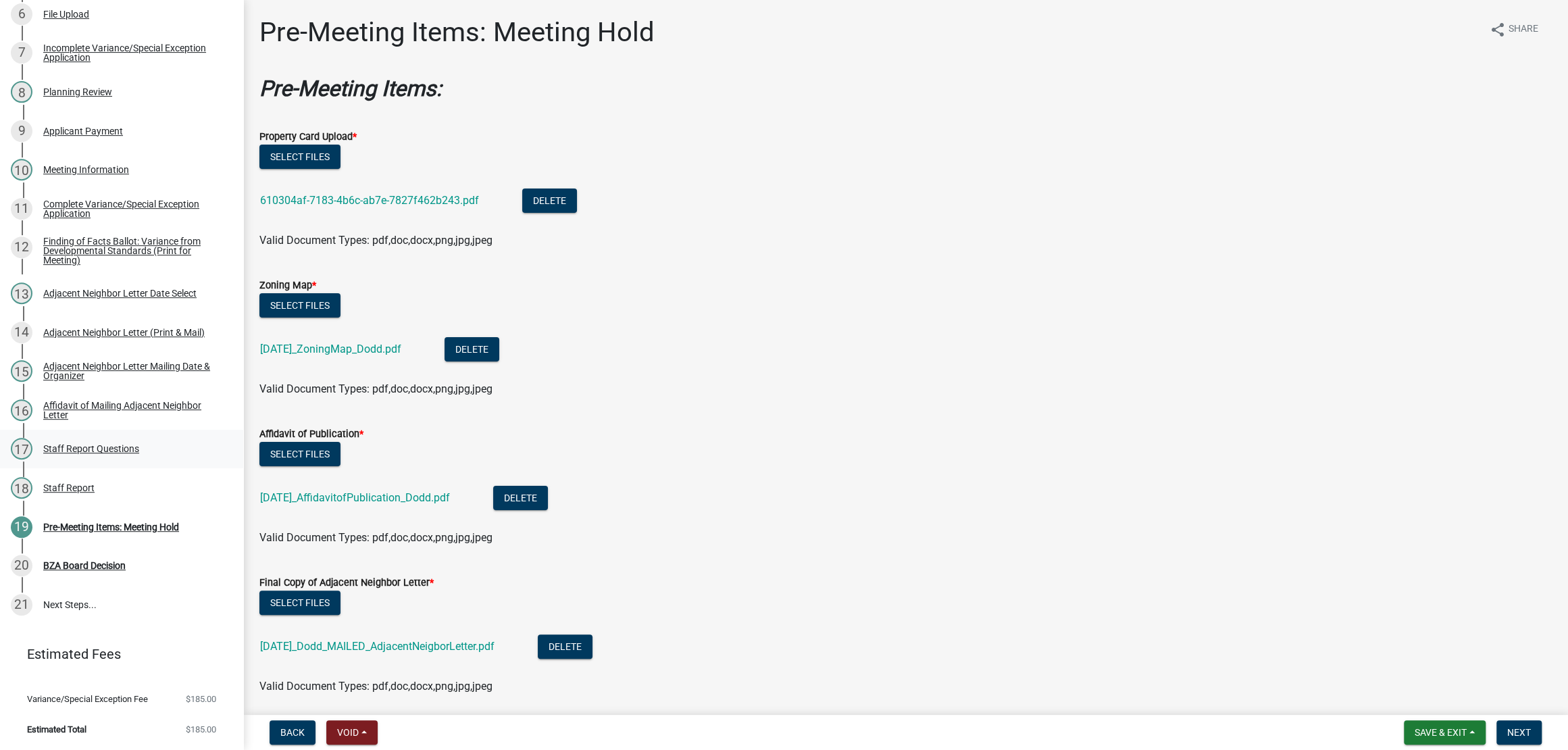
click at [126, 444] on div "Staff Report Questions" at bounding box center [91, 448] width 96 height 9
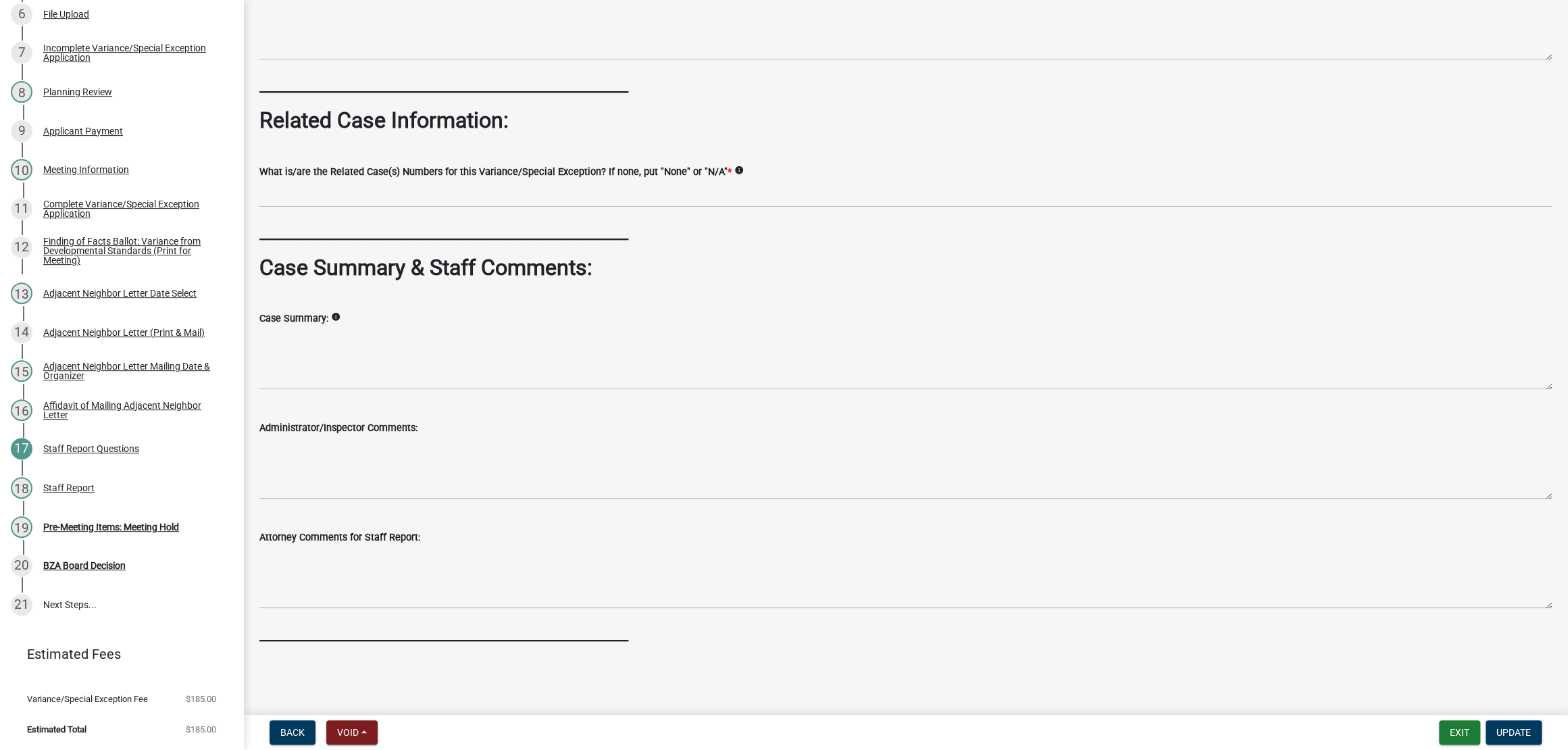
scroll to position [948, 0]
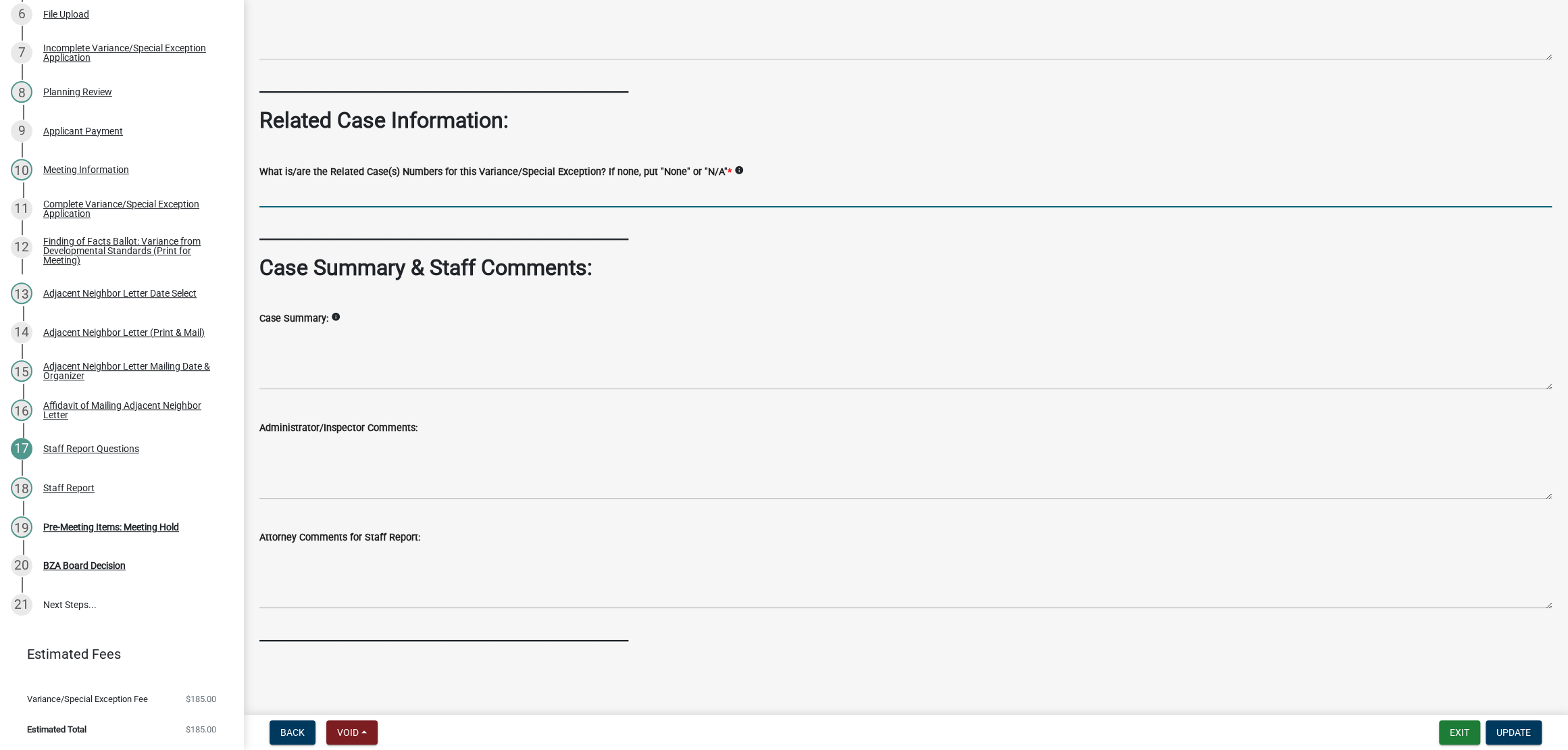
click at [419, 180] on input "What is/are the Related Case(s) Numbers for this Variance/Special Exception? If…" at bounding box center [905, 194] width 1292 height 28
type input "RBP #493-25 for Detached Garage"
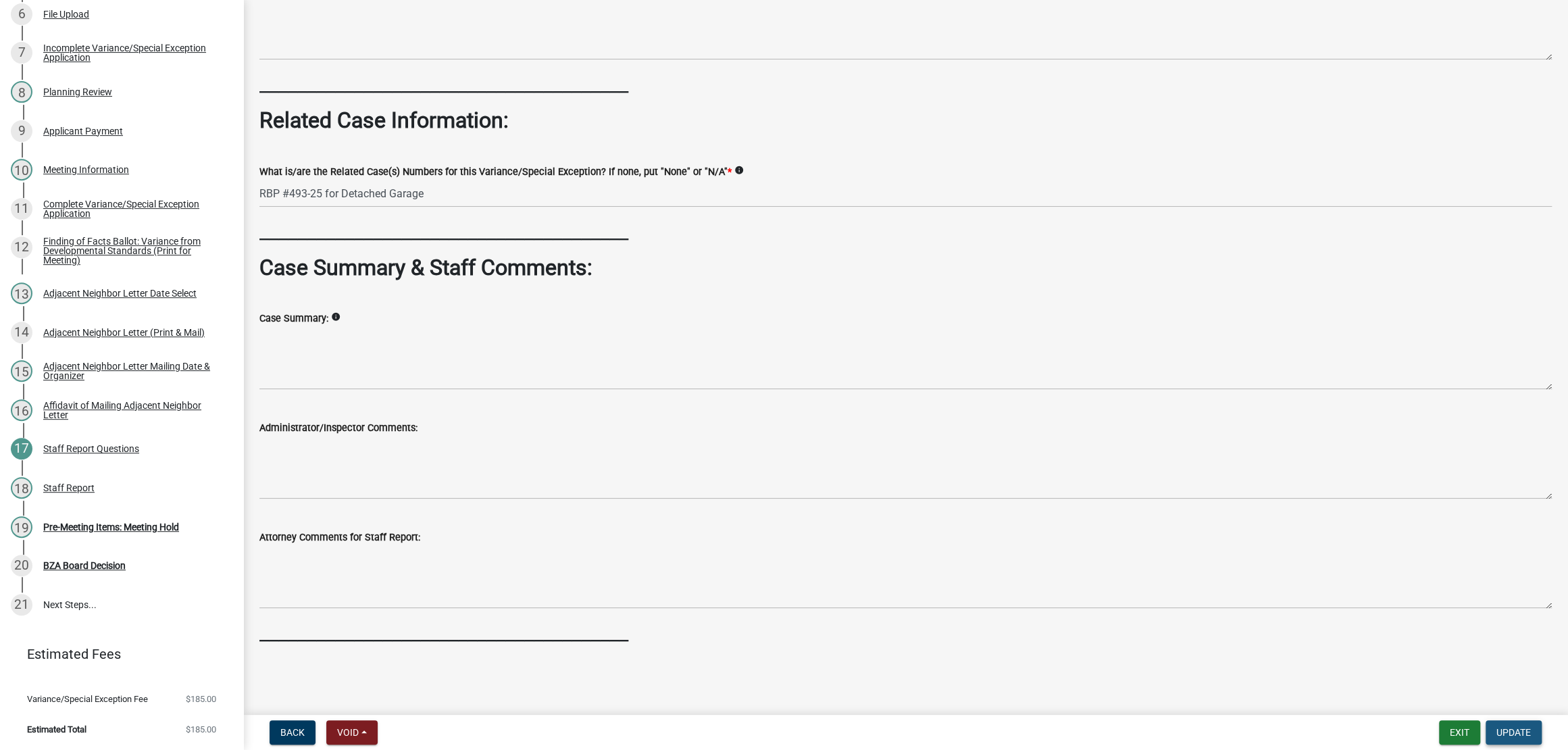
click at [1508, 736] on button "Update" at bounding box center [1514, 733] width 56 height 24
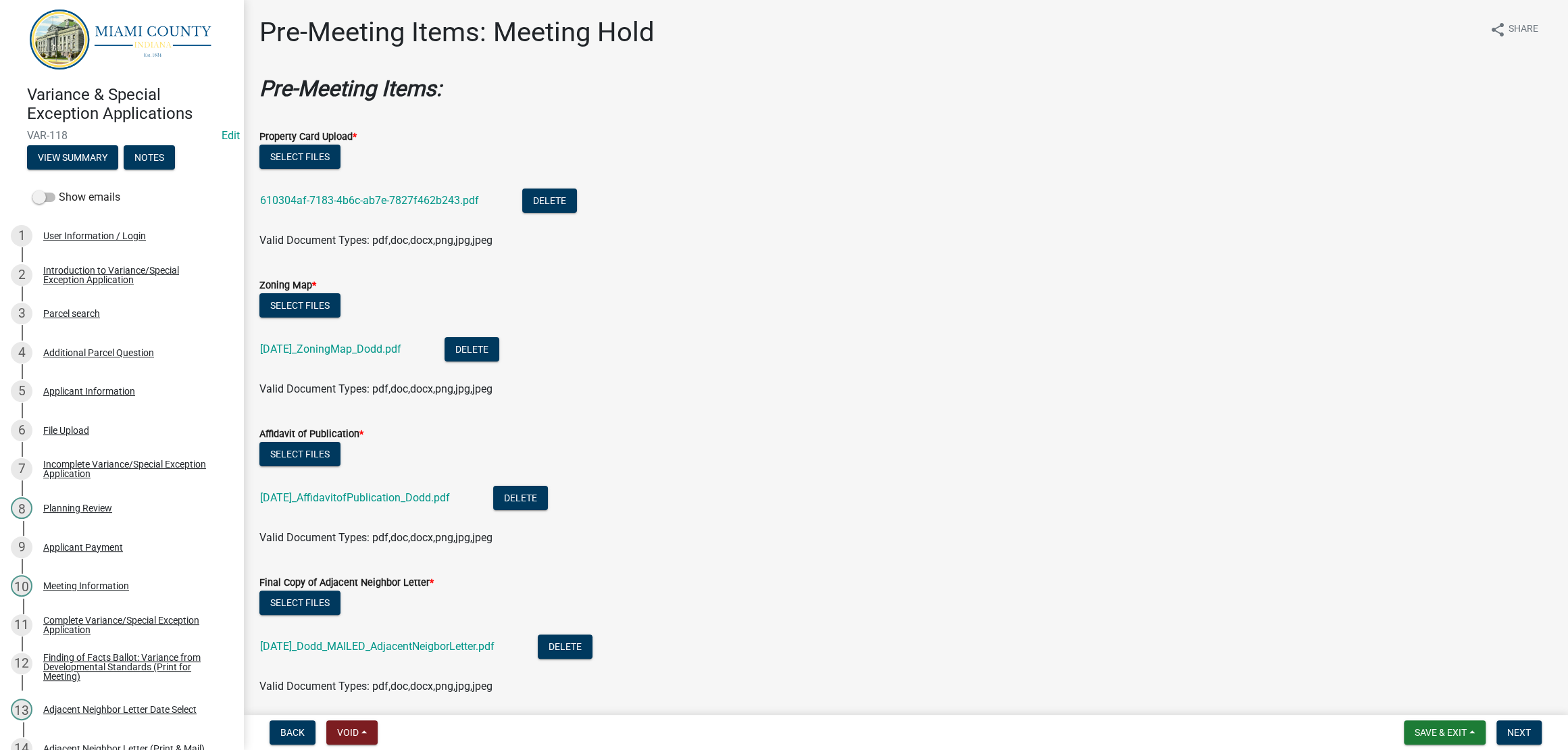
scroll to position [0, 0]
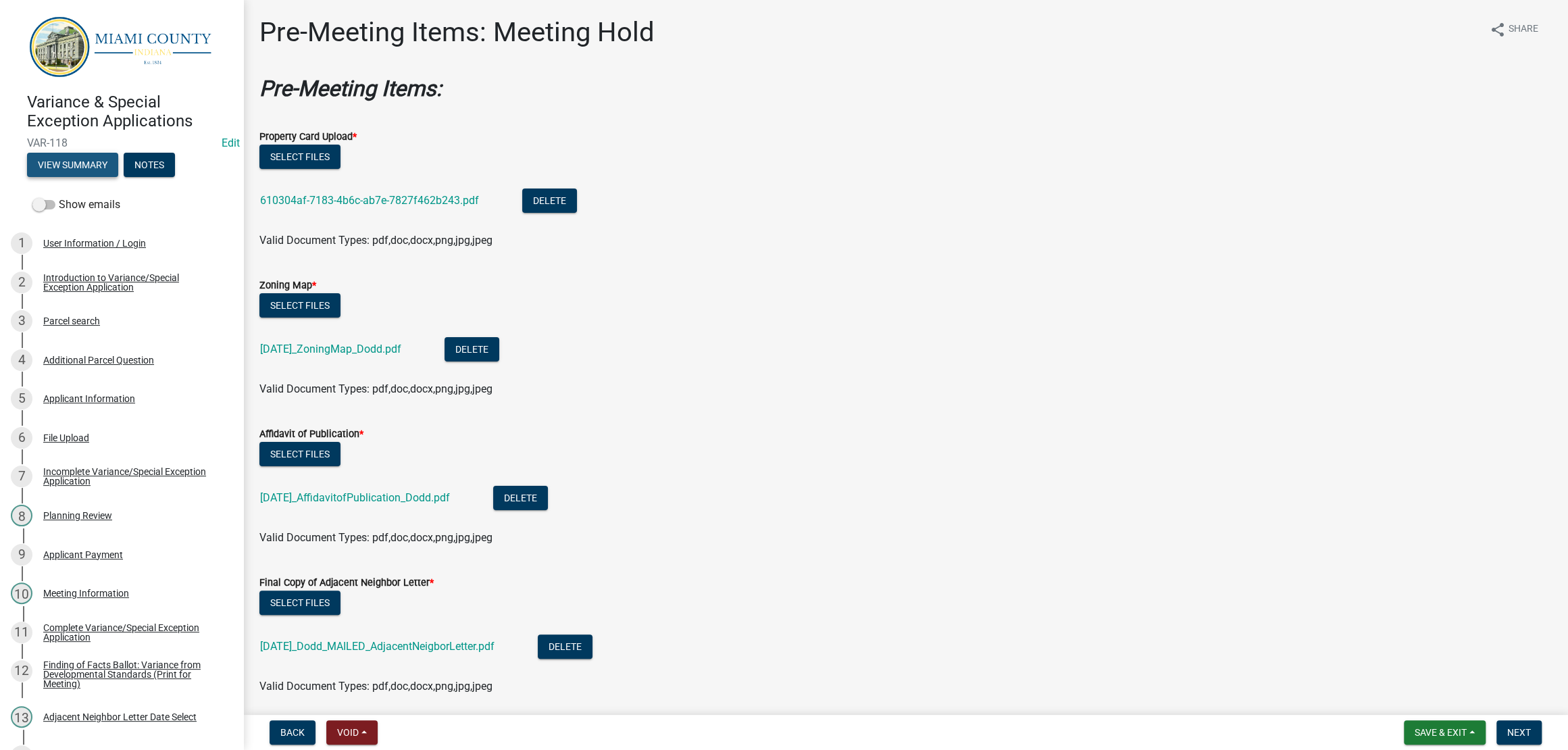
click at [109, 177] on button "View Summary" at bounding box center [72, 165] width 91 height 24
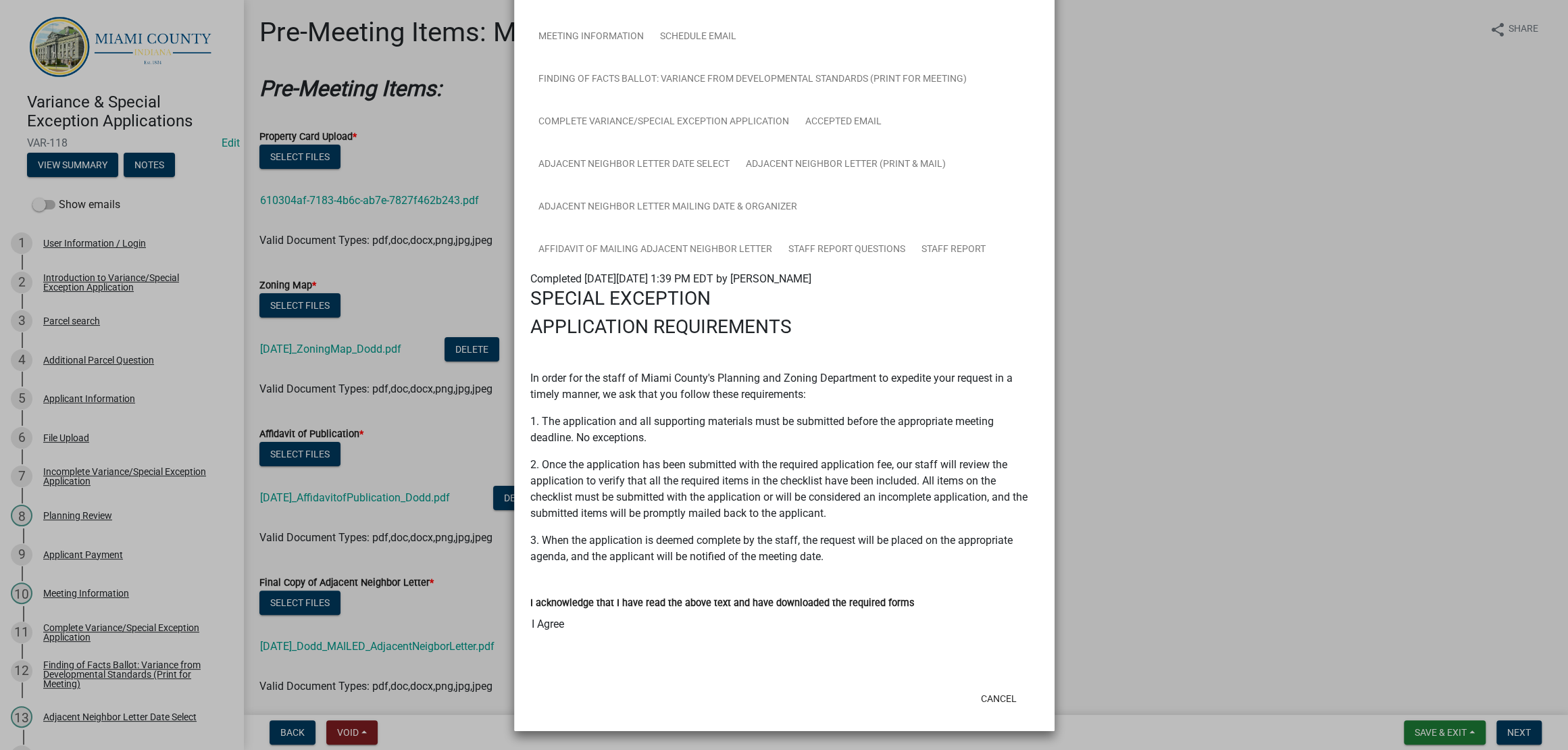
scroll to position [675, 0]
click at [913, 229] on link "Staff Report" at bounding box center [953, 250] width 80 height 43
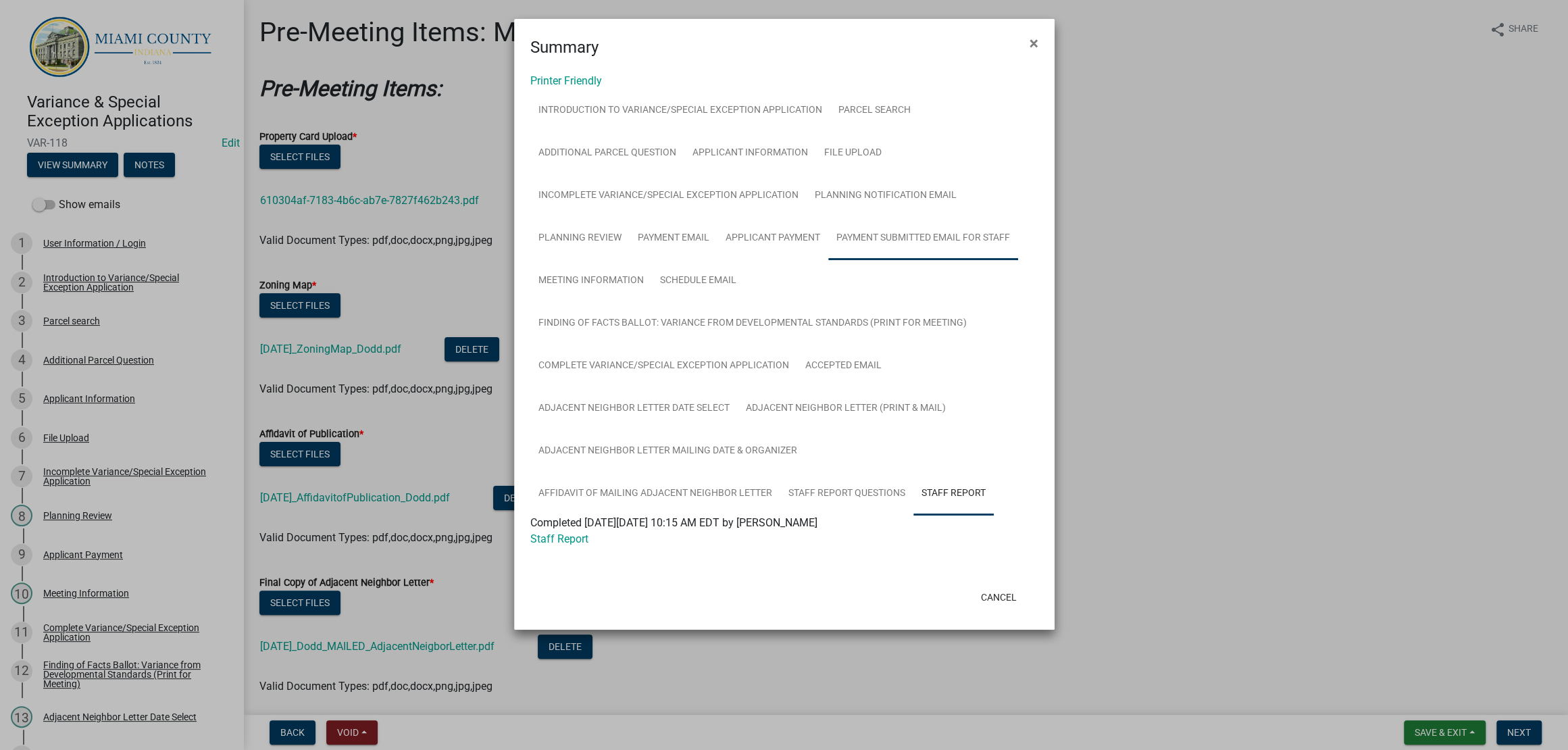
scroll to position [0, 0]
click at [795, 169] on link "Applicant Information" at bounding box center [750, 153] width 132 height 43
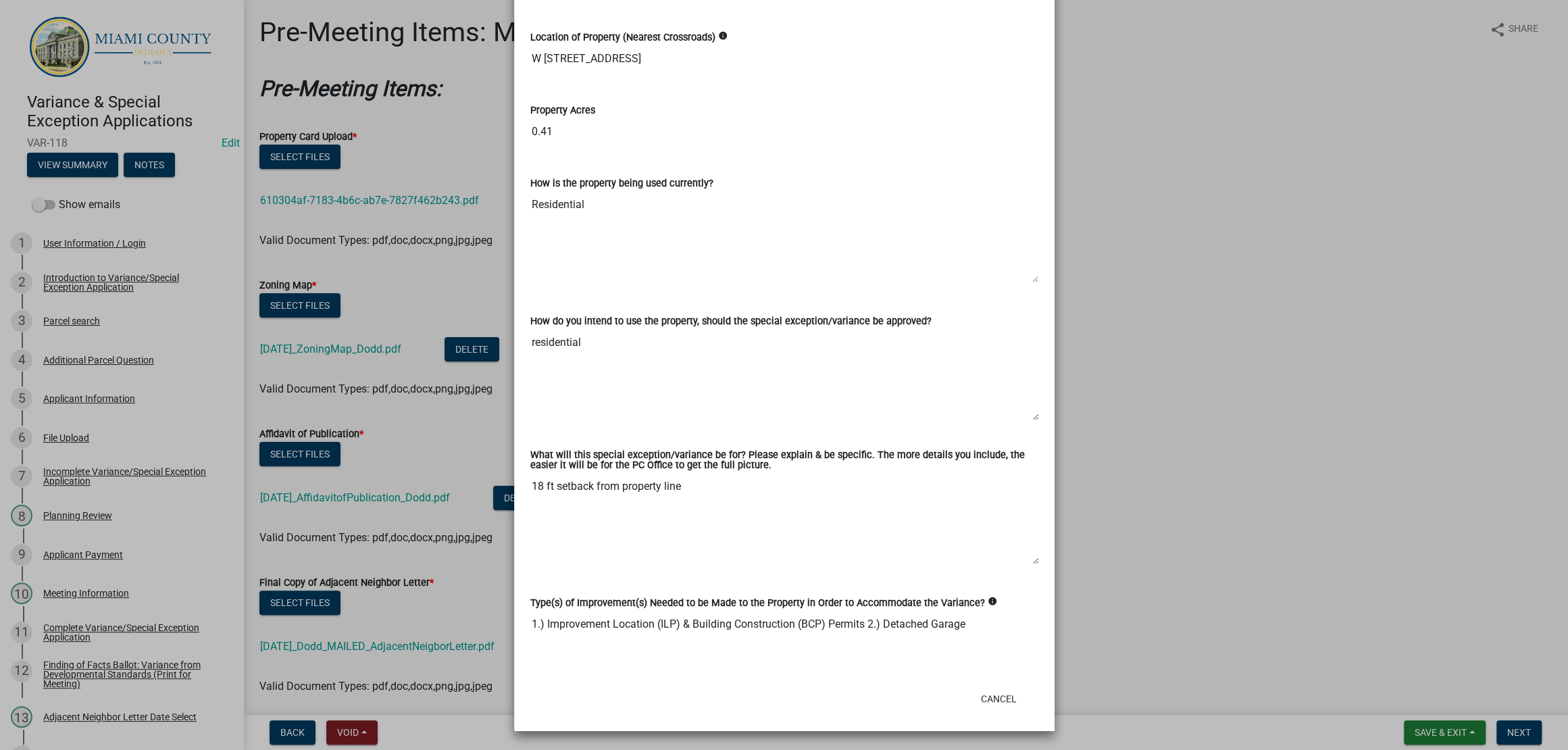
scroll to position [2618, 0]
click at [1298, 418] on ngb-modal-window "Summary × Printer Friendly Introduction to Variance/Special Exception Applicati…" at bounding box center [784, 375] width 1568 height 750
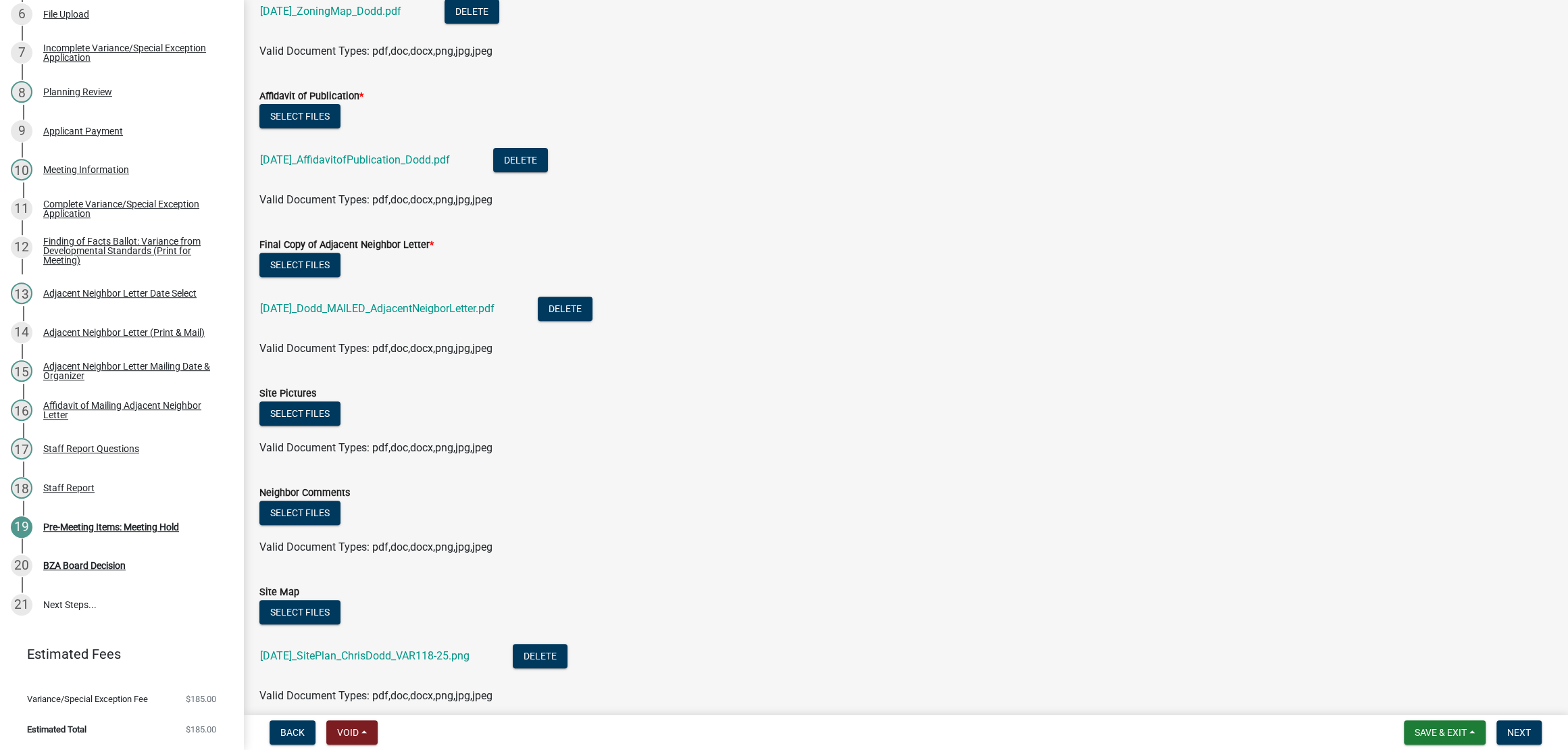
scroll to position [815, 0]
click at [129, 444] on div "Staff Report Questions" at bounding box center [91, 448] width 96 height 9
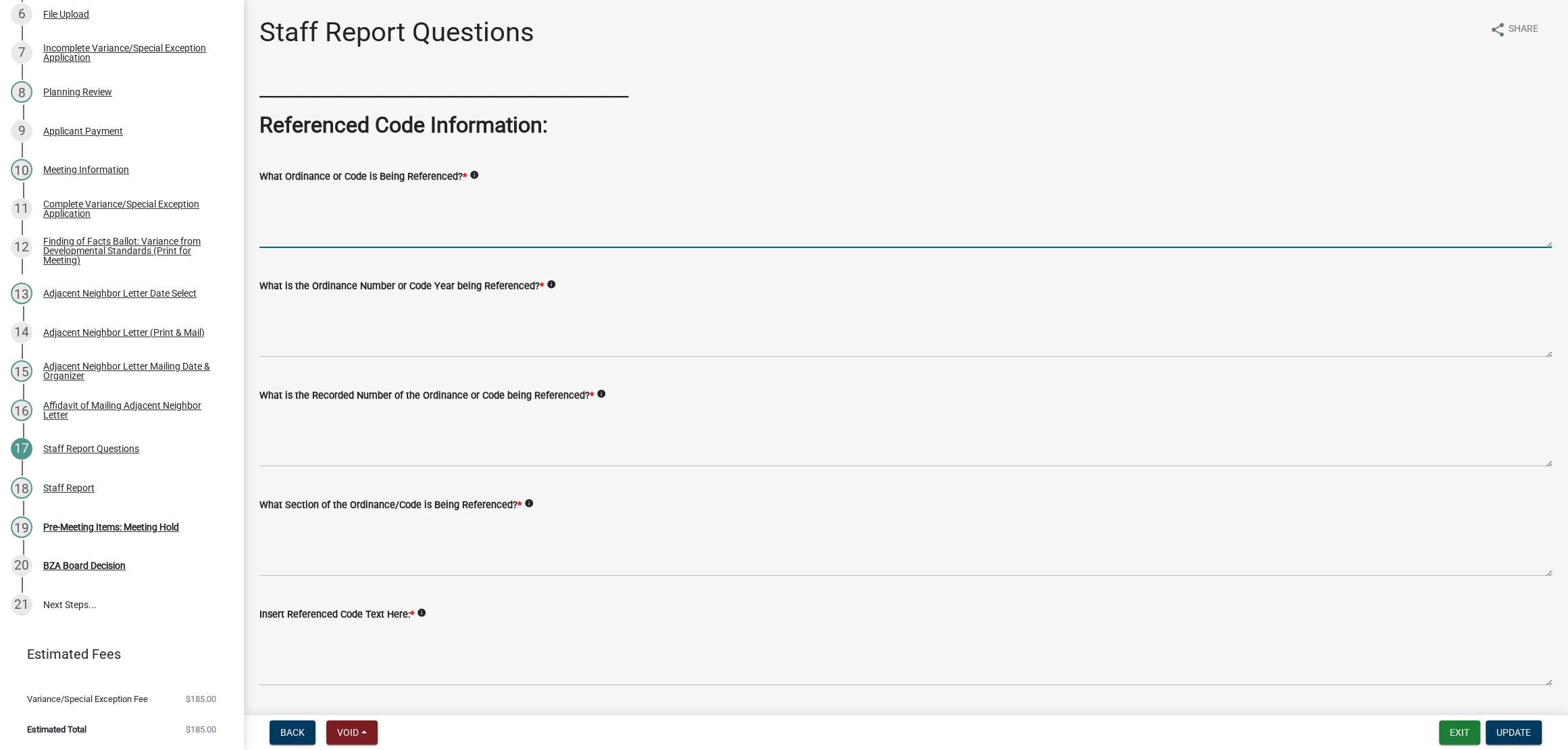
click at [379, 248] on textarea "What Ordinance or Code is Being Referenced? *" at bounding box center [905, 216] width 1292 height 64
type textarea "m"
type textarea "[GEOGRAPHIC_DATA] Zoning Oridnance"
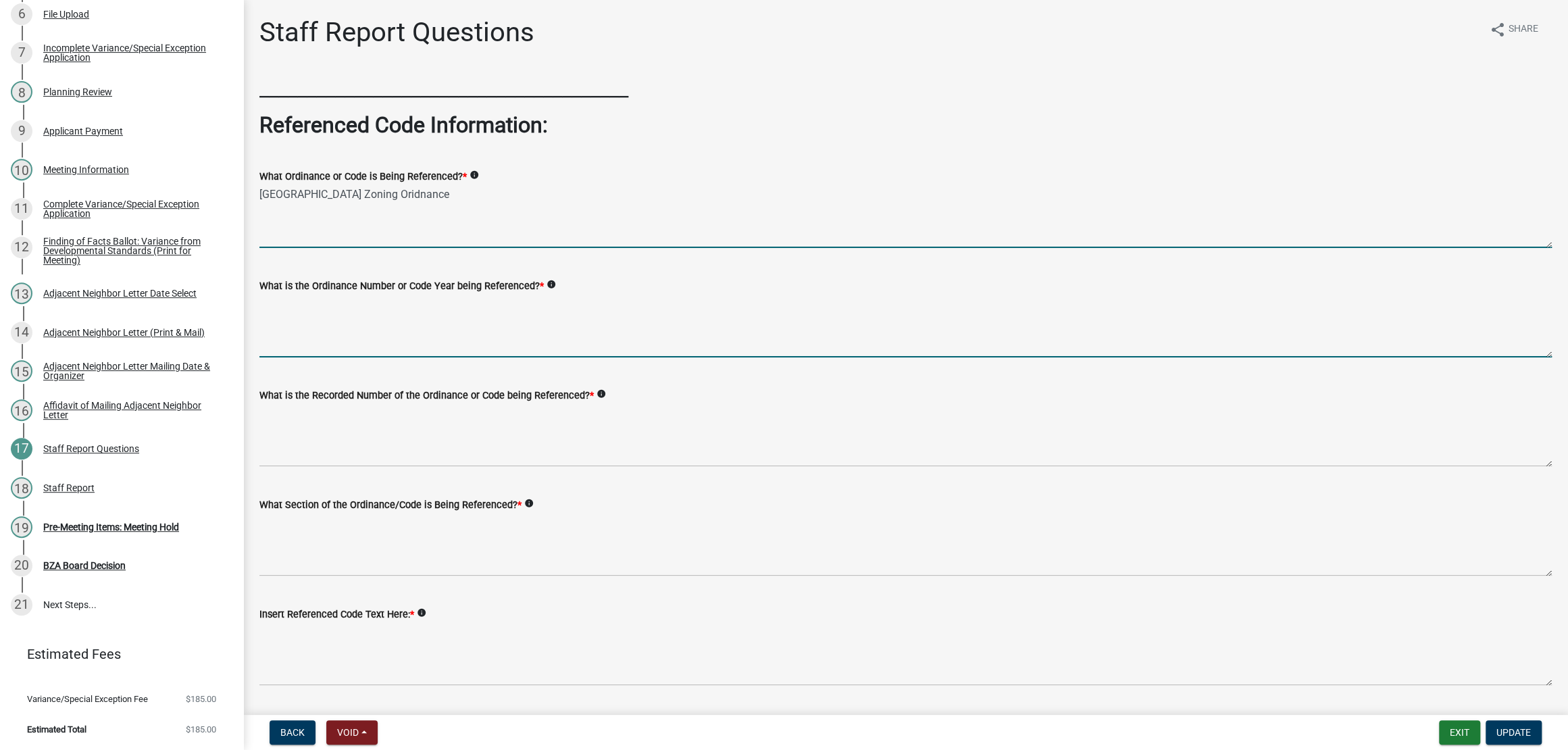
click at [434, 358] on textarea "What is the Ordinance Number or Code Year being Referenced? *" at bounding box center [905, 326] width 1292 height 64
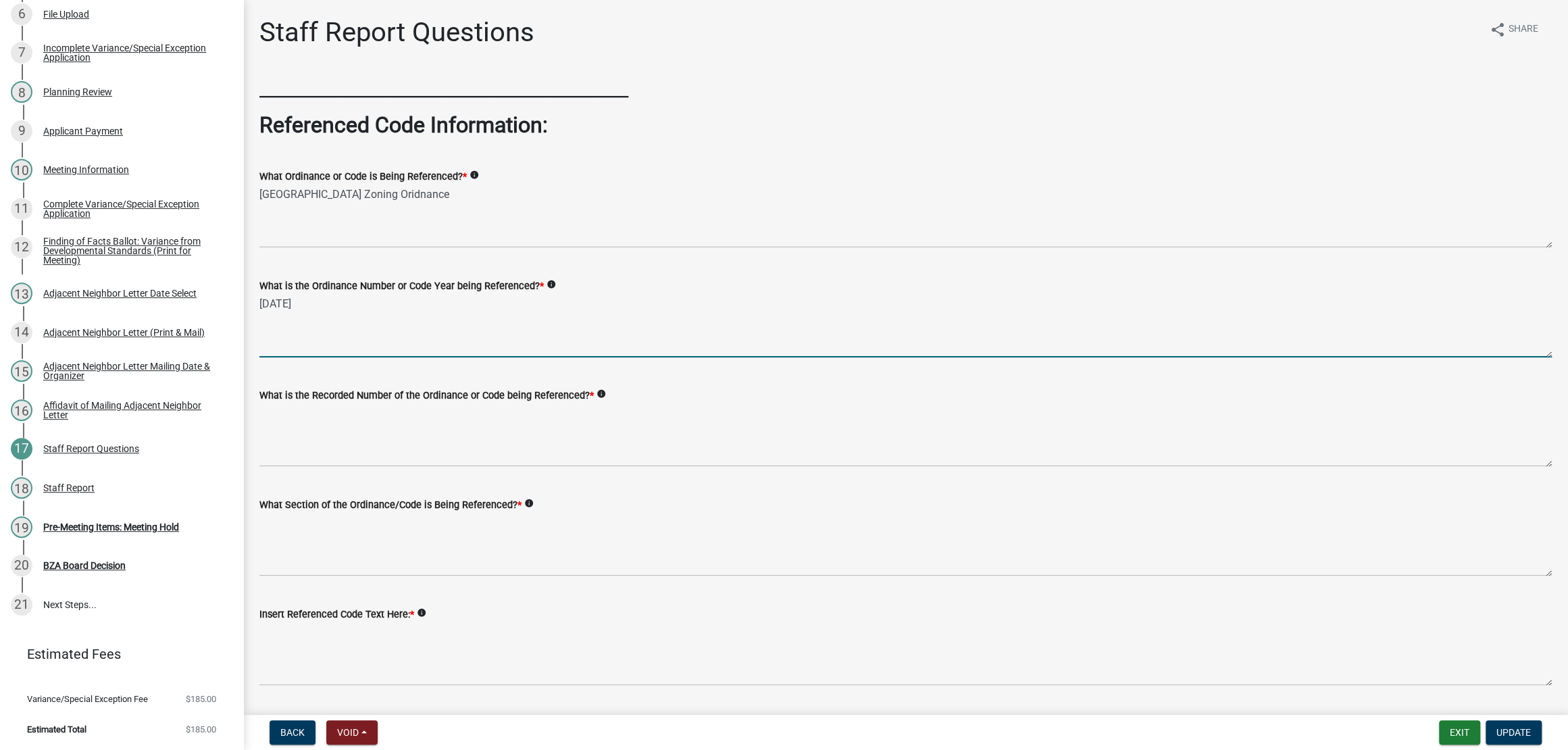
type textarea "[DATE]"
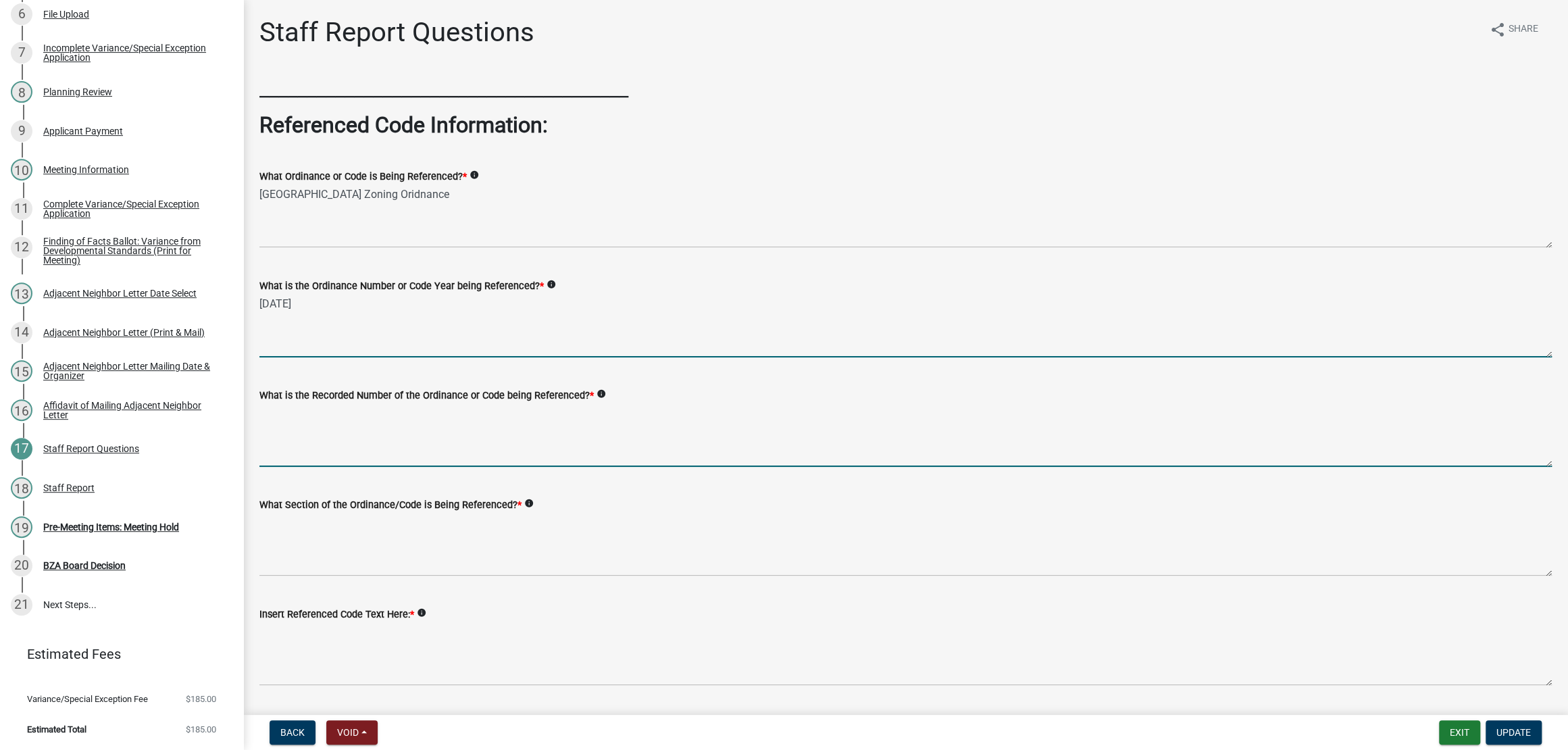
click at [389, 467] on textarea "What is the Recorded Number of the Ordinance or Code being Referenced? *" at bounding box center [905, 435] width 1292 height 64
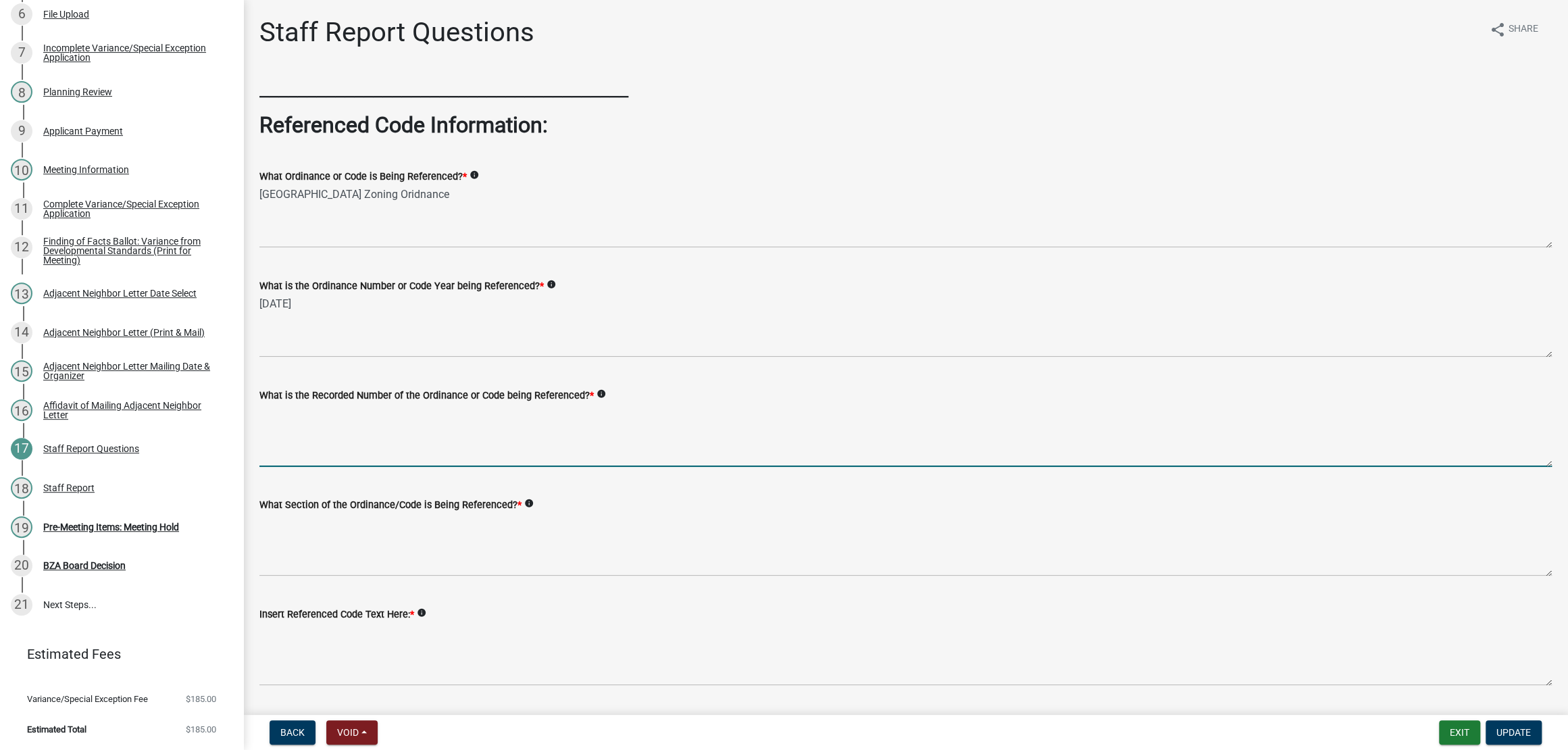
click at [721, 467] on textarea "What is the Recorded Number of the Ordinance or Code being Referenced? *" at bounding box center [905, 435] width 1292 height 64
paste textarea "I 20210525551"
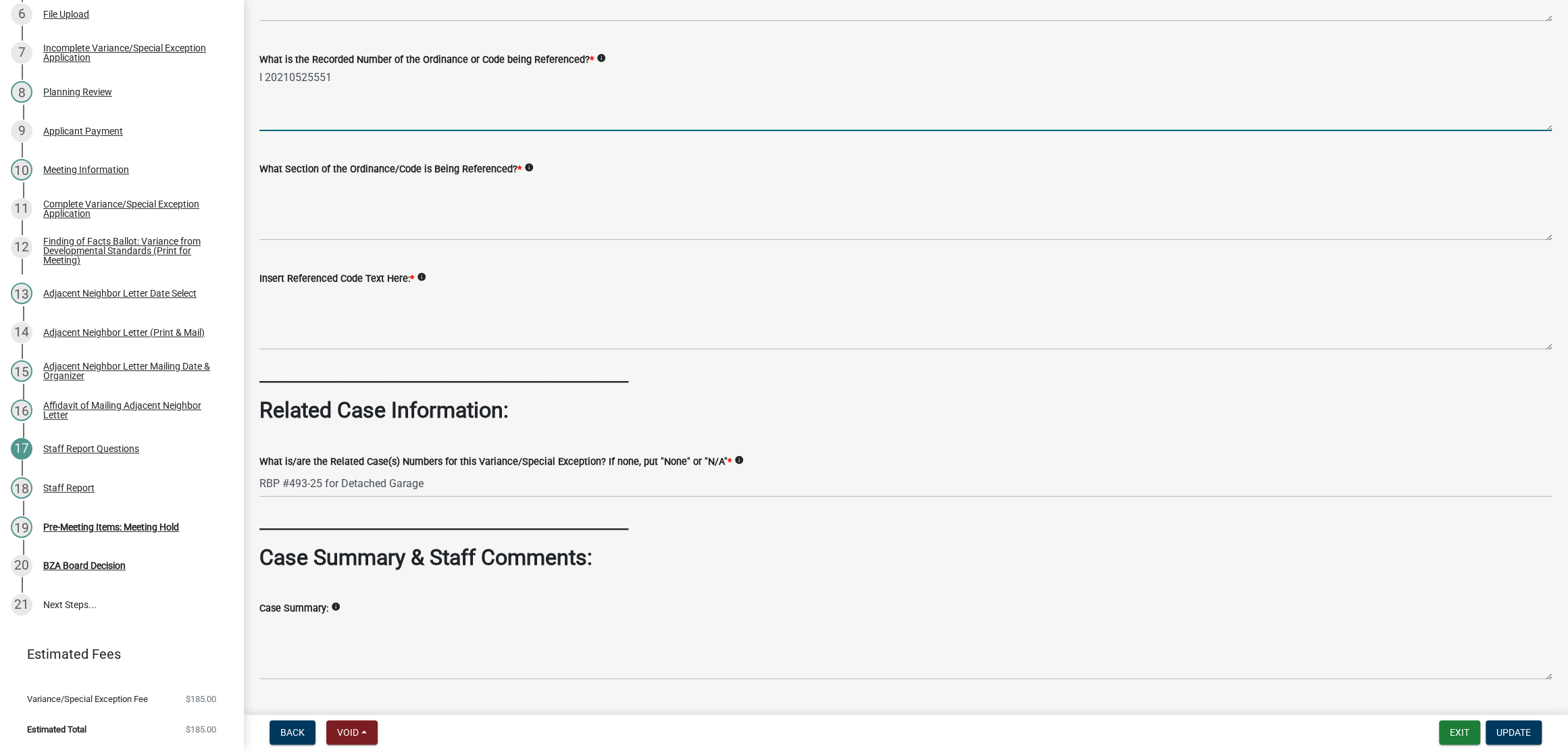
scroll to position [337, 0]
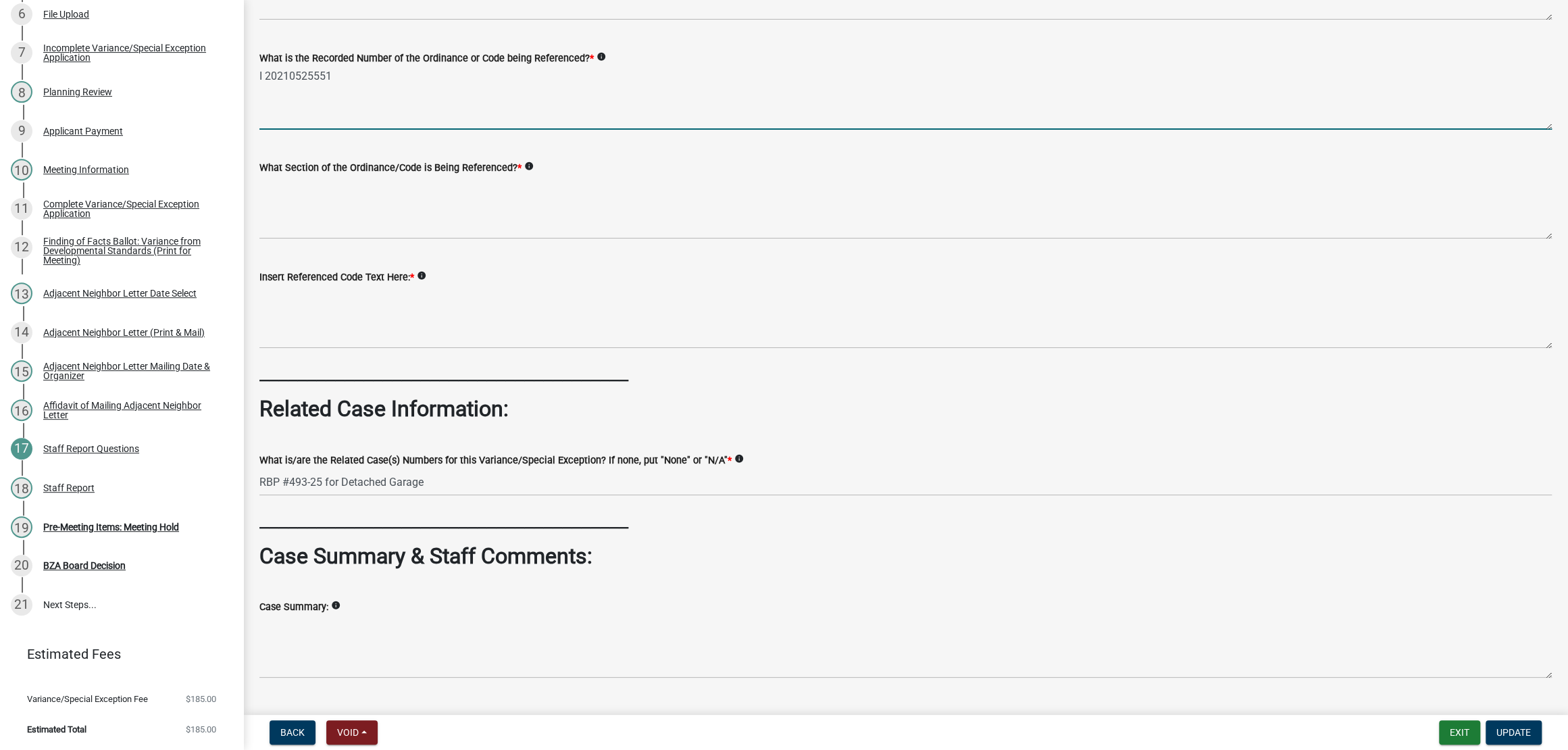
type textarea "I 20210525551"
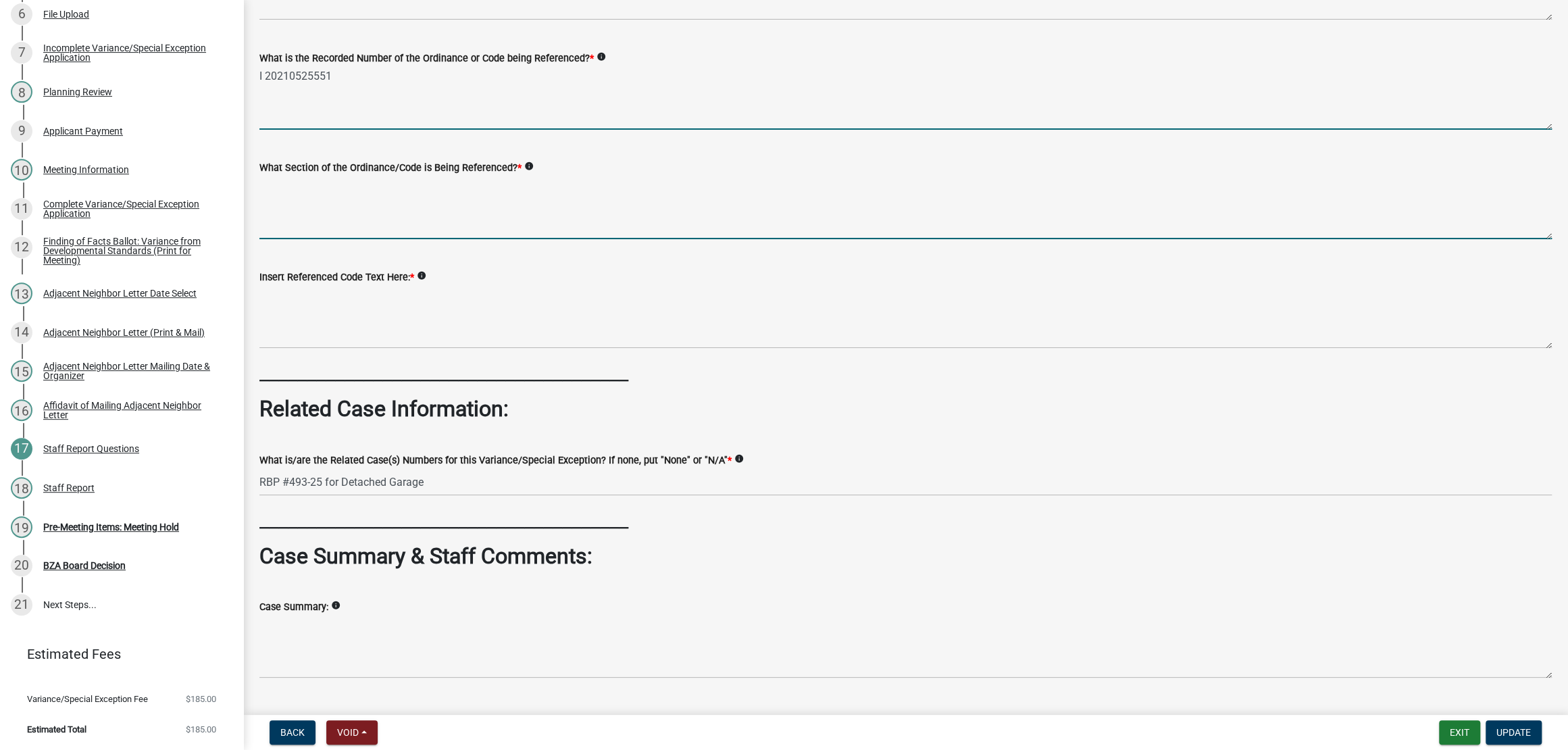
click at [708, 239] on textarea "What Section of the Ordinance/Code is Being Referenced? *" at bounding box center [905, 207] width 1292 height 64
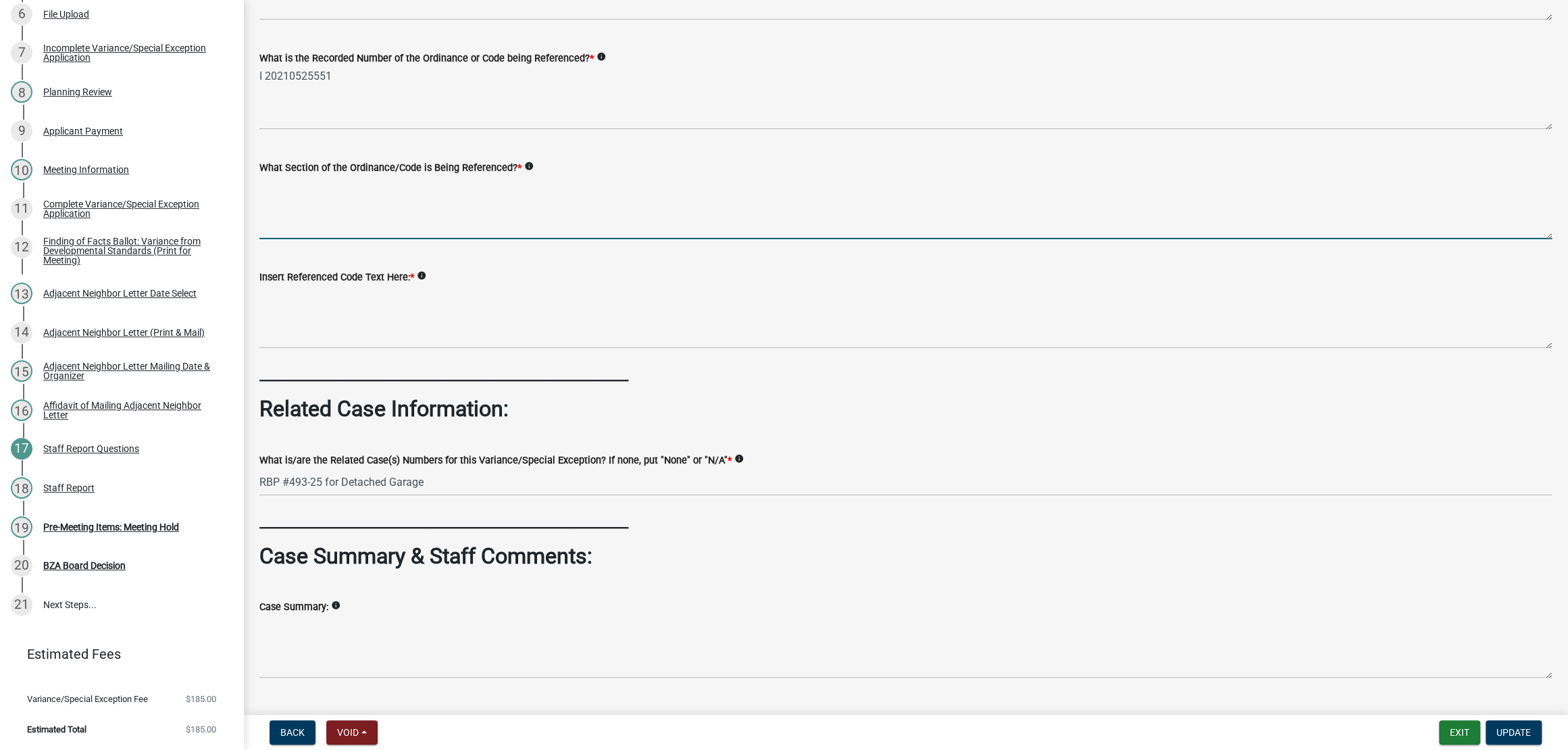
click at [456, 239] on textarea "What Section of the Ordinance/Code is Being Referenced? *" at bounding box center [905, 207] width 1292 height 64
paste textarea "2-12-1 SETBACK REQUIREMENTS"
type textarea "2-12-1 SETBACK REQUIREMENTS - FIGURE 1"
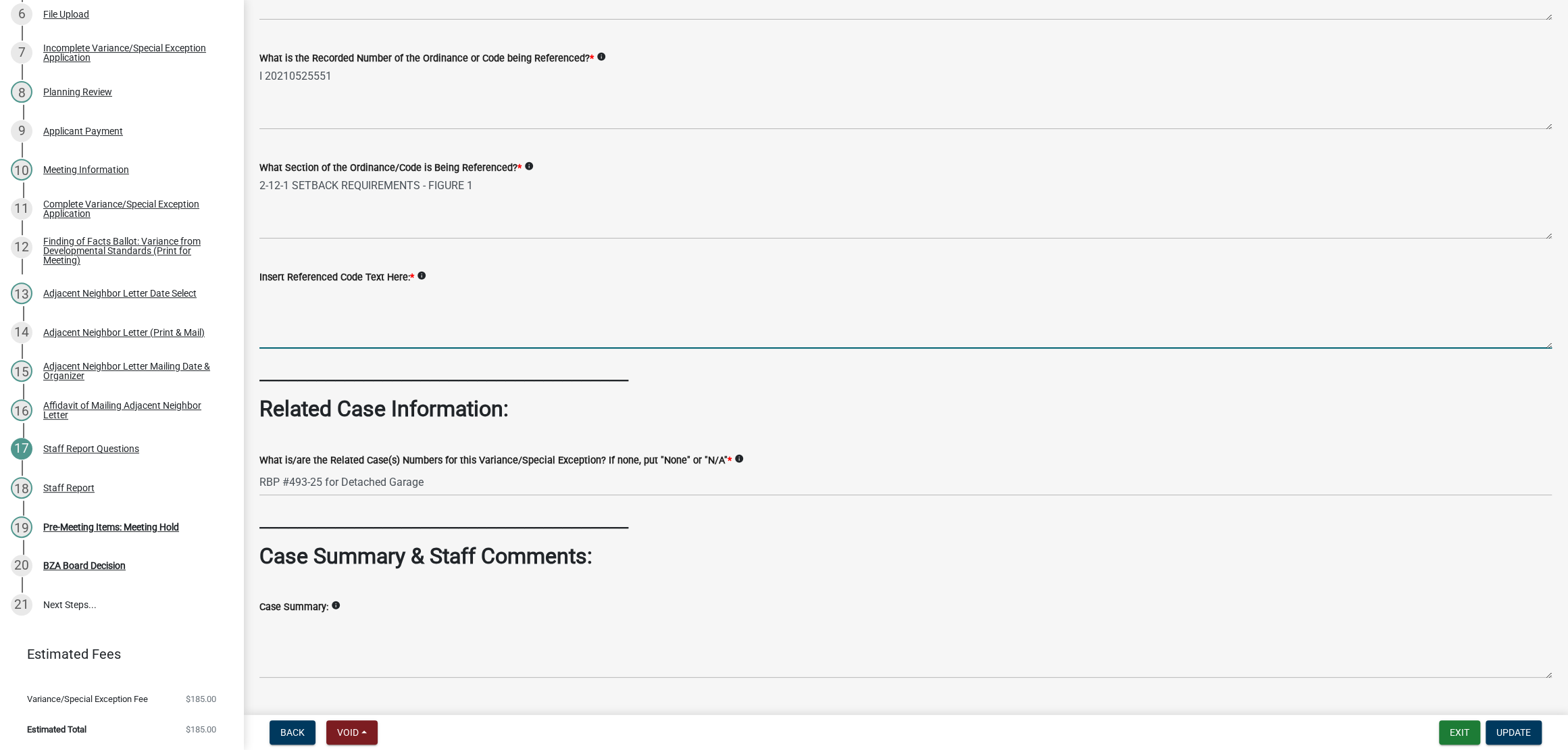
click at [333, 348] on textarea "Insert Referenced Code Text Here: *" at bounding box center [905, 317] width 1292 height 64
paste textarea "The regulations set by this Ordinance within each District shall be the minimum…"
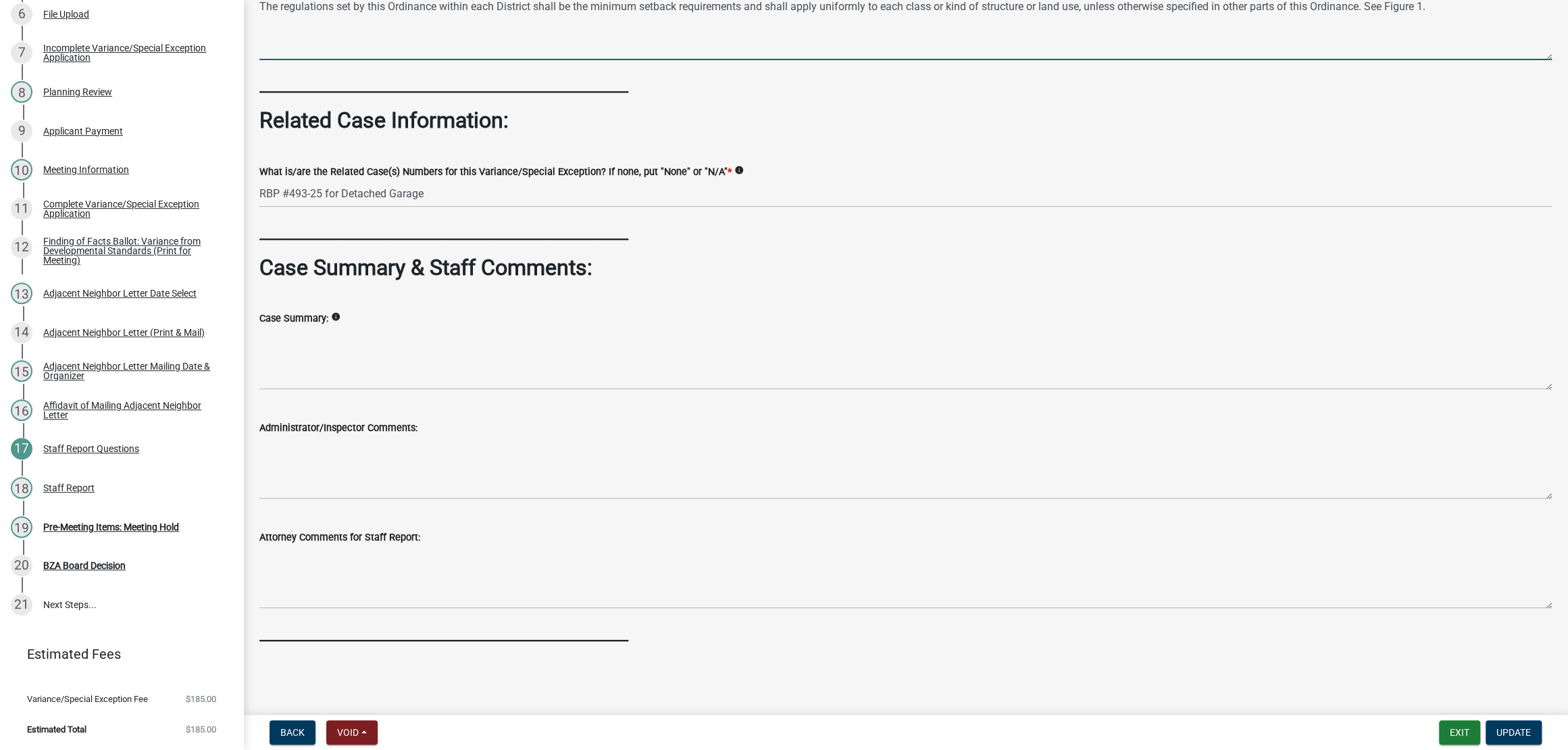
scroll to position [675, 0]
type textarea "The regulations set by this Ordinance within each District shall be the minimum…"
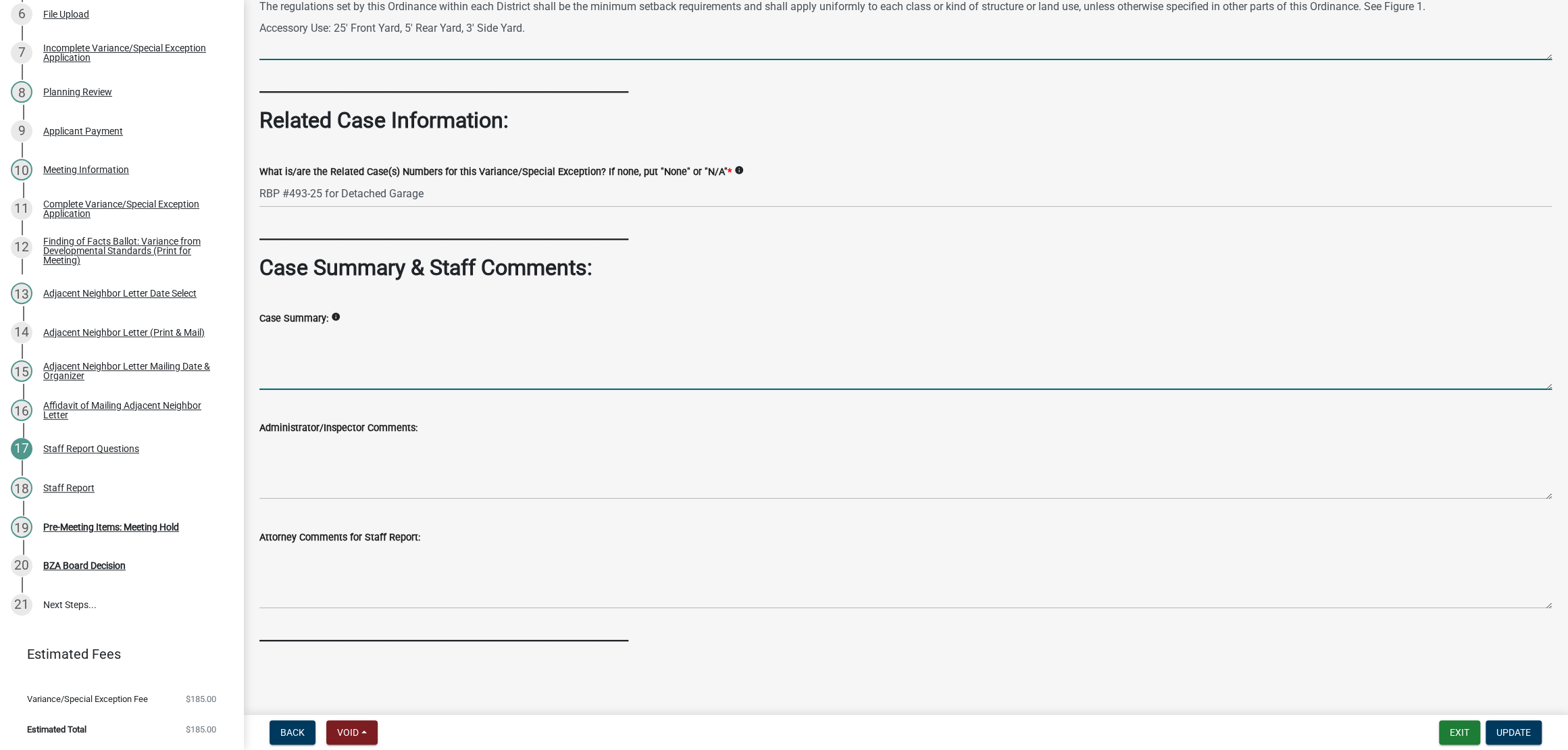
click at [692, 390] on textarea "Case Summary:" at bounding box center [905, 358] width 1292 height 64
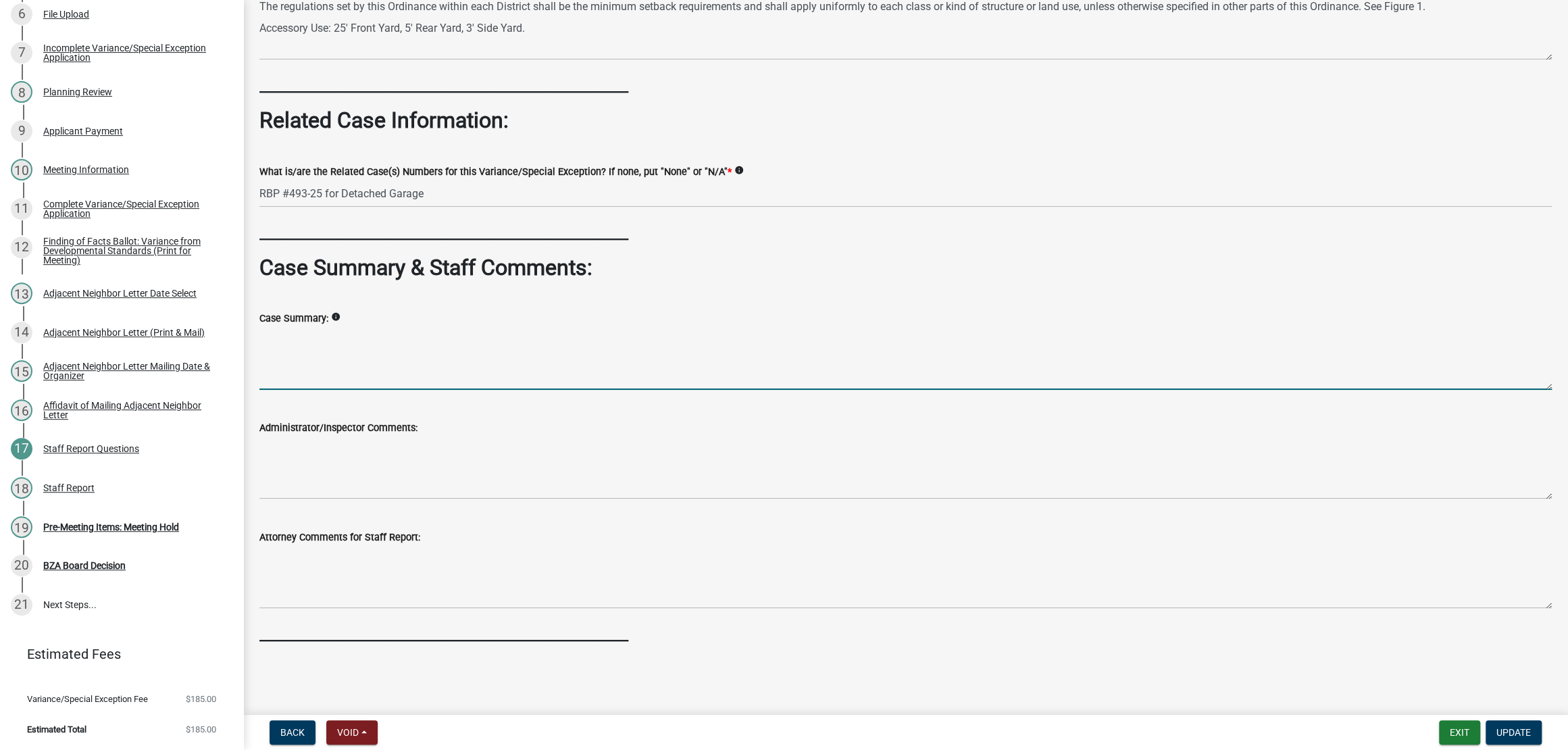
click at [742, 244] on h2 "_______________________________________" at bounding box center [905, 231] width 1292 height 26
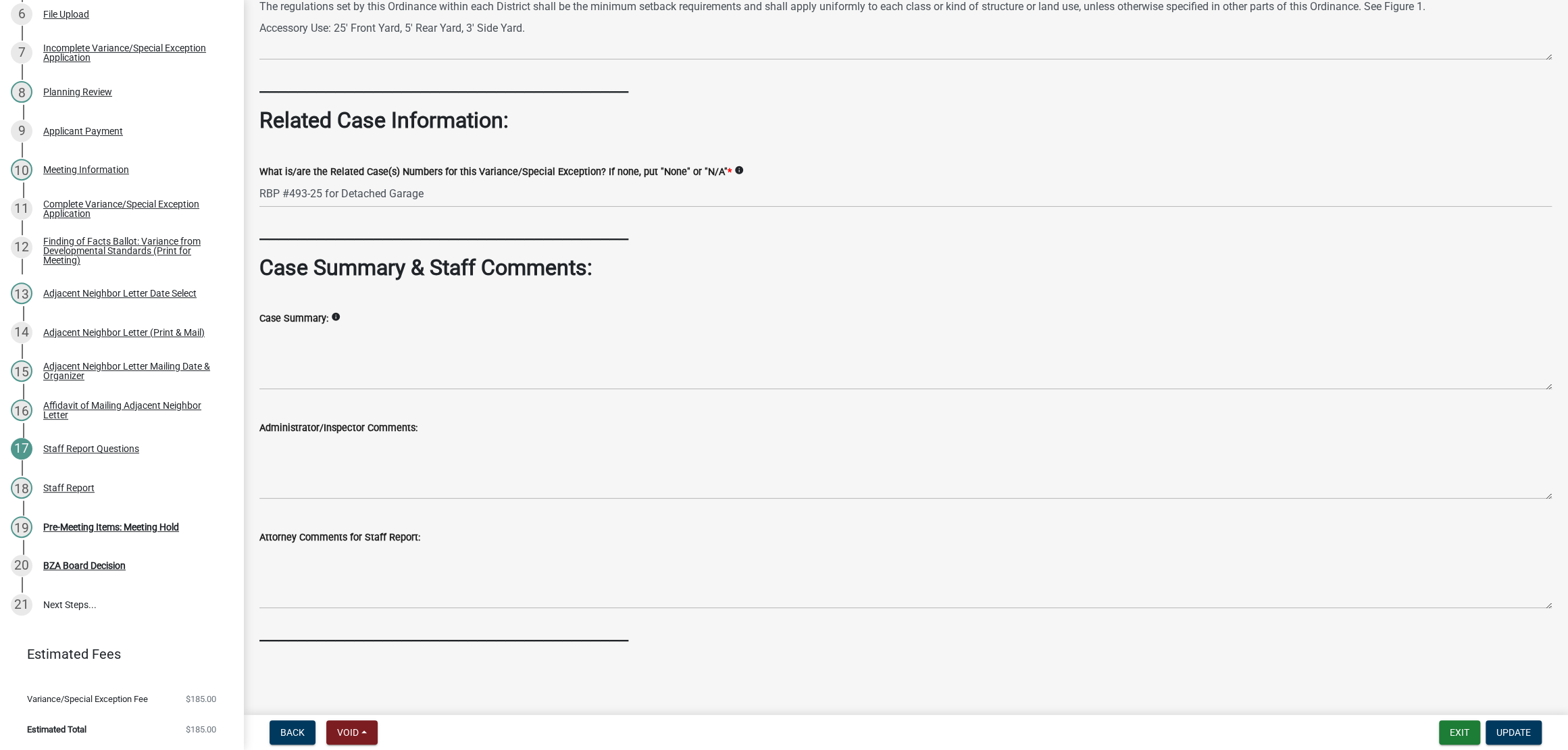
scroll to position [948, 0]
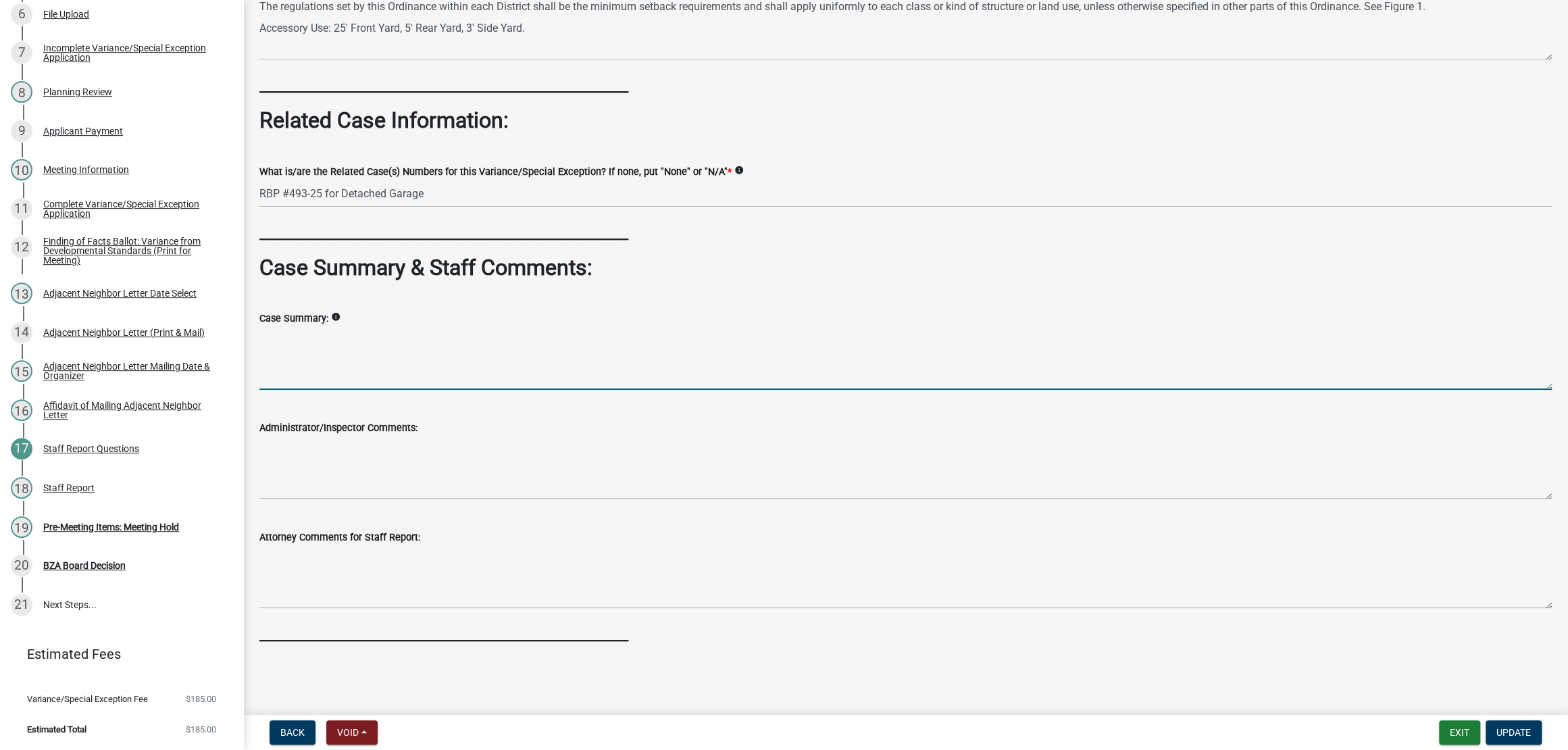
click at [451, 326] on textarea "Case Summary:" at bounding box center [905, 358] width 1292 height 64
paste textarea "This case was brought into the office on [DATE]. [PERSON_NAME] would like to co…"
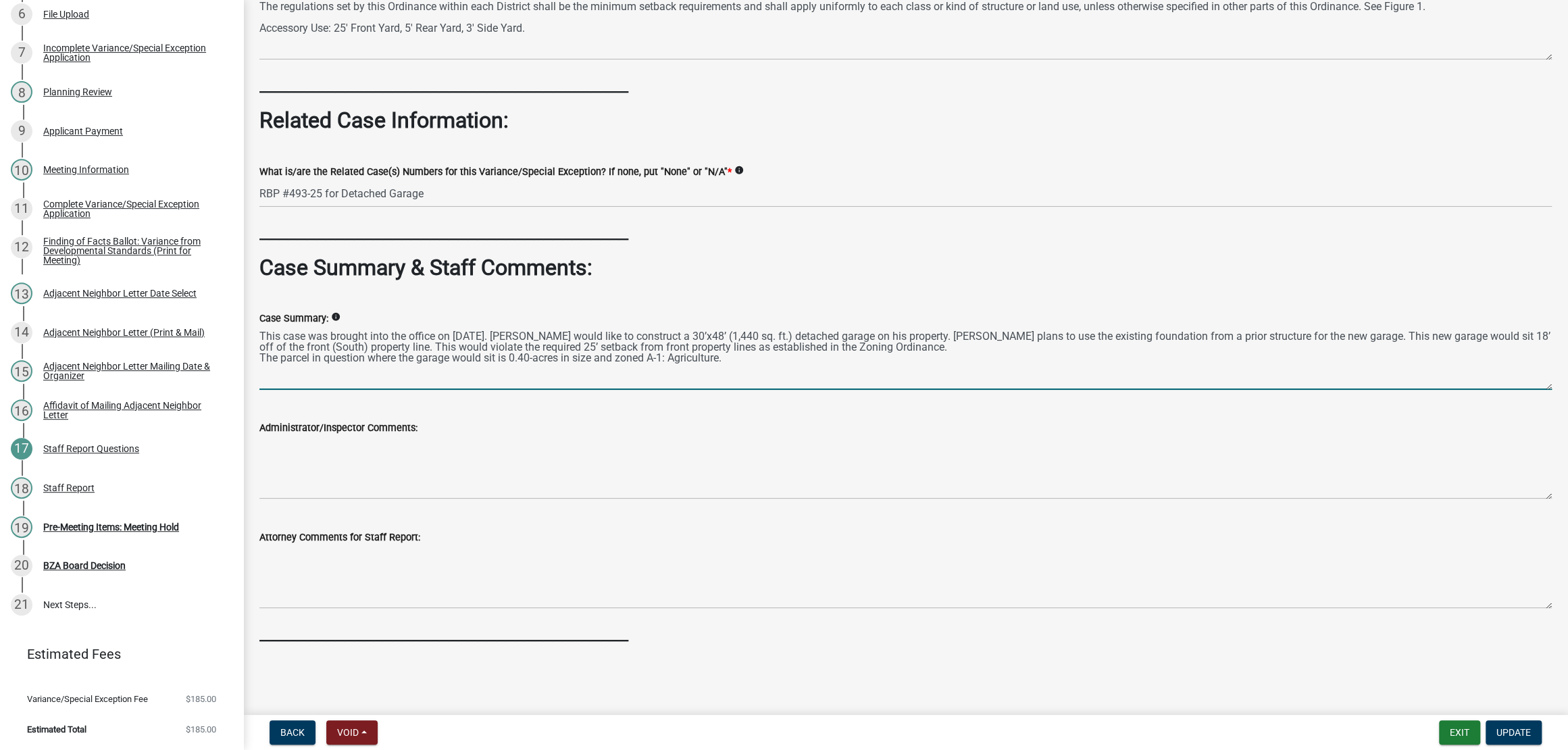
click at [910, 326] on textarea "This case was brought into the office on [DATE]. [PERSON_NAME] would like to co…" at bounding box center [905, 358] width 1292 height 64
click at [268, 326] on textarea "This case was brought into the office on [DATE]. [PERSON_NAME] would like to co…" at bounding box center [905, 358] width 1292 height 64
click at [265, 326] on textarea "This case was brought into the office on [DATE]. [PERSON_NAME] would like to co…" at bounding box center [905, 358] width 1292 height 64
type textarea "This case was brought into the office on [DATE]. [PERSON_NAME] would like to co…"
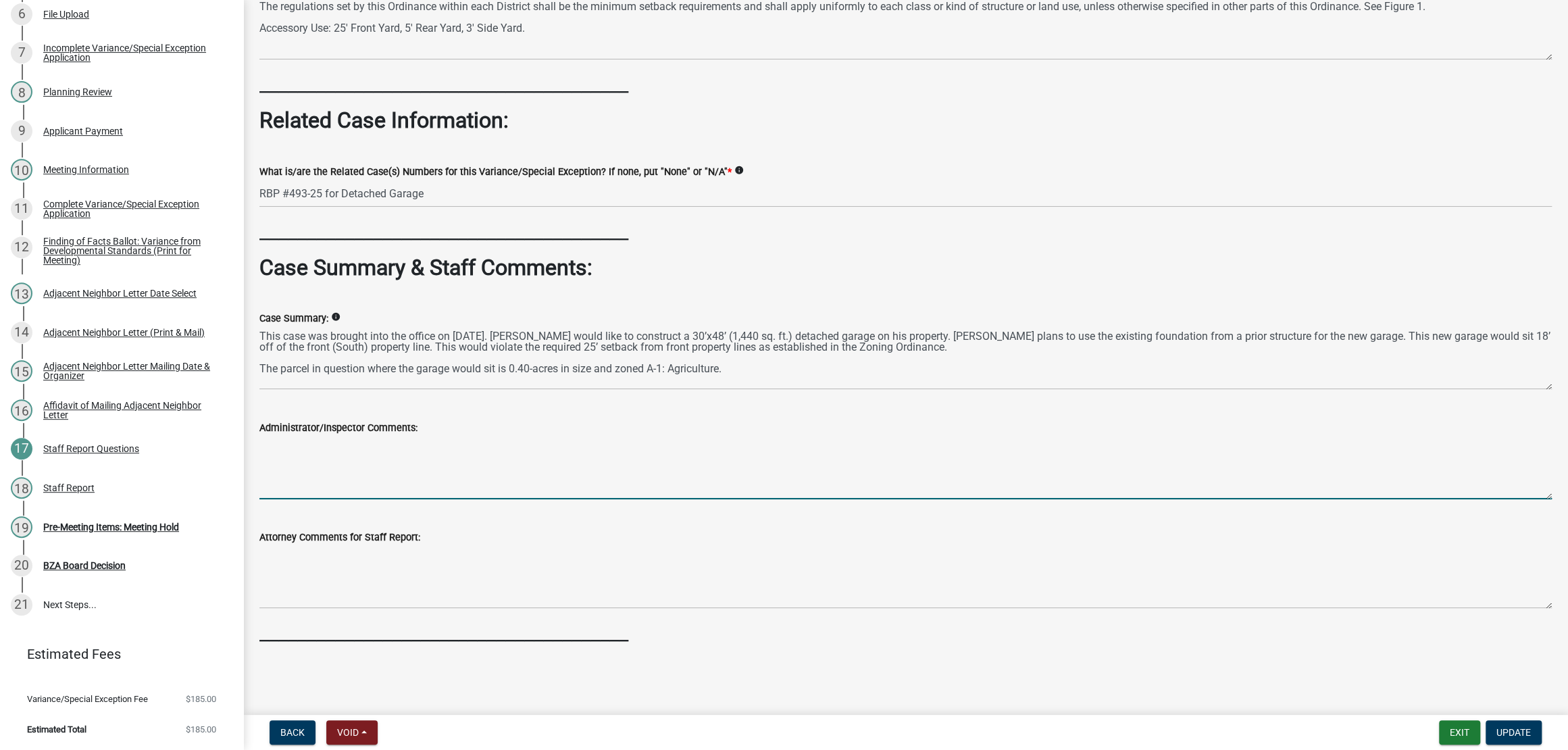
click at [403, 436] on textarea "Administrator/Inspector Comments:" at bounding box center [905, 467] width 1292 height 64
paste textarea "Lorem ipsumdolo sit ametcons, adip elitsed doei tem incidi ut labo etd magnaali…"
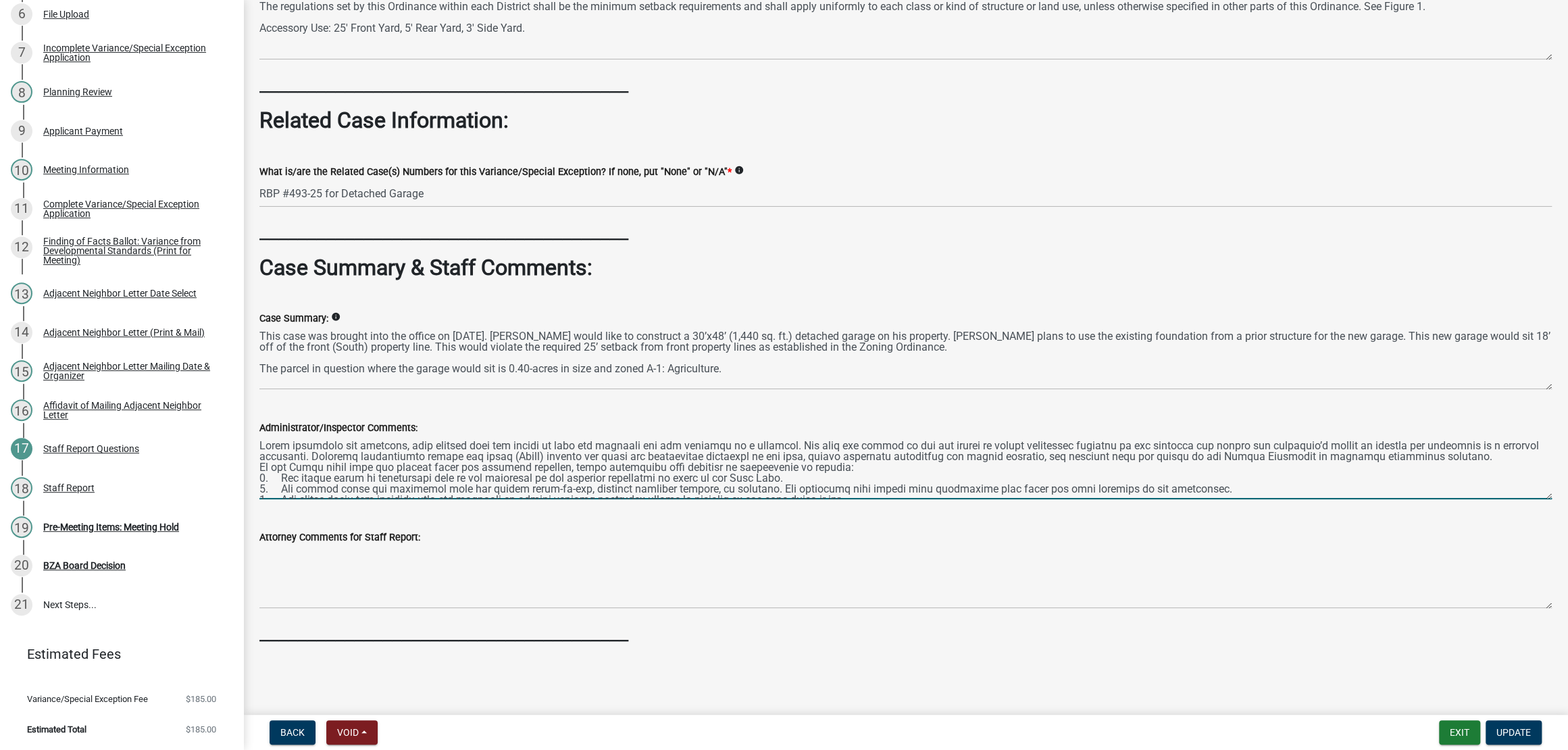
scroll to position [49, 0]
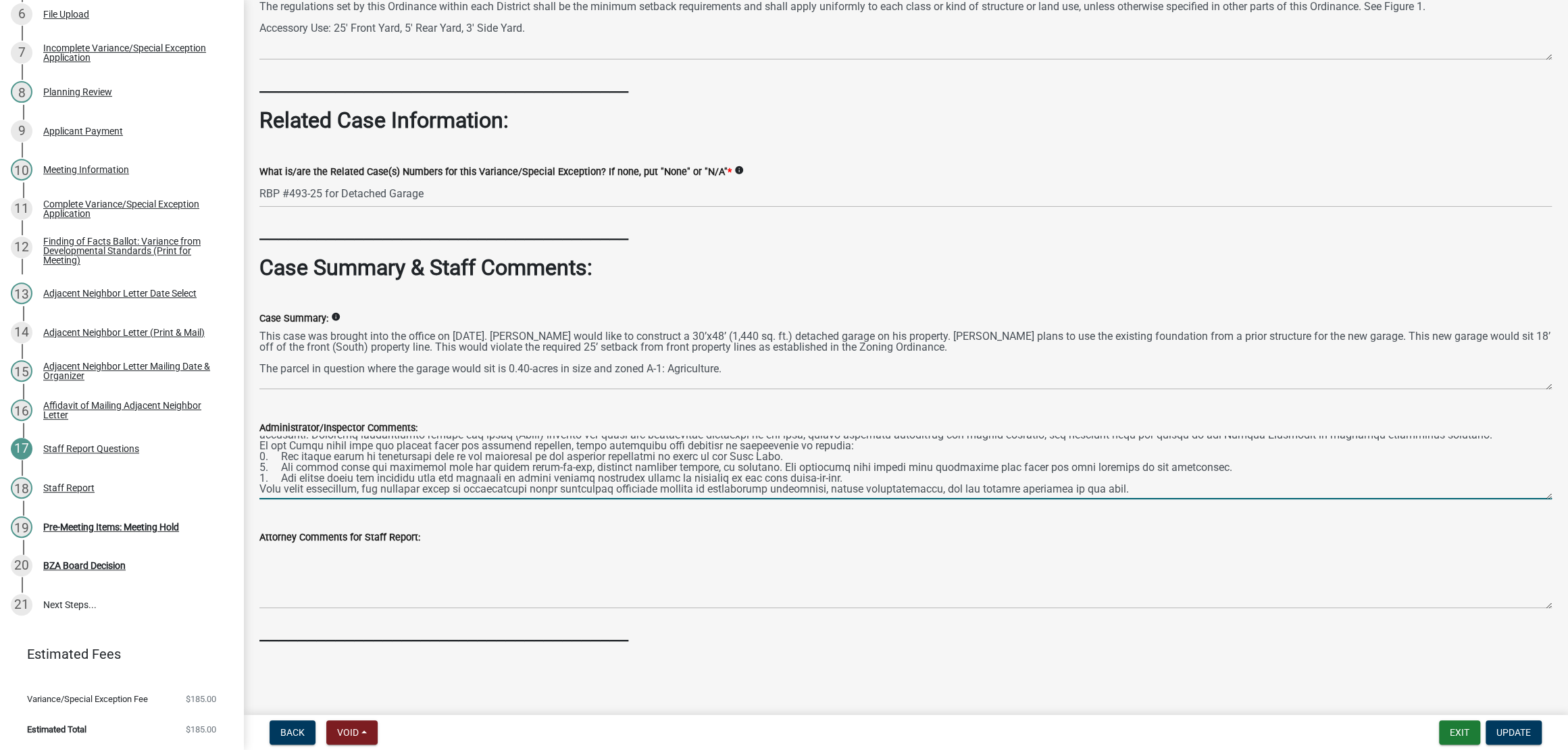
click at [261, 436] on div "Administrator/Inspector Comments:" at bounding box center [905, 450] width 1312 height 99
click at [266, 437] on textarea "Administrator/Inspector Comments:" at bounding box center [905, 467] width 1292 height 64
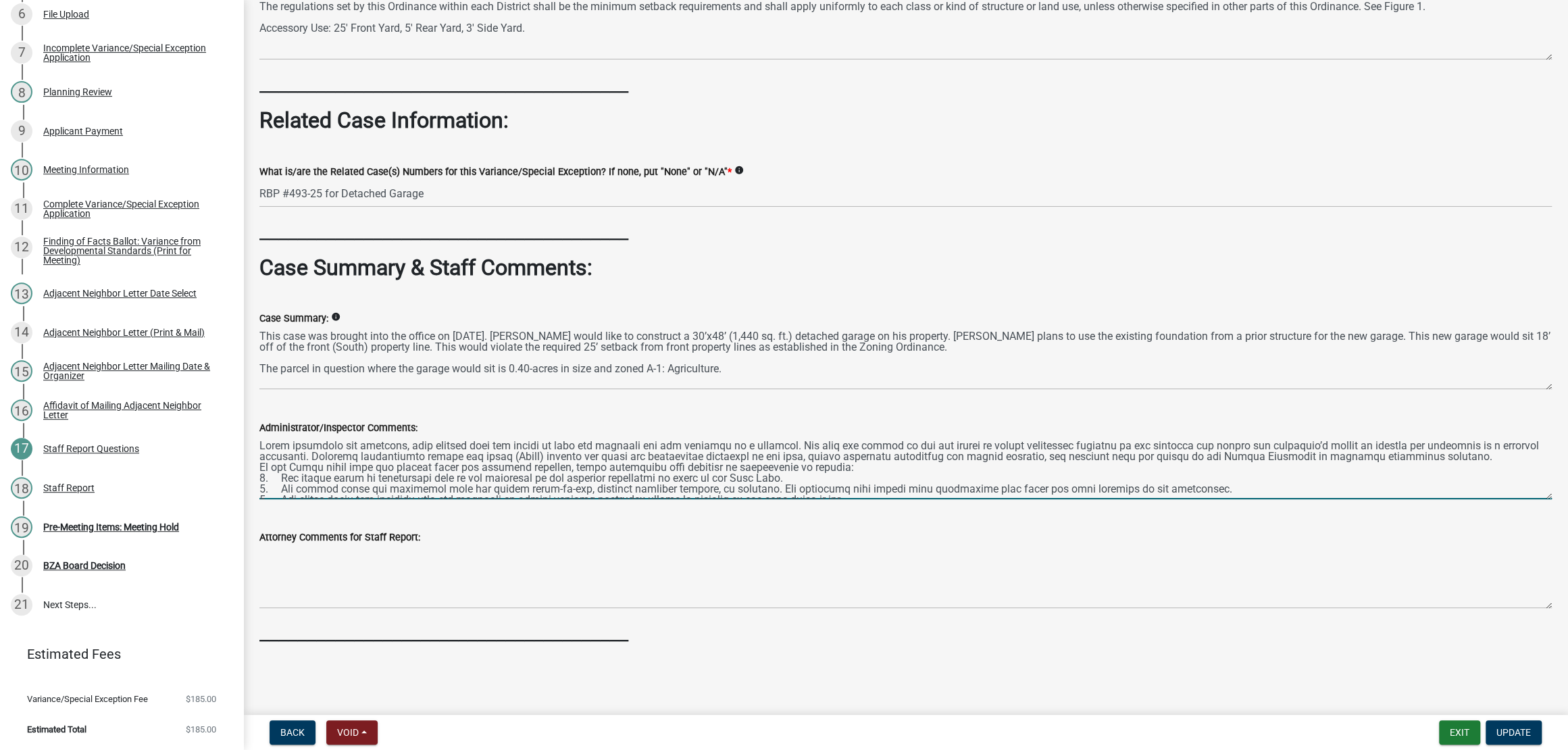
scroll to position [938, 0]
click at [864, 436] on textarea "Administrator/Inspector Comments:" at bounding box center [905, 467] width 1292 height 64
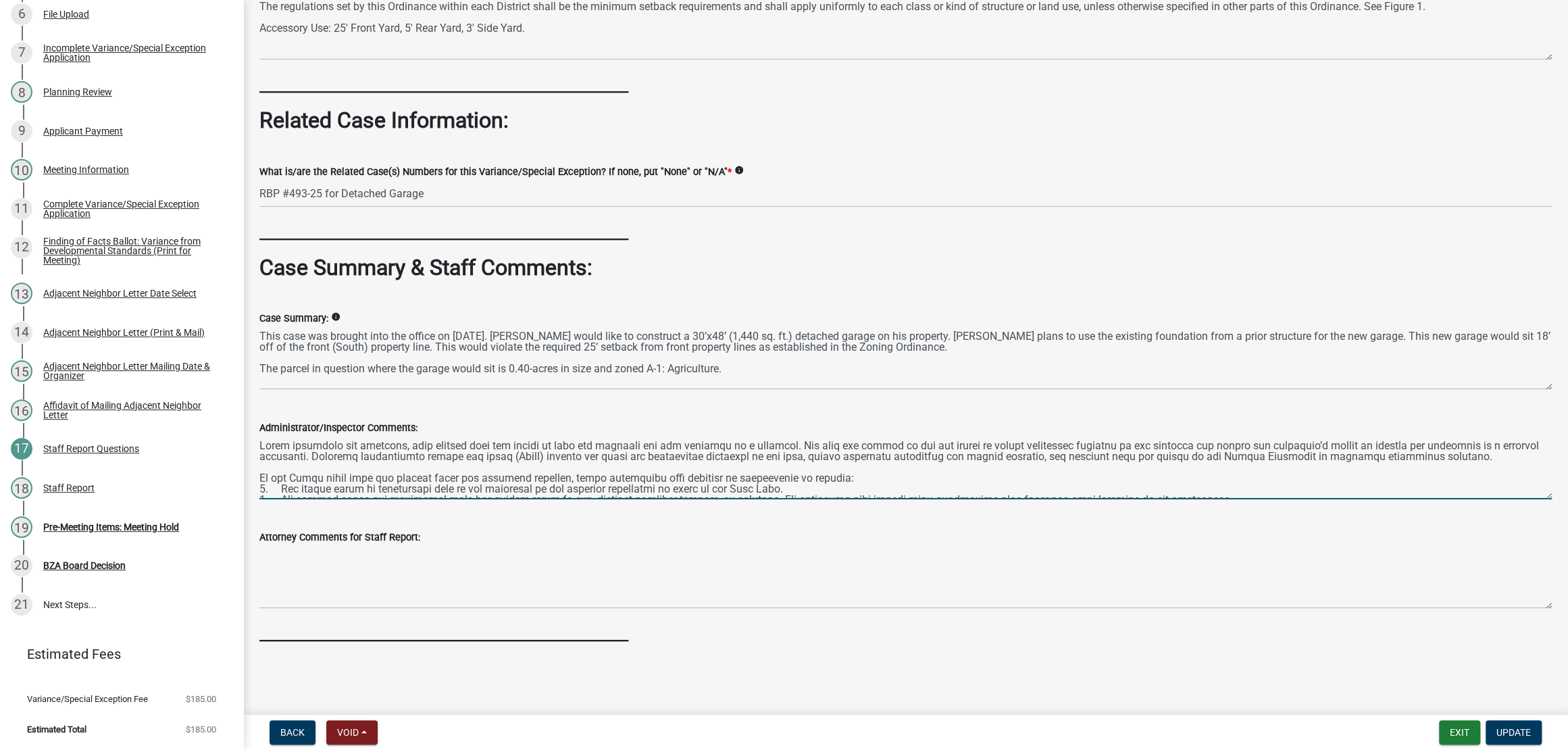
click at [1018, 453] on textarea "Administrator/Inspector Comments:" at bounding box center [905, 467] width 1292 height 64
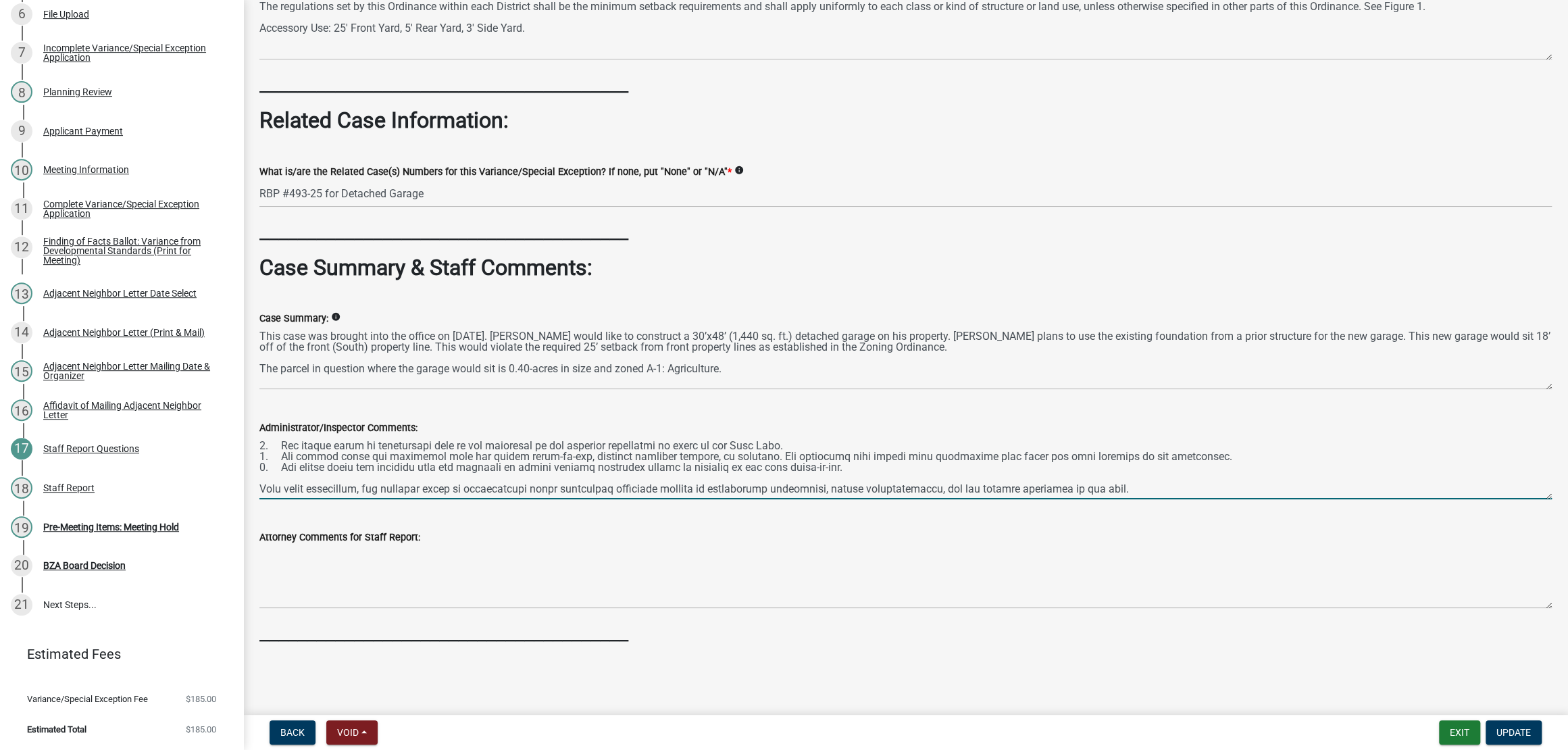
scroll to position [942, 0]
click at [1395, 440] on textarea "Administrator/Inspector Comments:" at bounding box center [905, 467] width 1292 height 64
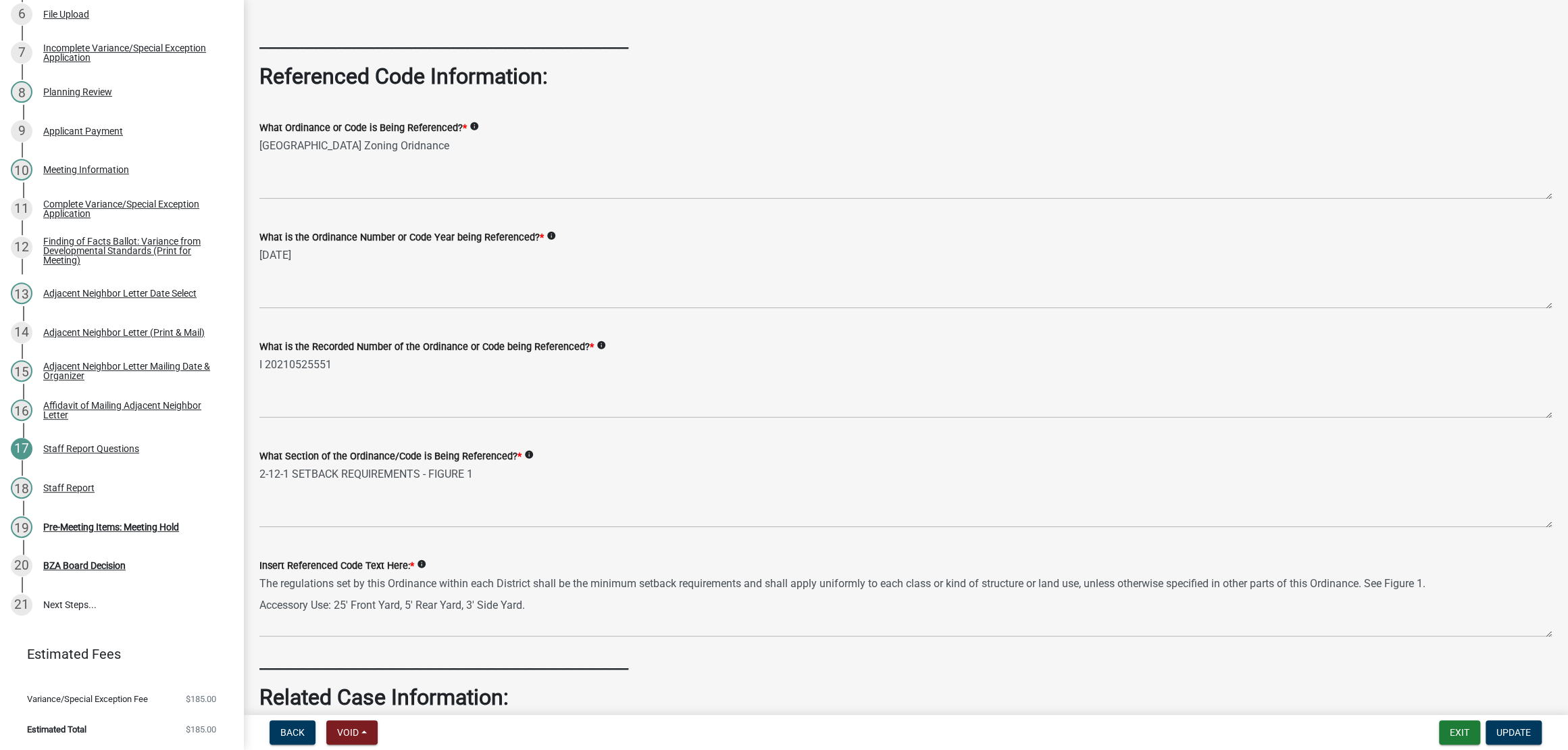
scroll to position [0, 0]
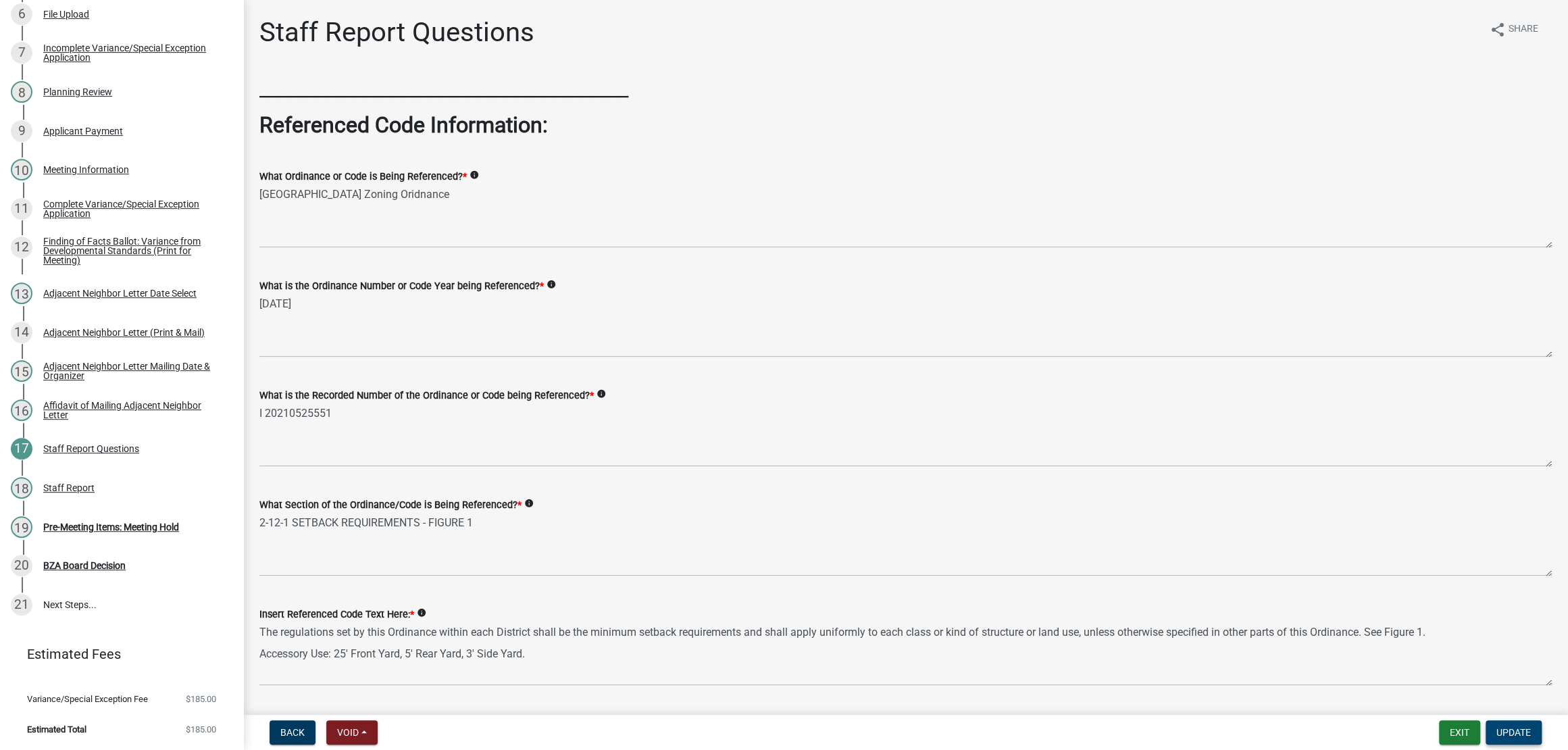
type textarea "Lorem ipsumdolo sit ametcons, adip elitsed doei tem incidi ut labo etd magnaali…"
click at [1496, 728] on span "Update" at bounding box center [1514, 732] width 34 height 11
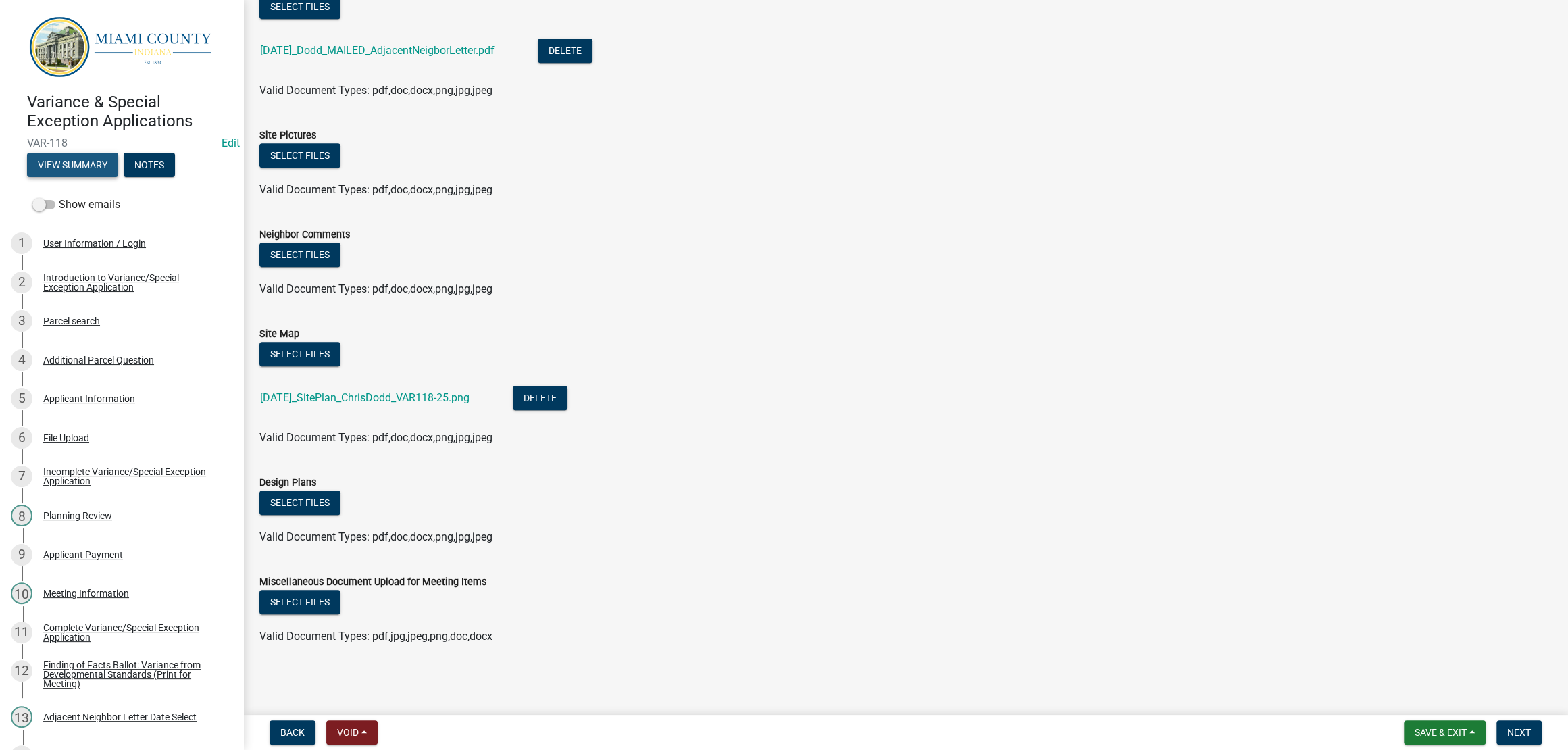
click at [67, 177] on button "View Summary" at bounding box center [72, 165] width 91 height 24
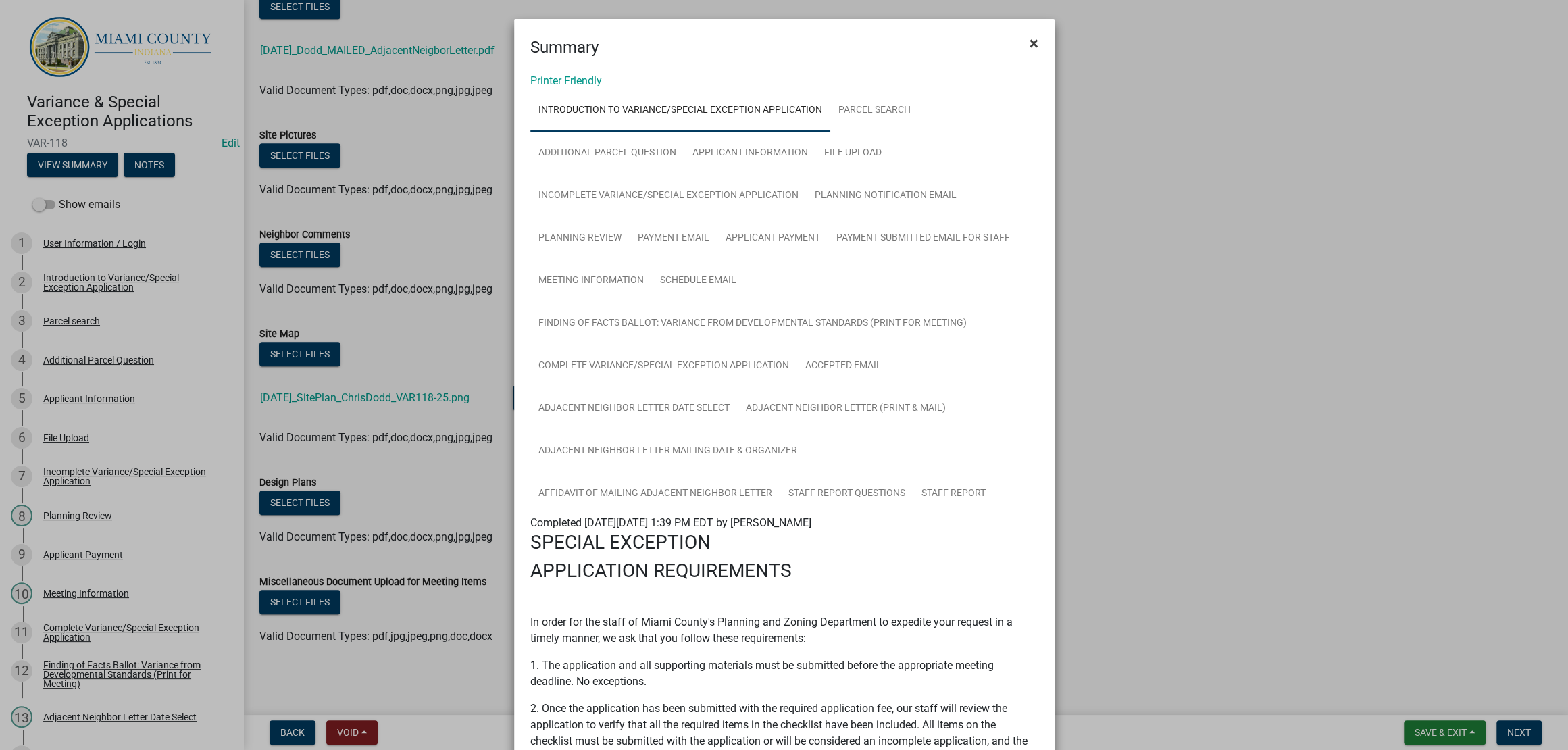
scroll to position [675, 0]
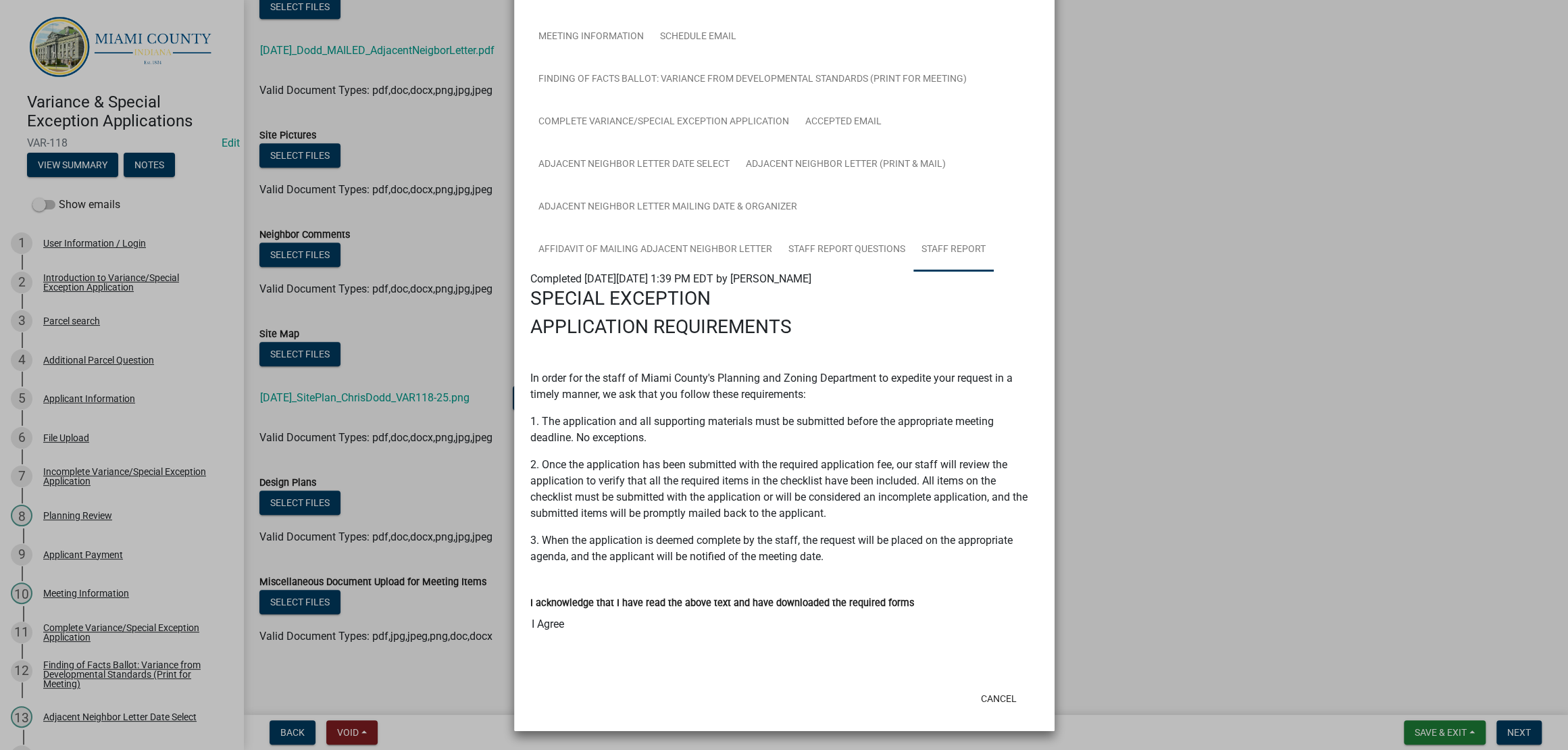
drag, startPoint x: 589, startPoint y: 118, endPoint x: 588, endPoint y: 128, distance: 10.0
click at [913, 229] on link "Staff Report" at bounding box center [953, 250] width 80 height 43
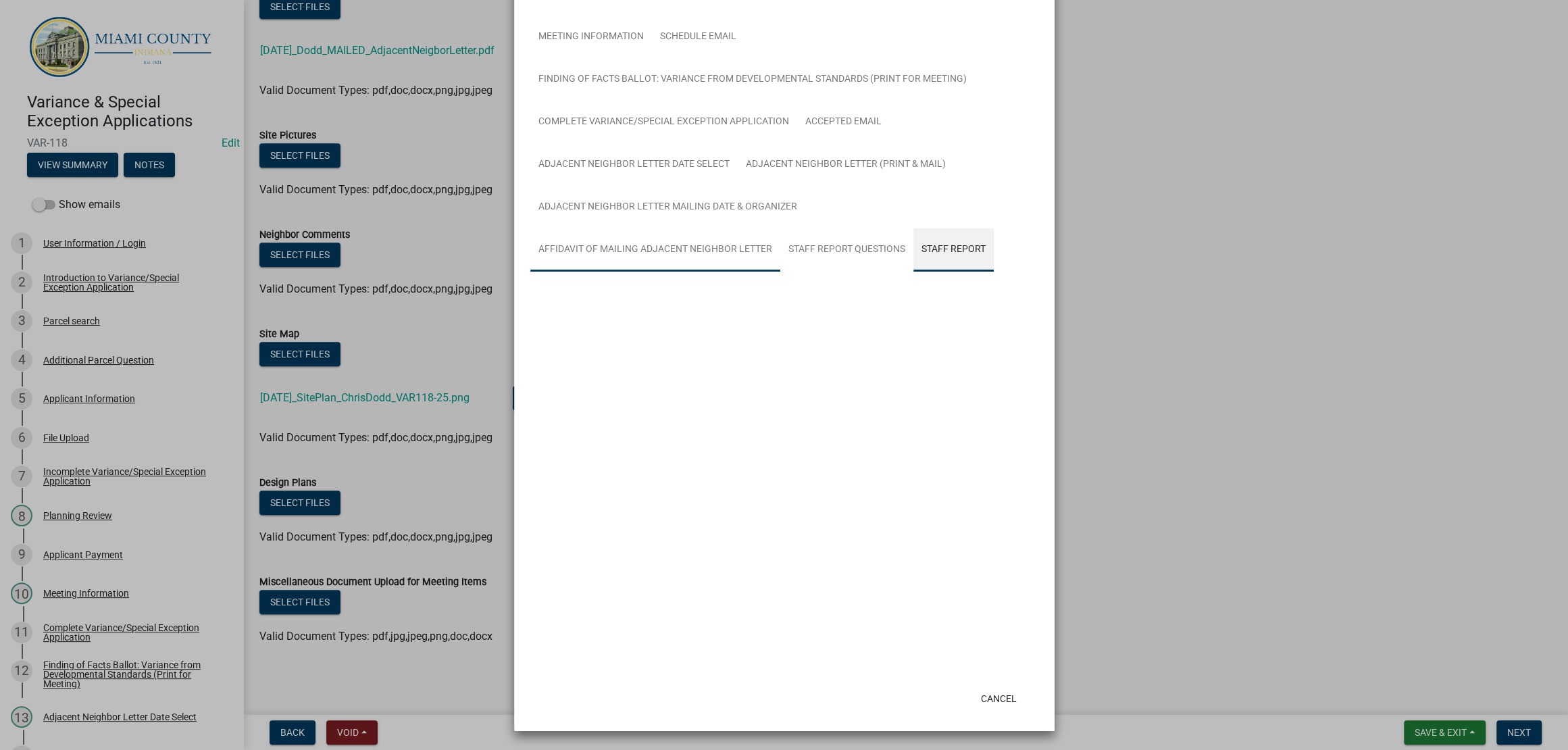
scroll to position [224, 0]
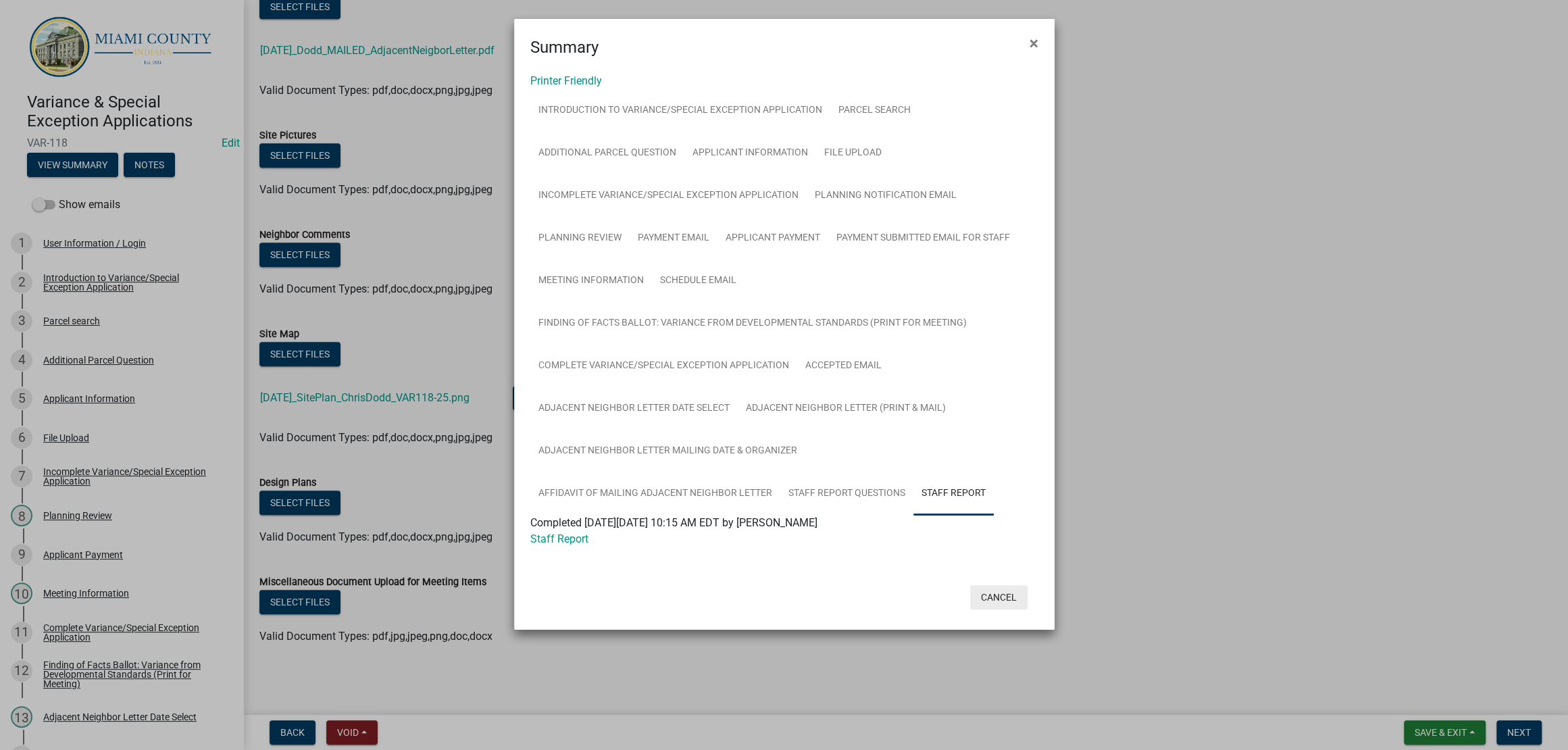
click at [990, 609] on button "Cancel" at bounding box center [998, 597] width 57 height 24
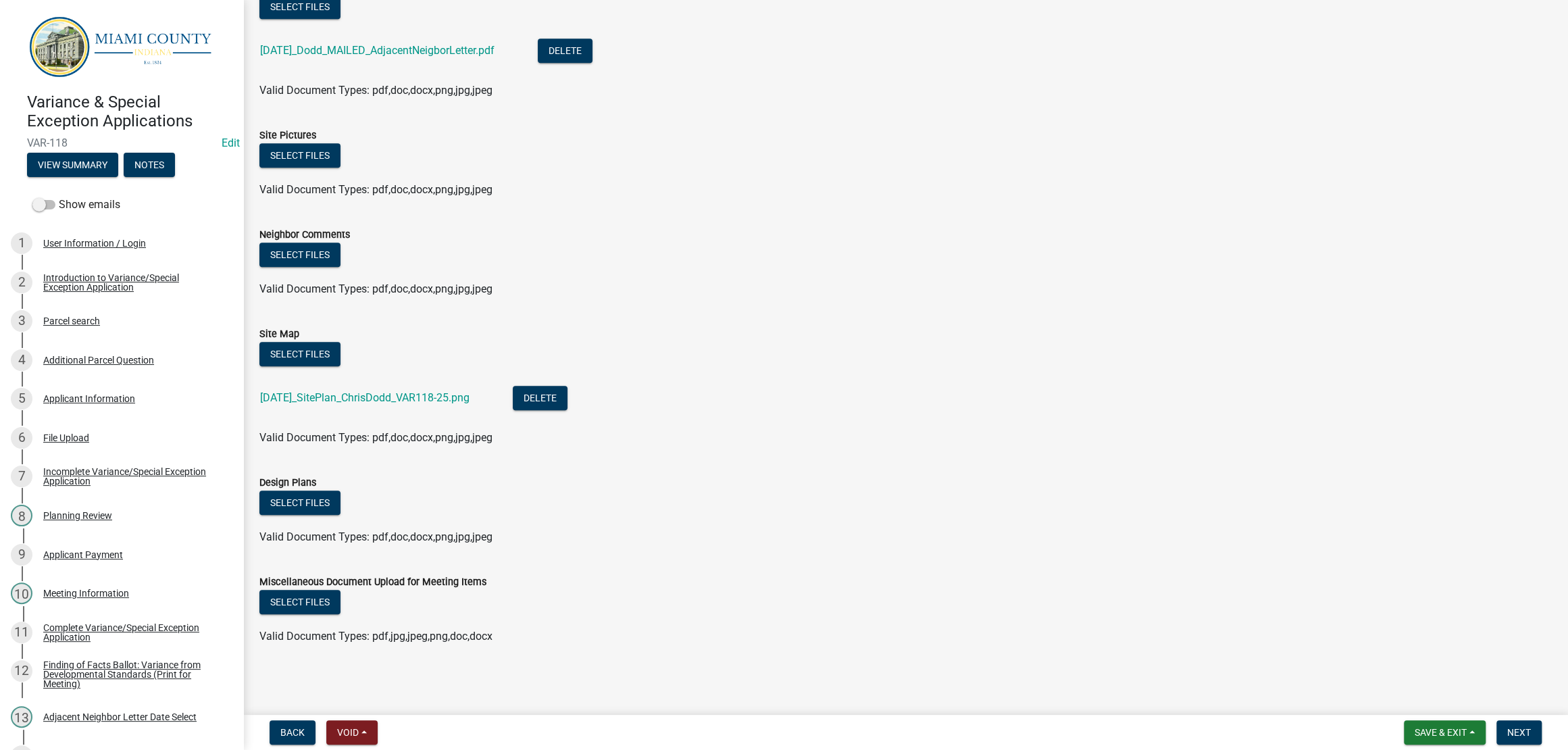
click at [963, 424] on li "[DATE]_SitePlan_ChrisDodd_VAR118-25.png Delete" at bounding box center [905, 399] width 1292 height 49
click at [340, 590] on button "Select files" at bounding box center [300, 602] width 81 height 24
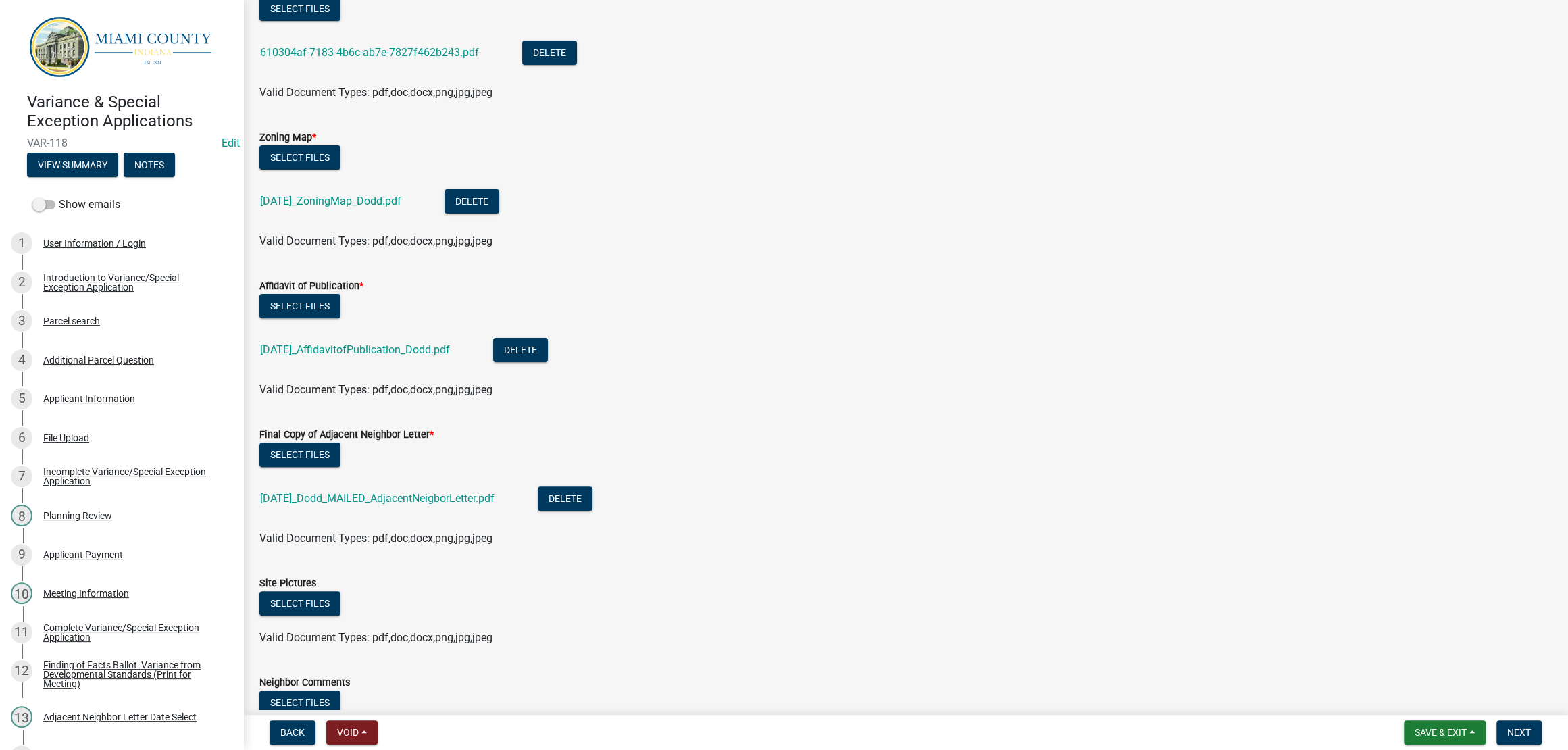
scroll to position [1034, 0]
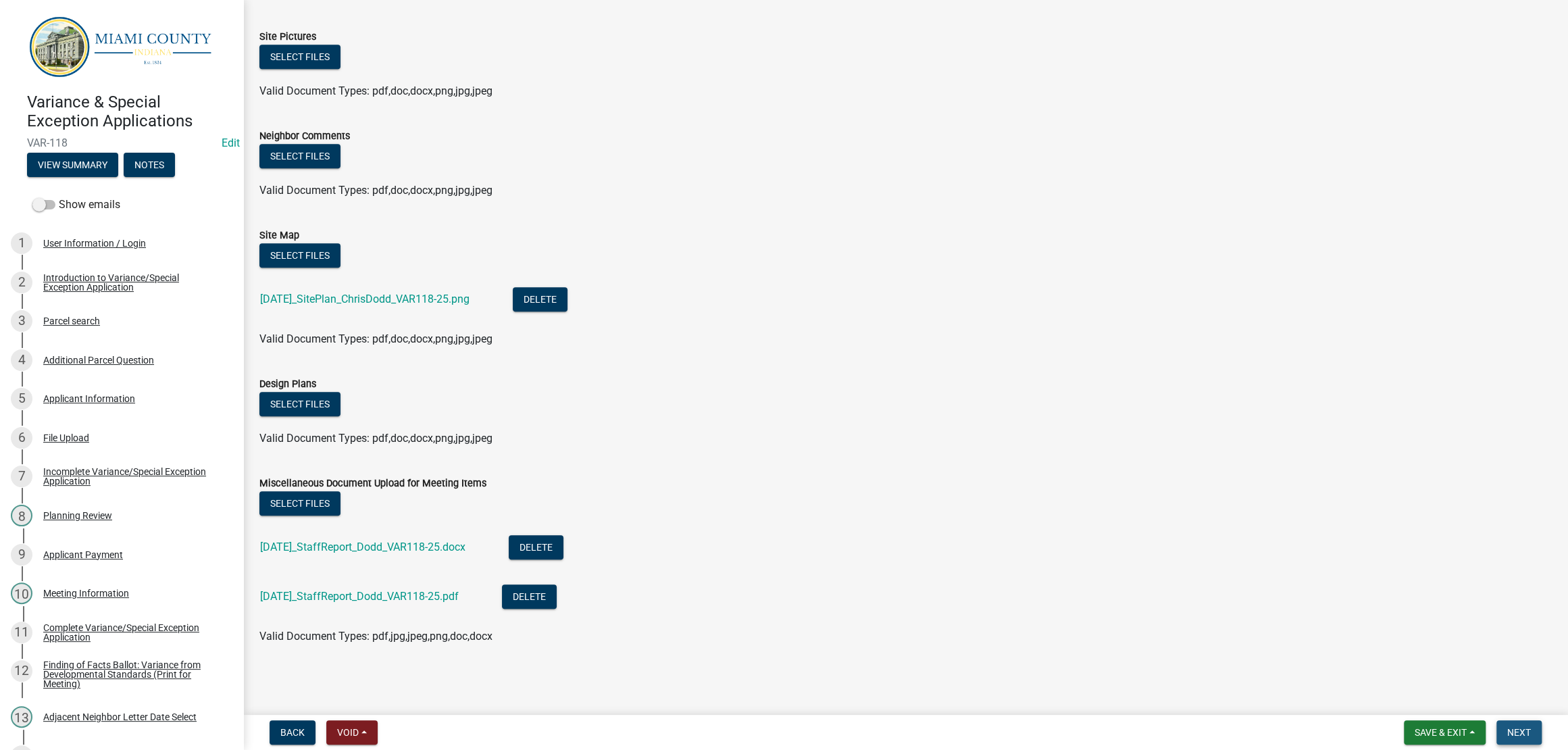
click at [1497, 734] on button "Next" at bounding box center [1519, 733] width 45 height 24
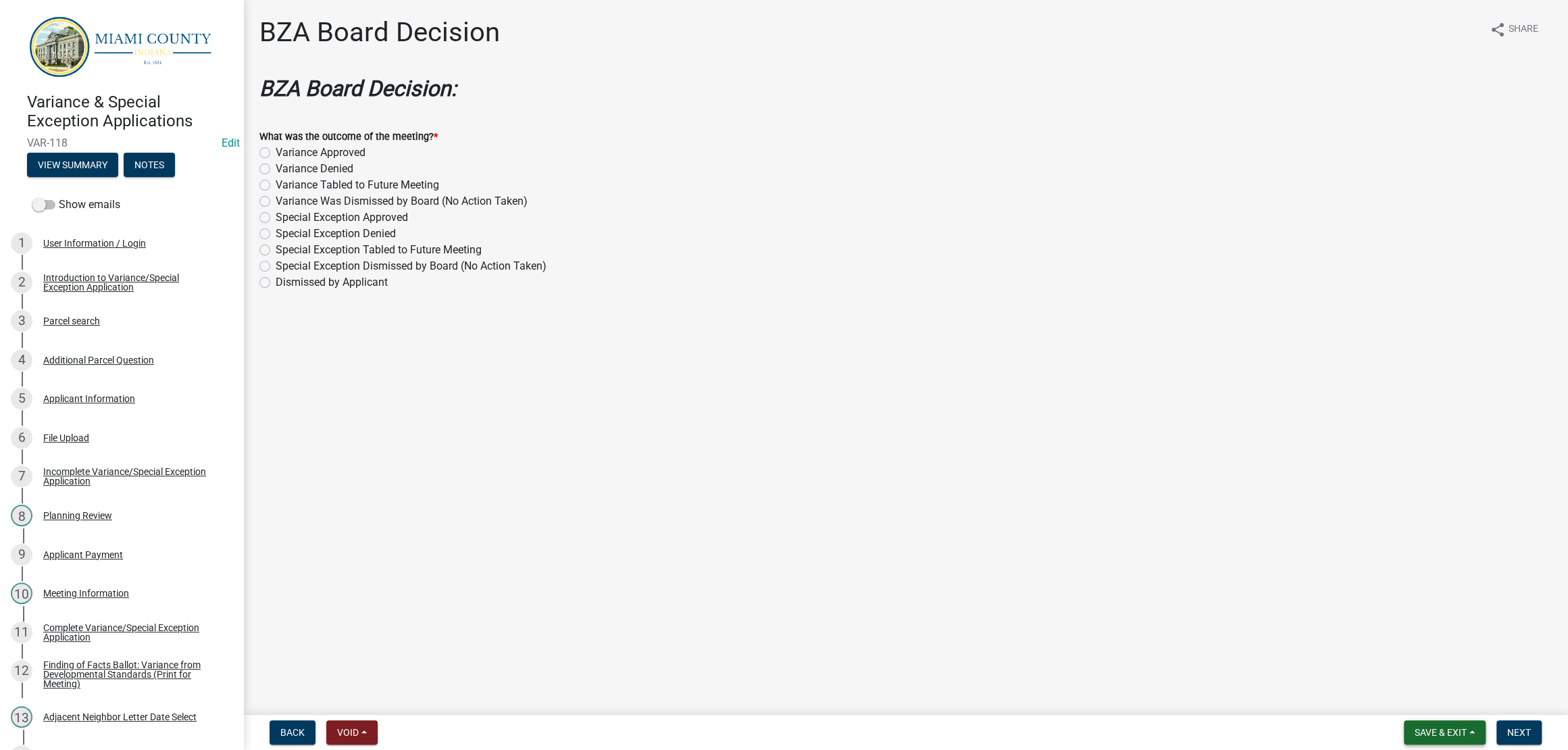
click at [1415, 727] on span "Save & Exit" at bounding box center [1440, 732] width 52 height 11
click at [1411, 689] on button "Save & Exit" at bounding box center [1431, 691] width 108 height 32
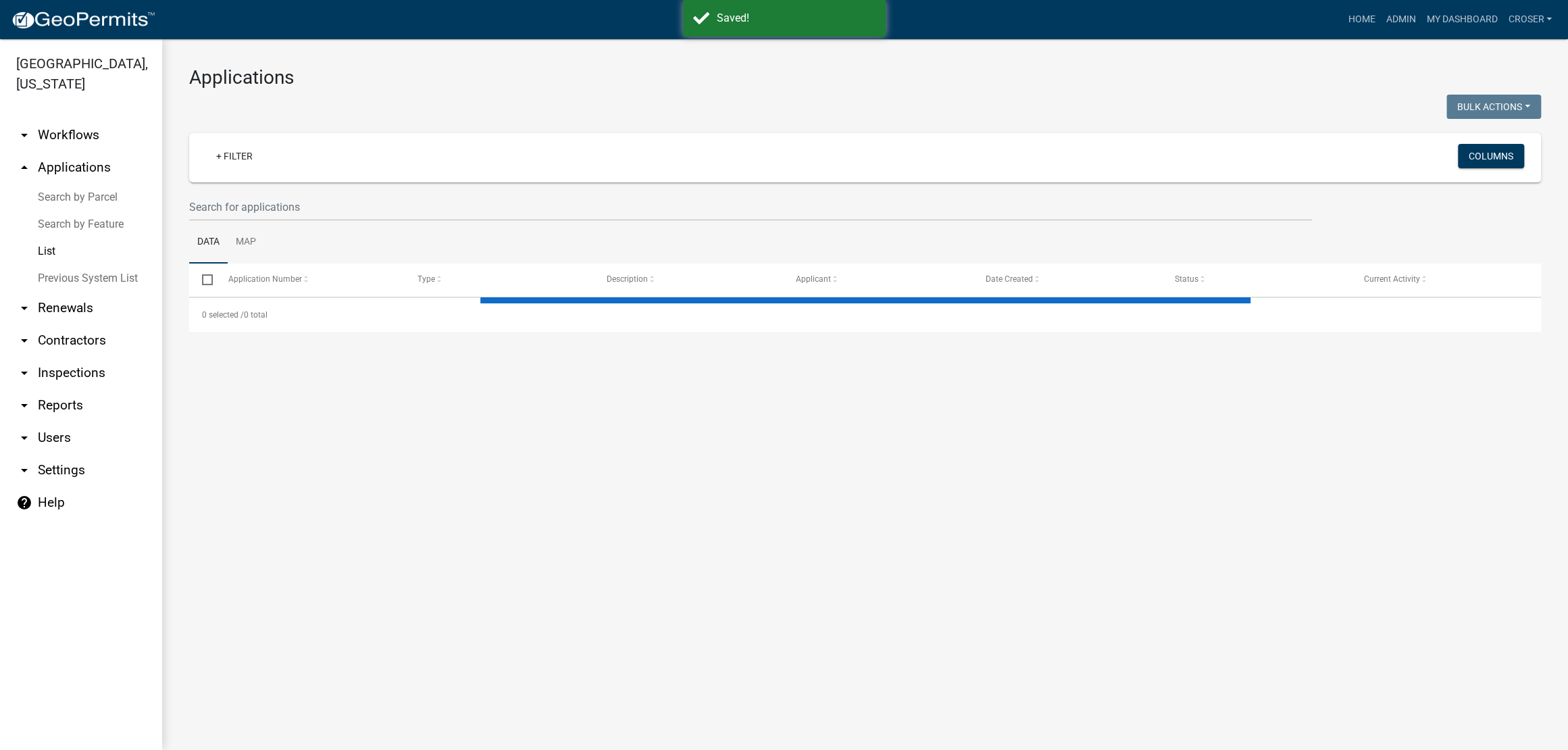
select select "3: 100"
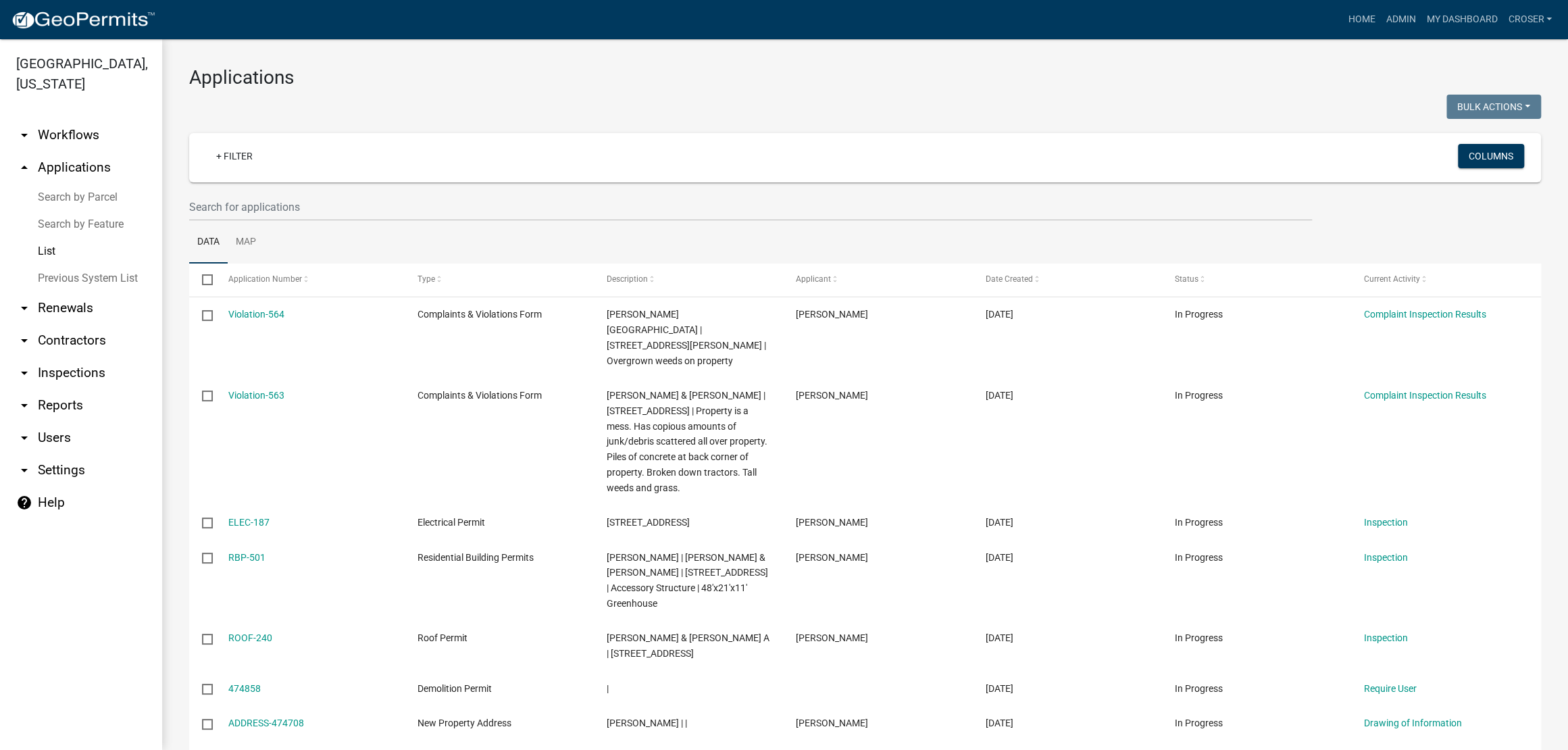
click at [77, 389] on link "arrow_drop_down Inspections" at bounding box center [81, 373] width 162 height 32
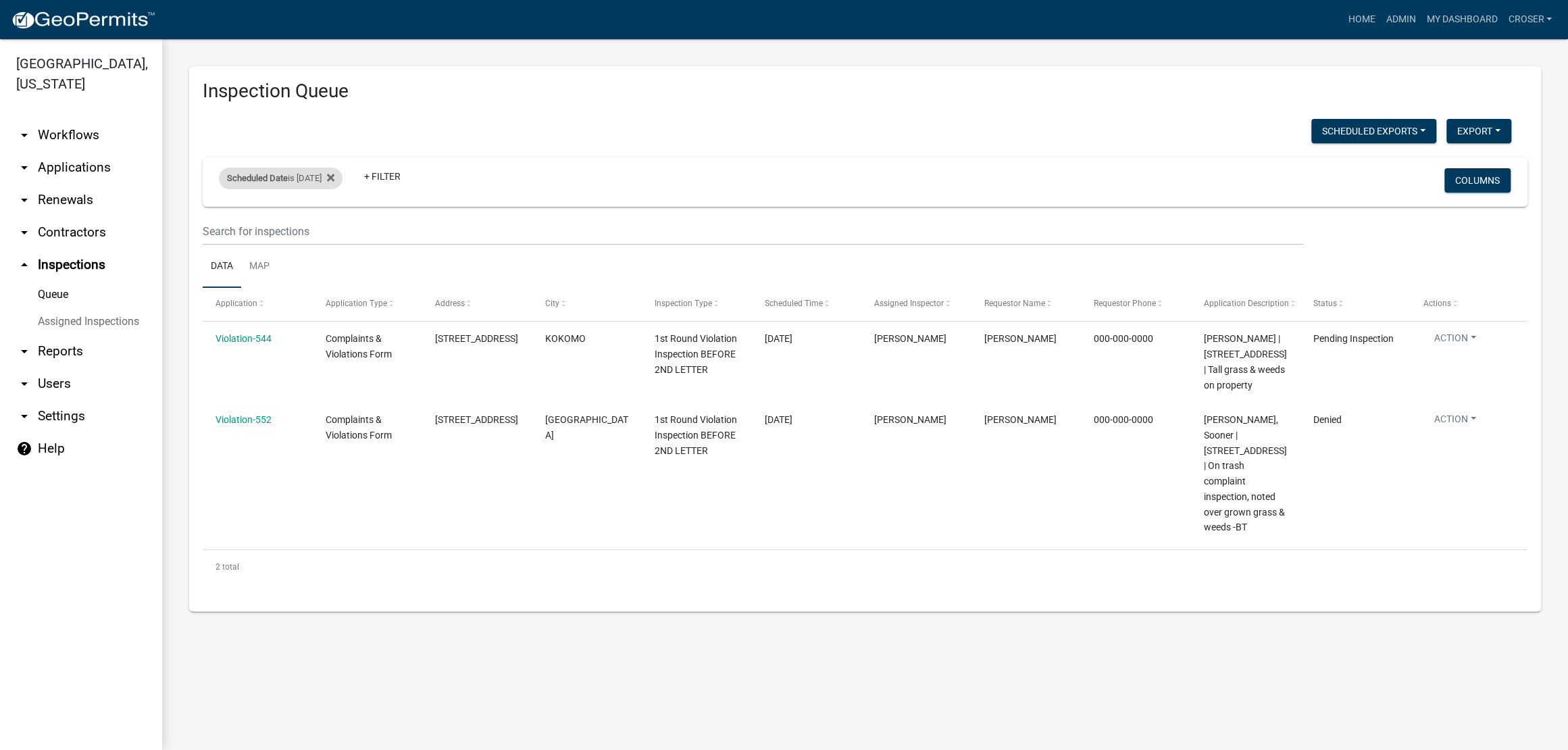
click at [324, 189] on div "Scheduled Date is [DATE]" at bounding box center [280, 179] width 123 height 22
click at [335, 267] on input "[DATE]" at bounding box center [287, 258] width 95 height 28
type input "[DATE]"
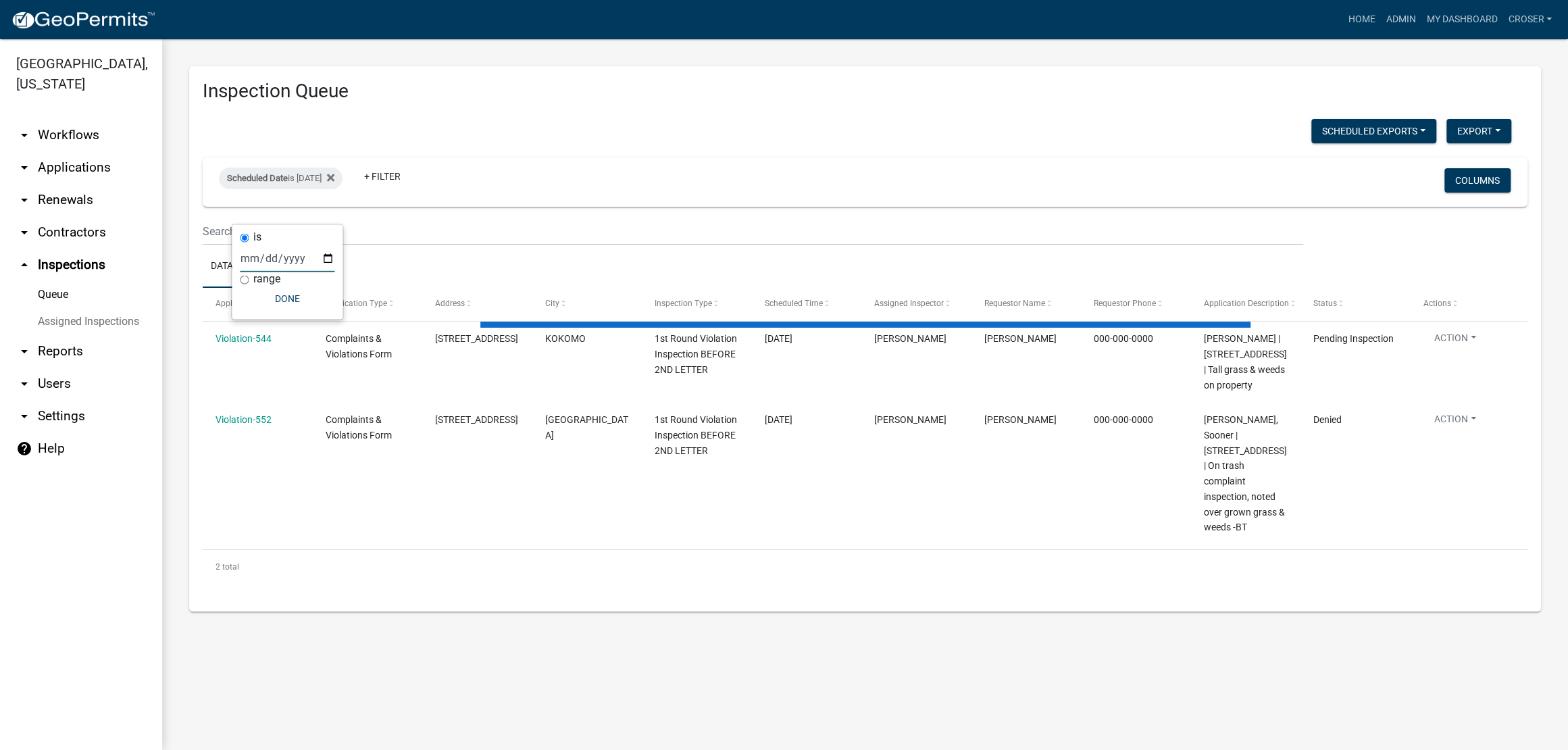
select select "3: 100"
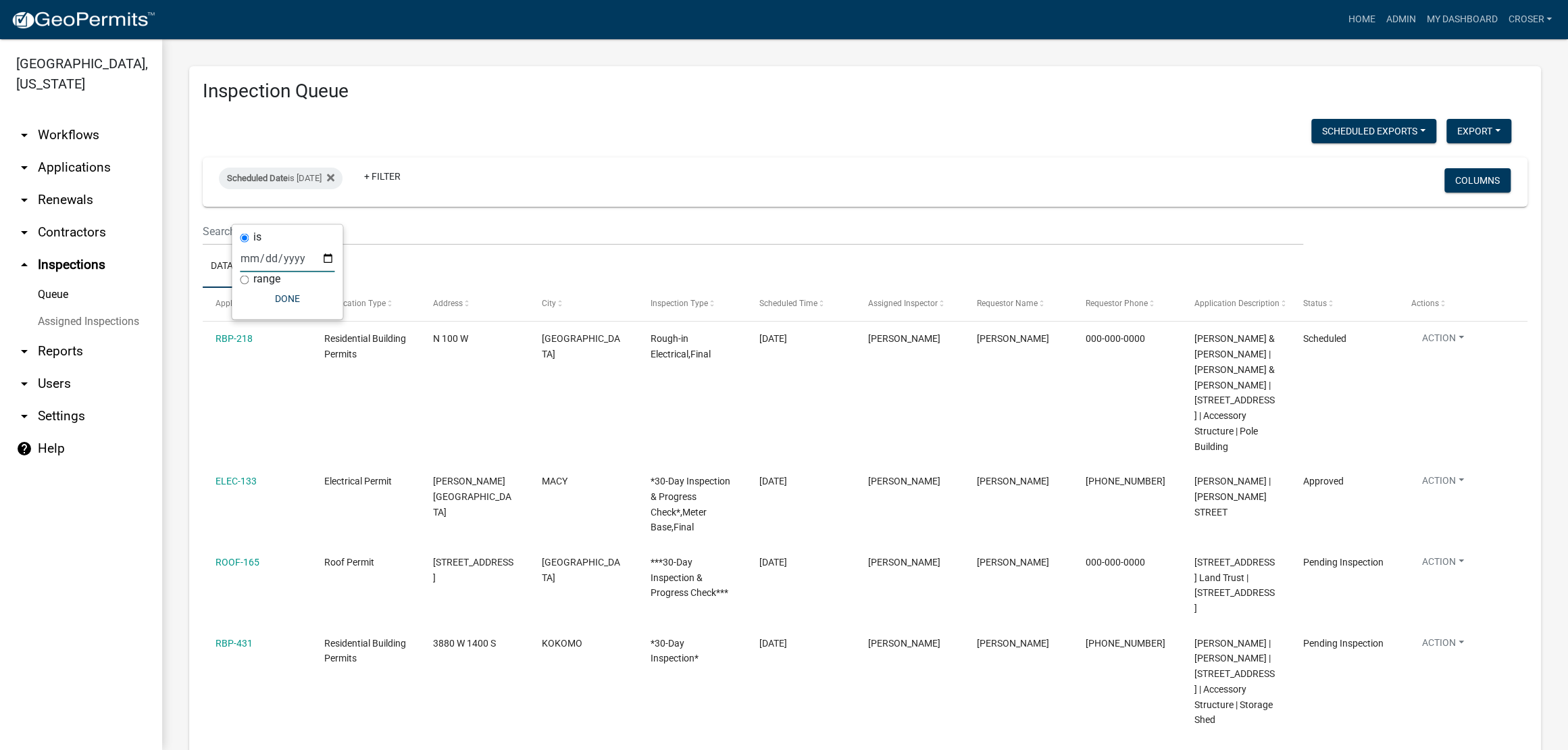
click at [335, 270] on input "[DATE]" at bounding box center [287, 258] width 95 height 28
type input "[DATE]"
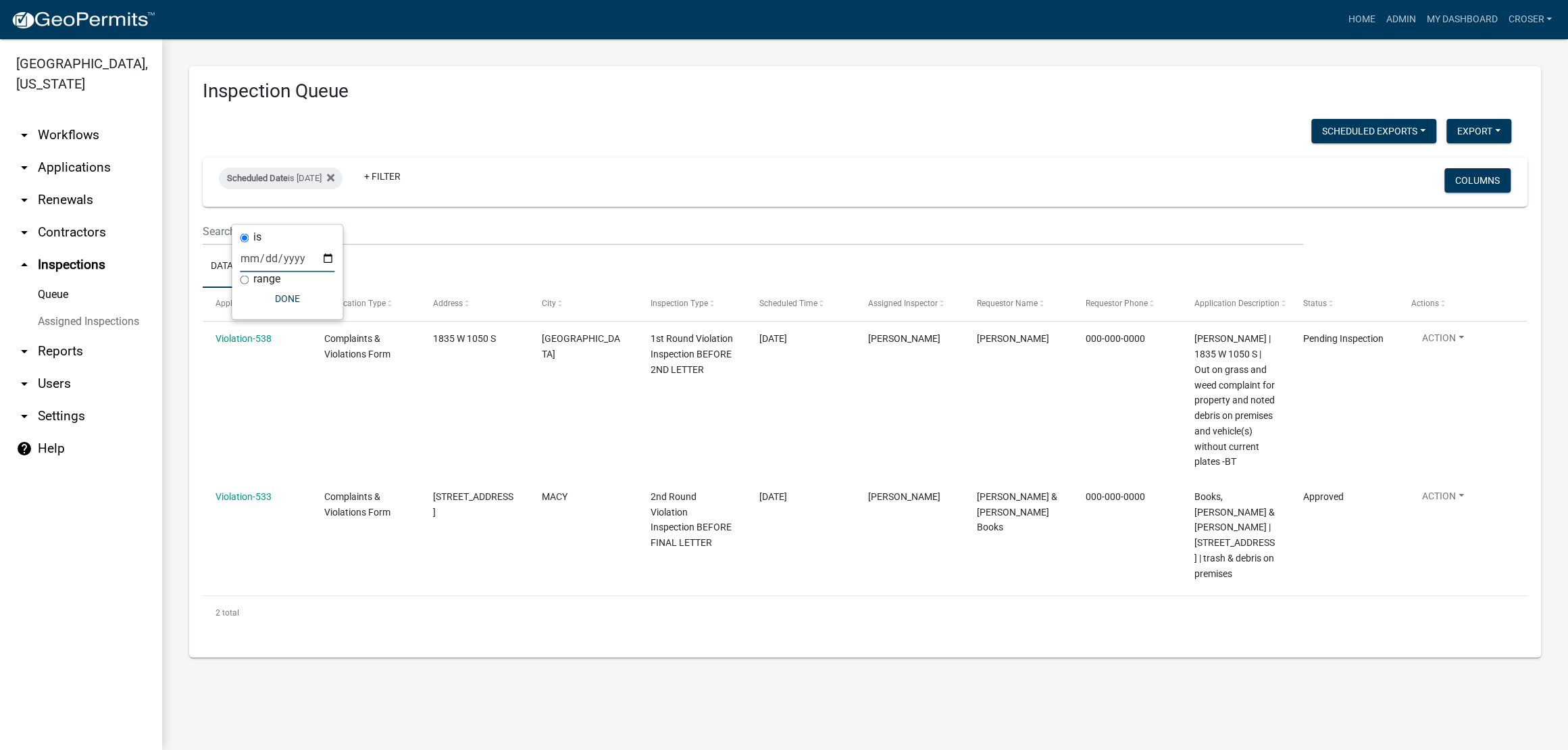
click at [605, 136] on div "Scheduled Exports + Create New [PERSON_NAME]'s Daily Scheduled Inspections Expo…" at bounding box center [857, 133] width 1329 height 28
click at [314, 189] on div "Scheduled Date is [DATE]" at bounding box center [280, 179] width 123 height 22
click at [335, 267] on input "[DATE]" at bounding box center [287, 258] width 95 height 28
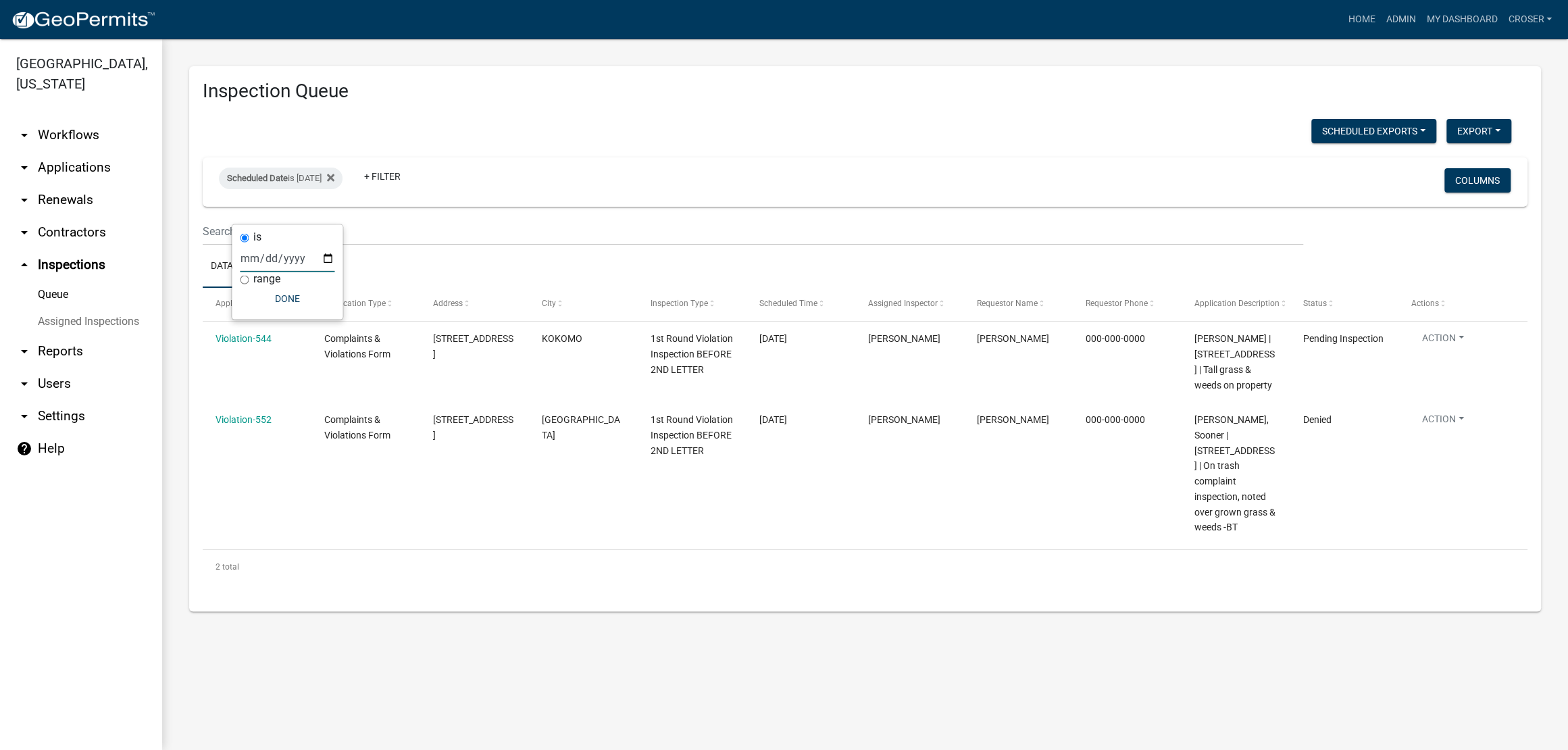
click at [335, 267] on input "[DATE]" at bounding box center [287, 258] width 95 height 28
type input "[DATE]"
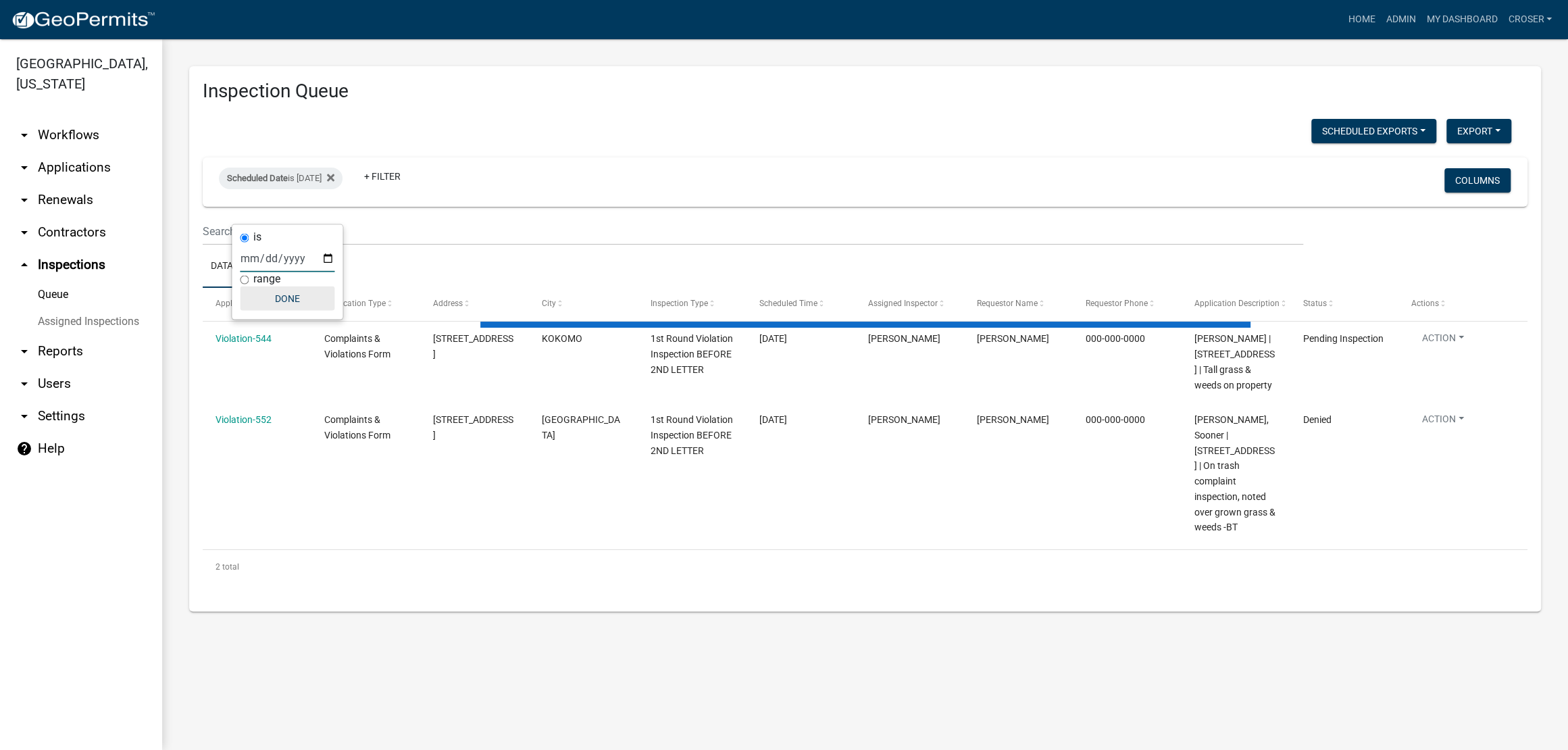
select select "3: 100"
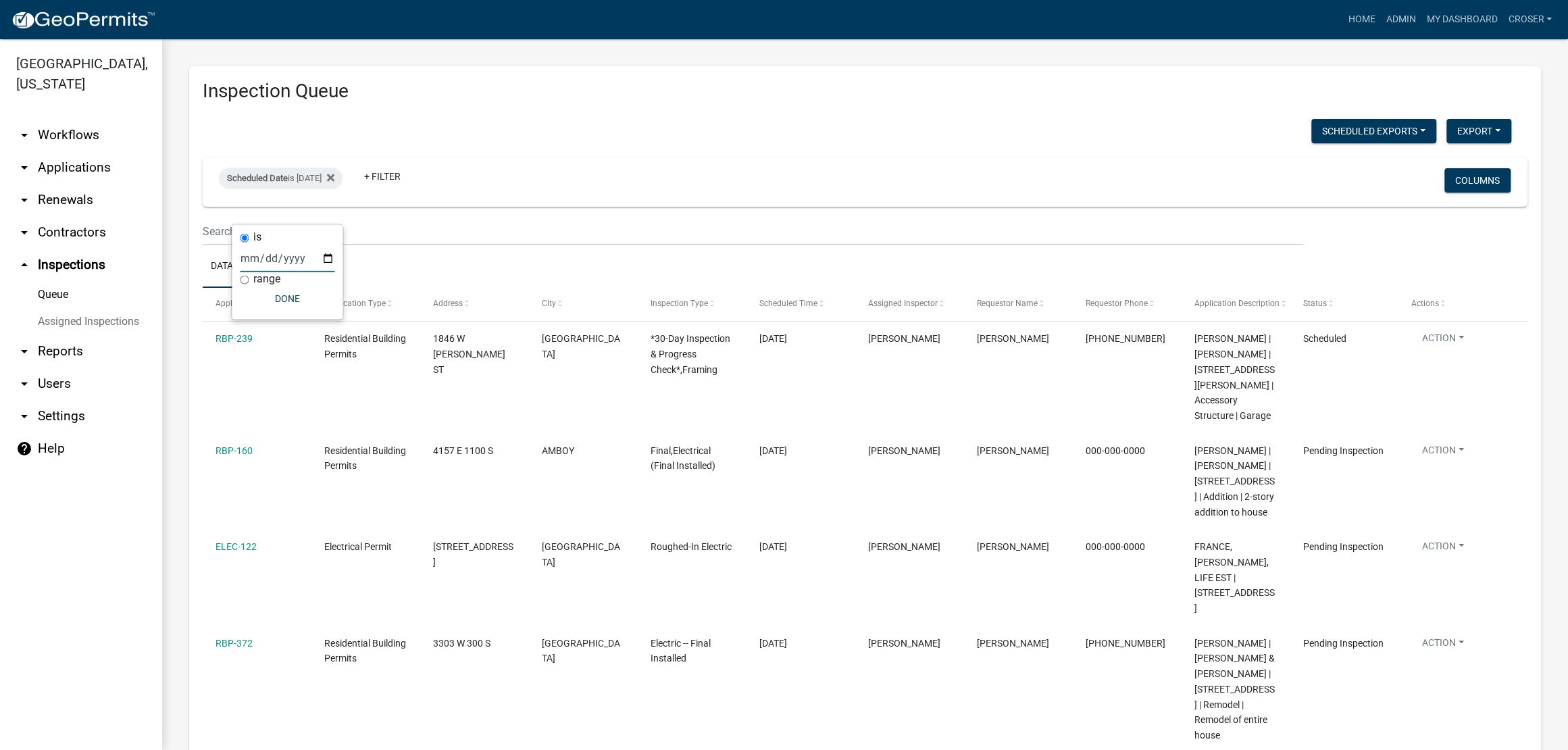
click at [335, 267] on input "[DATE]" at bounding box center [287, 258] width 95 height 28
click at [335, 268] on input "[DATE]" at bounding box center [287, 258] width 95 height 28
type input "[DATE]"
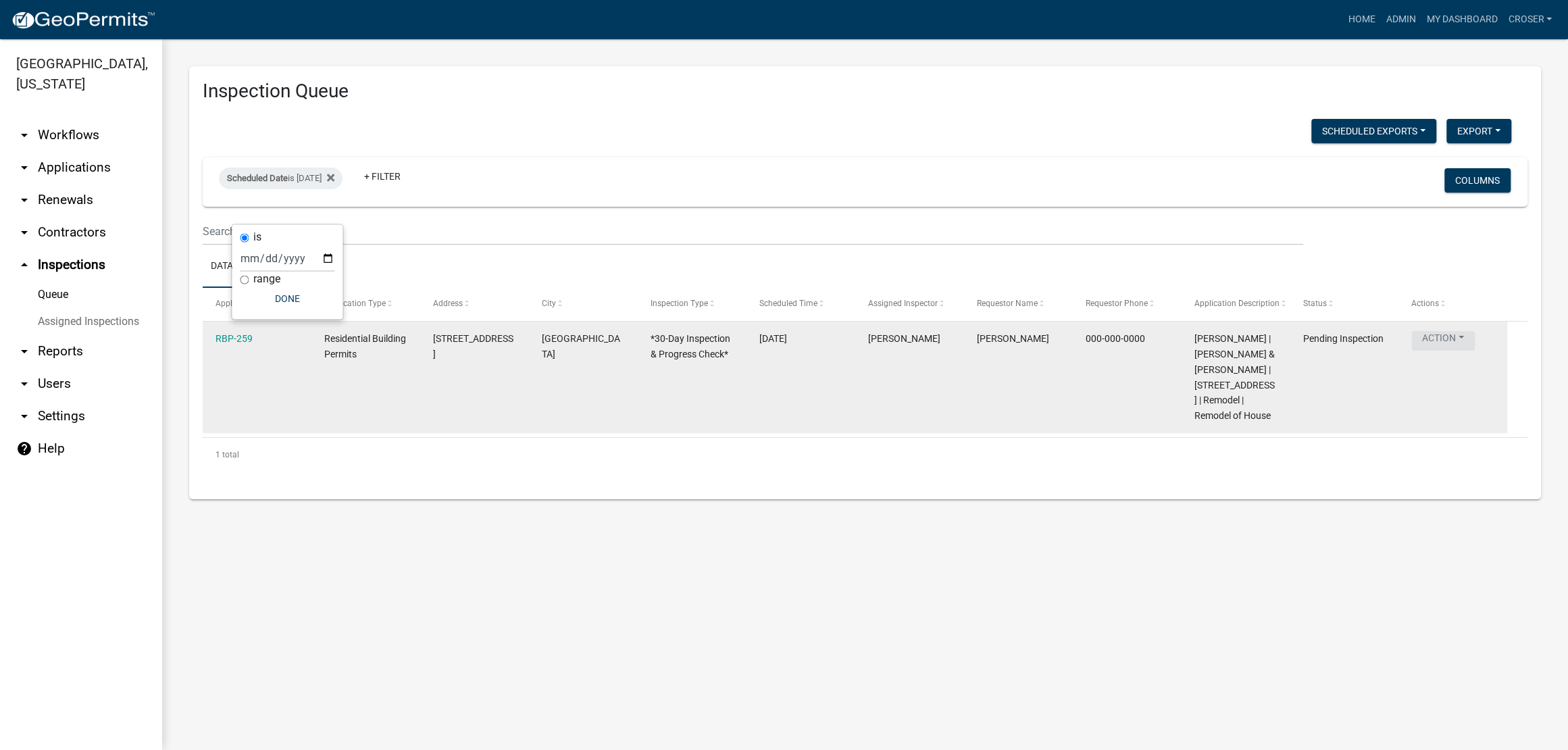
click at [1454, 351] on button "Action" at bounding box center [1443, 341] width 64 height 19
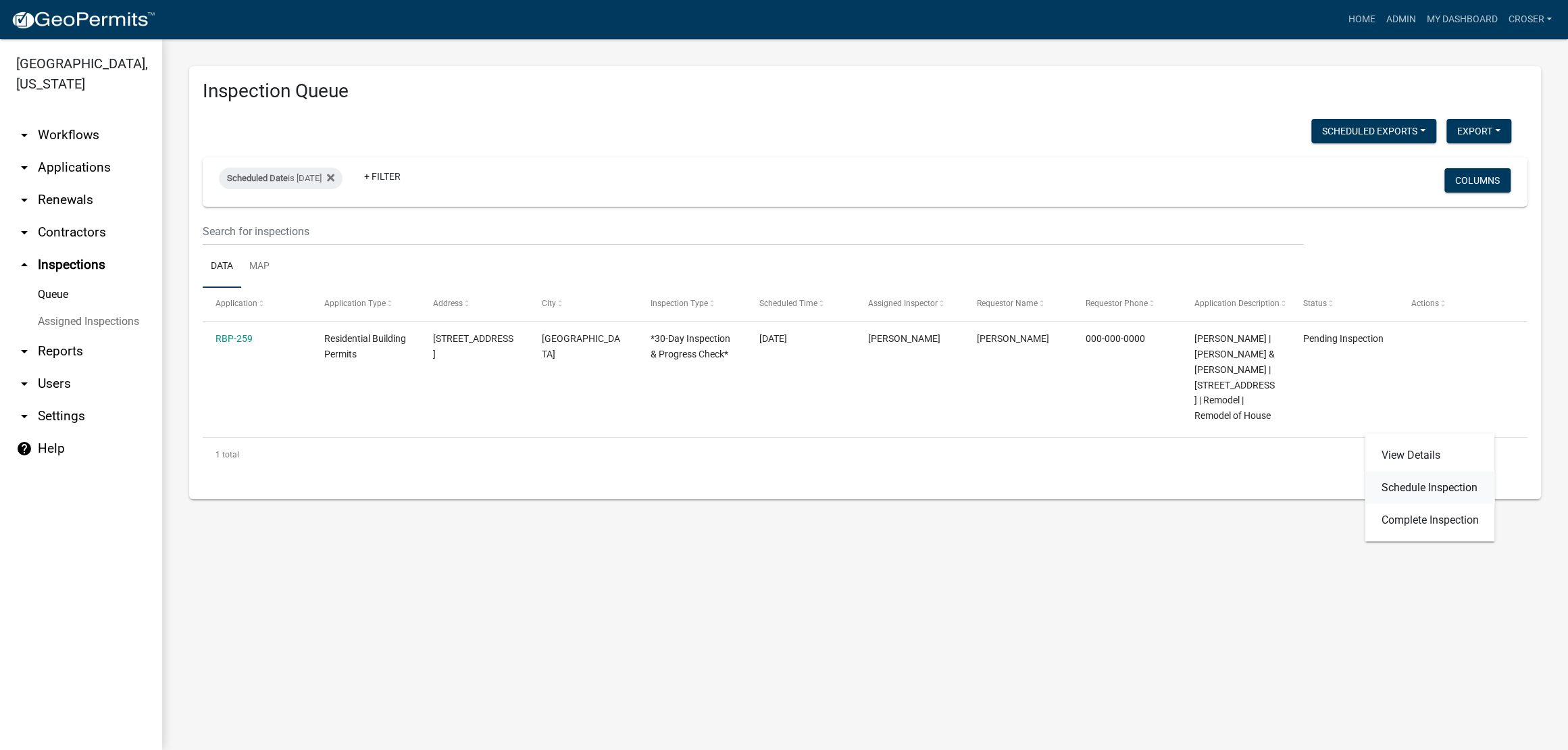
click at [1413, 503] on link "Schedule Inspection" at bounding box center [1429, 487] width 130 height 32
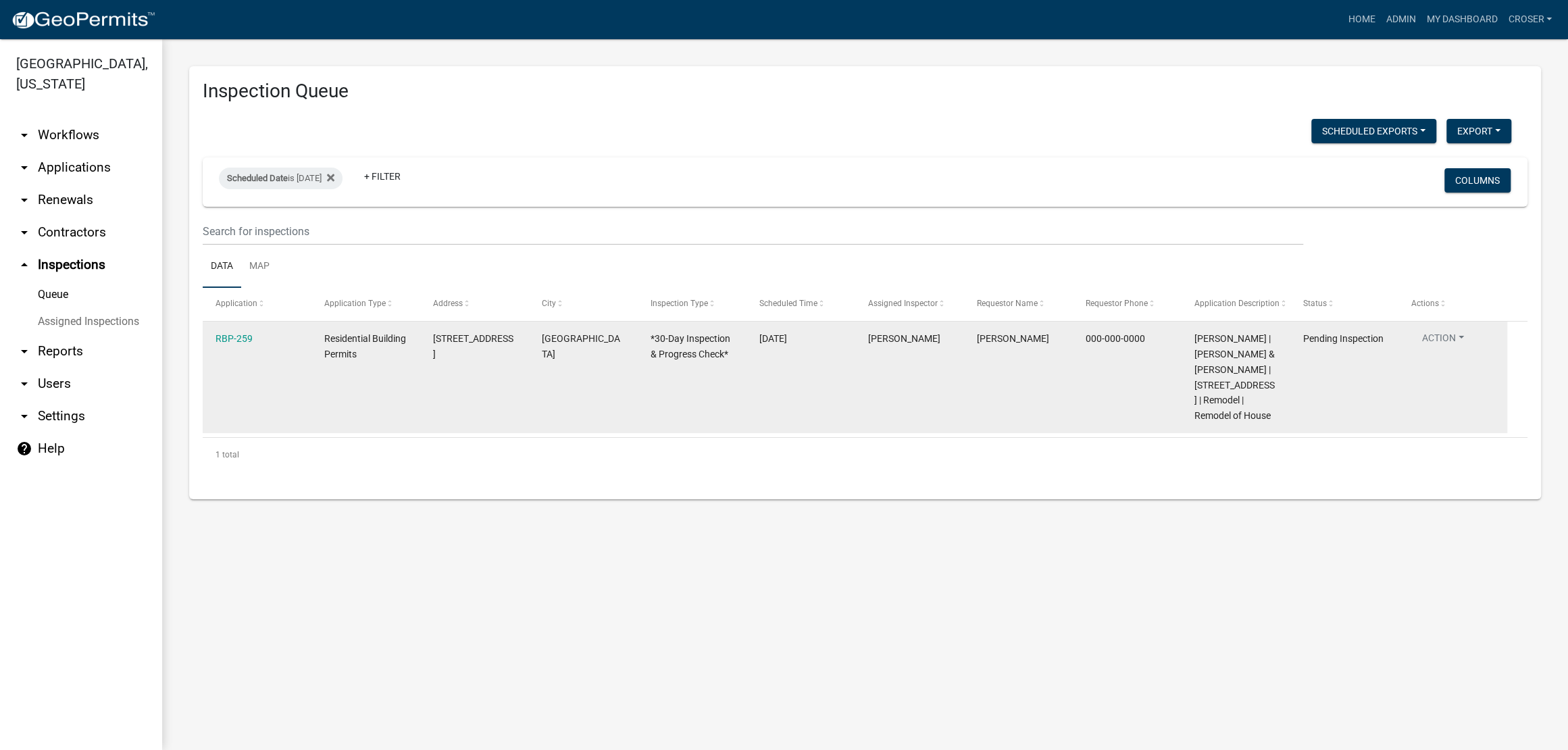
select select "25b75ae6-03c7-4280-9b34-fcf63005d5e5"
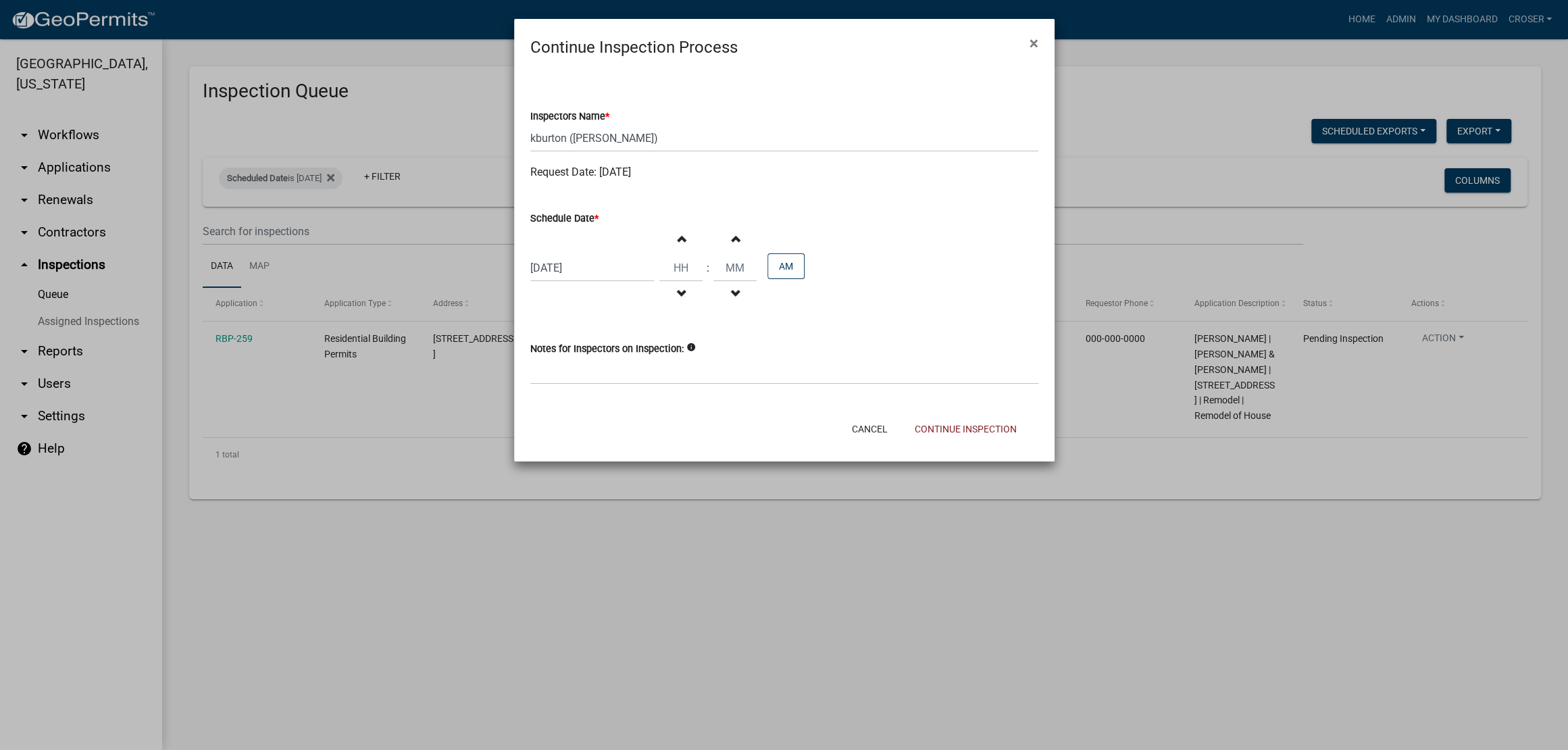
select select "8"
select select "2025"
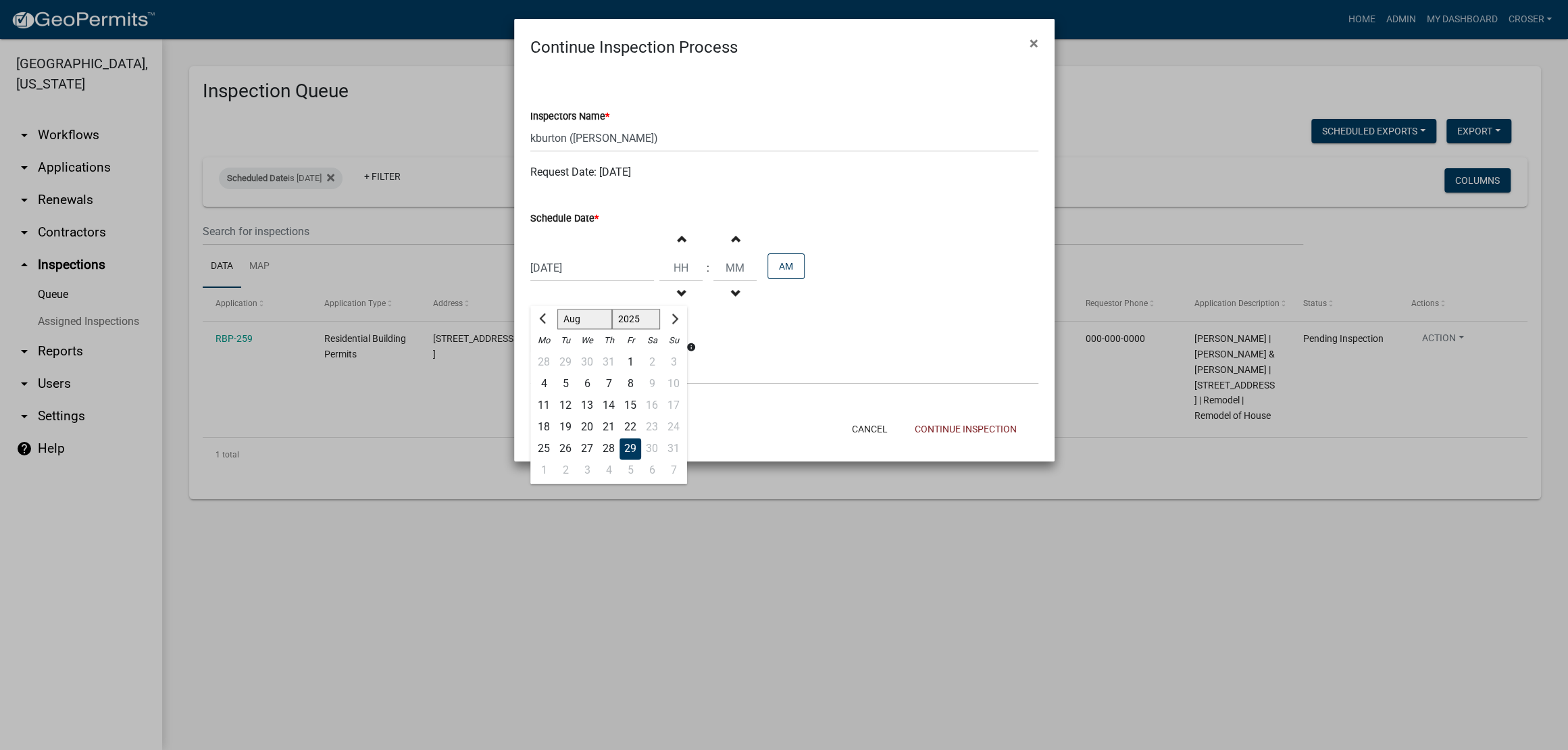
click at [620, 282] on div "[DATE] [PERSON_NAME] Apr May Jun [DATE] Aug Sep Oct Nov [DATE] 1526 1527 1528 1…" at bounding box center [592, 267] width 123 height 28
click at [677, 323] on span "Next month" at bounding box center [672, 318] width 10 height 10
select select "9"
click at [598, 394] on div "10" at bounding box center [587, 384] width 21 height 22
type input "[DATE]"
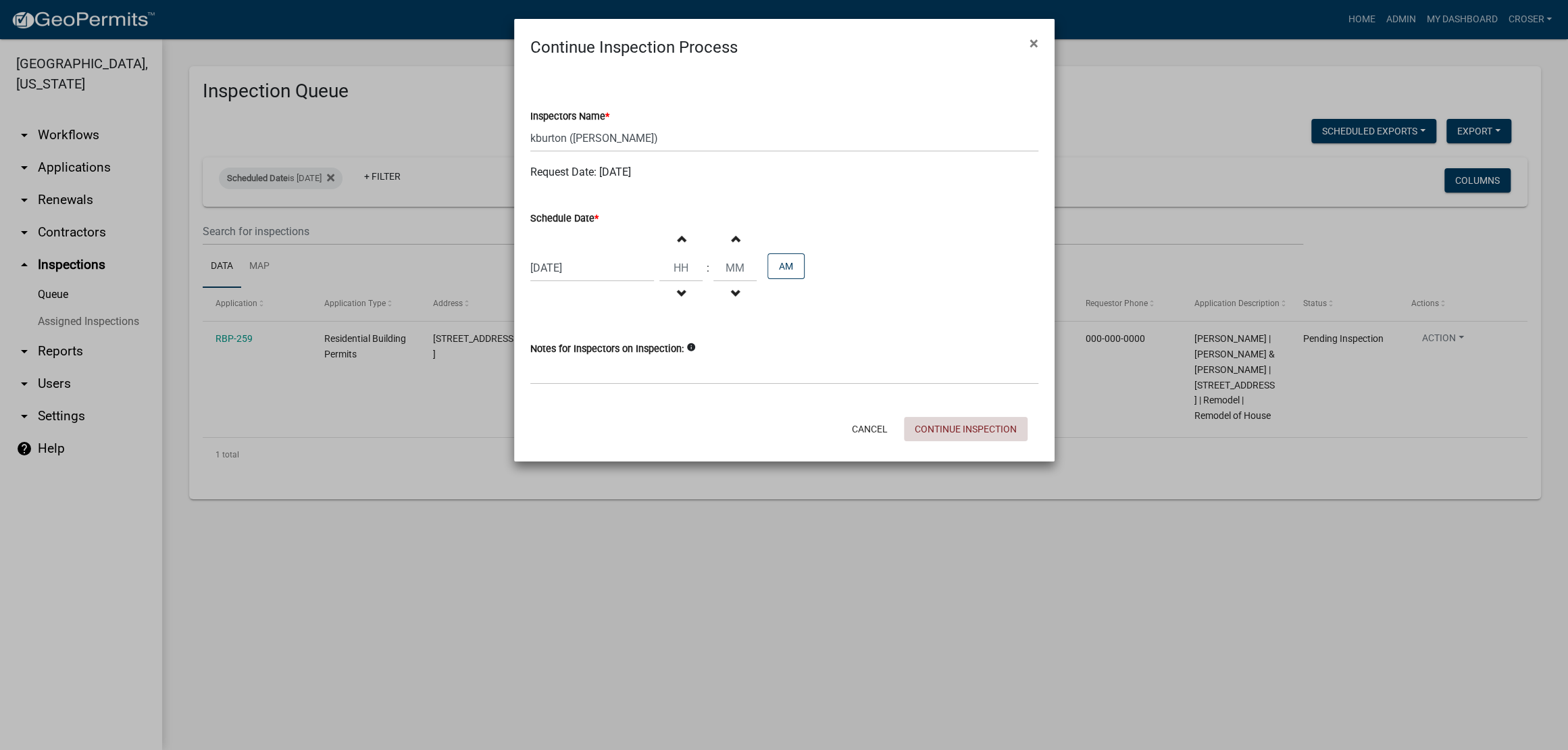
click at [929, 441] on button "Continue Inspection" at bounding box center [965, 429] width 123 height 24
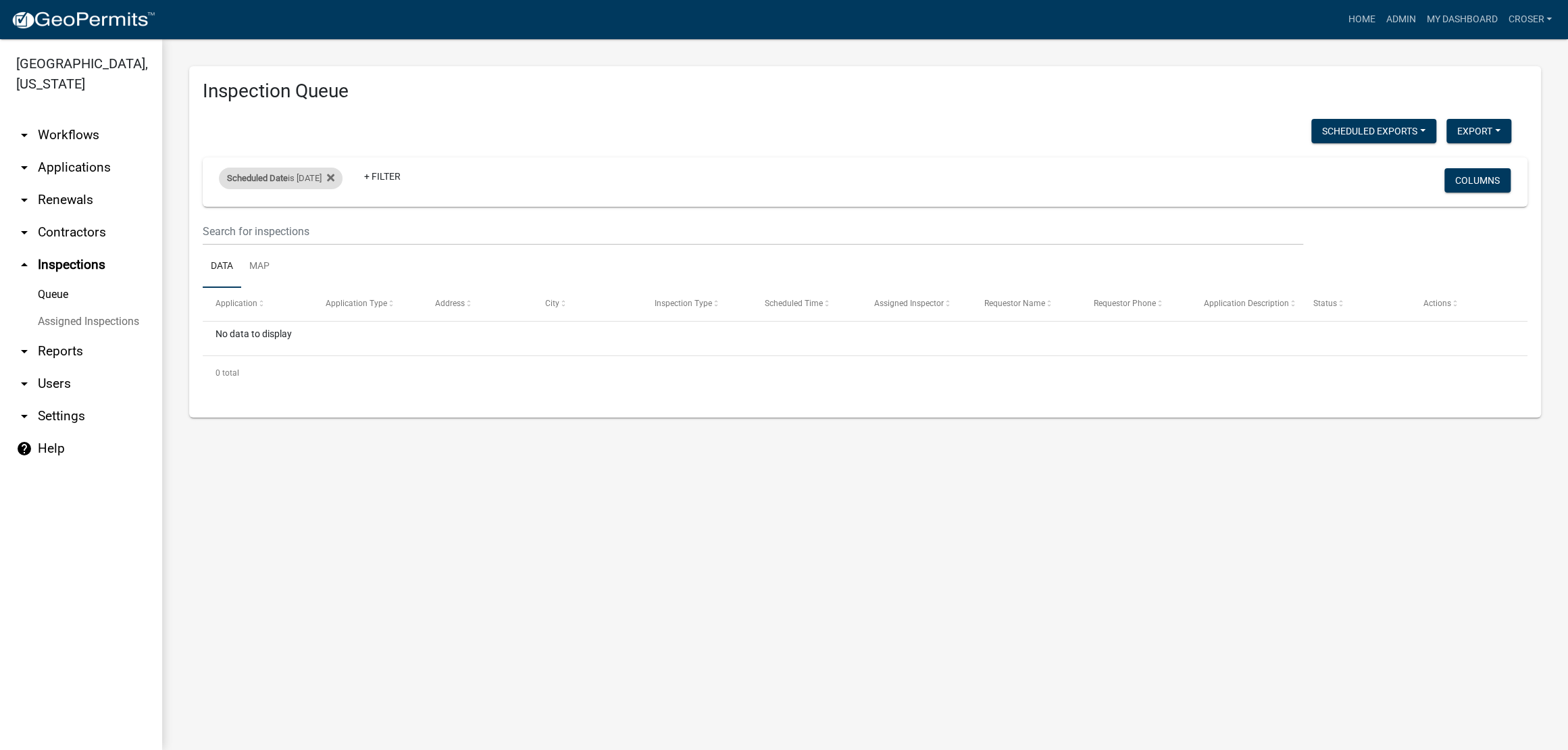
click at [333, 189] on div "Scheduled Date is [DATE]" at bounding box center [280, 179] width 123 height 22
click at [335, 262] on input "[DATE]" at bounding box center [287, 258] width 95 height 28
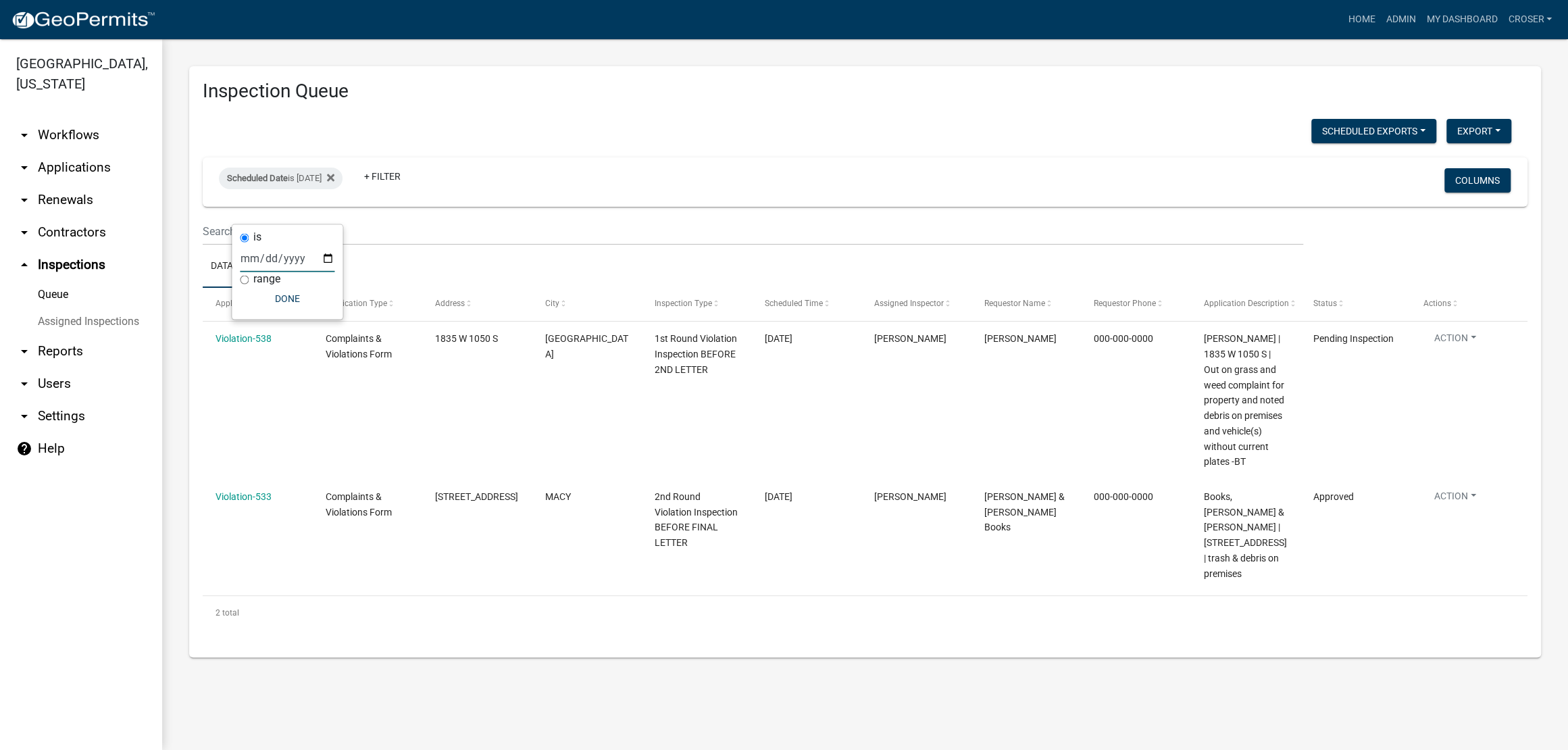
click at [335, 267] on input "[DATE]" at bounding box center [287, 258] width 95 height 28
type input "[DATE]"
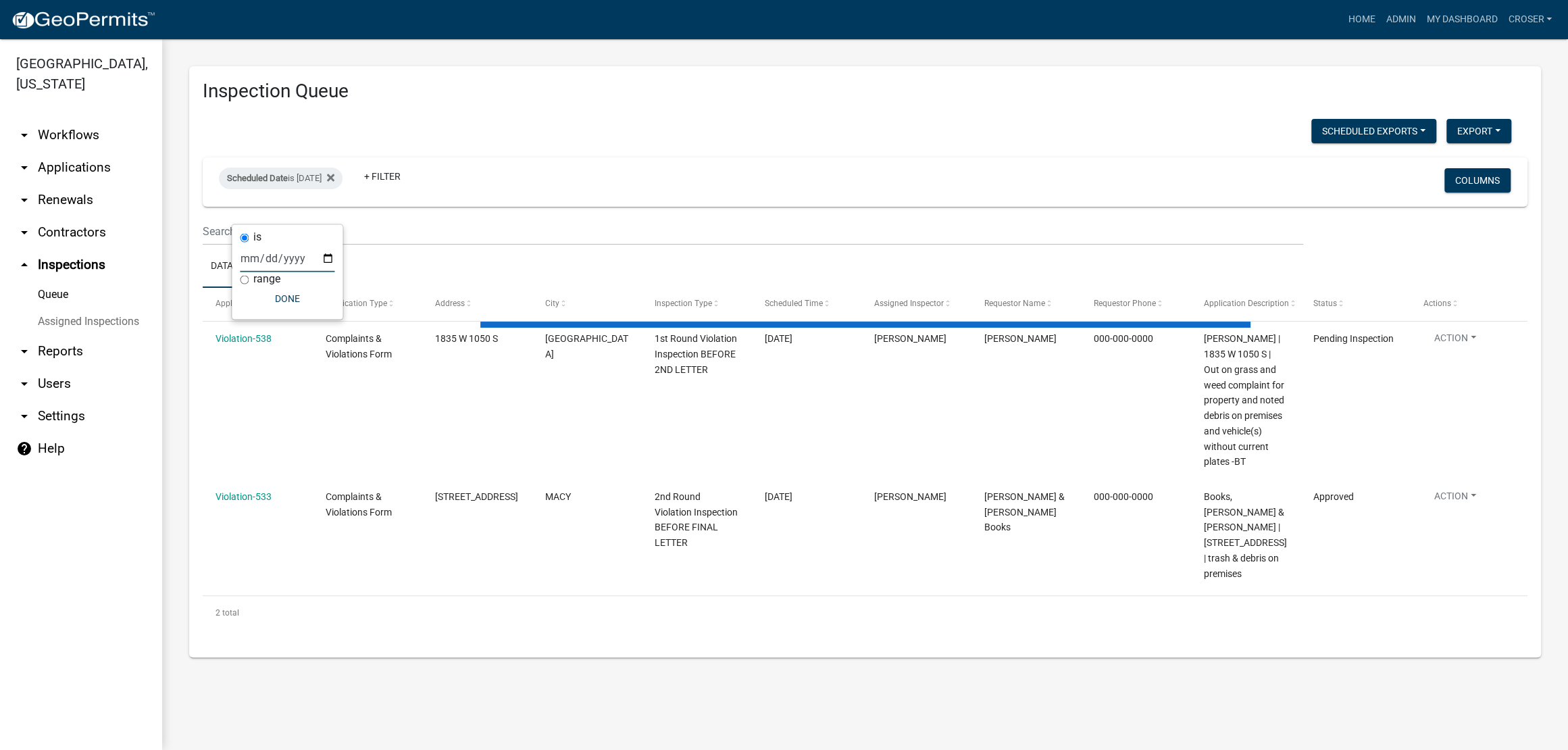
select select "3: 100"
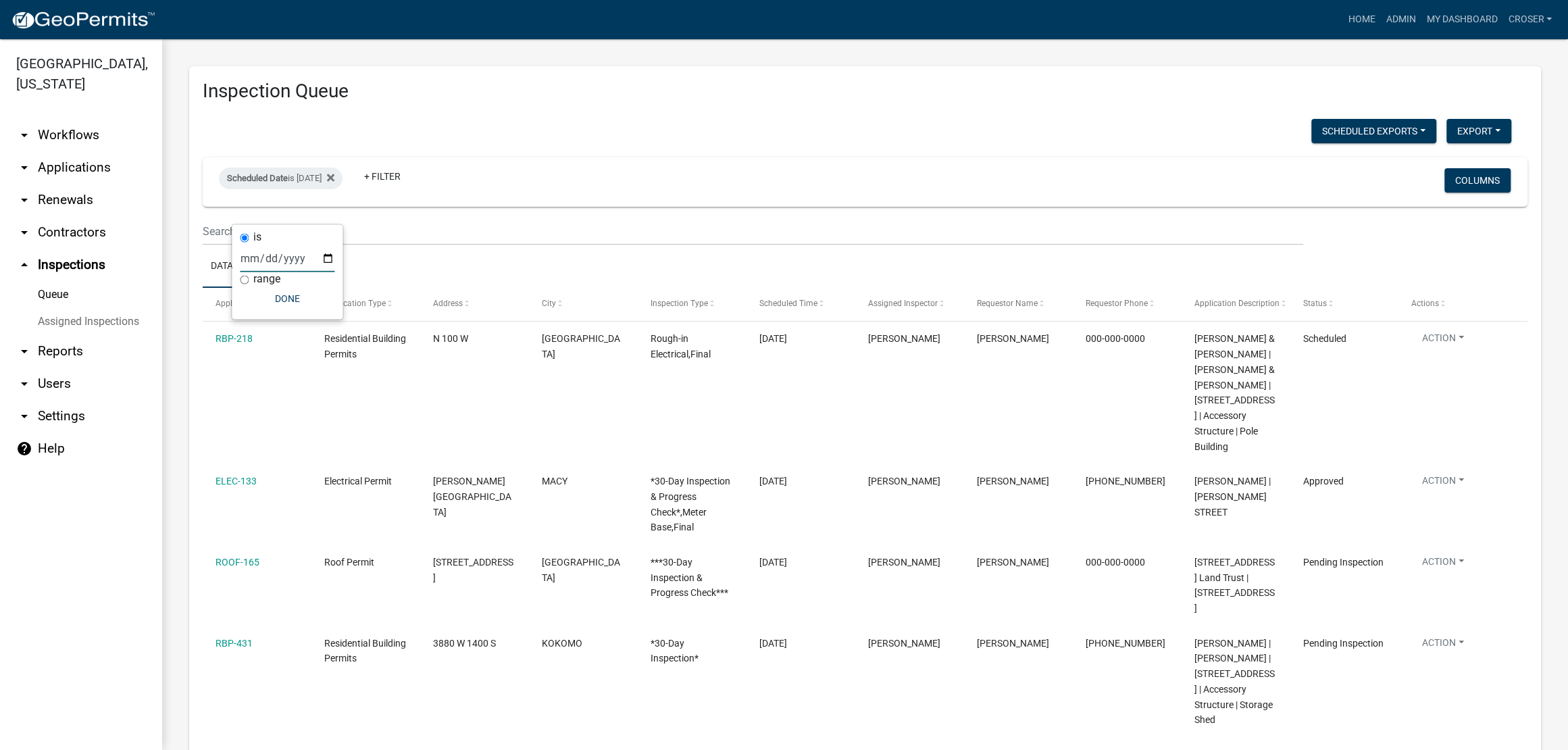
click at [628, 147] on div "Scheduled Exports + Create New [PERSON_NAME]'s Daily Scheduled Inspections Expo…" at bounding box center [857, 133] width 1329 height 28
